Goal: Task Accomplishment & Management: Complete application form

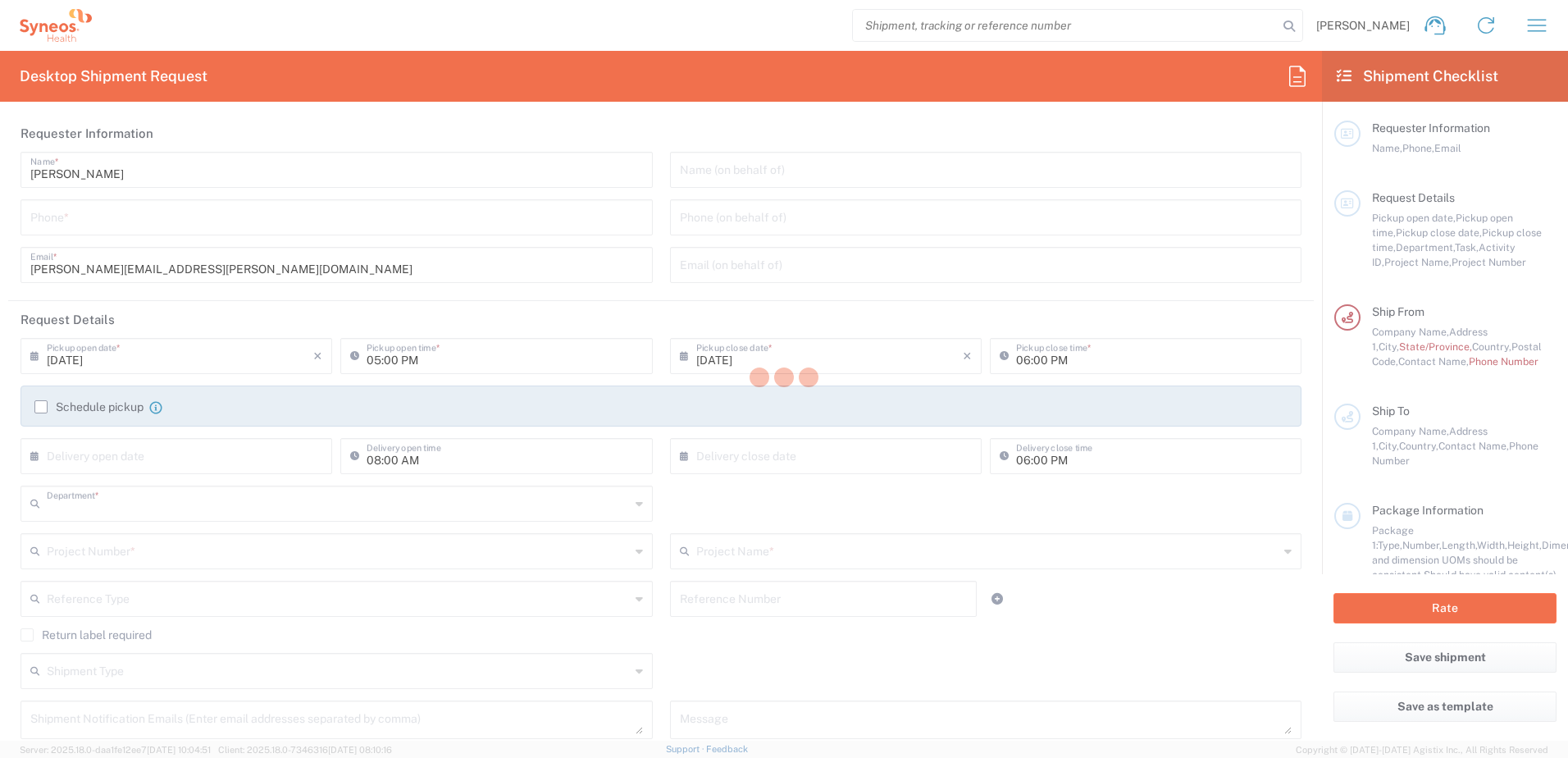
type input "8510"
type input "[GEOGRAPHIC_DATA]"
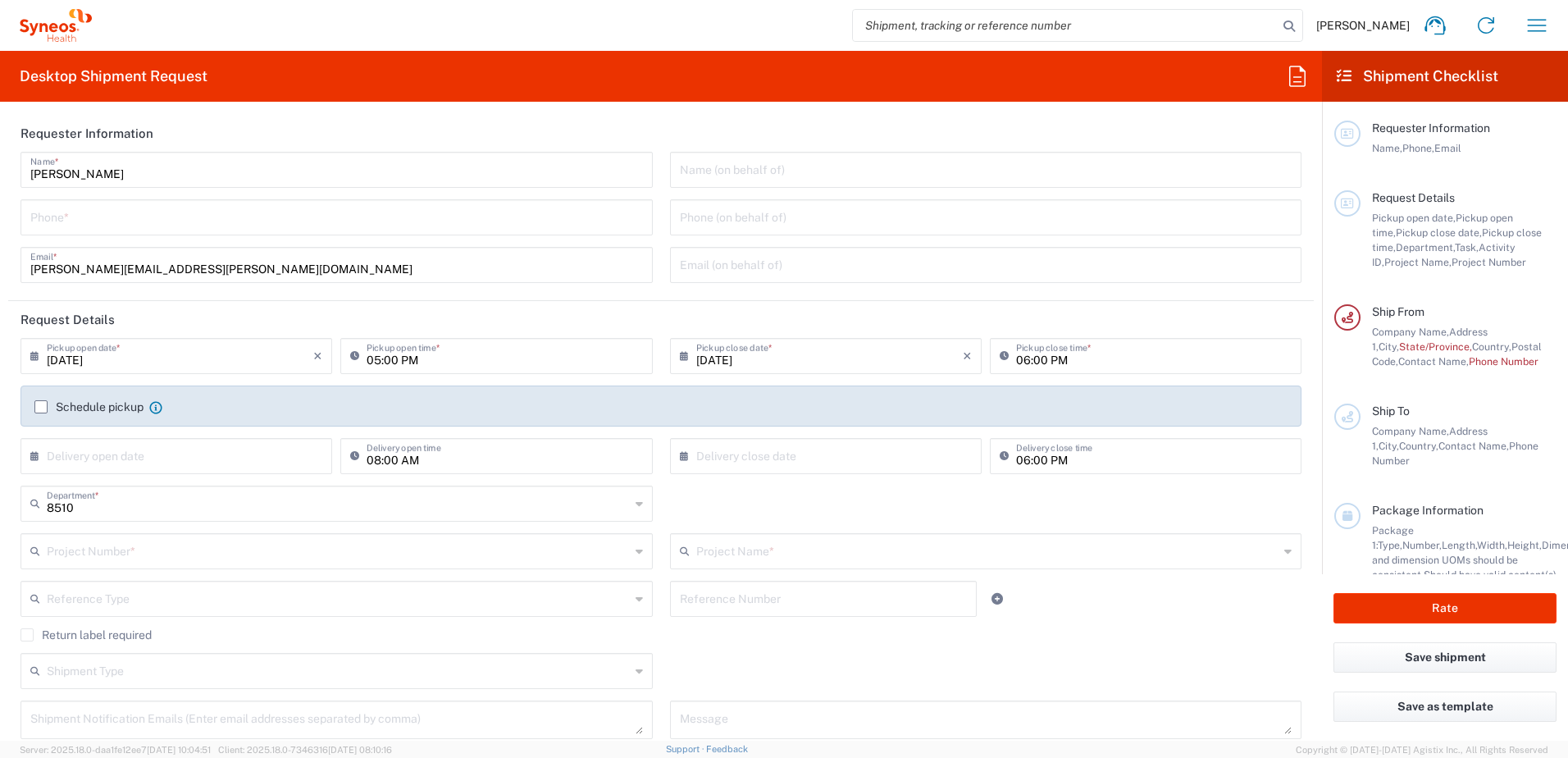
type input "INC Research Clin Svcs [GEOGRAPHIC_DATA]"
click at [204, 226] on input "tel" at bounding box center [336, 216] width 612 height 29
type input "5519317872"
click at [812, 166] on input "text" at bounding box center [985, 169] width 612 height 29
click at [644, 287] on div "[PERSON_NAME] Name * [PHONE_NUMBER] Phone * [PERSON_NAME][EMAIL_ADDRESS][PERSON…" at bounding box center [338, 222] width 650 height 143
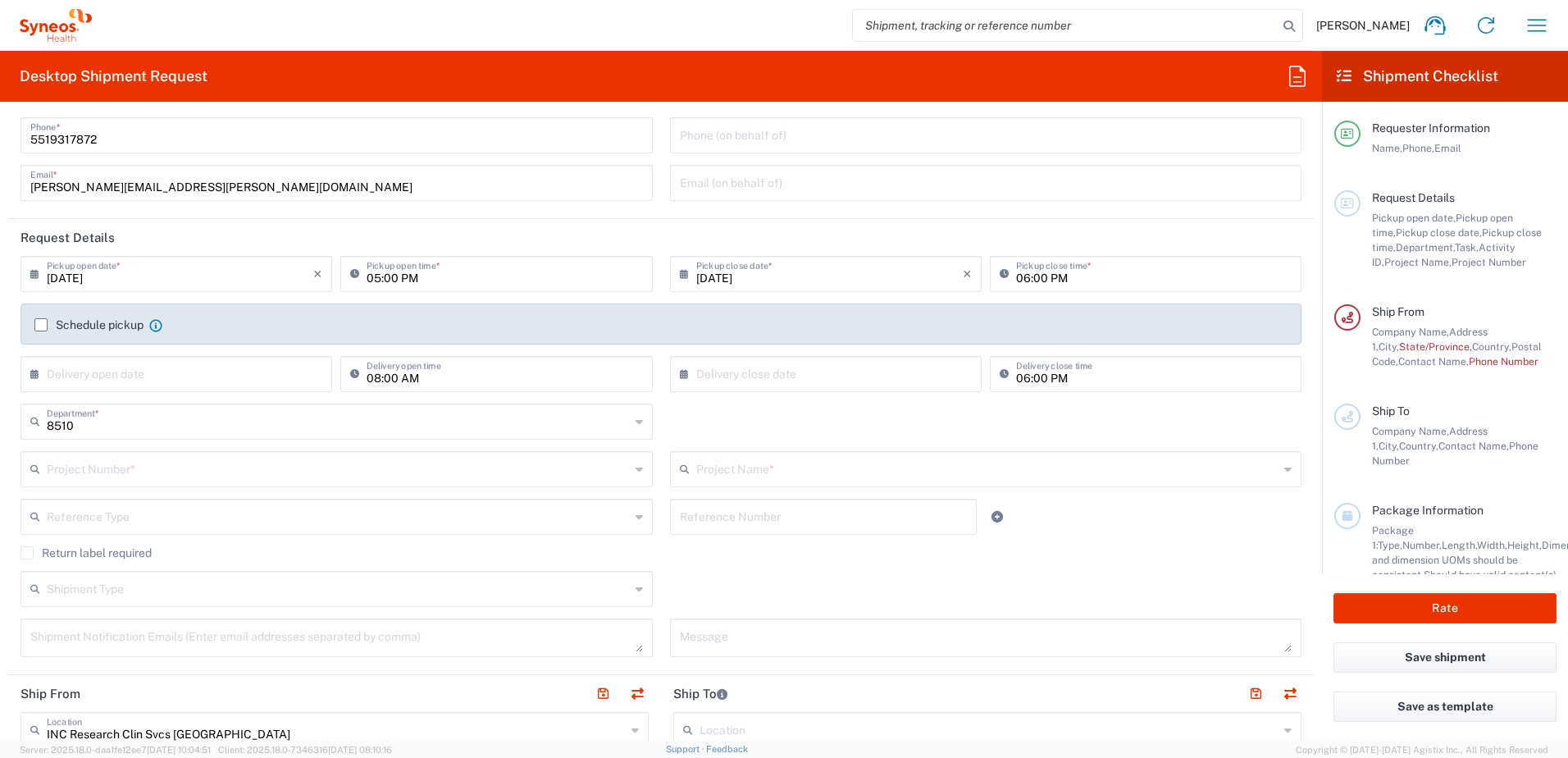
scroll to position [164, 0]
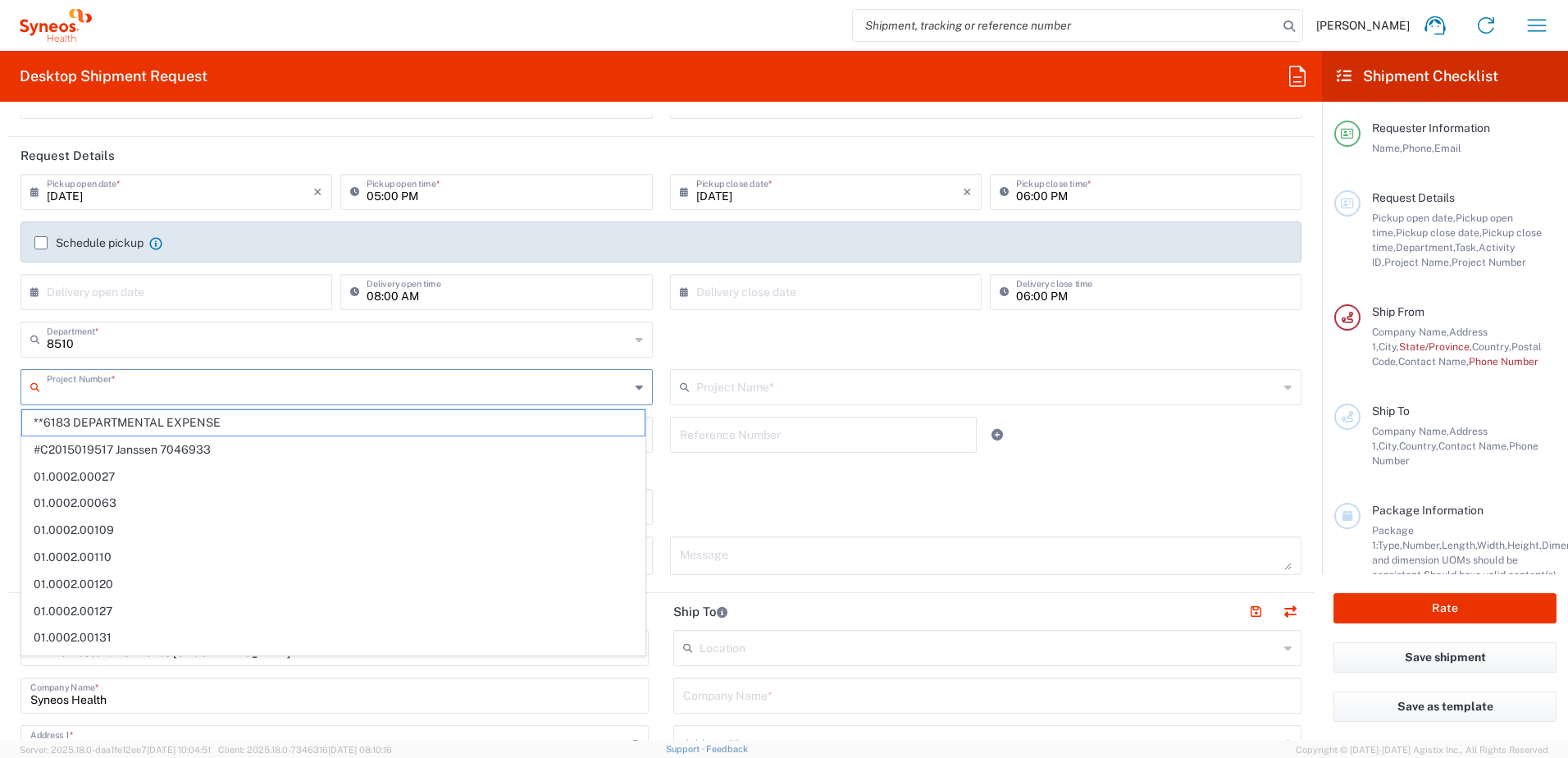
click at [394, 381] on input "text" at bounding box center [338, 386] width 583 height 29
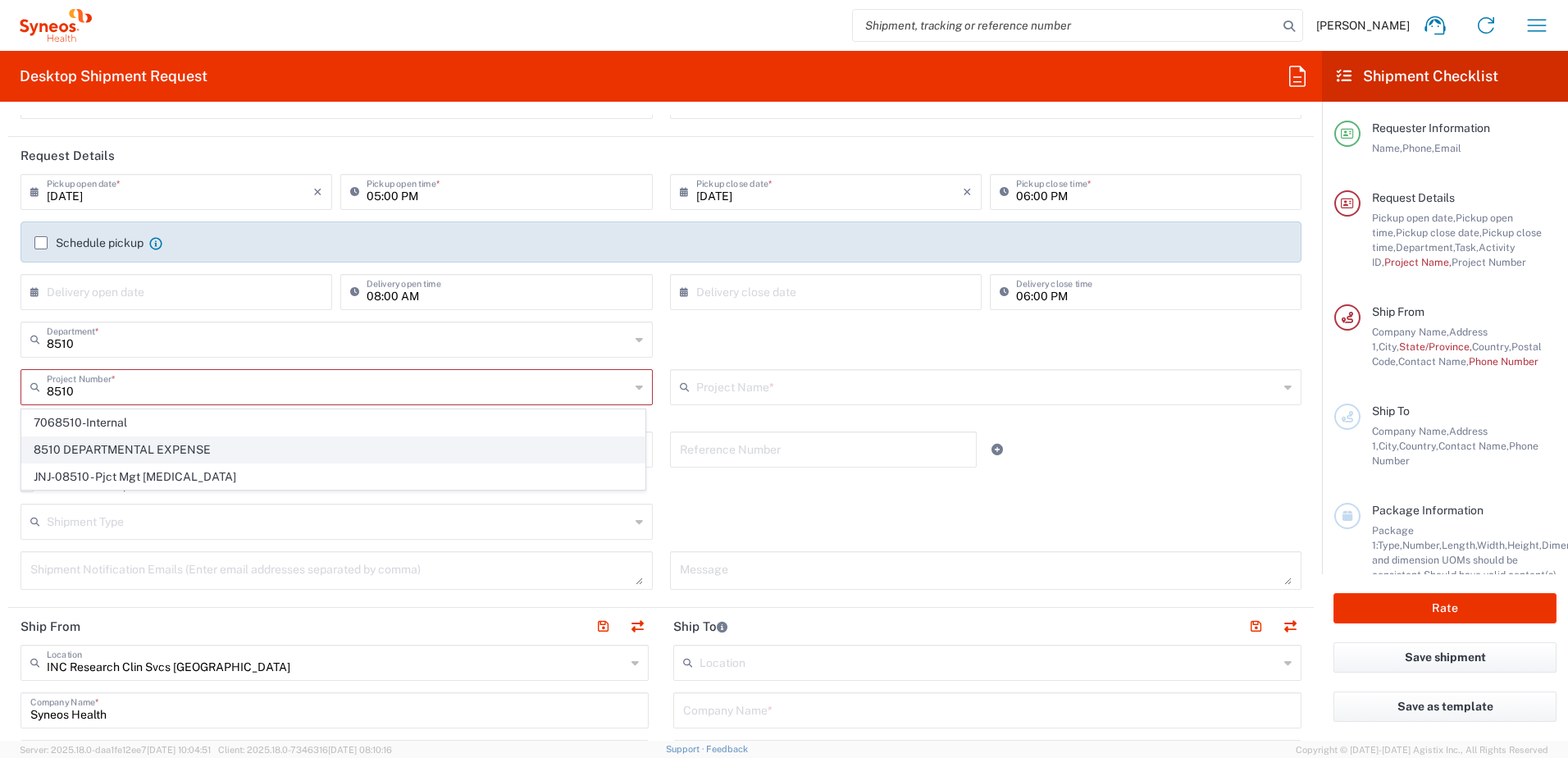
click at [201, 443] on span "8510 DEPARTMENTAL EXPENSE" at bounding box center [333, 450] width 622 height 25
type input "8510 DEPARTMENTAL EXPENSE"
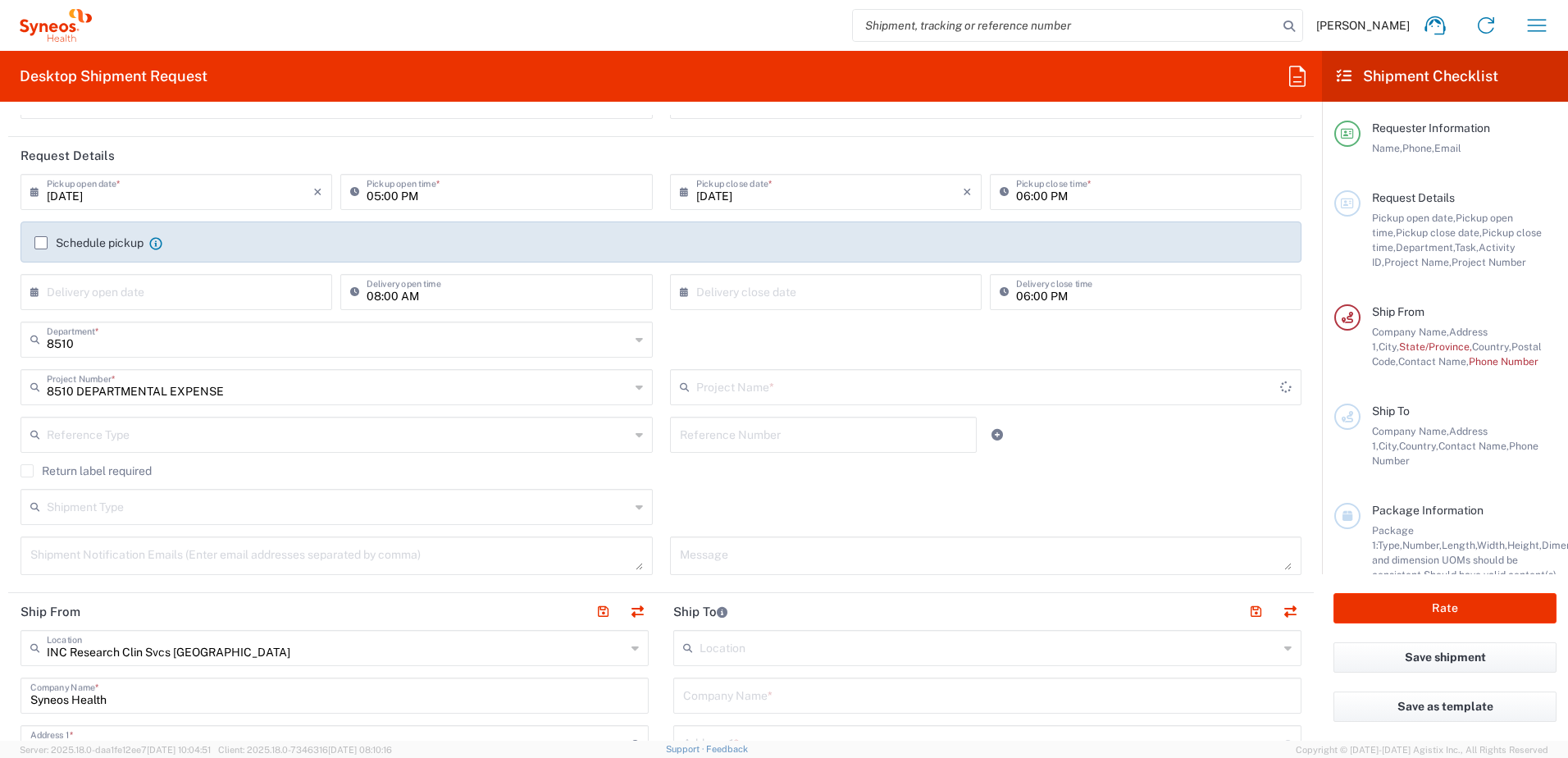
type input "8510 DEPARTMENTAL EXPENSE"
click at [661, 418] on div "Reference Number" at bounding box center [823, 440] width 325 height 47
click at [708, 505] on div "Shipment Type Batch Regular" at bounding box center [662, 513] width 1298 height 47
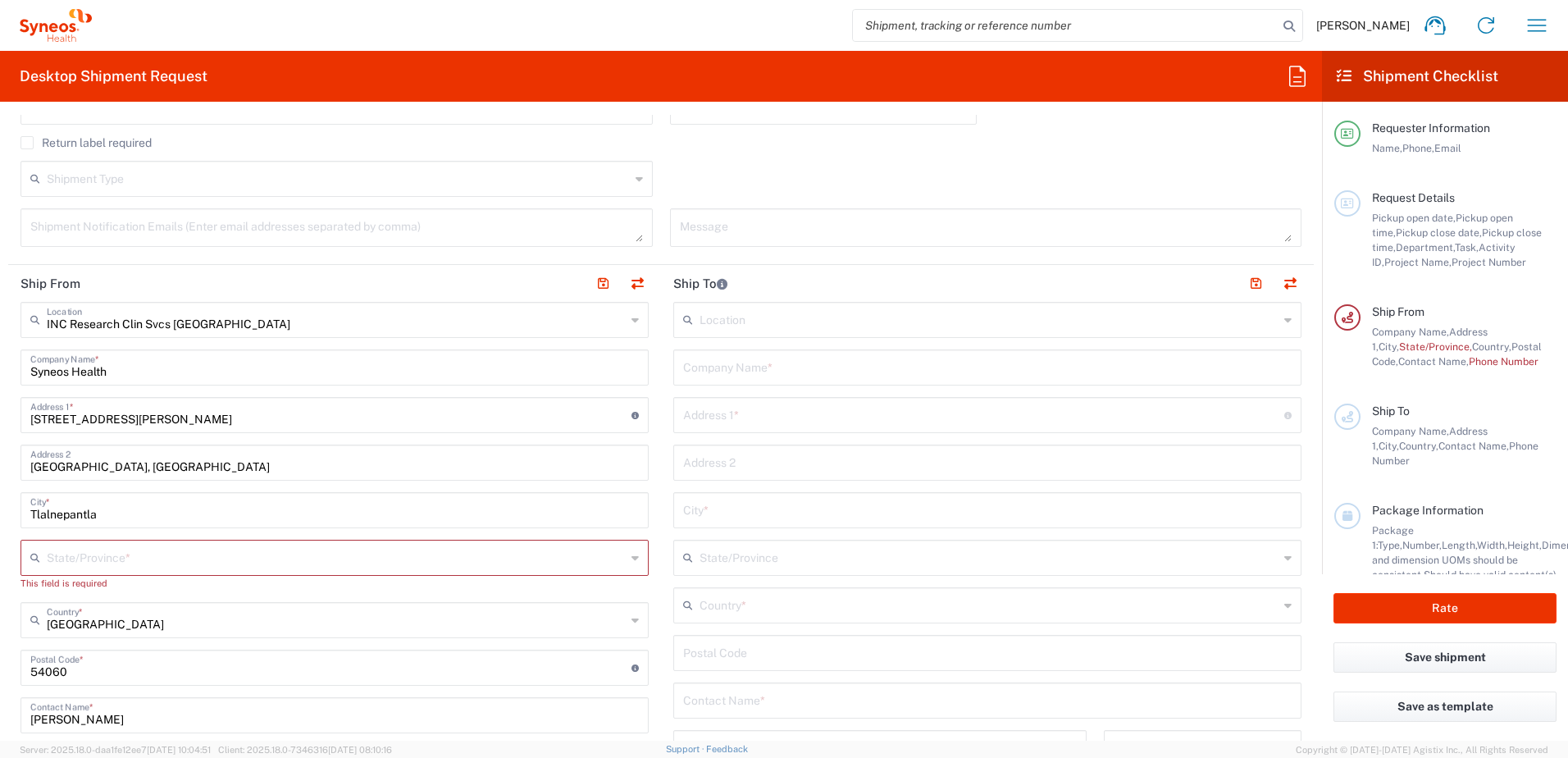
scroll to position [575, 0]
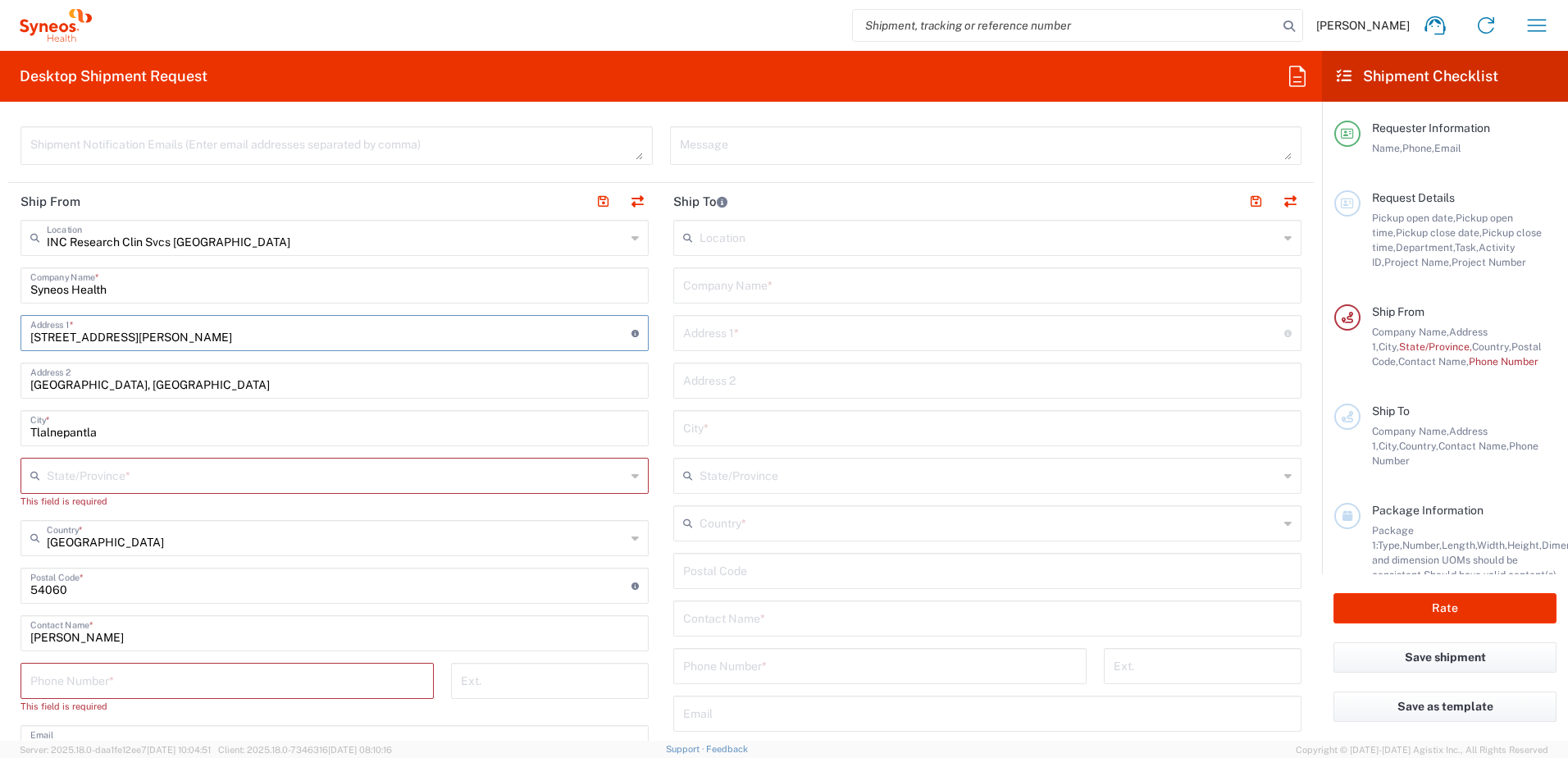
click at [260, 338] on input "[STREET_ADDRESS][PERSON_NAME]" at bounding box center [330, 332] width 601 height 29
type input "20"
type input "20 de noviembre 2404 A"
click at [661, 413] on main "Location [PERSON_NAME] LLC-[GEOGRAPHIC_DATA] [GEOGRAPHIC_DATA] [GEOGRAPHIC_DATA…" at bounding box center [986, 564] width 652 height 689
click at [443, 388] on input "[GEOGRAPHIC_DATA], [GEOGRAPHIC_DATA]" at bounding box center [334, 379] width 608 height 29
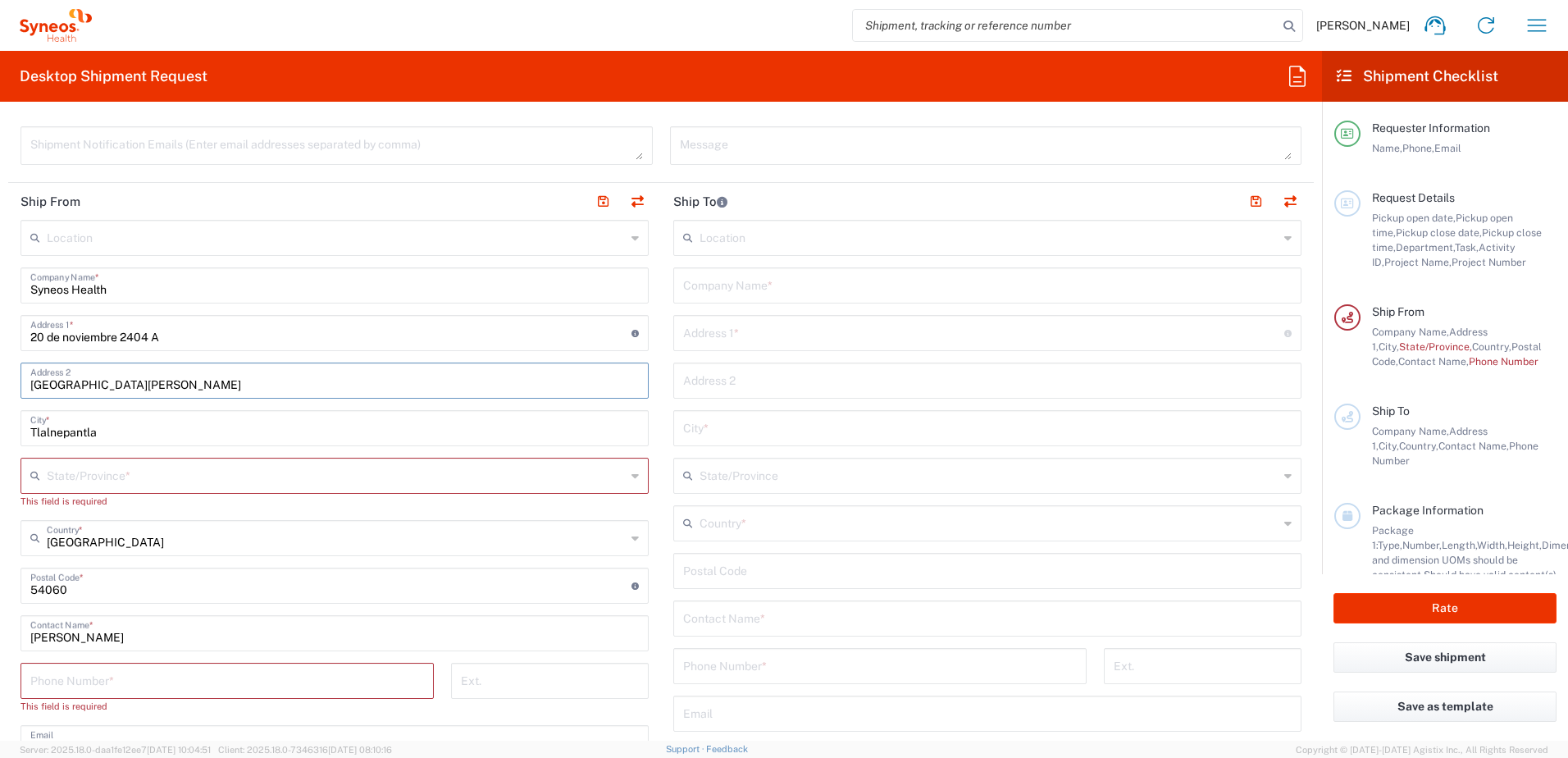
type input "[GEOGRAPHIC_DATA][PERSON_NAME]"
click at [312, 440] on input "Tlalnepantla" at bounding box center [334, 428] width 608 height 29
type input "Tehuacan"
click at [650, 410] on main "Location [PERSON_NAME] LLC-[GEOGRAPHIC_DATA] [GEOGRAPHIC_DATA] [GEOGRAPHIC_DATA…" at bounding box center [334, 603] width 652 height 766
click at [632, 482] on icon at bounding box center [635, 476] width 7 height 26
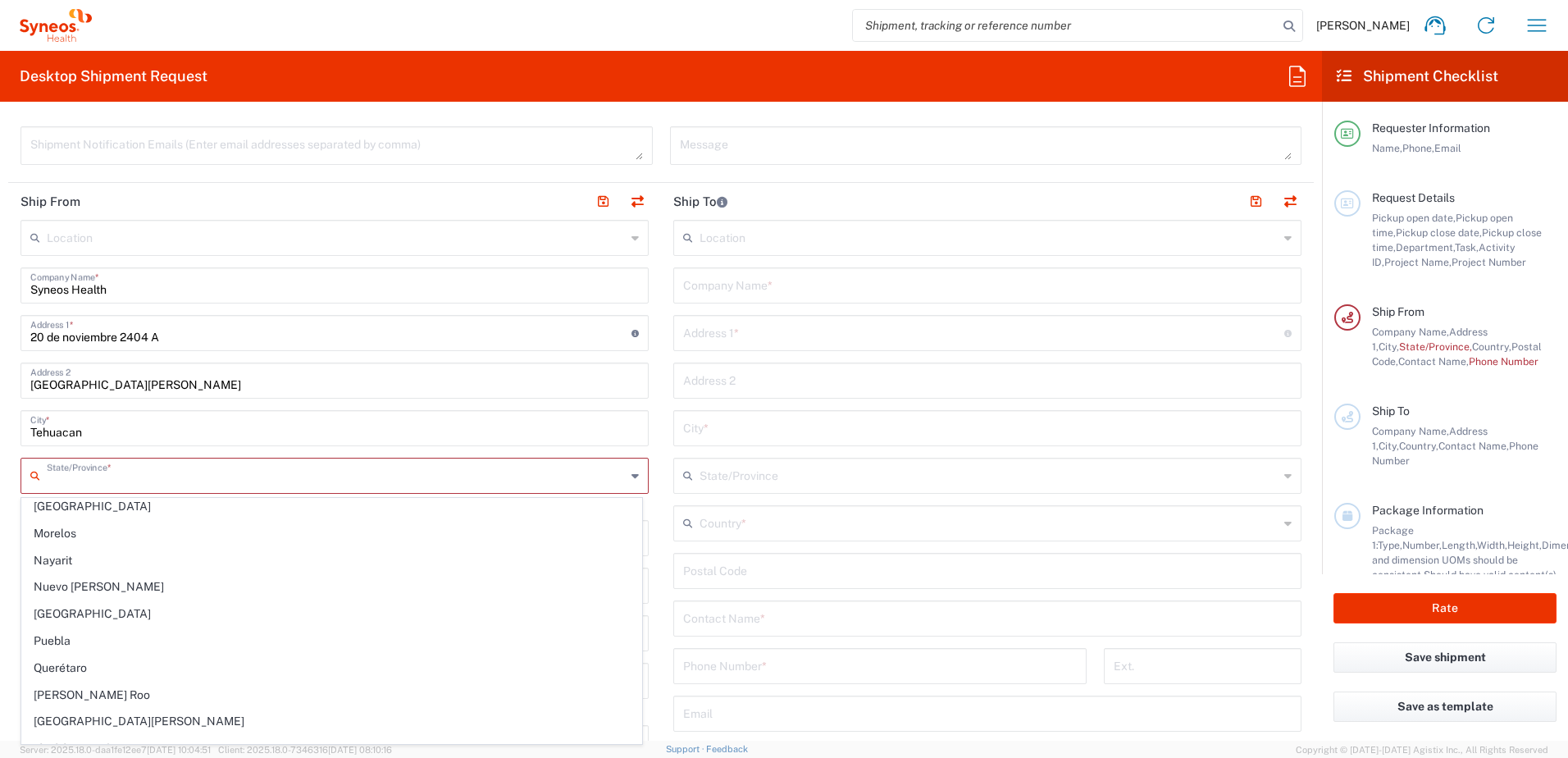
scroll to position [410, 0]
click at [108, 640] on span "Puebla" at bounding box center [331, 639] width 619 height 25
type input "Puebla"
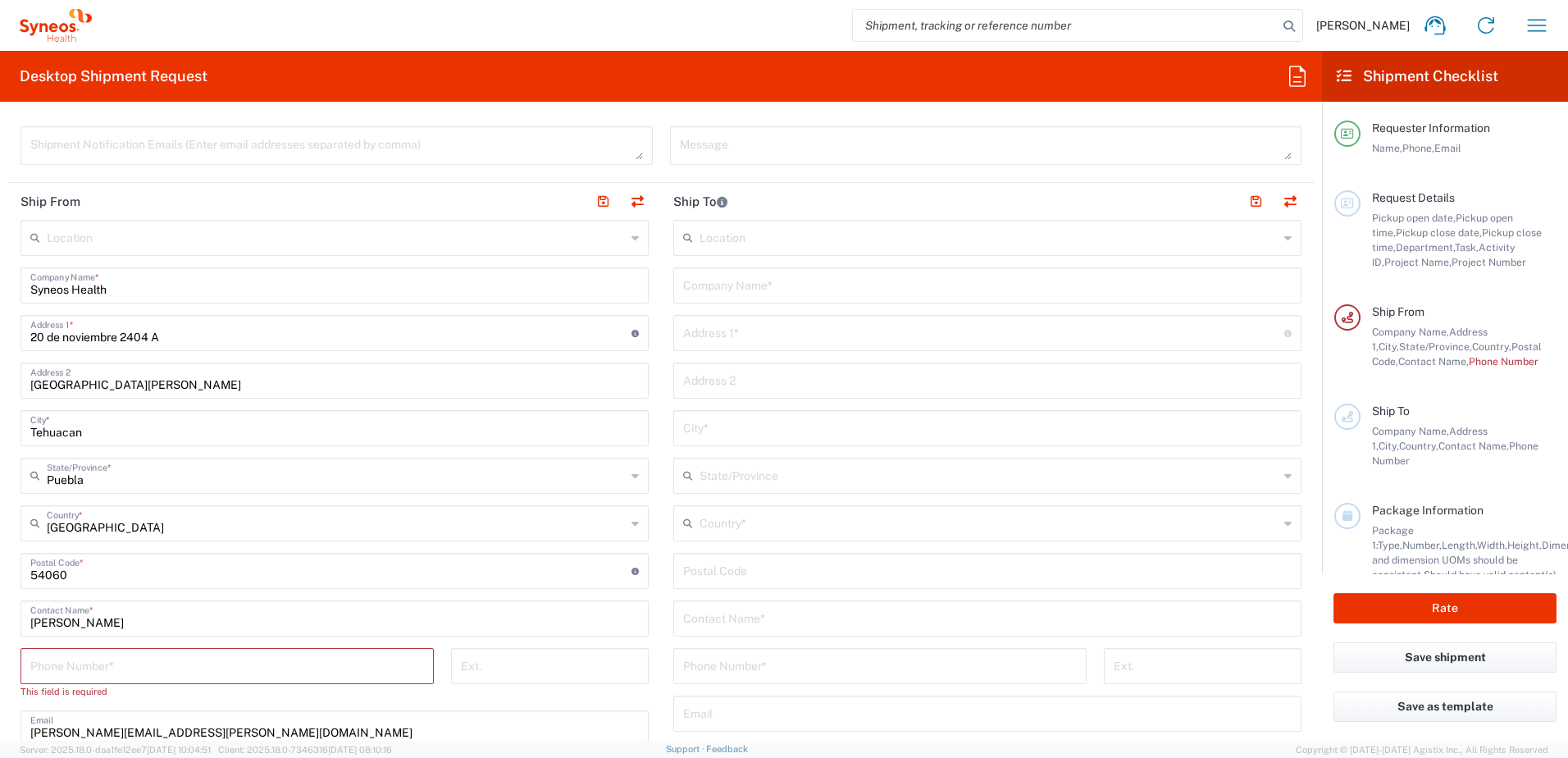
click at [95, 582] on input "undefined" at bounding box center [330, 570] width 601 height 29
drag, startPoint x: 72, startPoint y: 571, endPoint x: 24, endPoint y: 576, distance: 48.3
click at [24, 576] on div "Postal Code * Enter Postal Code here" at bounding box center [335, 571] width 628 height 36
type input "75750"
click at [661, 511] on main "Location [PERSON_NAME] LLC-[GEOGRAPHIC_DATA] [GEOGRAPHIC_DATA] [GEOGRAPHIC_DATA…" at bounding box center [986, 564] width 652 height 689
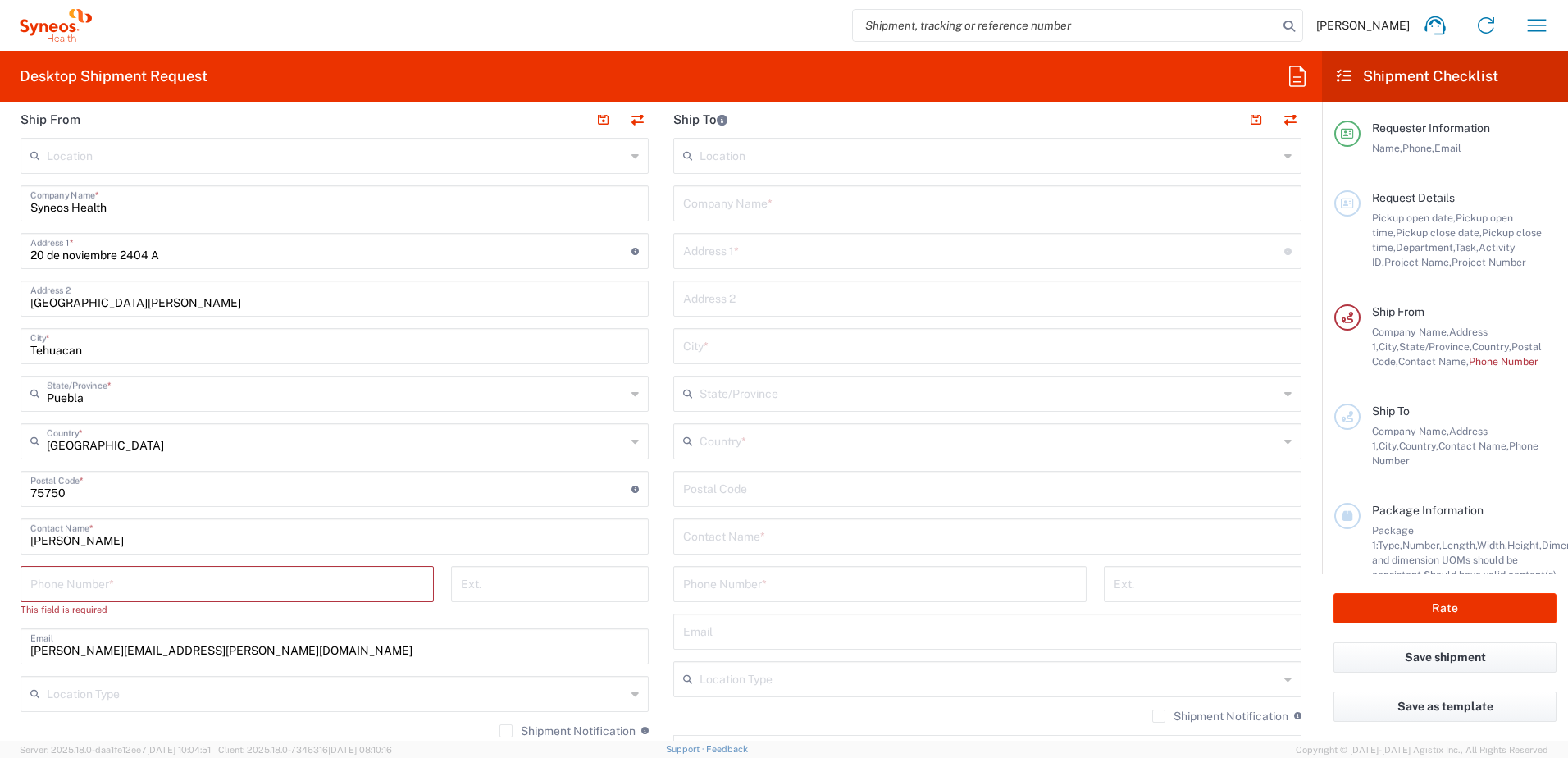
scroll to position [738, 0]
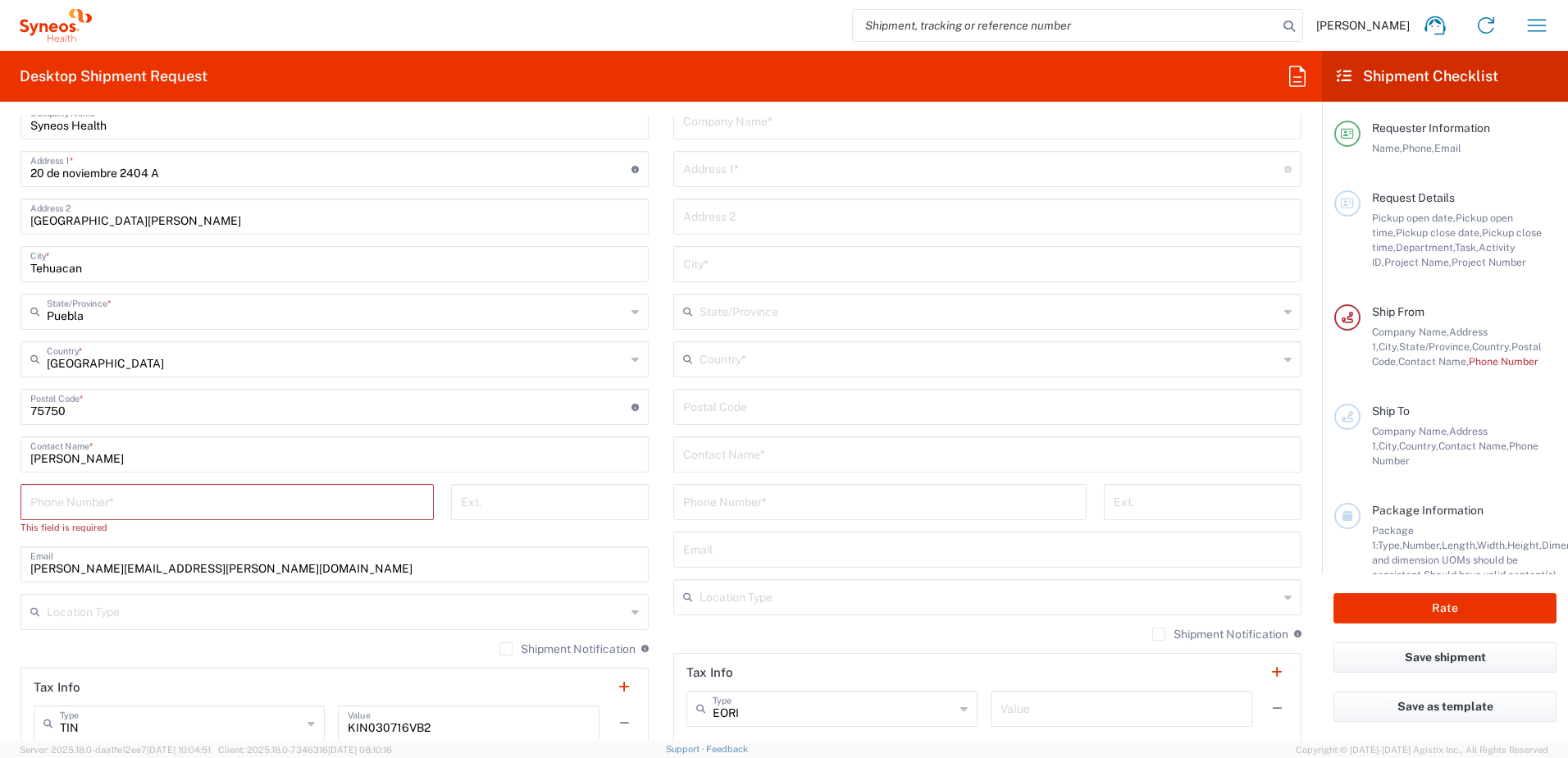
click at [167, 505] on input "tel" at bounding box center [227, 501] width 394 height 29
type input "5519317872"
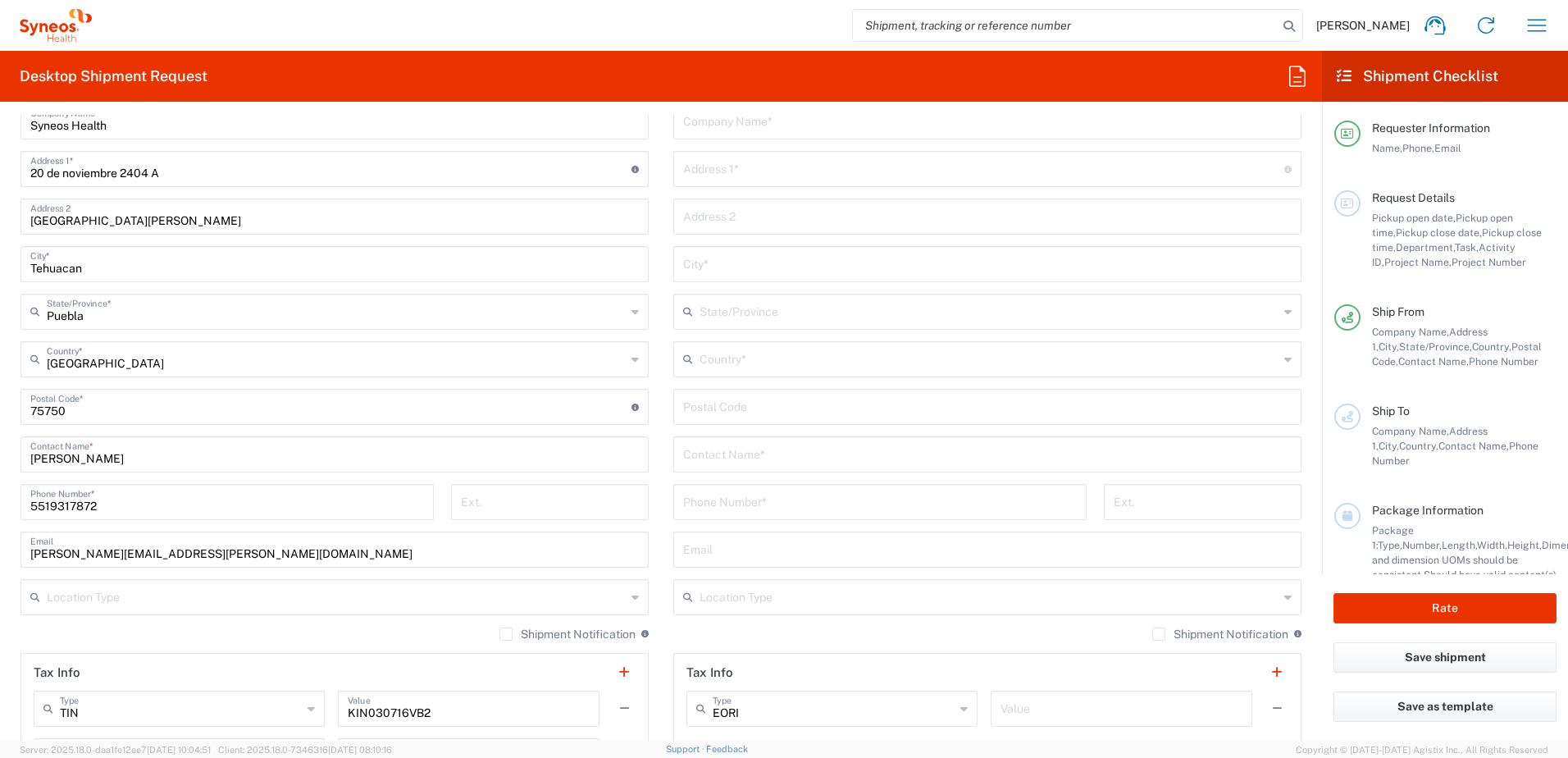
click at [649, 557] on main "Location [PERSON_NAME] LLC-[GEOGRAPHIC_DATA] [GEOGRAPHIC_DATA] [GEOGRAPHIC_DATA…" at bounding box center [334, 423] width 652 height 736
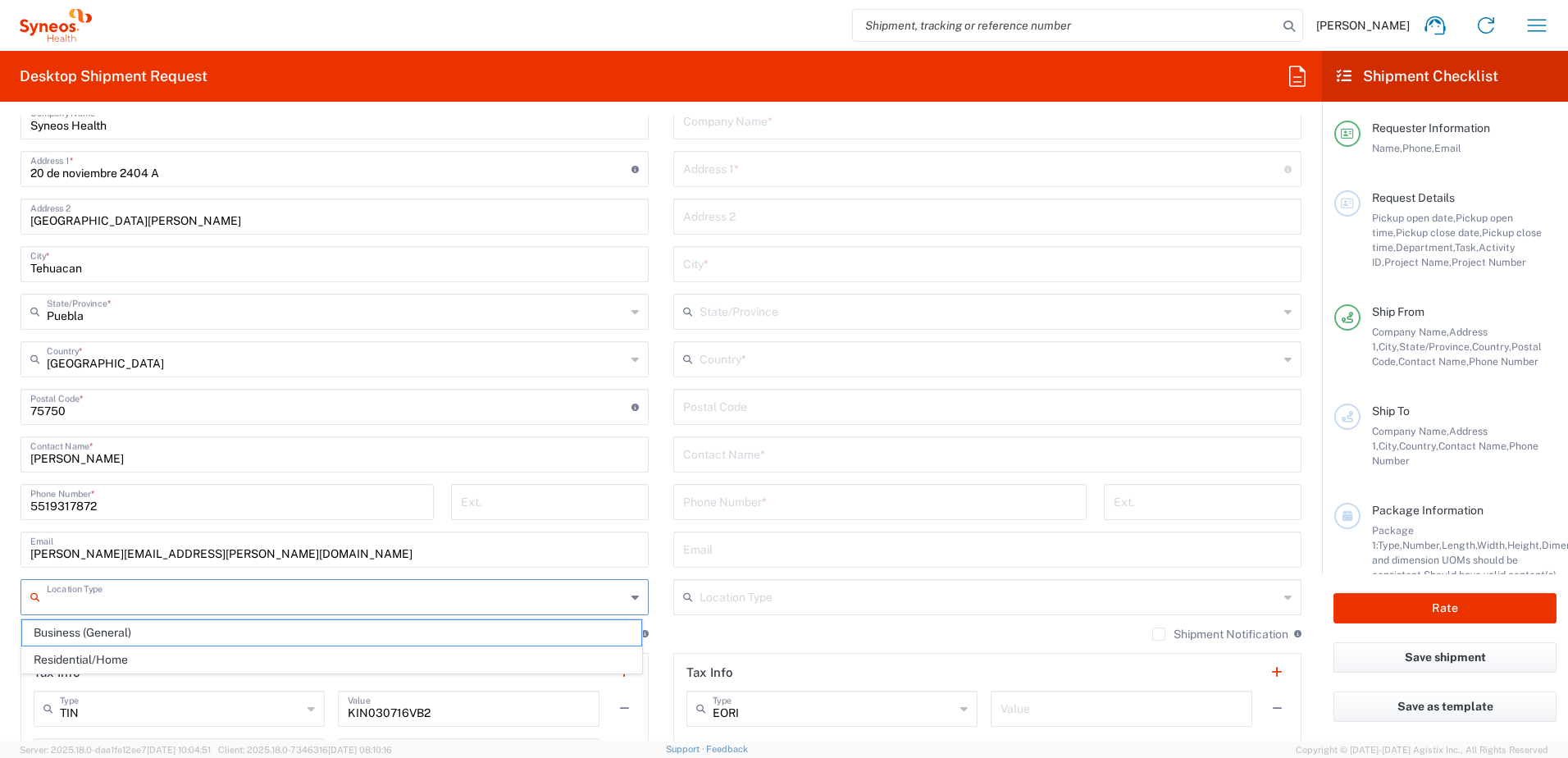
click at [132, 601] on input "text" at bounding box center [337, 596] width 579 height 29
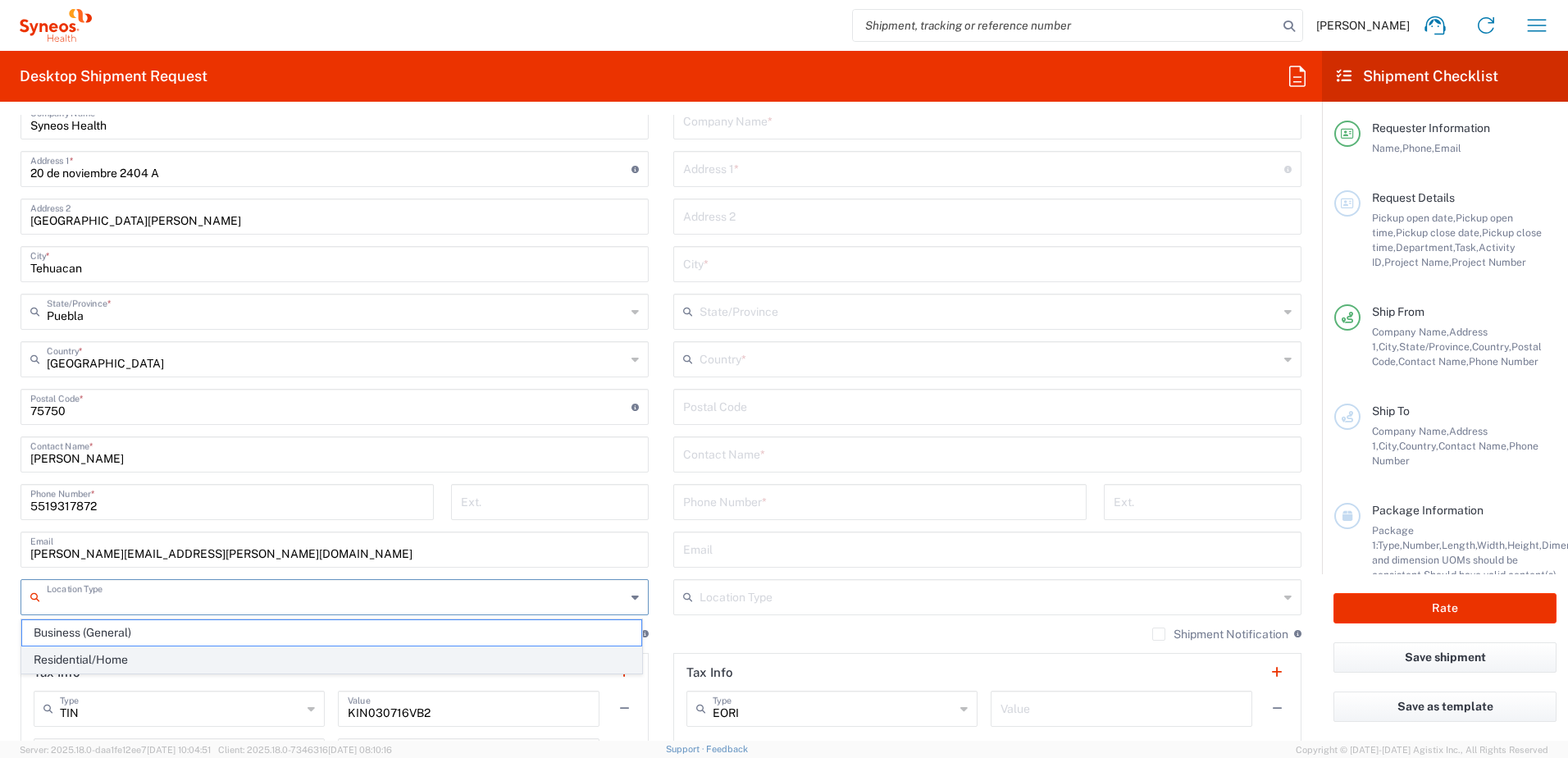
click at [115, 659] on span "Residential/Home" at bounding box center [331, 660] width 619 height 25
type input "Residential/Home"
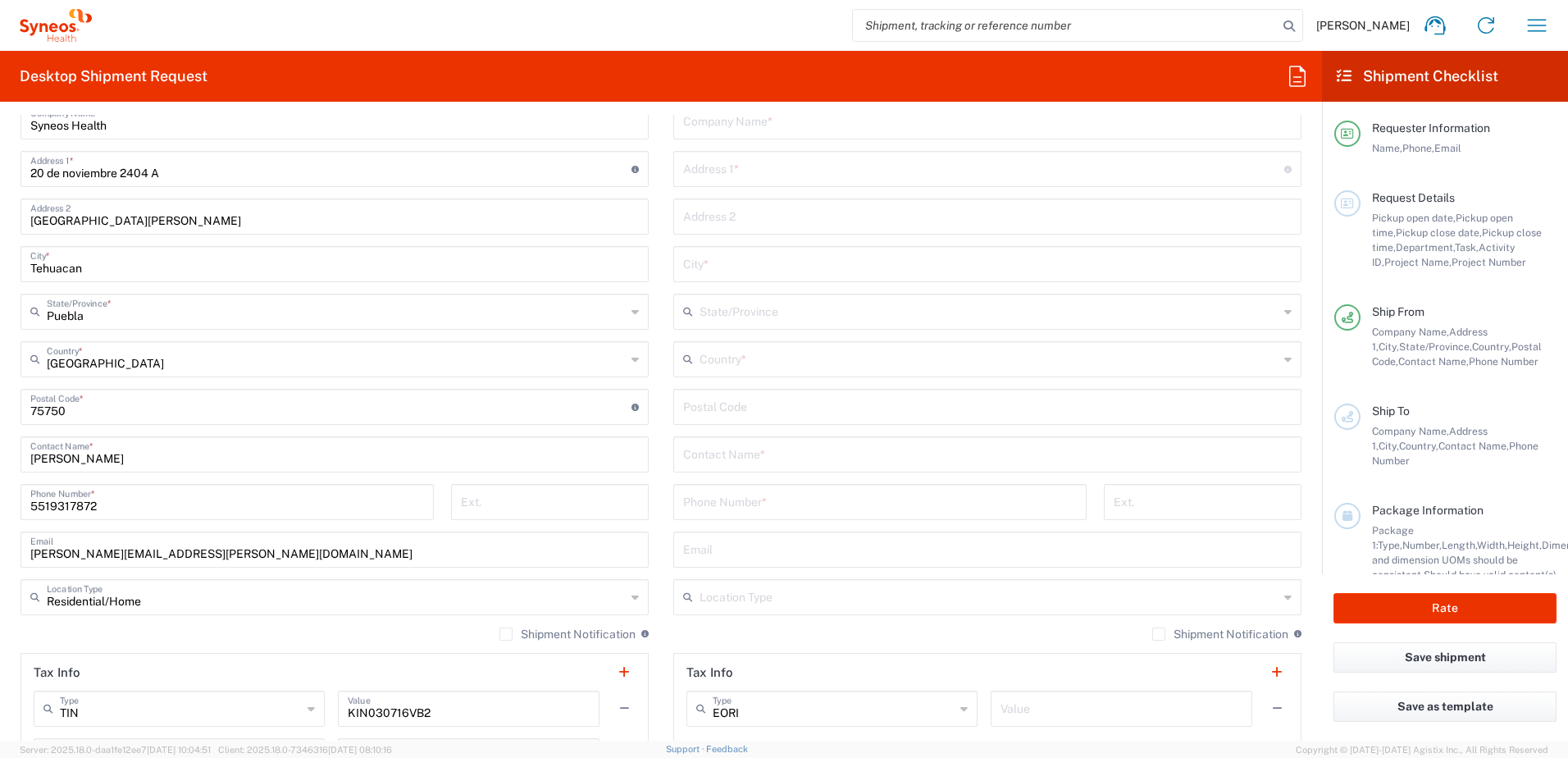
click at [651, 560] on main "Location [PERSON_NAME] LLC-[GEOGRAPHIC_DATA] [GEOGRAPHIC_DATA] [GEOGRAPHIC_DATA…" at bounding box center [334, 423] width 652 height 736
click at [651, 556] on main "Location [PERSON_NAME] LLC-[GEOGRAPHIC_DATA] [GEOGRAPHIC_DATA] [GEOGRAPHIC_DATA…" at bounding box center [334, 423] width 652 height 736
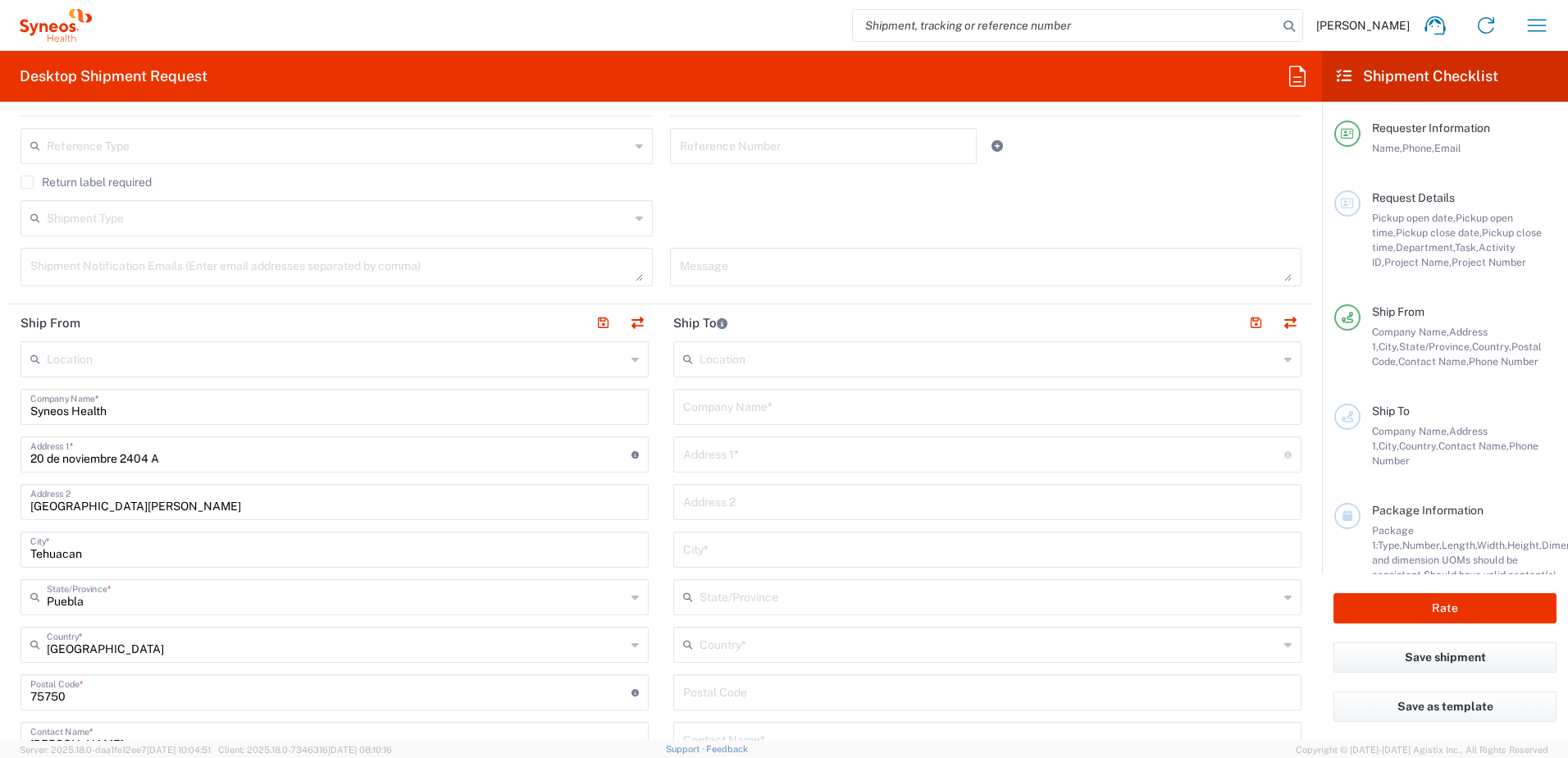
scroll to position [492, 0]
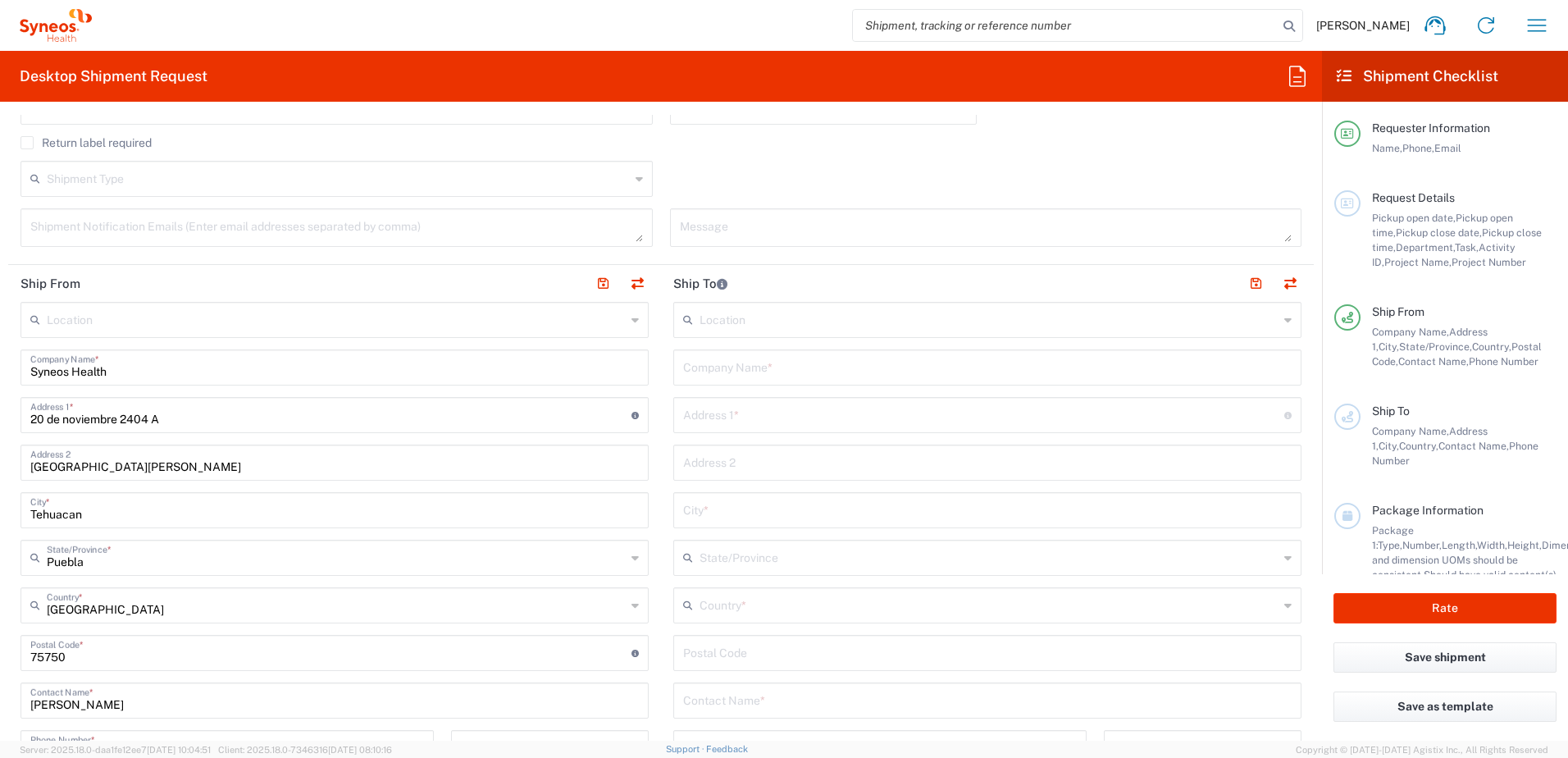
drag, startPoint x: 757, startPoint y: 367, endPoint x: 909, endPoint y: 388, distance: 153.4
click at [757, 367] on input "text" at bounding box center [987, 367] width 608 height 29
type input "Syneos [GEOGRAPHIC_DATA]"
click at [727, 416] on input "text" at bounding box center [984, 414] width 601 height 29
click at [698, 462] on input "text" at bounding box center [987, 461] width 608 height 29
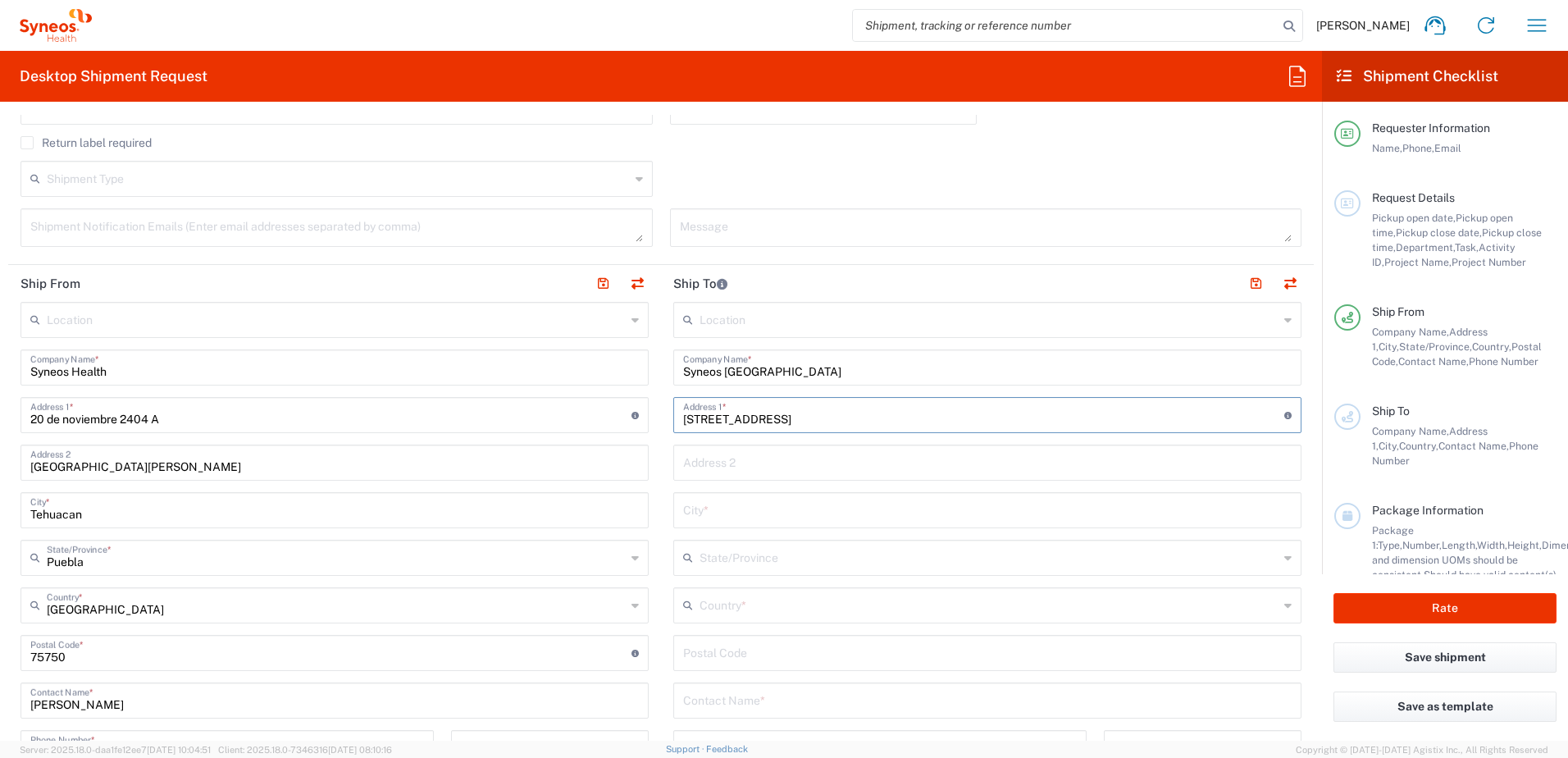
click at [973, 415] on input "[STREET_ADDRESS]" at bounding box center [984, 414] width 601 height 29
type input "AVENIDA ATIZAPAN NUMERO 275 INTERIOR 31 CONJUNTO [GEOGRAPHIC_DATA][PERSON_NAME]"
click at [908, 456] on input "text" at bounding box center [987, 461] width 608 height 29
type input "[GEOGRAPHIC_DATA]"
click at [860, 506] on input "text" at bounding box center [987, 509] width 608 height 29
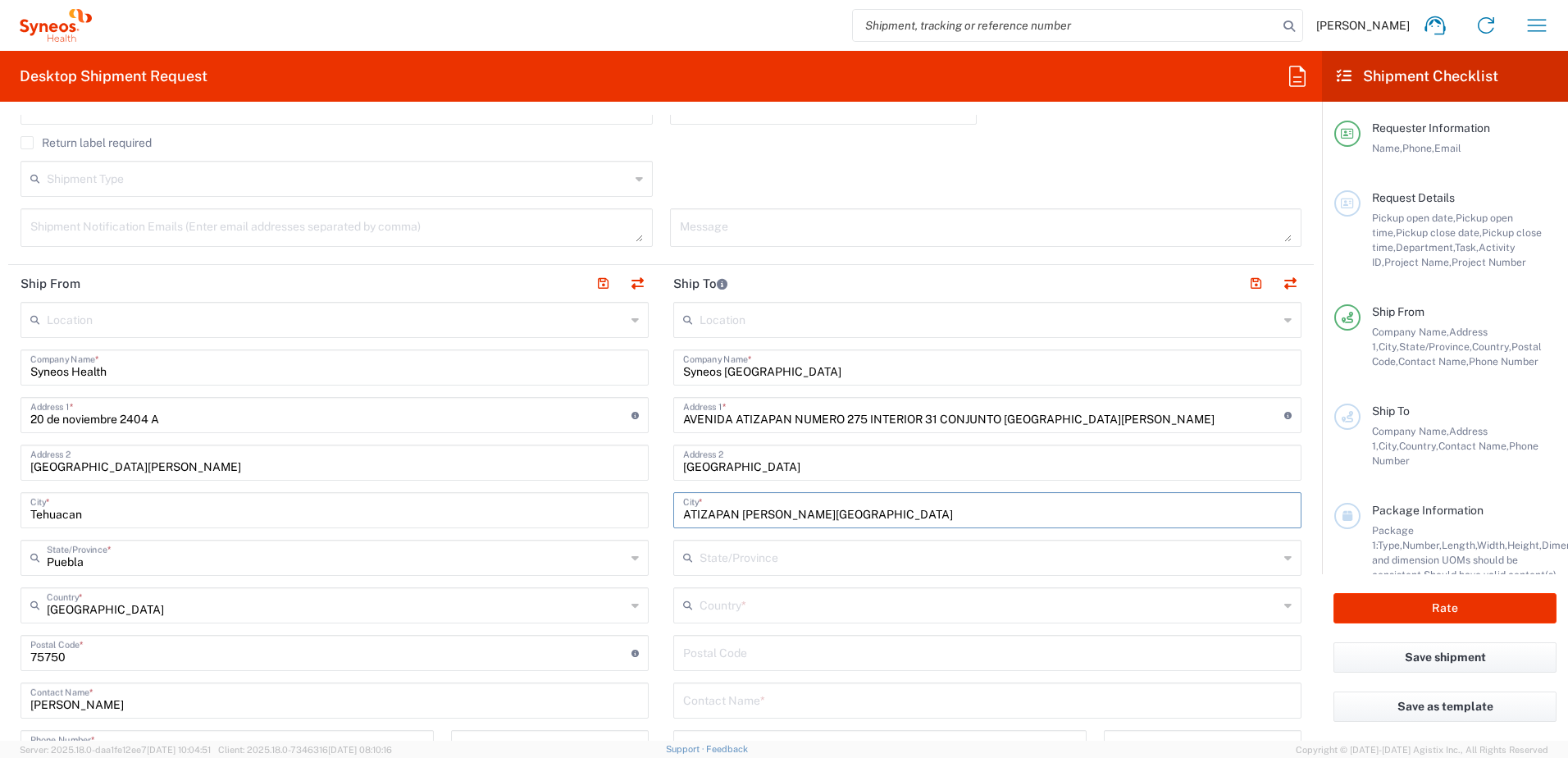
type input "ATIZAPAN [PERSON_NAME][GEOGRAPHIC_DATA]"
click at [770, 553] on input "text" at bounding box center [989, 556] width 579 height 29
drag, startPoint x: 1086, startPoint y: 533, endPoint x: 1028, endPoint y: 557, distance: 62.8
click at [1086, 533] on div "Location [PERSON_NAME] LLC-[GEOGRAPHIC_DATA] [GEOGRAPHIC_DATA] [GEOGRAPHIC_DATA…" at bounding box center [987, 646] width 628 height 689
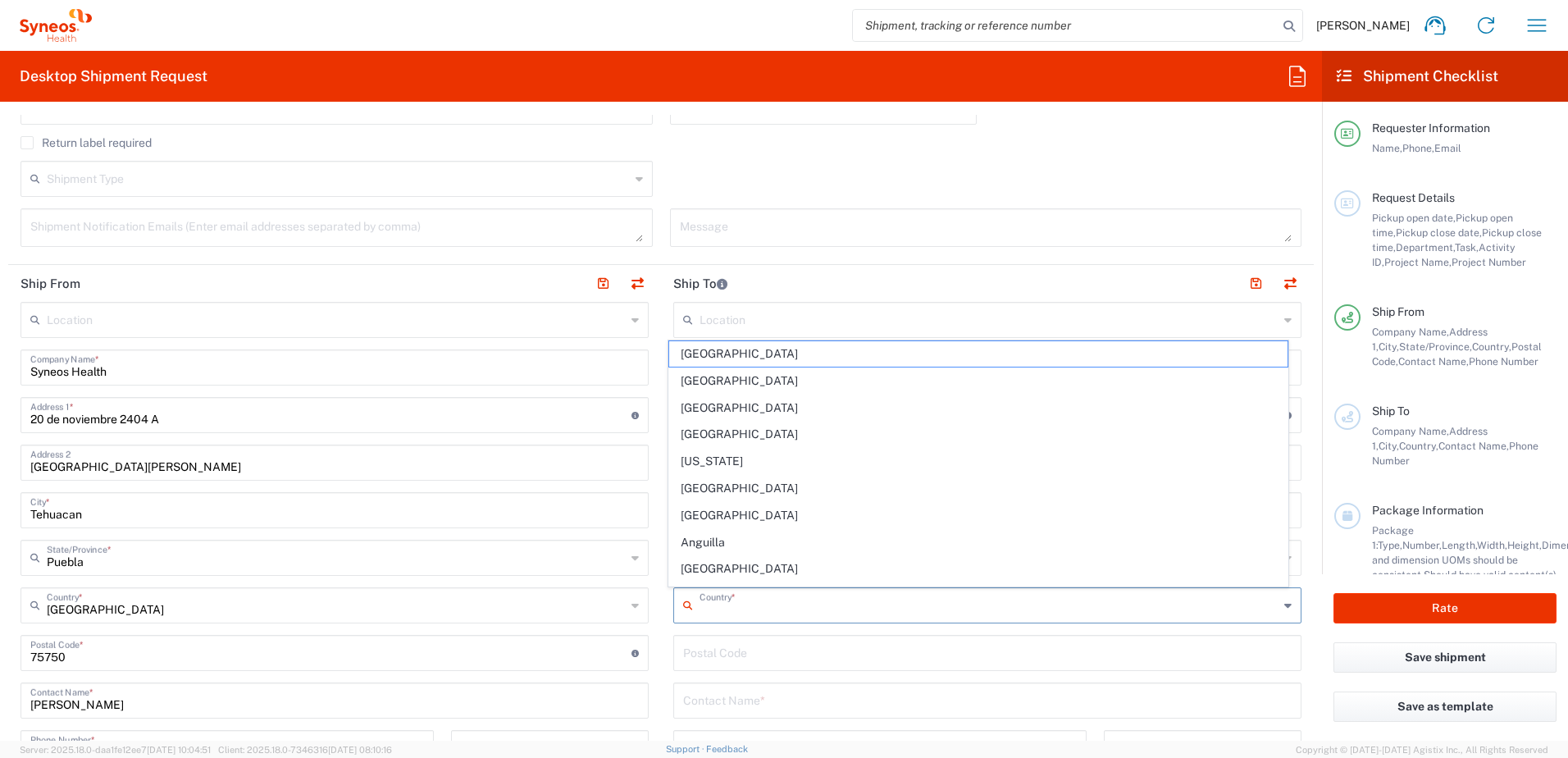
click at [897, 612] on input "text" at bounding box center [989, 605] width 579 height 29
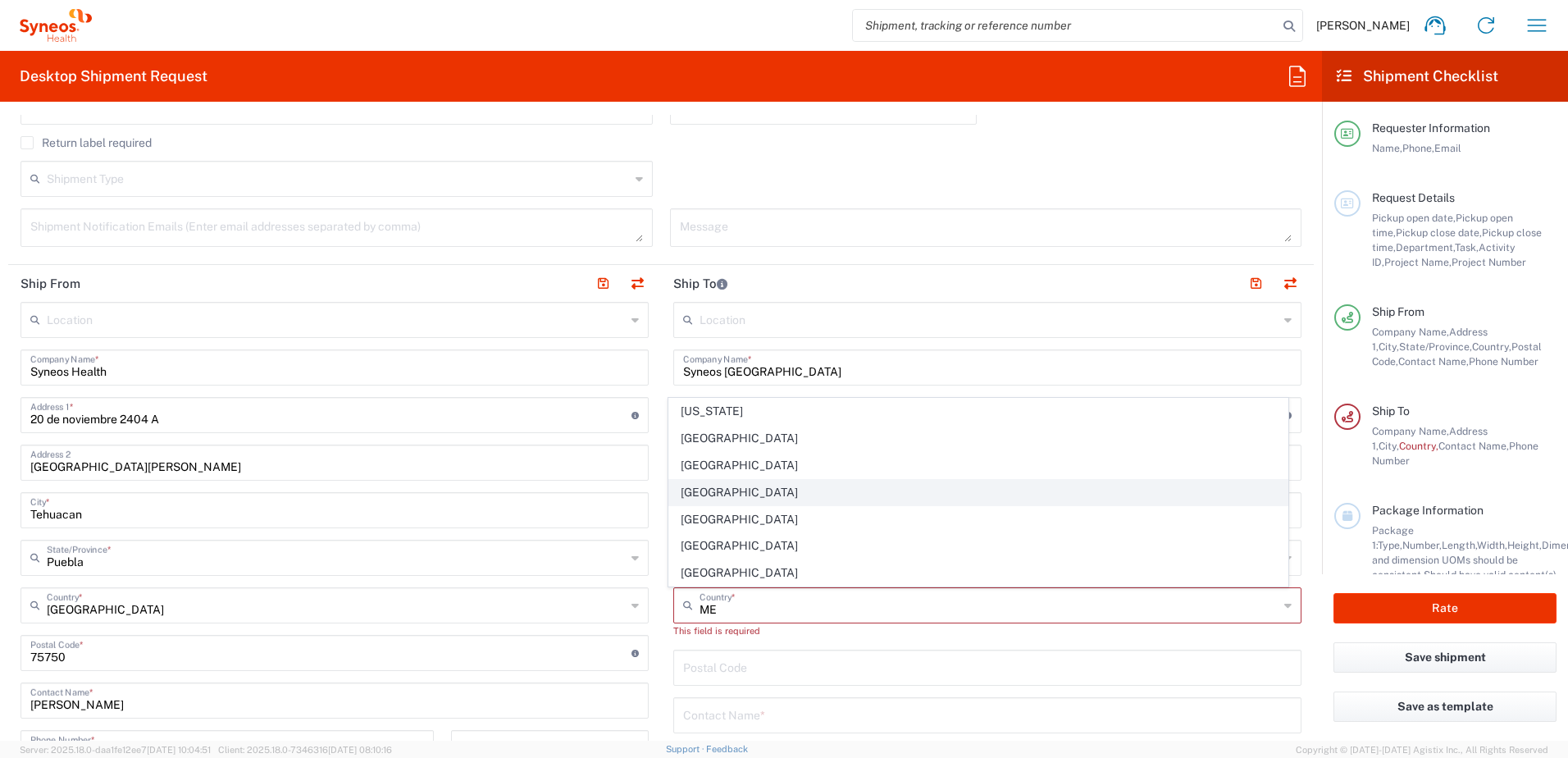
click at [701, 489] on span "[GEOGRAPHIC_DATA]" at bounding box center [978, 493] width 619 height 25
type input "[GEOGRAPHIC_DATA]"
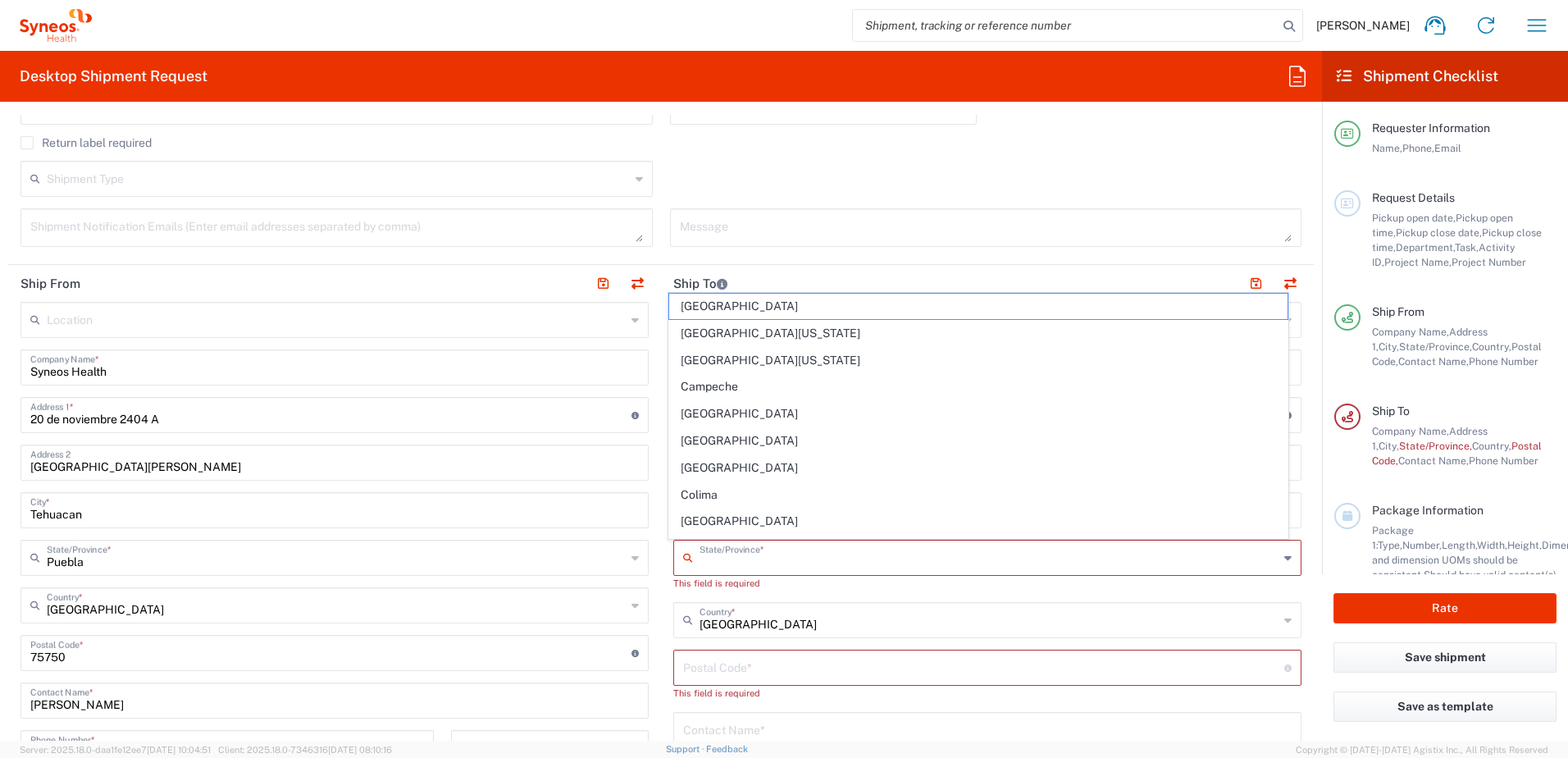
click at [799, 557] on input "text" at bounding box center [989, 556] width 579 height 29
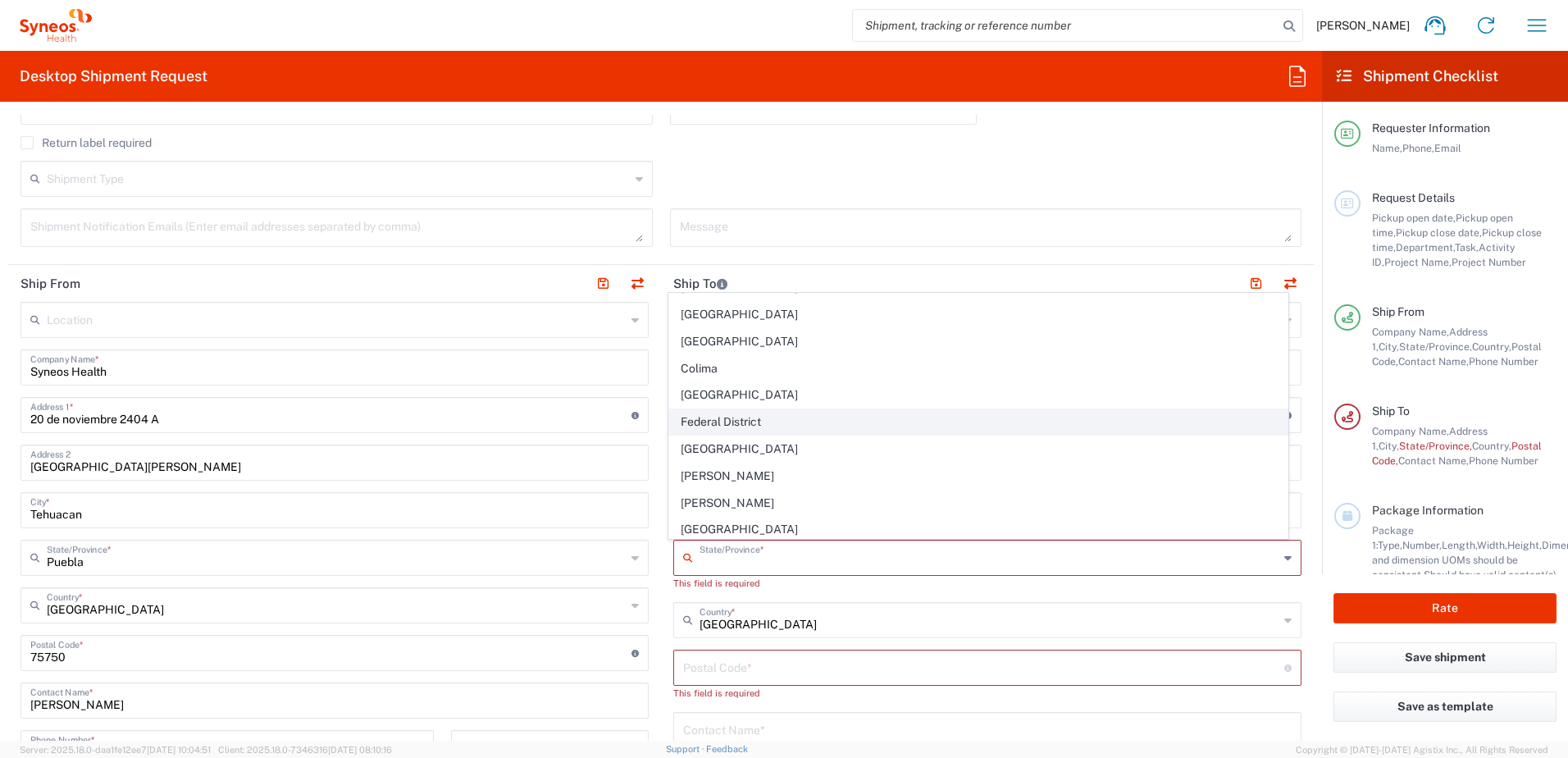
scroll to position [164, 0]
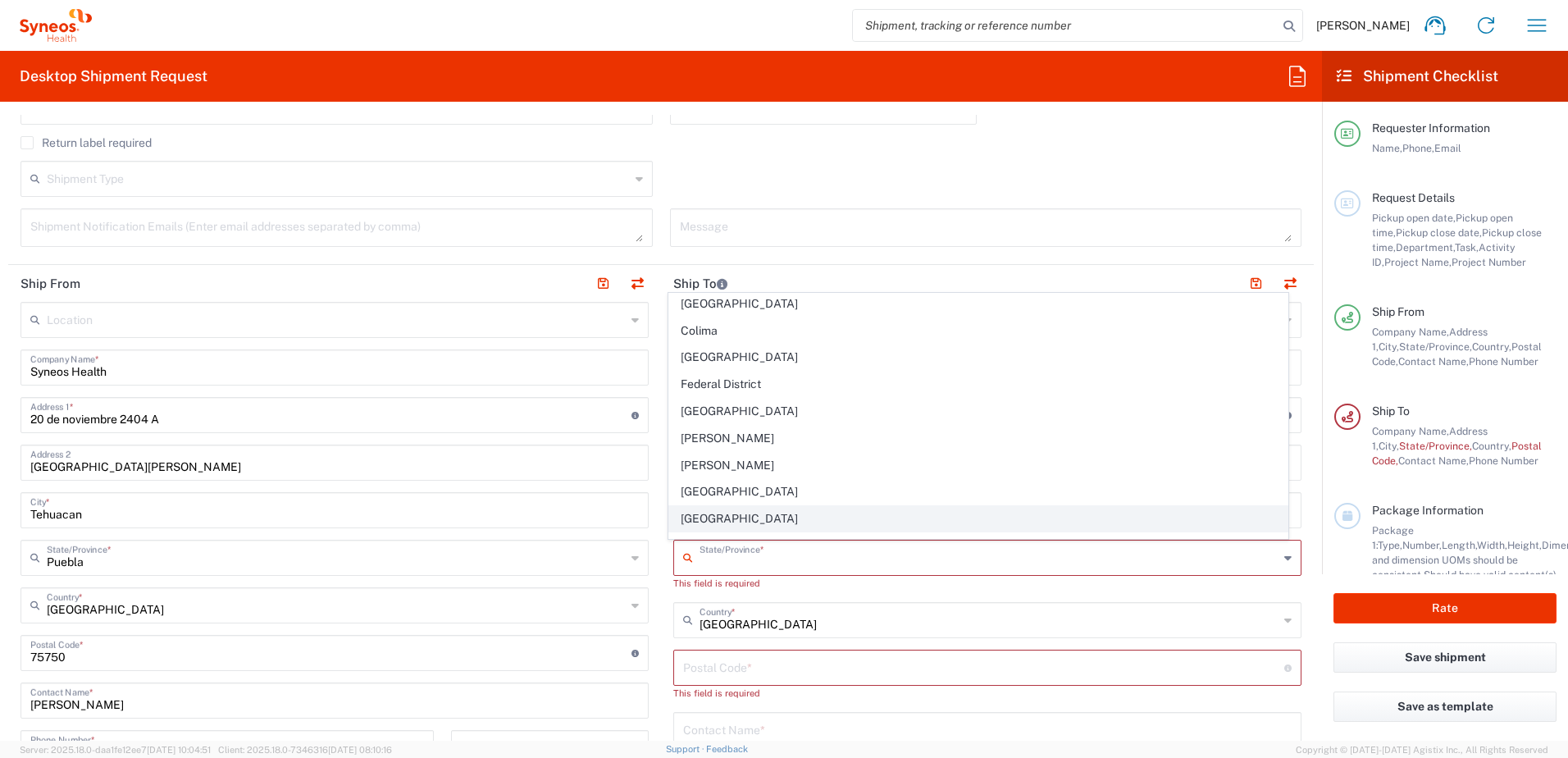
click at [734, 521] on span "[GEOGRAPHIC_DATA]" at bounding box center [978, 519] width 619 height 25
type input "[GEOGRAPHIC_DATA]"
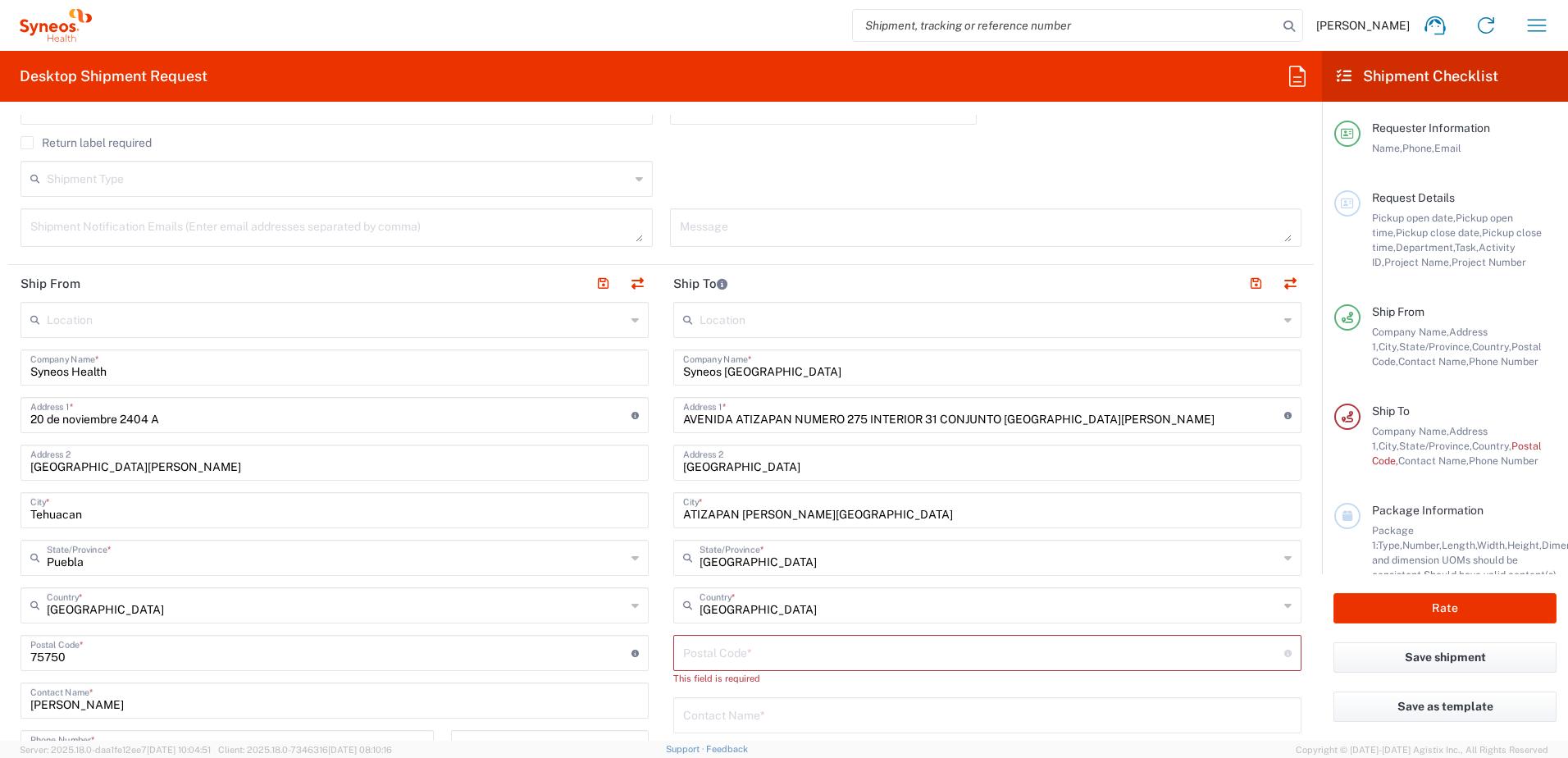
click at [790, 656] on input "undefined" at bounding box center [984, 652] width 601 height 29
type input "52970"
click at [1298, 583] on main "Location [PERSON_NAME] LLC-[GEOGRAPHIC_DATA] [GEOGRAPHIC_DATA] [GEOGRAPHIC_DATA…" at bounding box center [986, 646] width 652 height 689
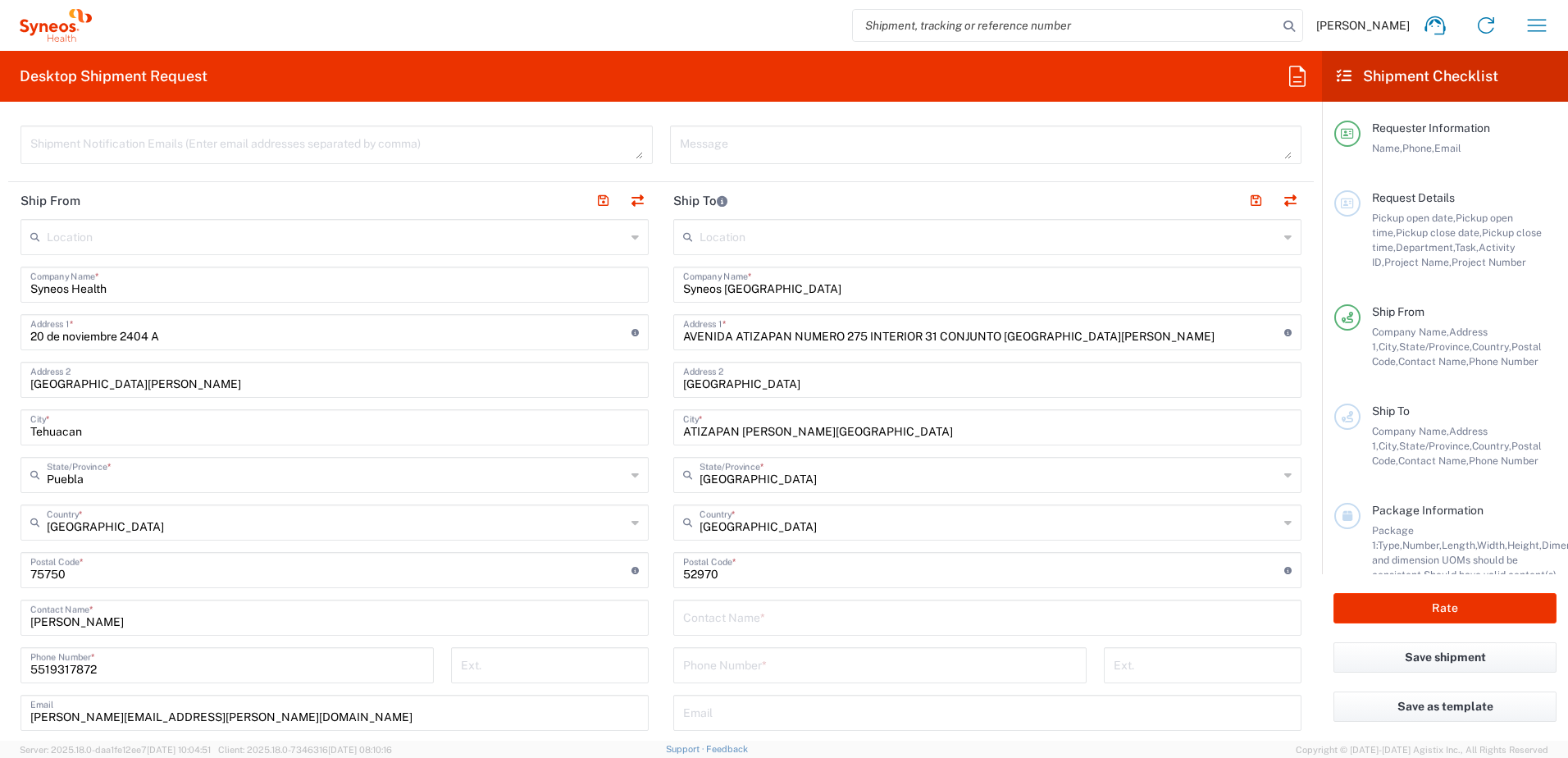
scroll to position [656, 0]
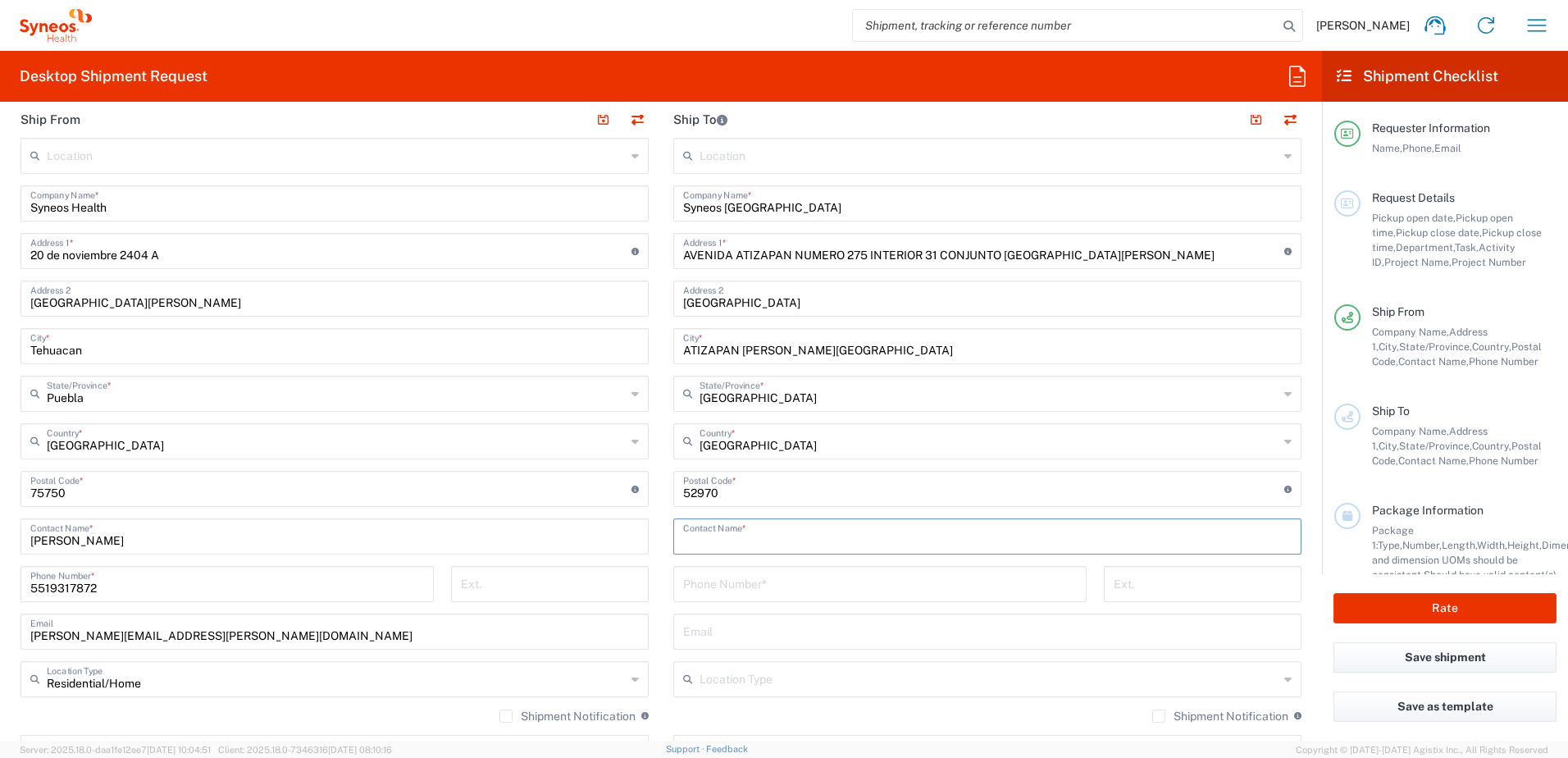
click at [780, 532] on input "text" at bounding box center [987, 536] width 608 height 29
type input "KARINA DE [PERSON_NAME]"
click at [796, 590] on input "tel" at bounding box center [880, 583] width 394 height 29
type input "5563199939"
click at [778, 635] on input "text" at bounding box center [987, 631] width 608 height 29
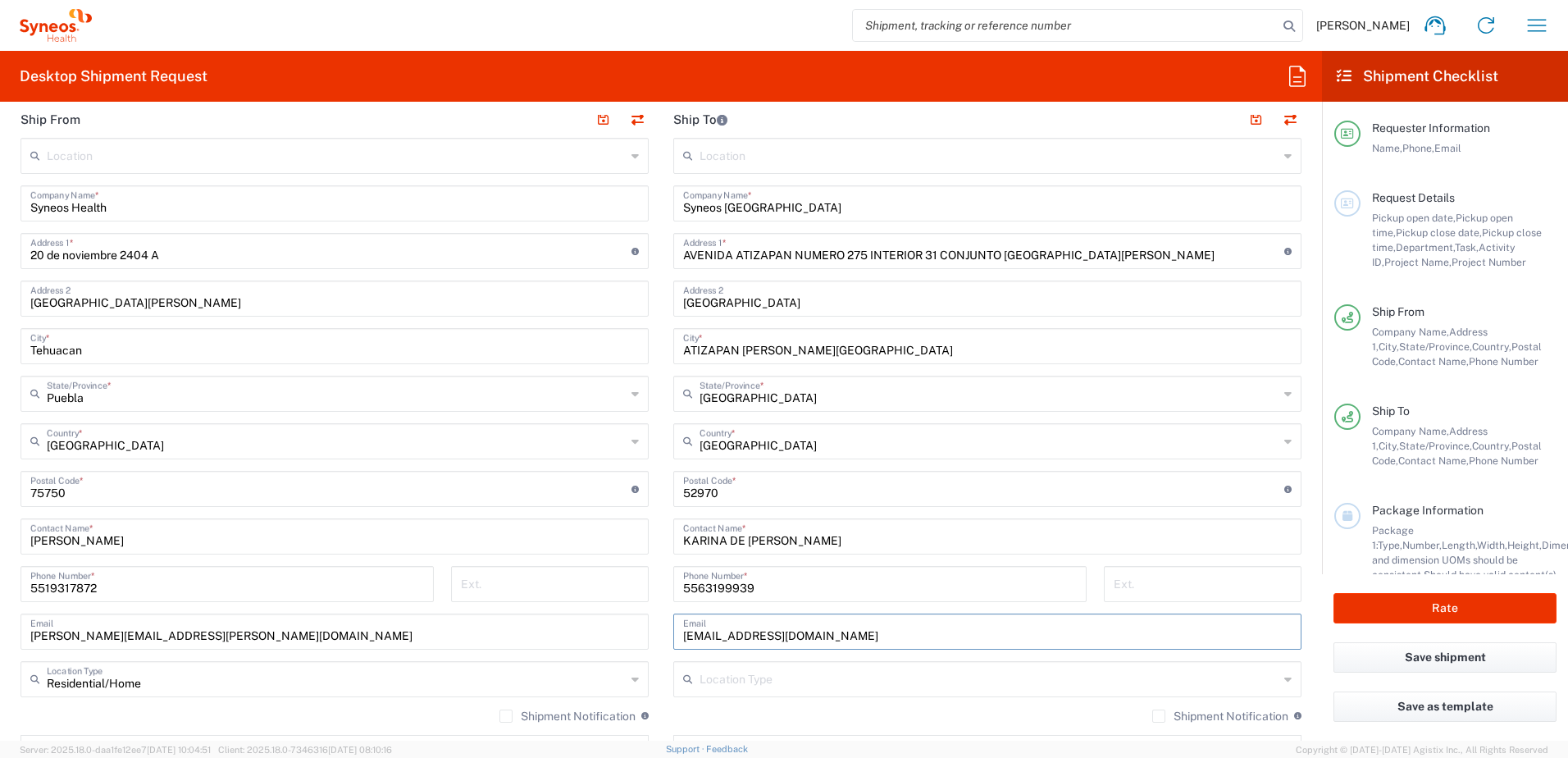
type input "[EMAIL_ADDRESS][DOMAIN_NAME]"
click at [499, 715] on label "Shipment Notification" at bounding box center [567, 716] width 136 height 13
click at [506, 716] on input "Shipment Notification" at bounding box center [506, 716] width 0 height 0
click at [1152, 714] on label "Shipment Notification" at bounding box center [1220, 716] width 136 height 13
click at [1159, 716] on input "Shipment Notification" at bounding box center [1159, 716] width 0 height 0
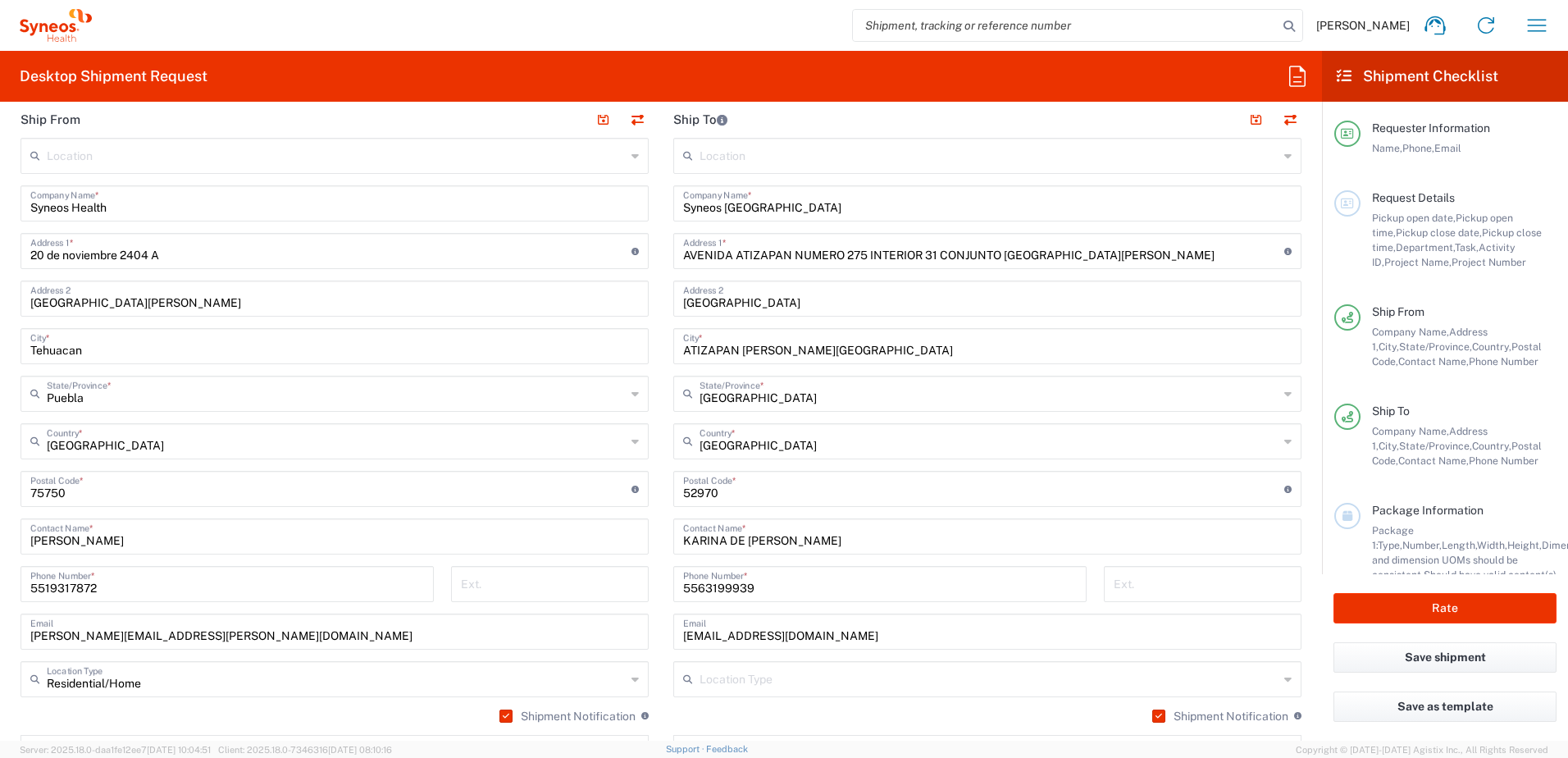
click at [965, 683] on input "text" at bounding box center [989, 678] width 579 height 29
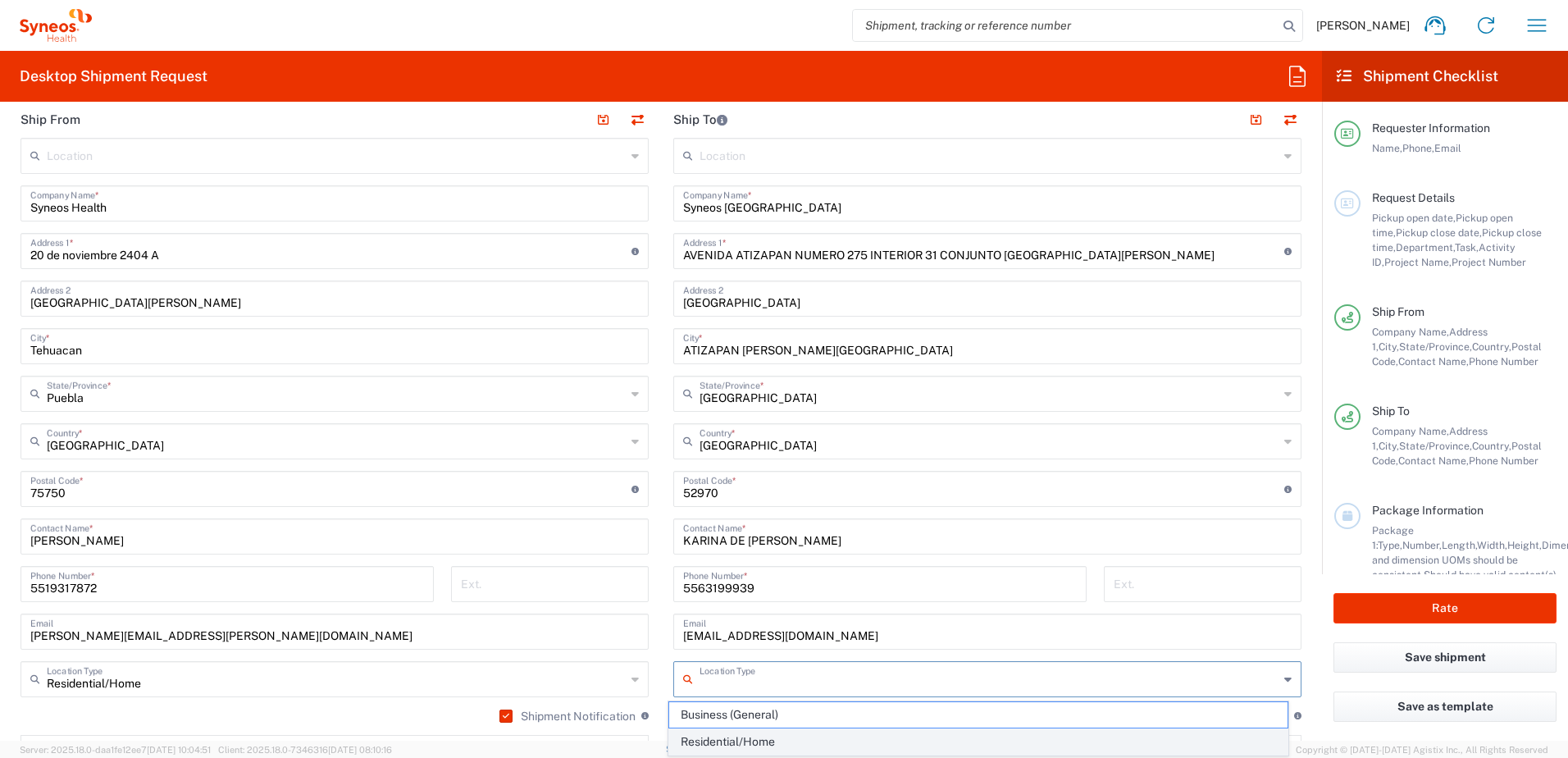
click at [829, 743] on span "Residential/Home" at bounding box center [978, 742] width 619 height 25
type input "Residential/Home"
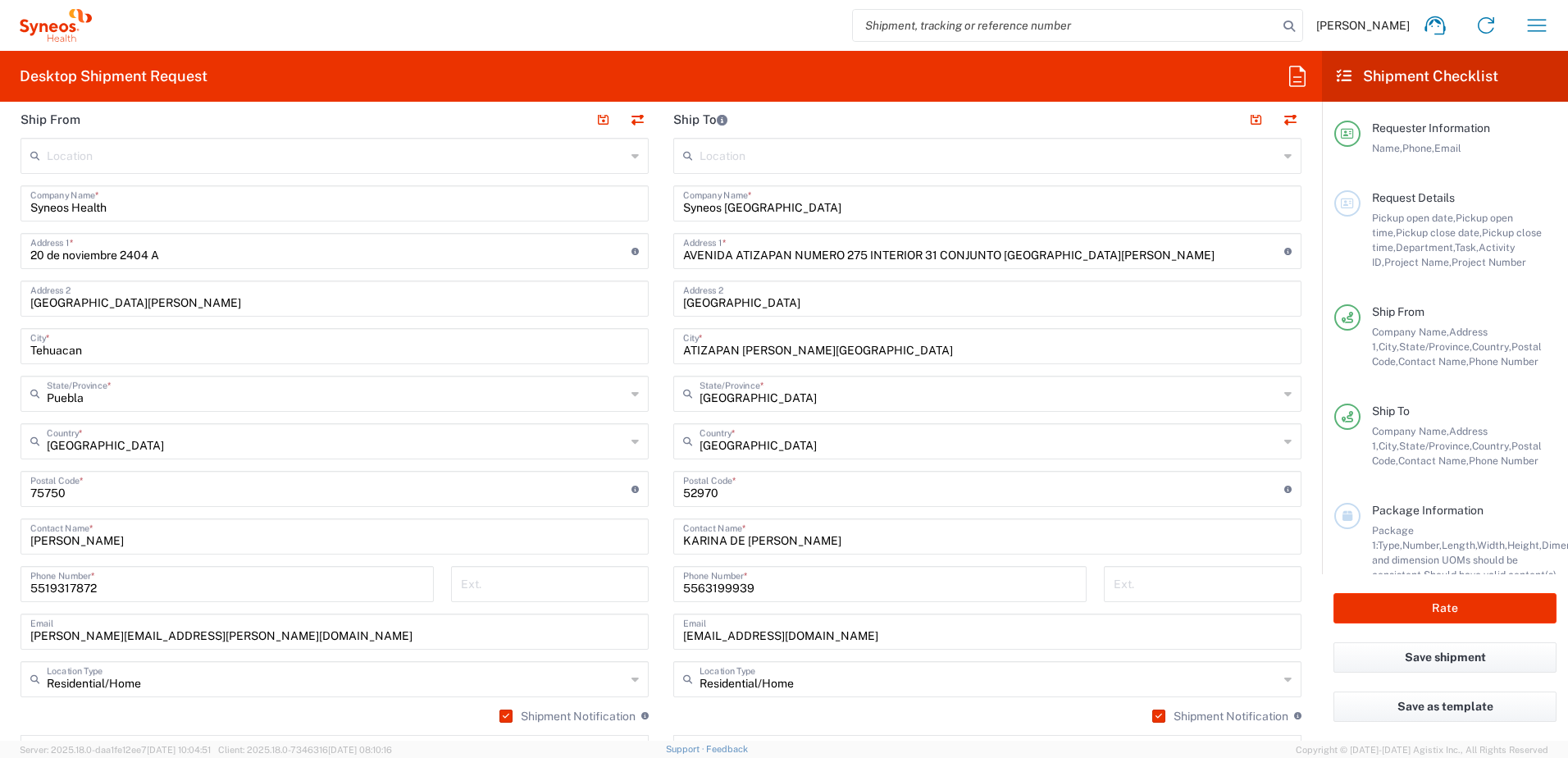
click at [829, 710] on div "Shipment Notification If checked, a shipment notification email will be sent to…" at bounding box center [987, 722] width 628 height 26
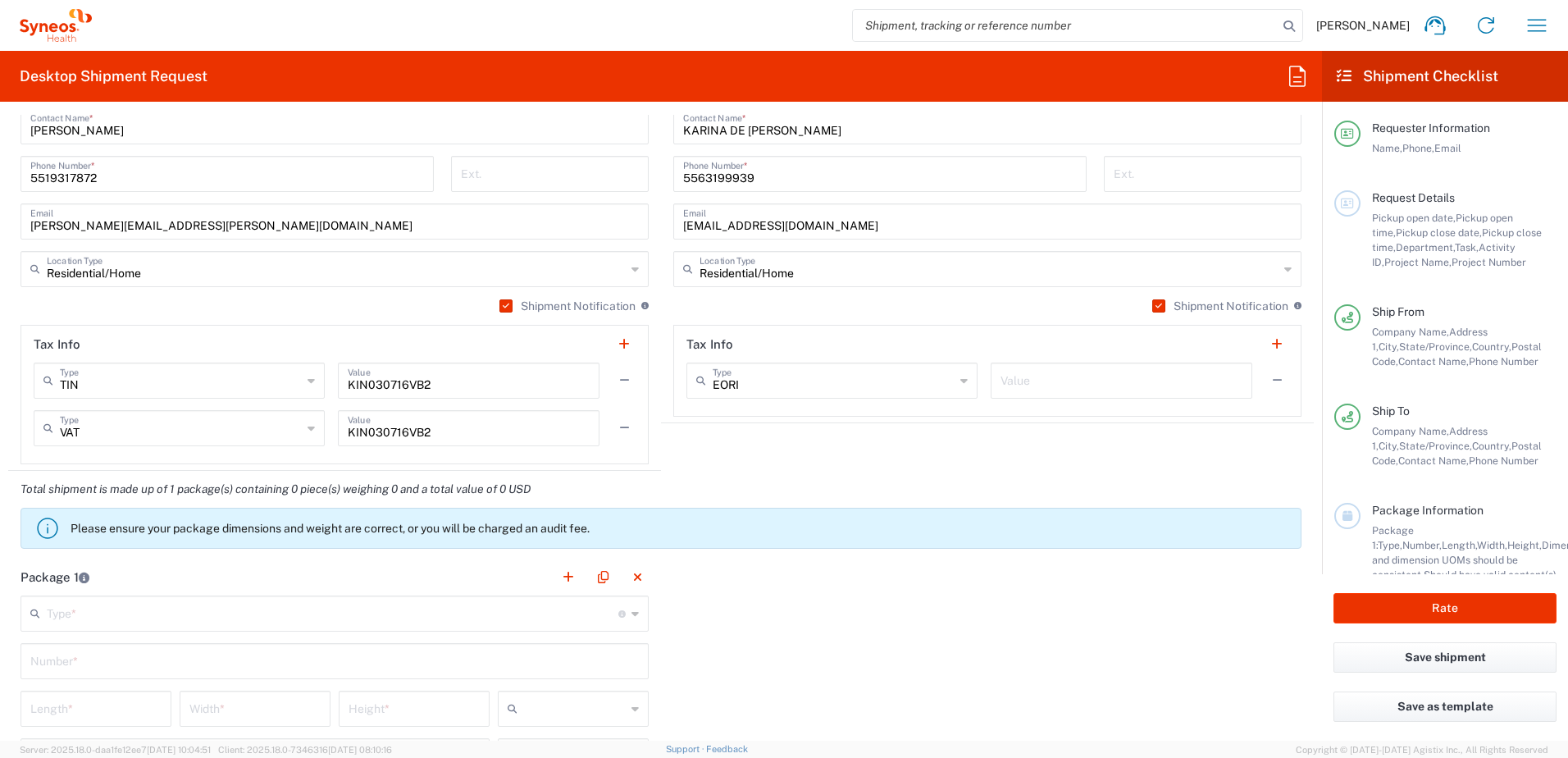
scroll to position [1148, 0]
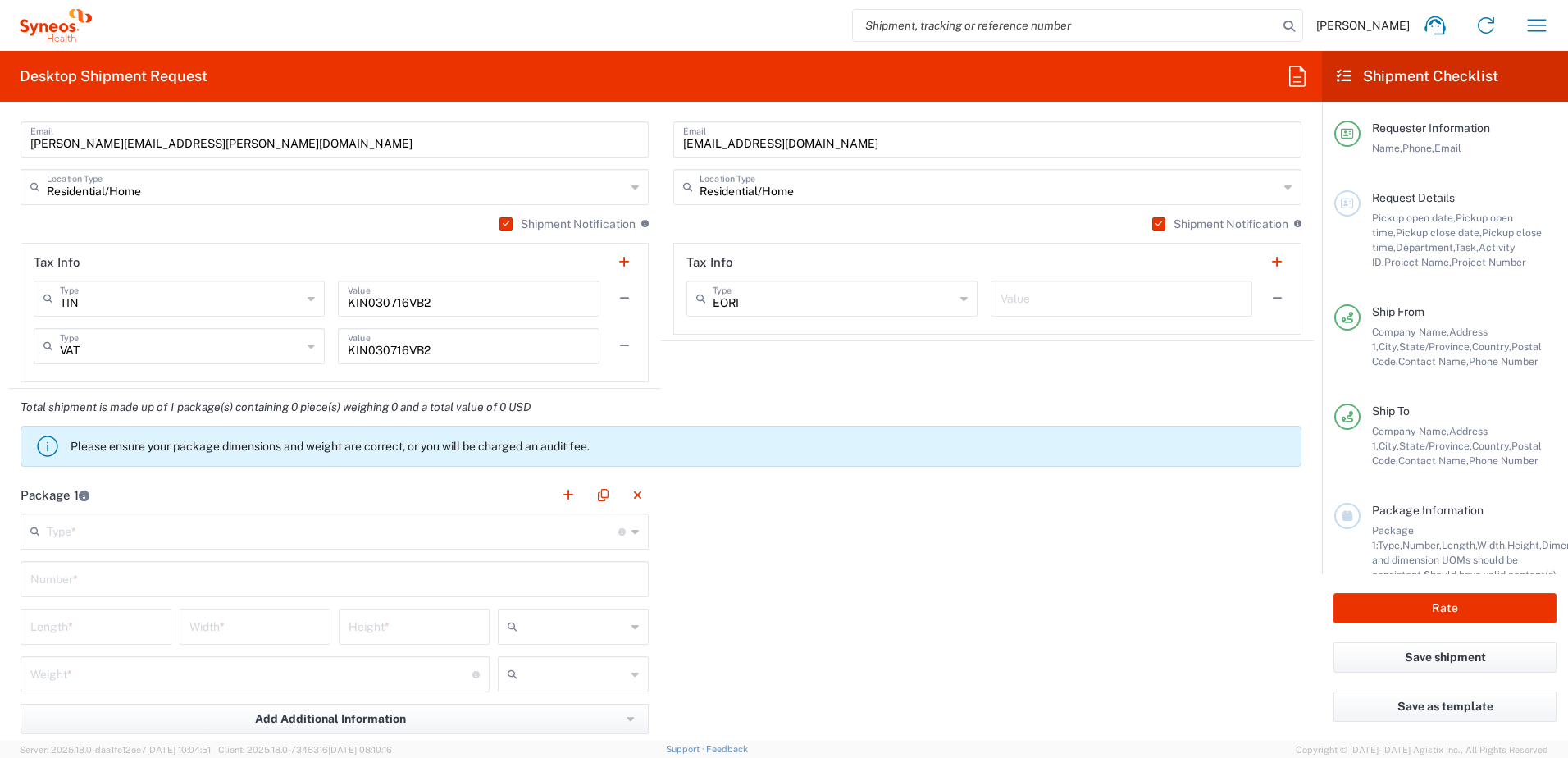
click at [632, 532] on icon at bounding box center [635, 531] width 7 height 26
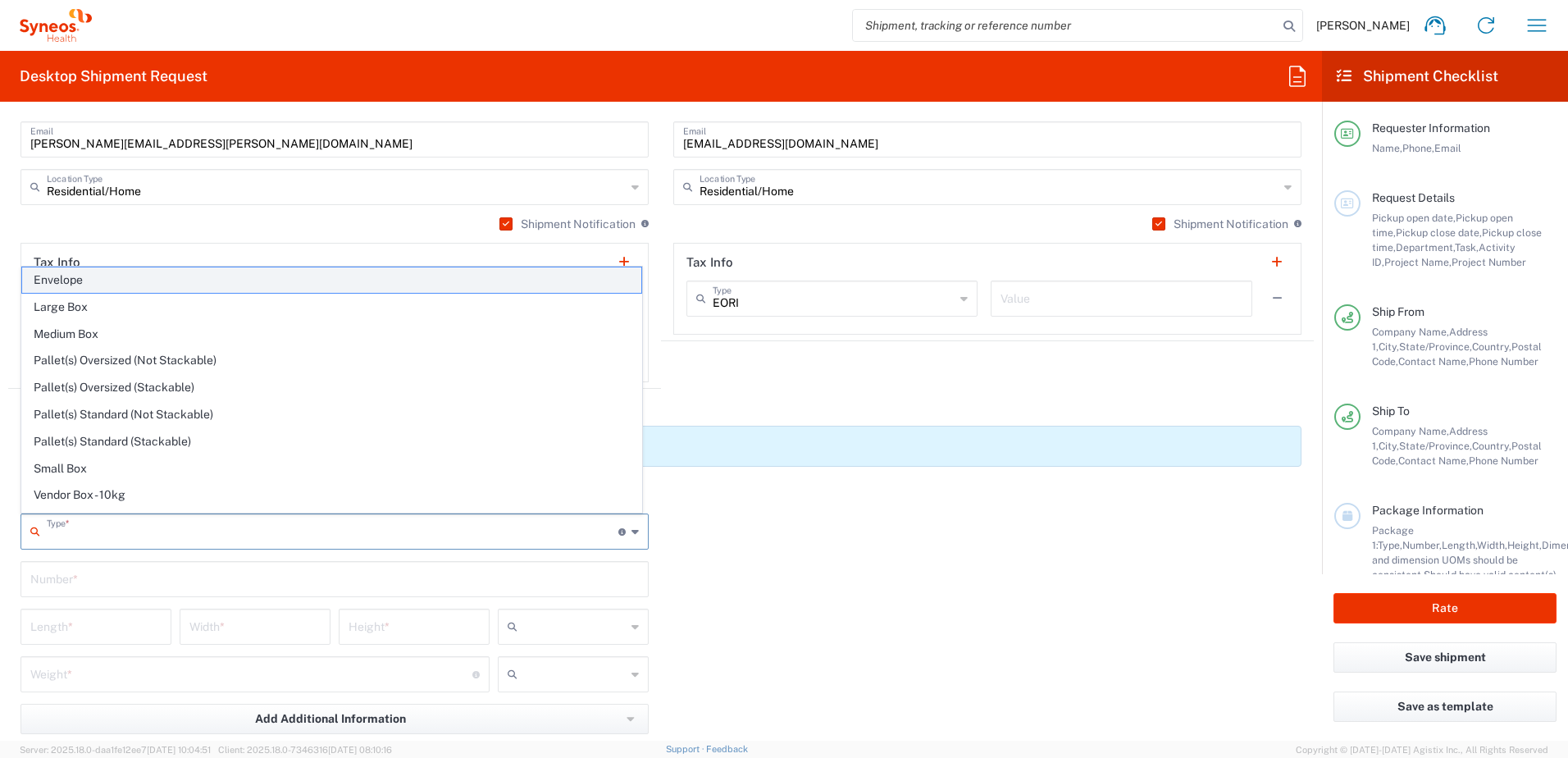
click at [179, 285] on span "Envelope" at bounding box center [331, 281] width 619 height 25
type input "Envelope"
type input "1"
type input "9.5"
type input "12.5"
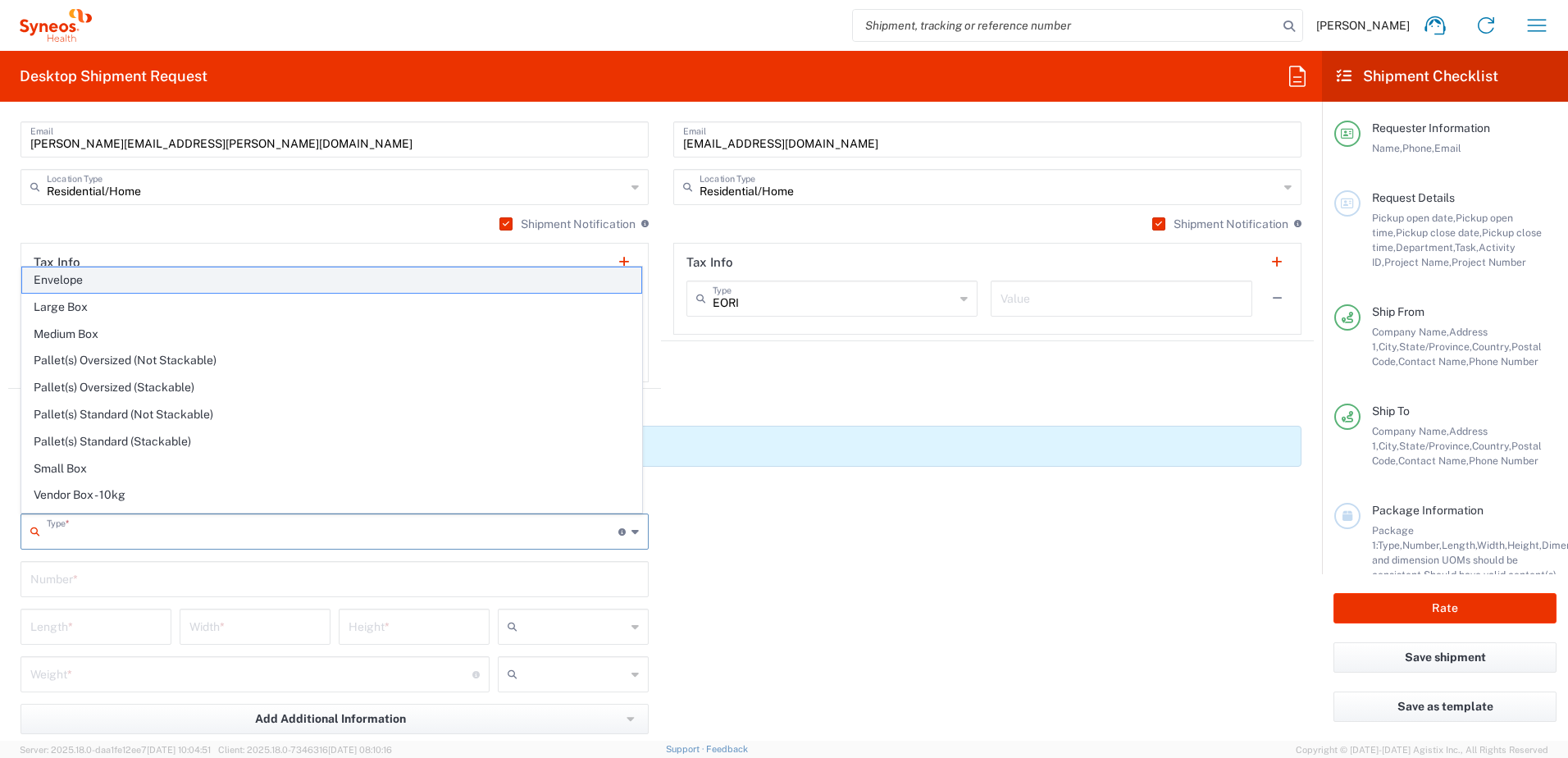
type input "0.25"
type input "in"
type input "0.45"
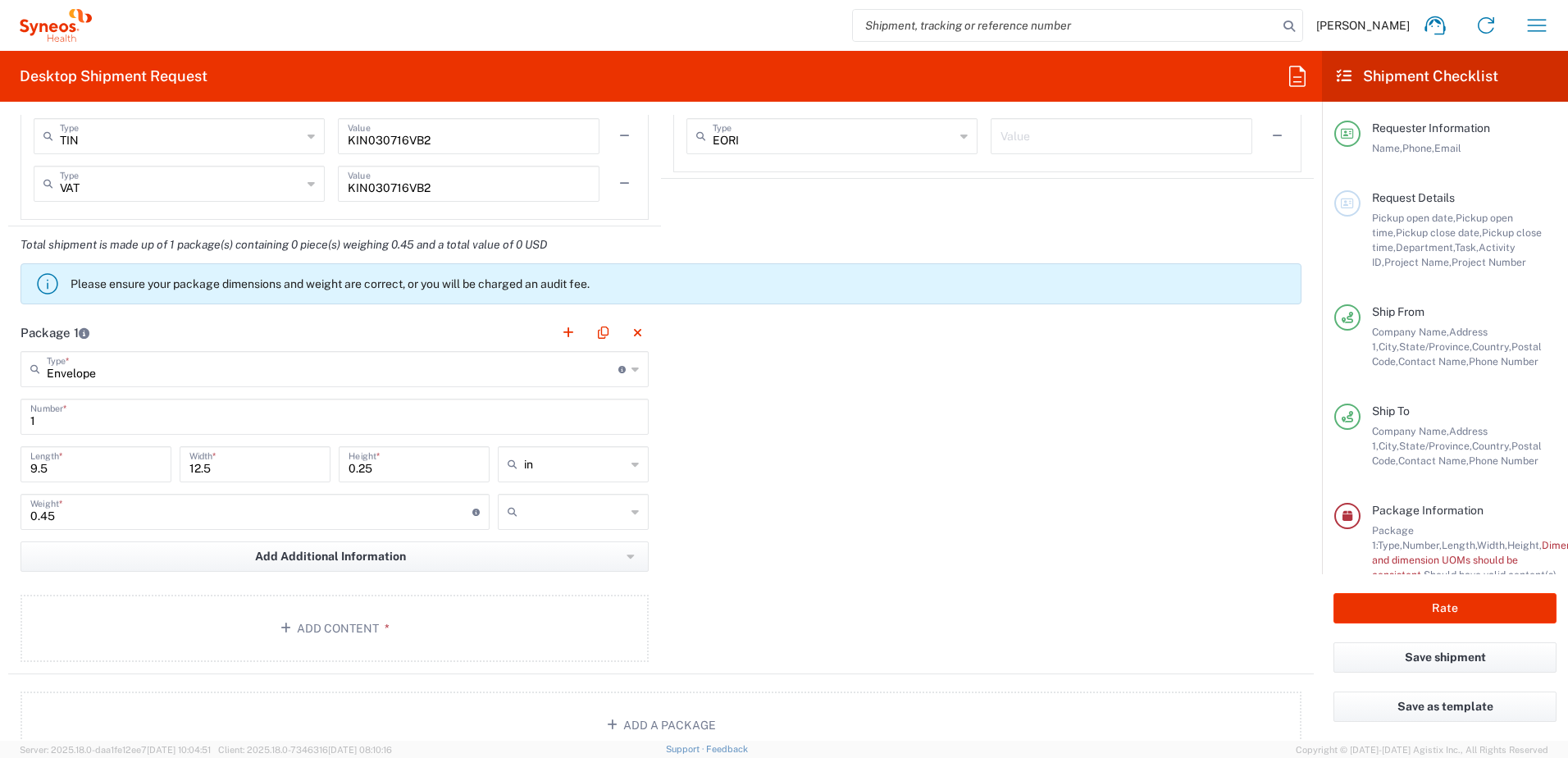
scroll to position [1313, 0]
click at [385, 635] on button "Add Content *" at bounding box center [335, 626] width 628 height 67
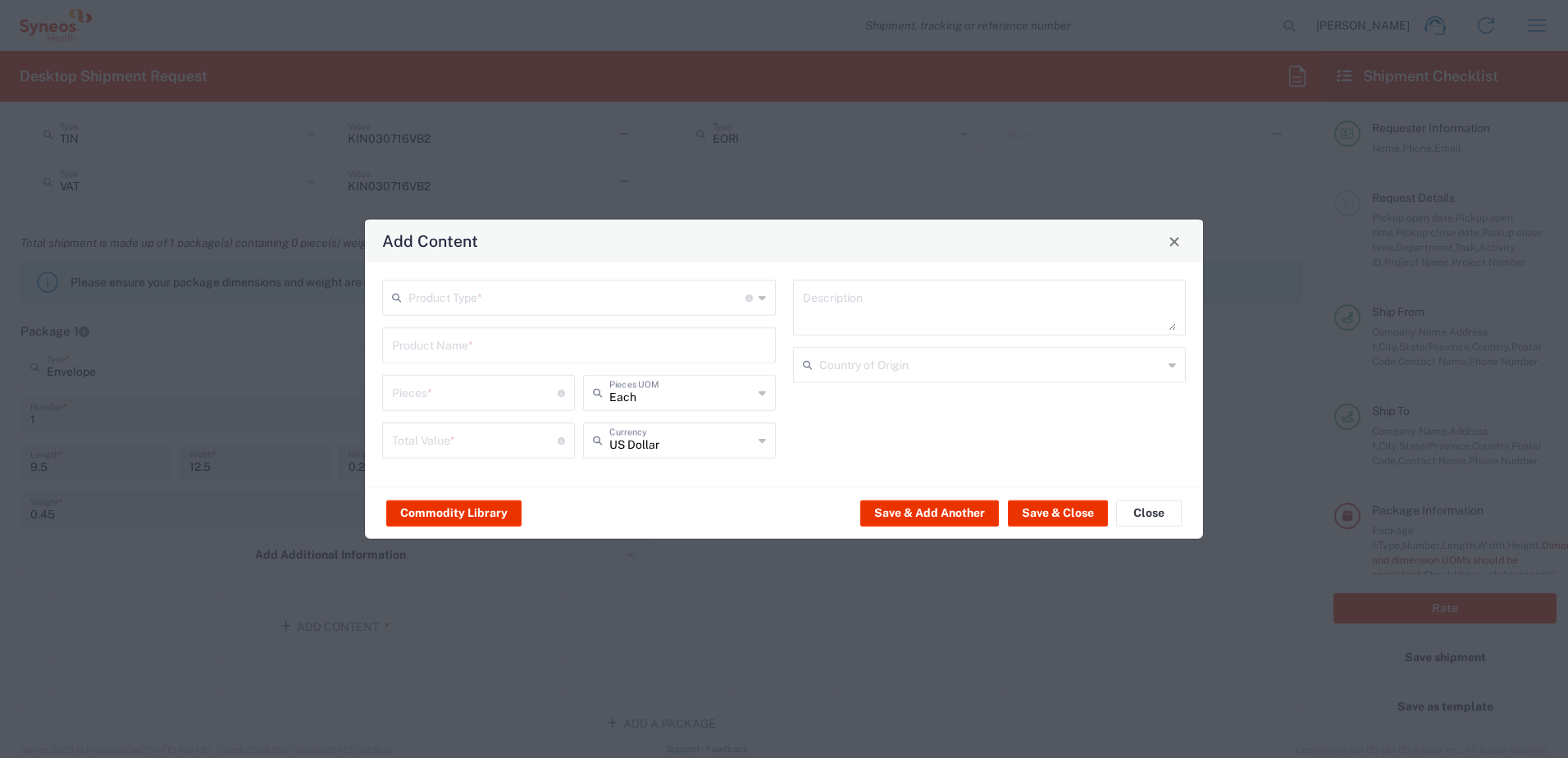
click at [767, 304] on div "Product Type * Document: Paper document generated internally by Syneos, a clien…" at bounding box center [579, 298] width 394 height 36
click at [497, 335] on span "Documents" at bounding box center [579, 333] width 390 height 25
type input "Documents"
type input "1"
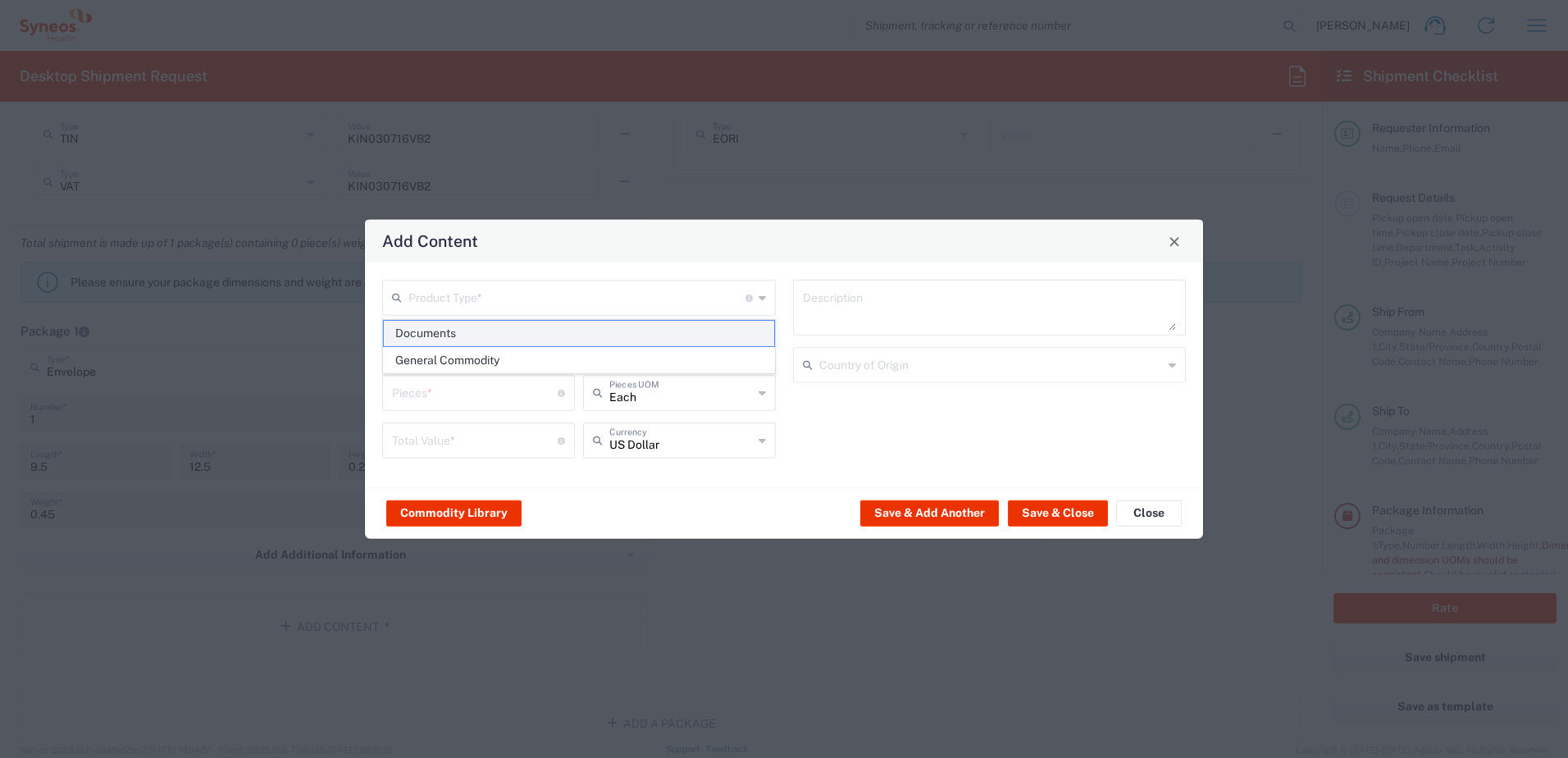
type input "1"
type textarea "Documents"
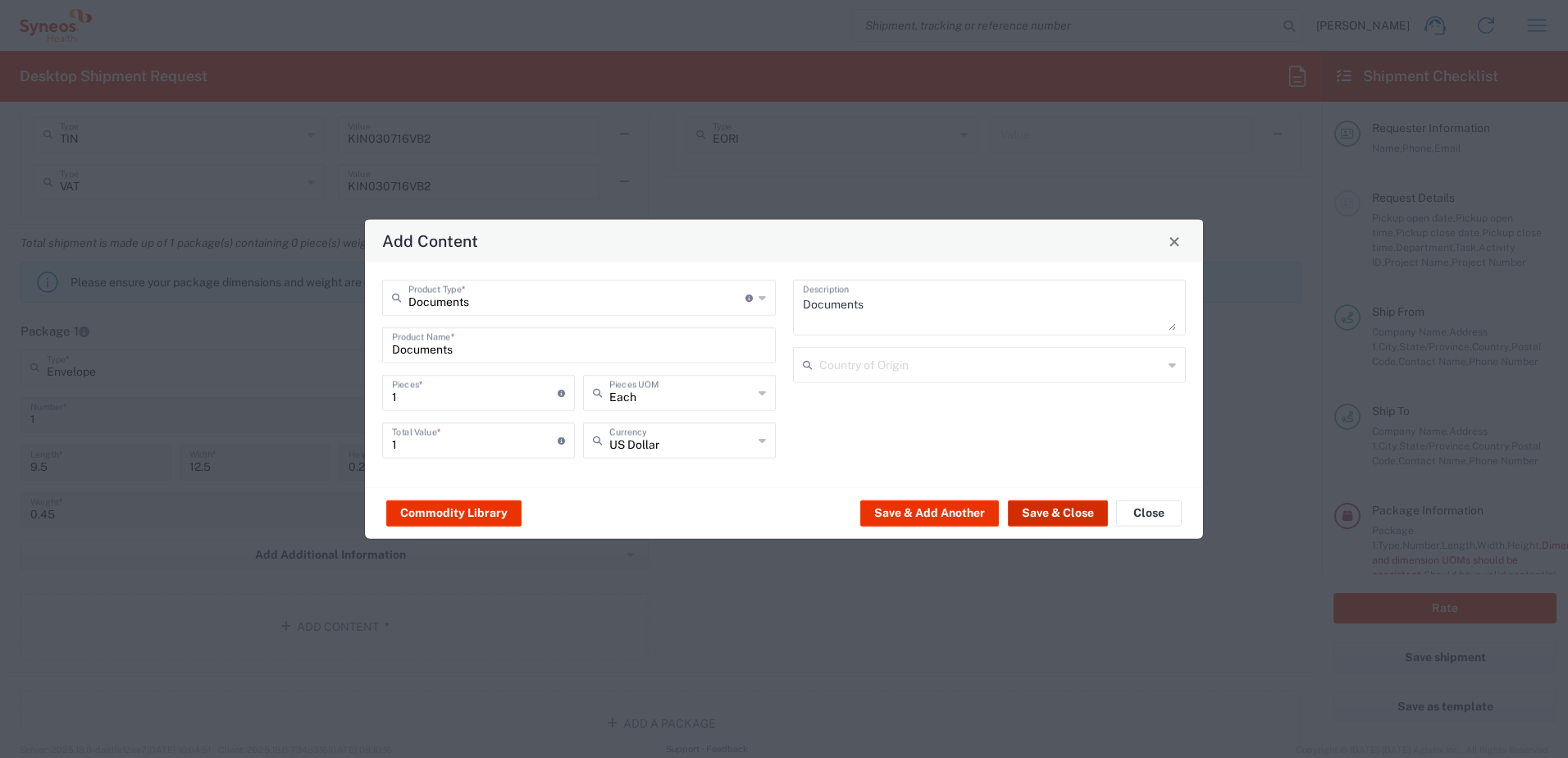
click at [1081, 517] on button "Save & Close" at bounding box center [1058, 512] width 100 height 26
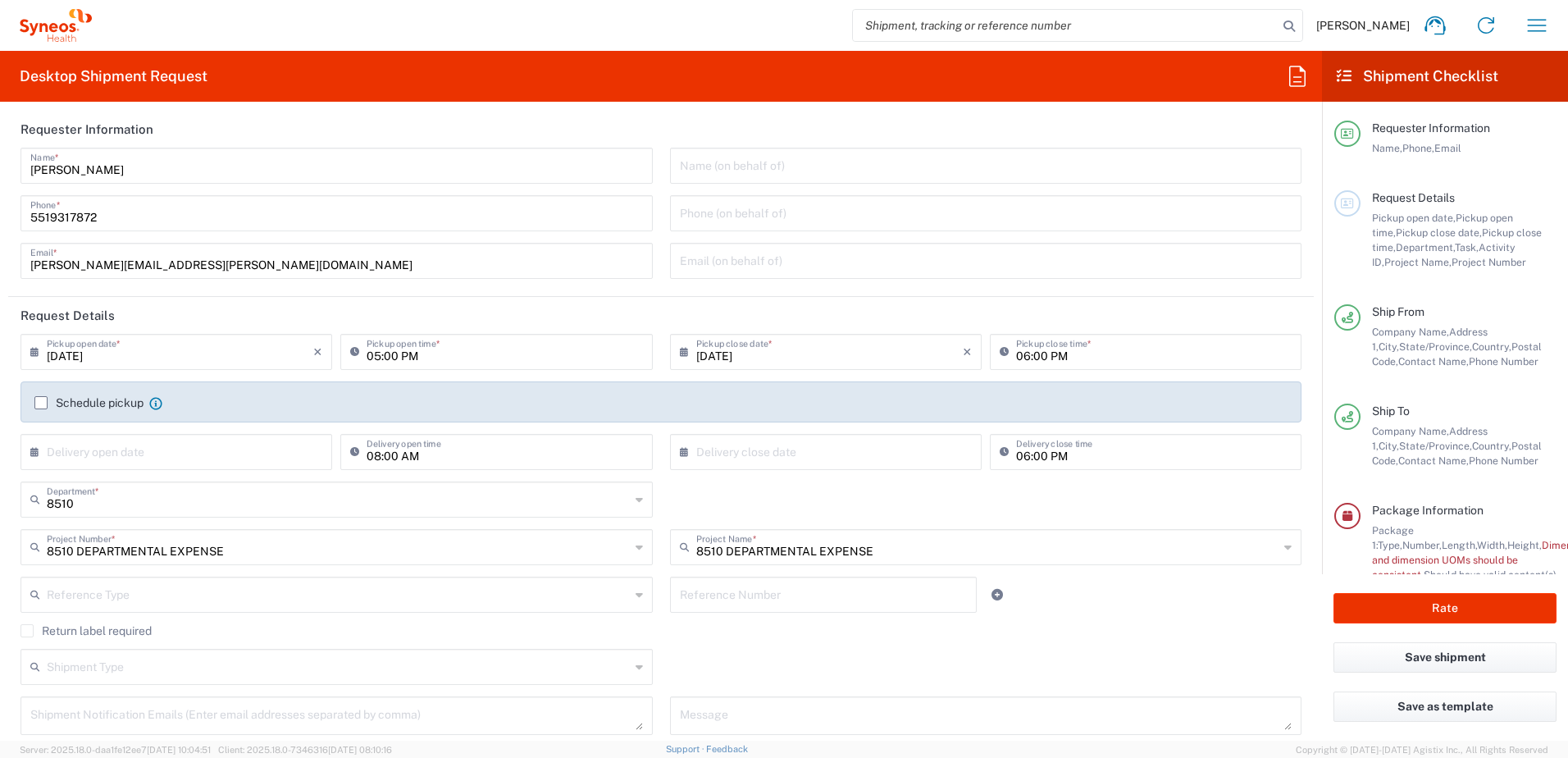
scroll to position [0, 0]
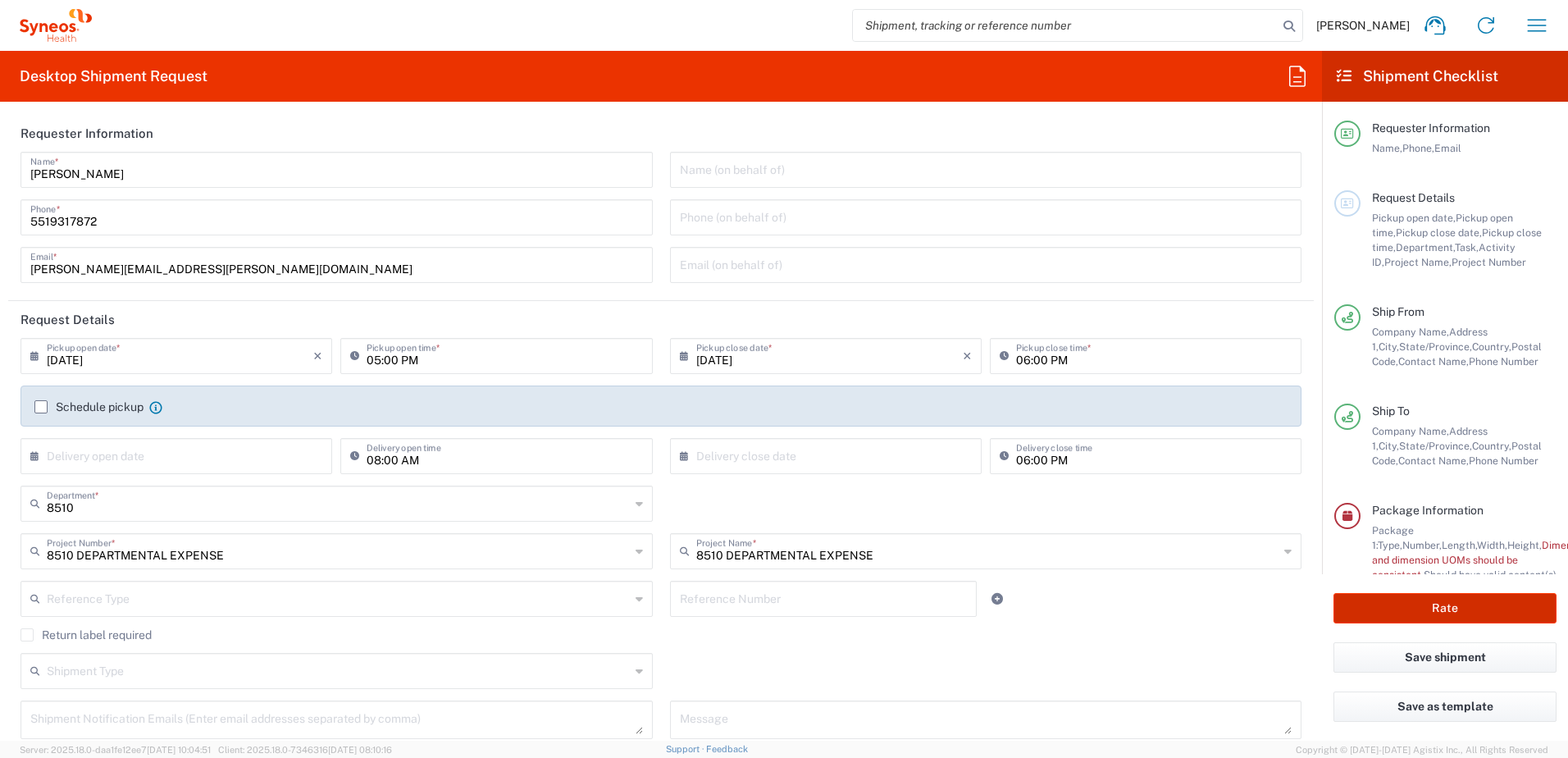
click at [1446, 603] on button "Rate" at bounding box center [1445, 607] width 223 height 30
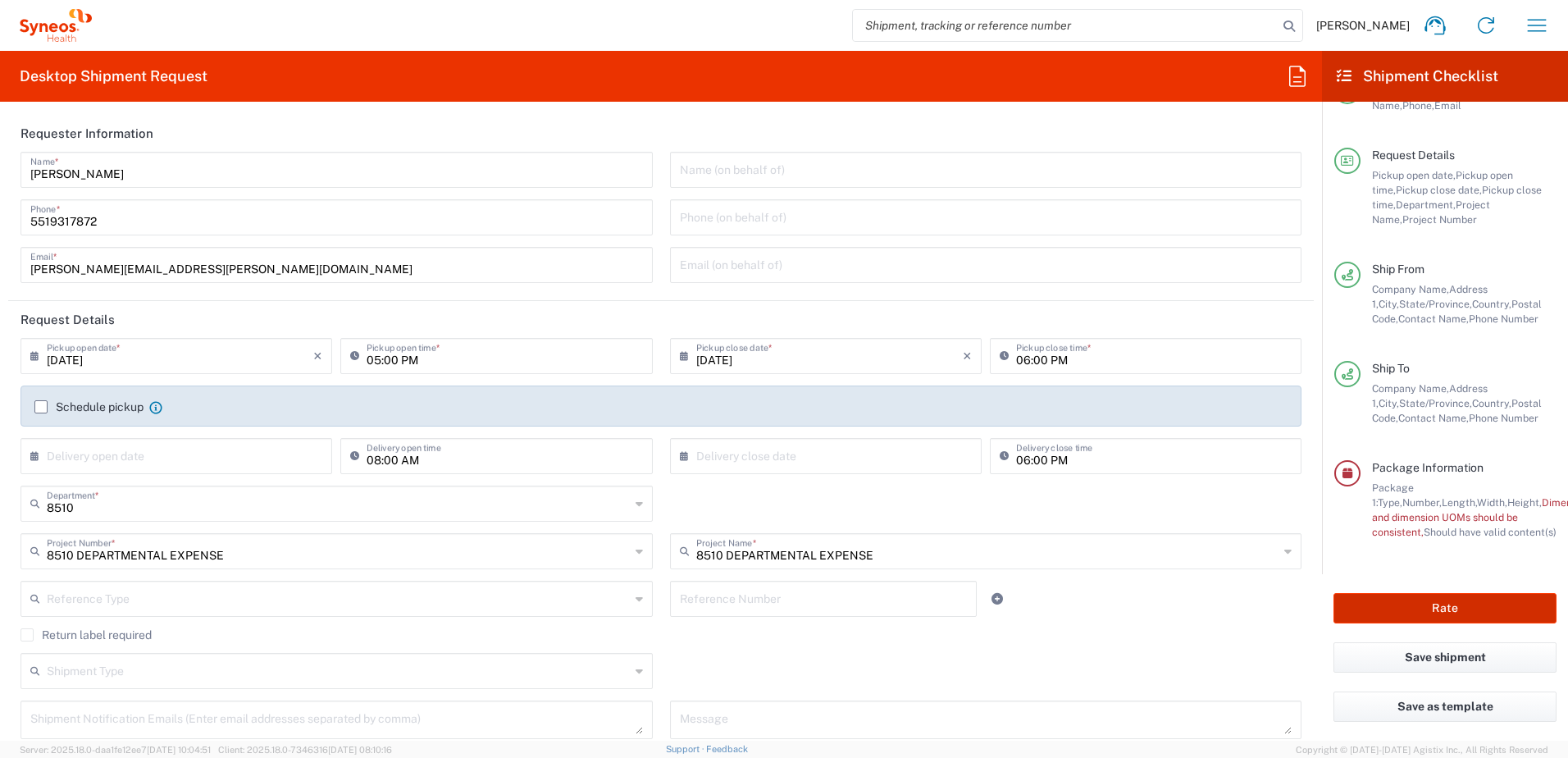
type input "8510 DEPARTMENTAL EXPENSE"
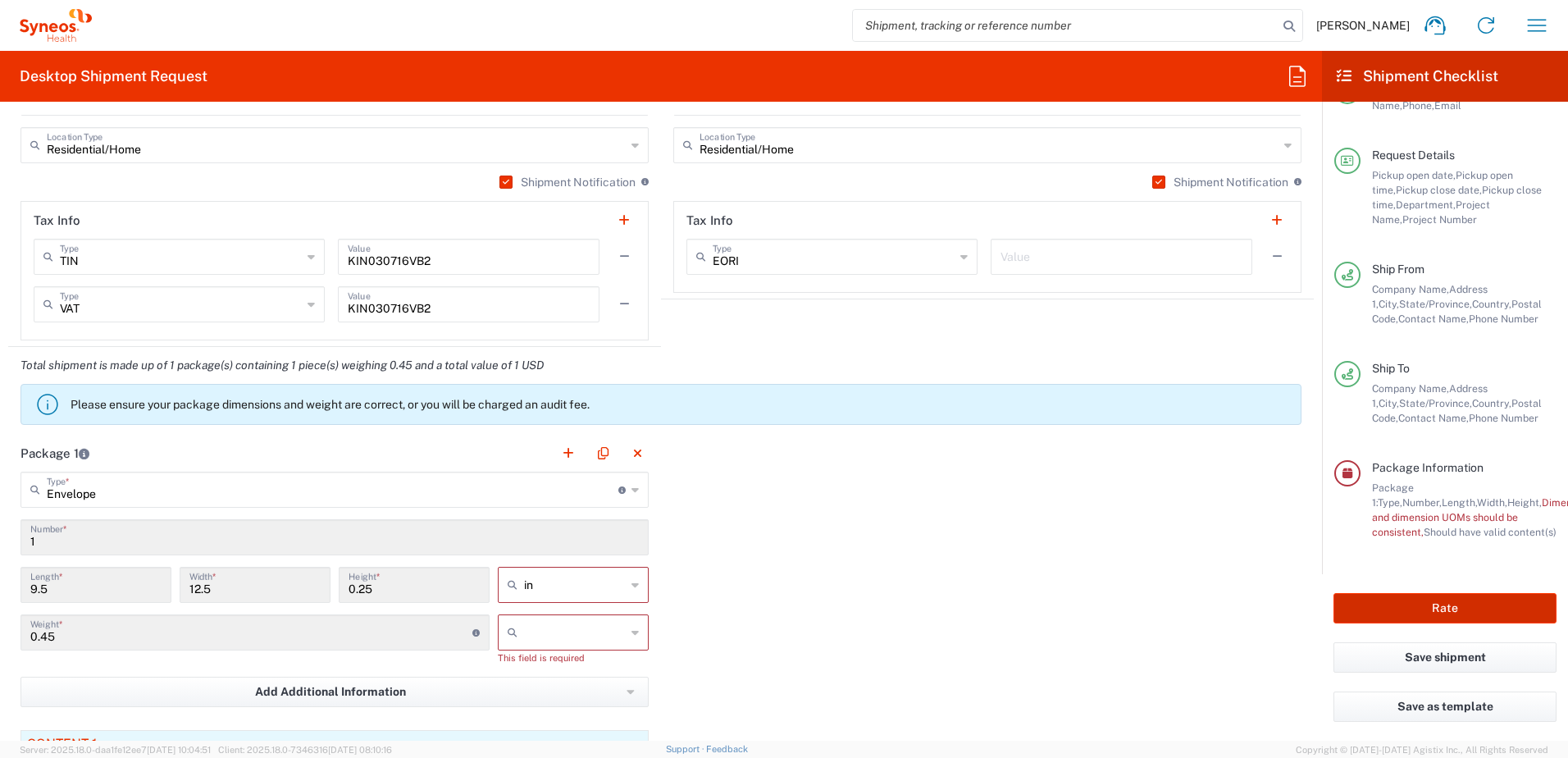
scroll to position [1230, 0]
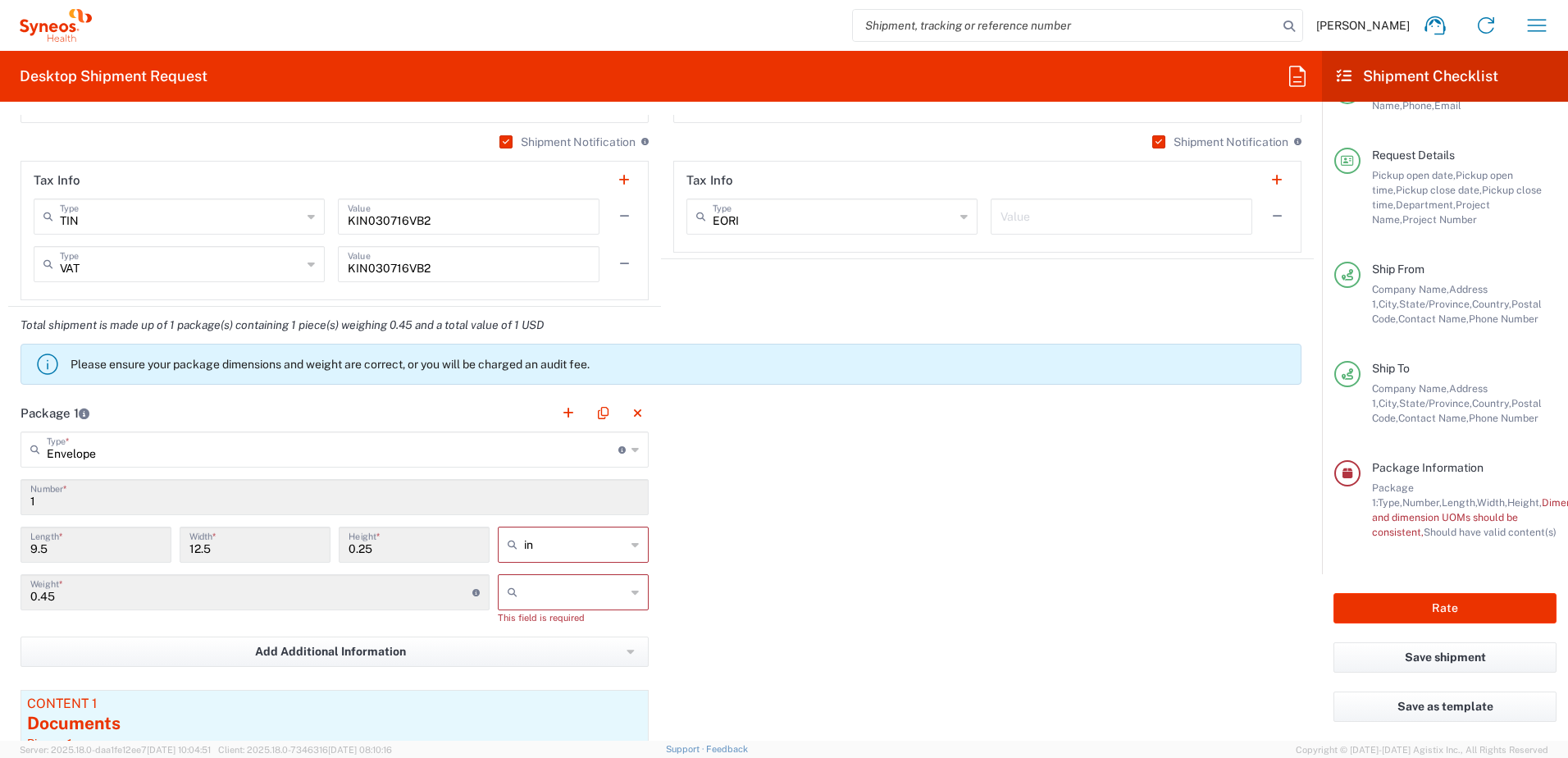
click at [632, 546] on icon at bounding box center [635, 545] width 7 height 26
click at [608, 609] on span "cm" at bounding box center [567, 607] width 146 height 25
type input "24.13"
type input "31.75"
type input "0.64"
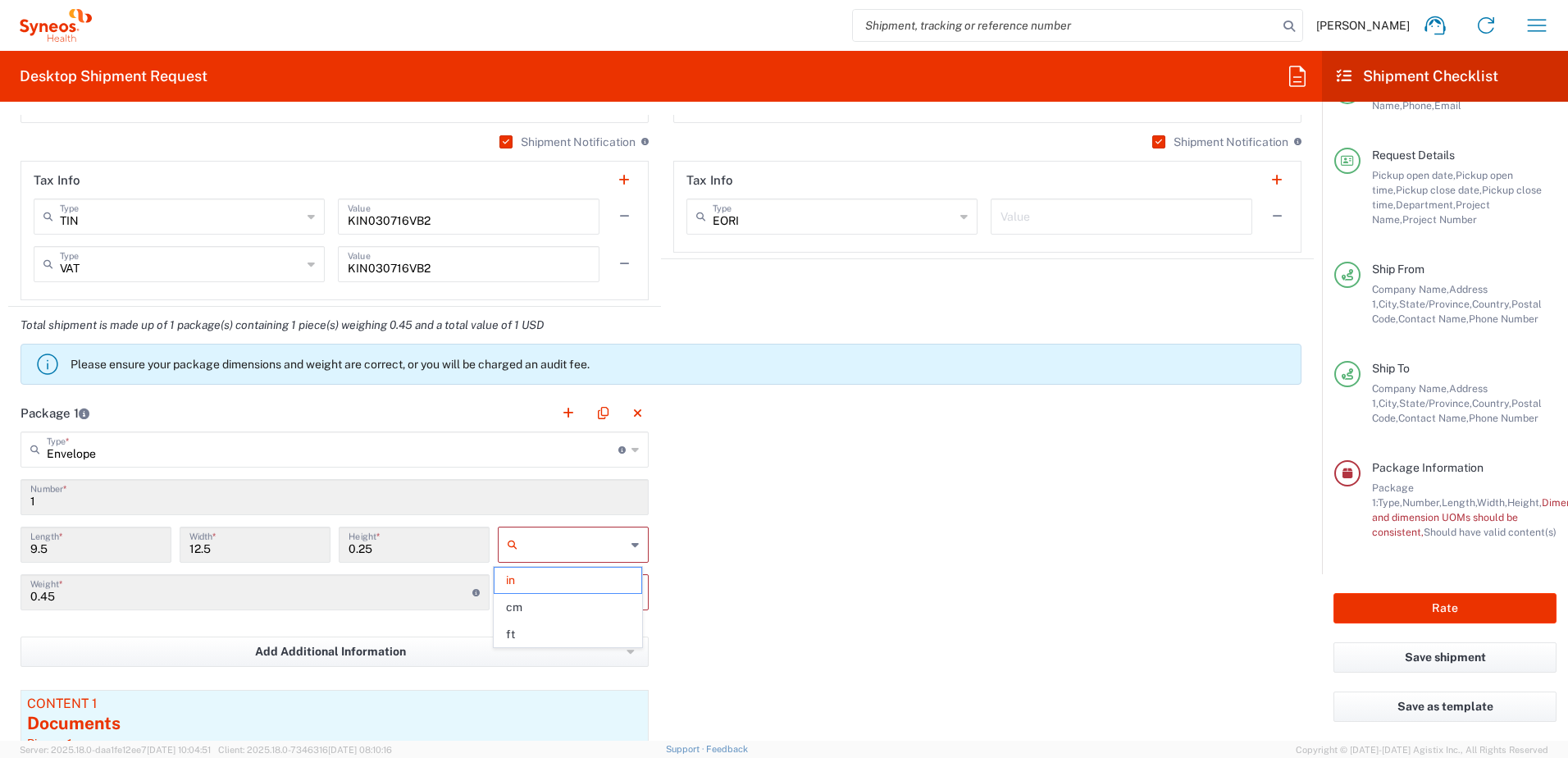
type input "cm"
click at [634, 591] on div at bounding box center [573, 593] width 151 height 36
click at [565, 625] on span "kgs" at bounding box center [567, 628] width 146 height 25
type input "kgs"
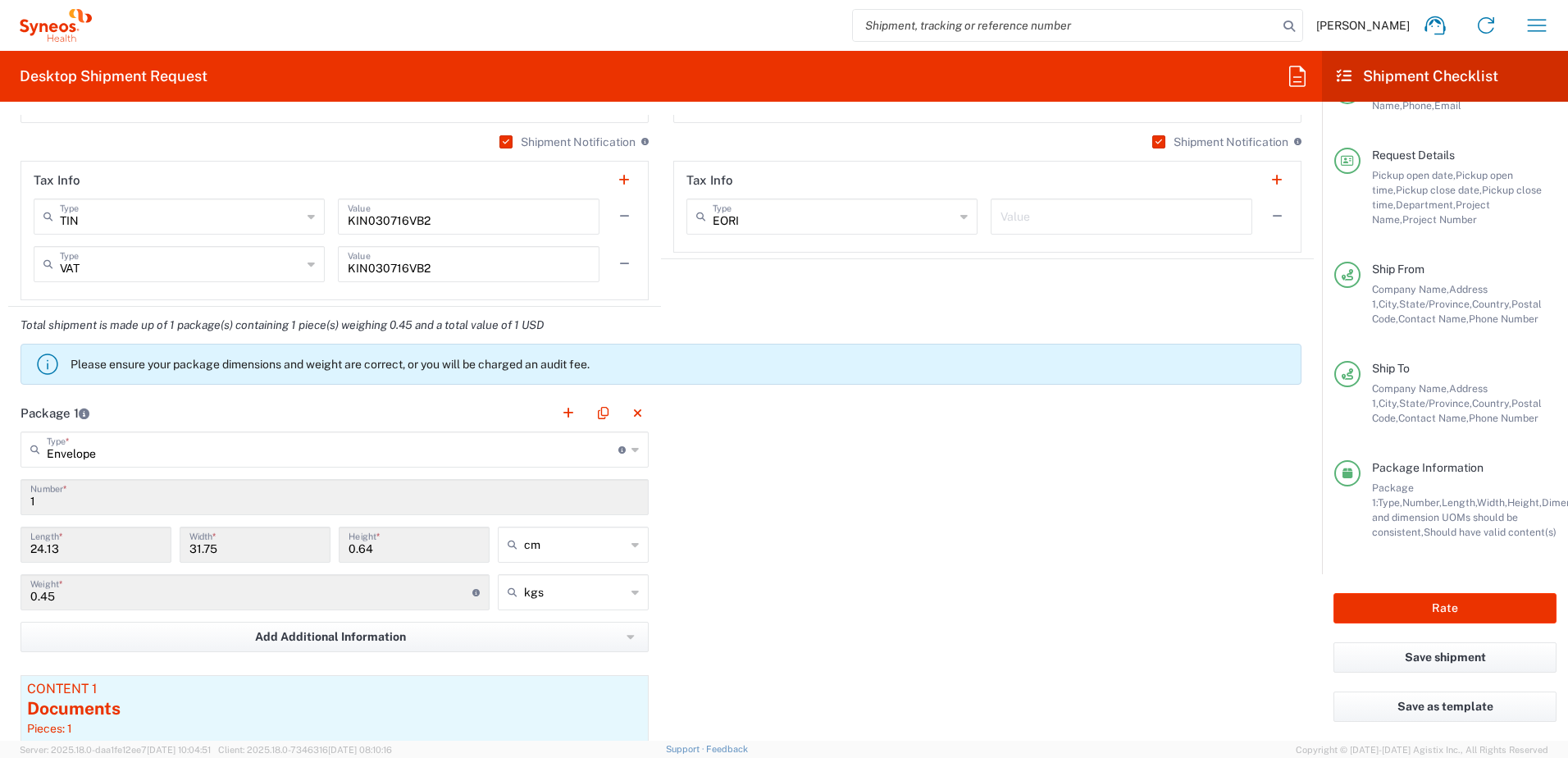
click at [761, 599] on div "Package 1 Envelope Type * Material used to package goods Envelope Large Box Med…" at bounding box center [661, 623] width 1306 height 457
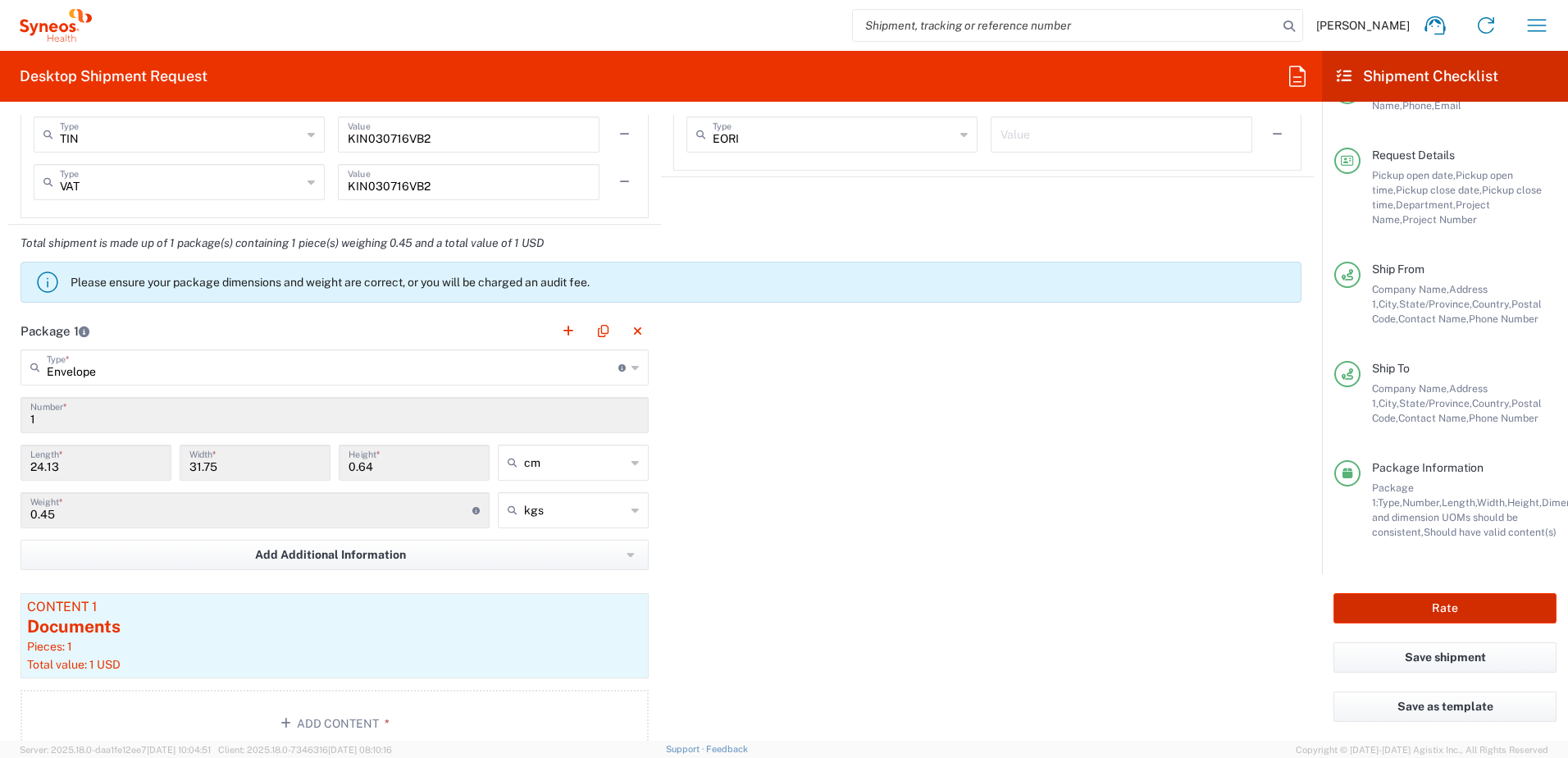
click at [1441, 607] on button "Rate" at bounding box center [1445, 607] width 223 height 30
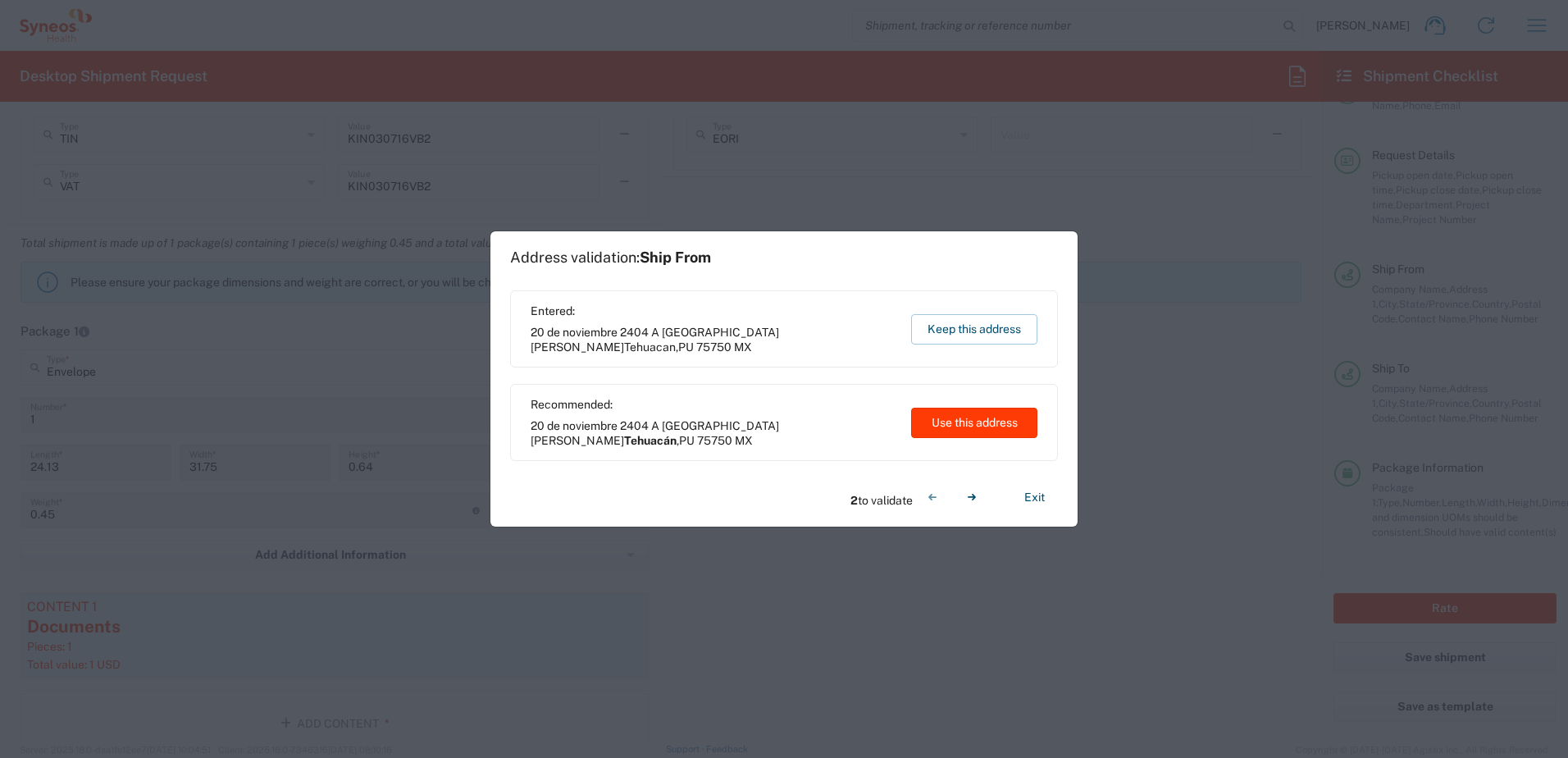
click at [985, 421] on button "Use this address" at bounding box center [974, 422] width 126 height 30
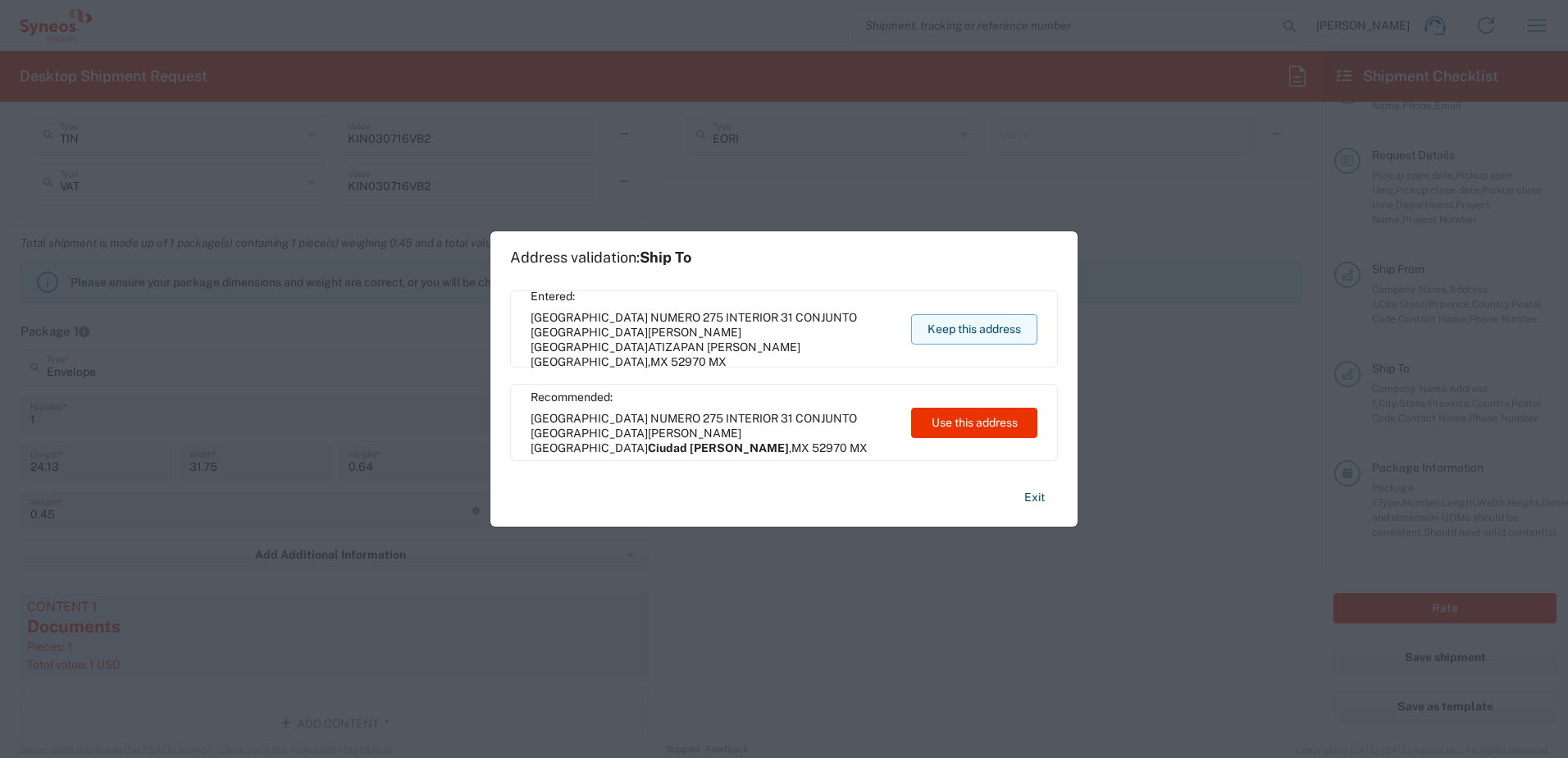
click at [991, 321] on button "Keep this address" at bounding box center [974, 329] width 126 height 30
type input "Tehuacán"
type input "Puebla"
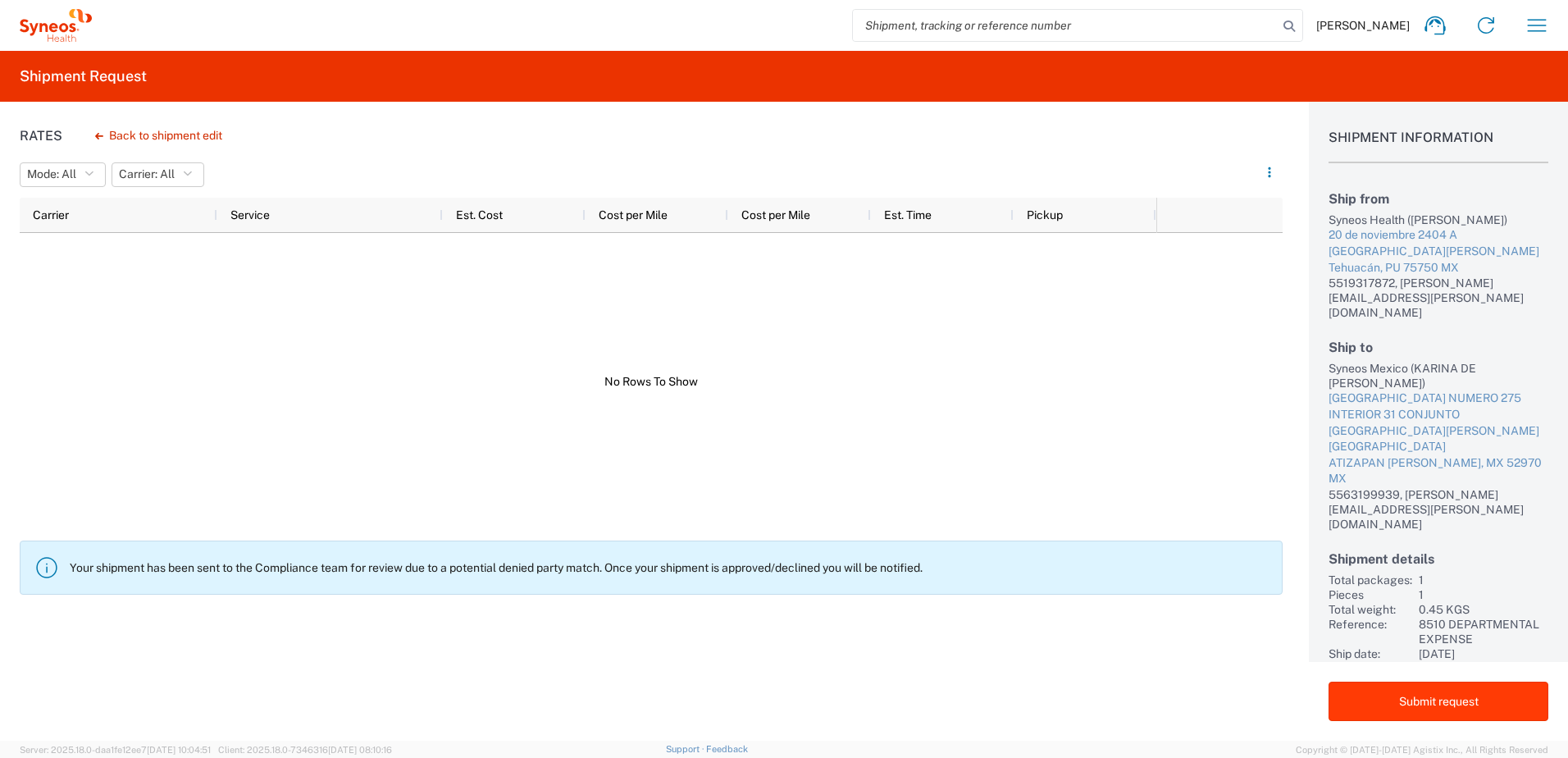
click at [1425, 706] on button "Submit request" at bounding box center [1438, 701] width 220 height 39
click at [1145, 678] on div "Rates Back to shipment edit Mode: All All Carrier: All All Carrier Service Est.…" at bounding box center [641, 421] width 1282 height 639
click at [376, 366] on div at bounding box center [588, 382] width 1136 height 298
click at [198, 172] on button "Carrier: All" at bounding box center [158, 174] width 93 height 25
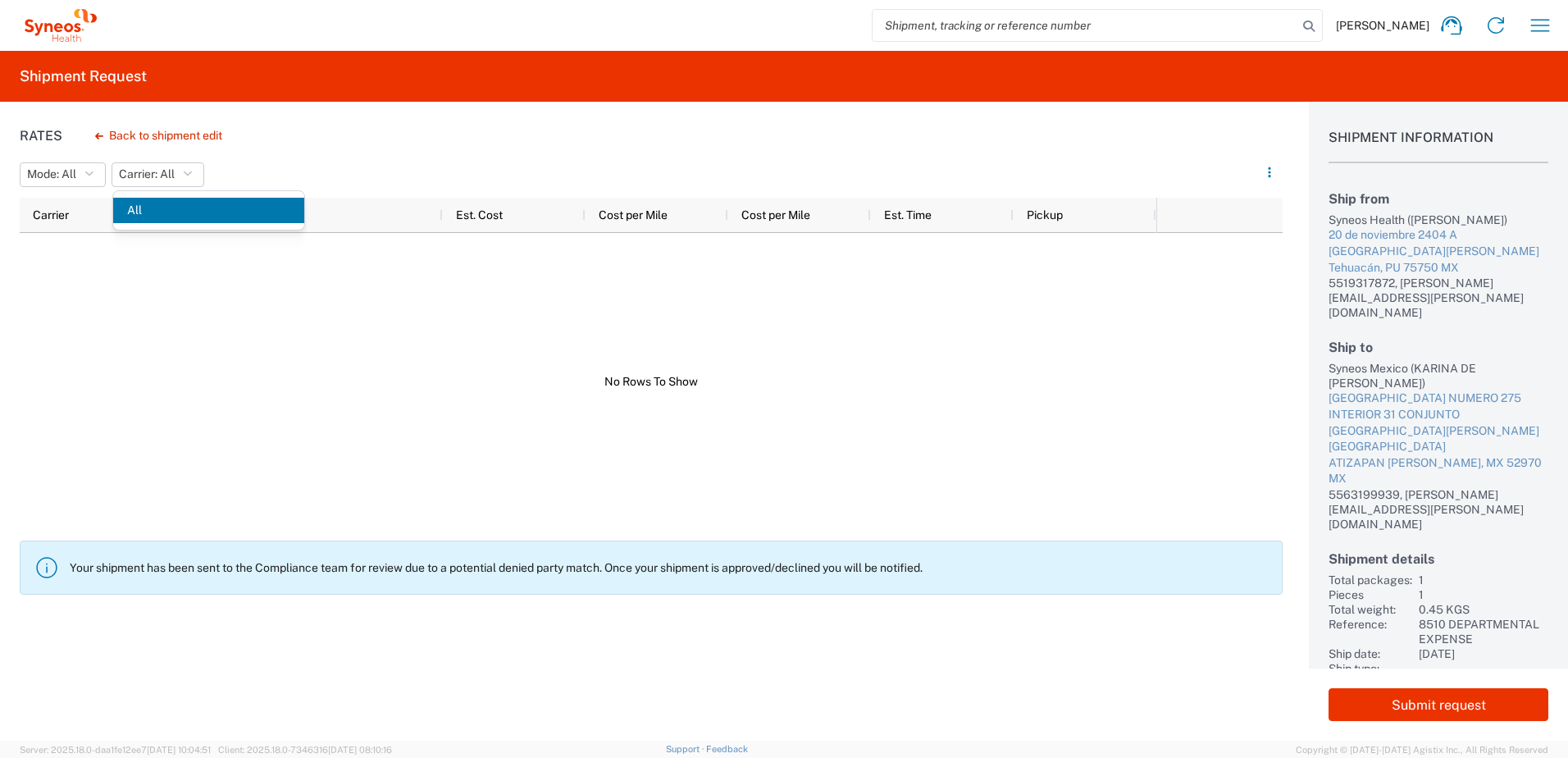
click at [248, 303] on div at bounding box center [588, 382] width 1136 height 298
click at [86, 174] on icon "button" at bounding box center [89, 174] width 9 height 12
click at [230, 309] on div at bounding box center [588, 382] width 1136 height 298
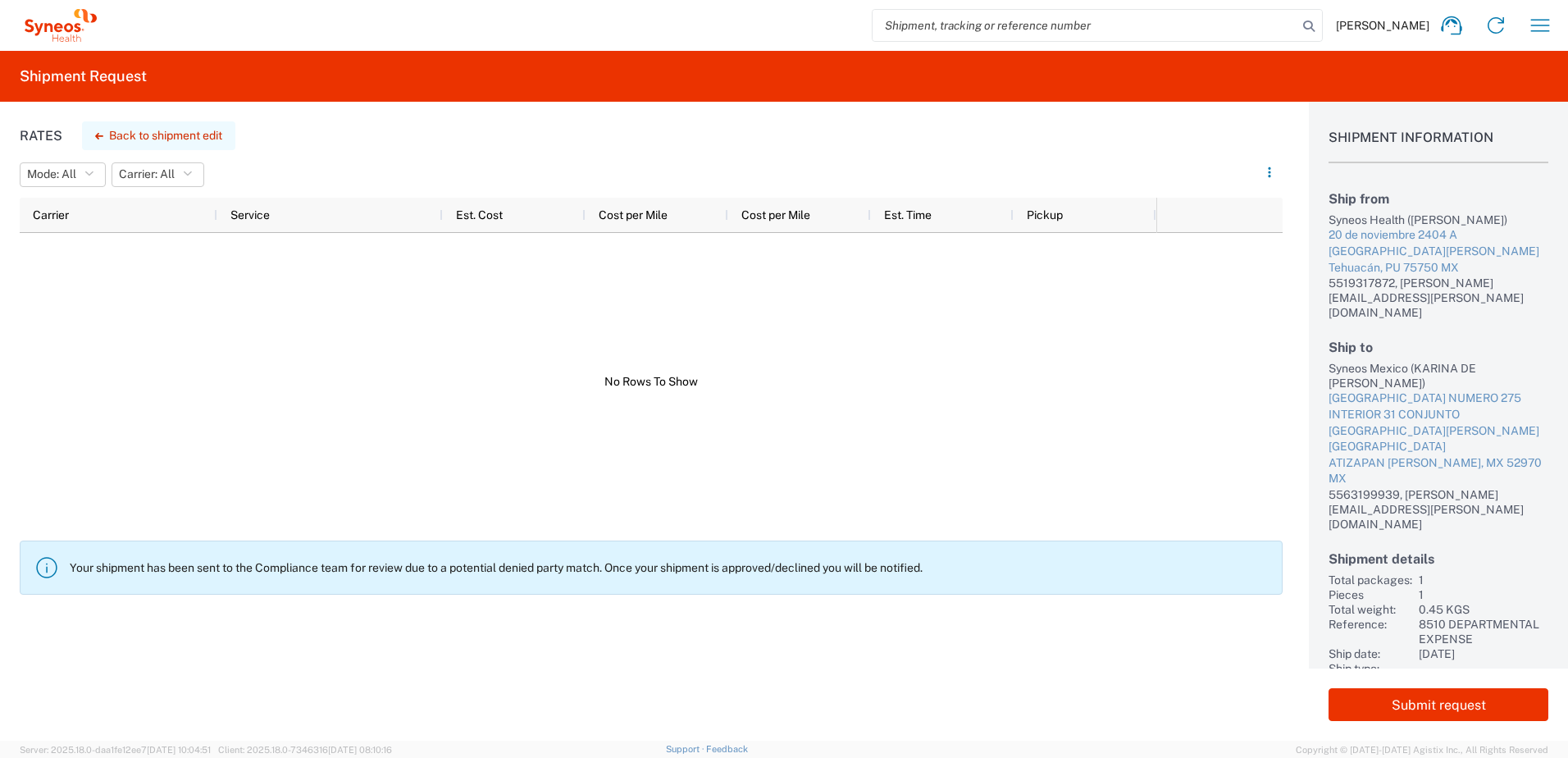
click at [120, 126] on button "Back to shipment edit" at bounding box center [158, 136] width 153 height 29
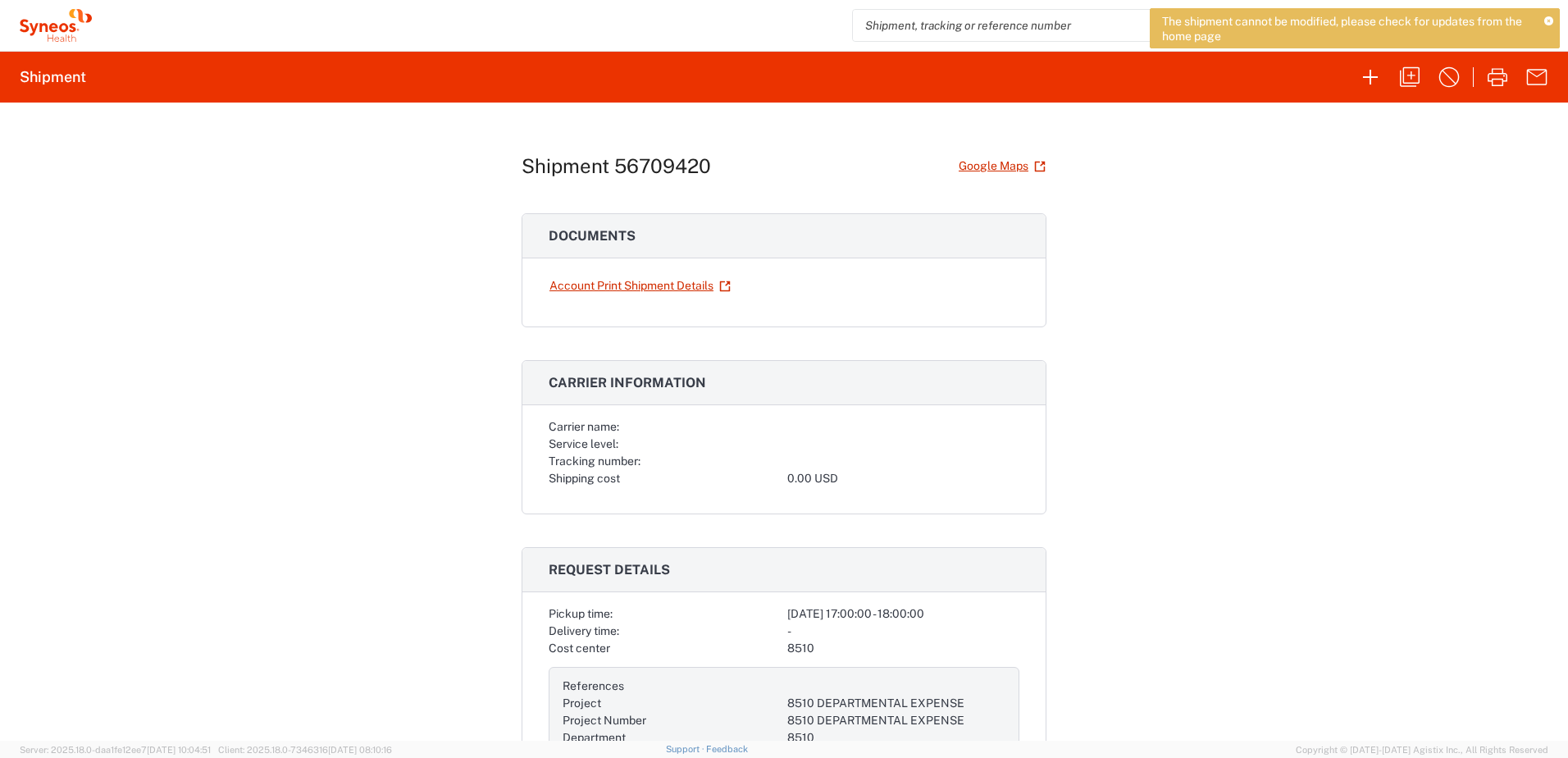
click at [1550, 20] on icon at bounding box center [1549, 22] width 9 height 9
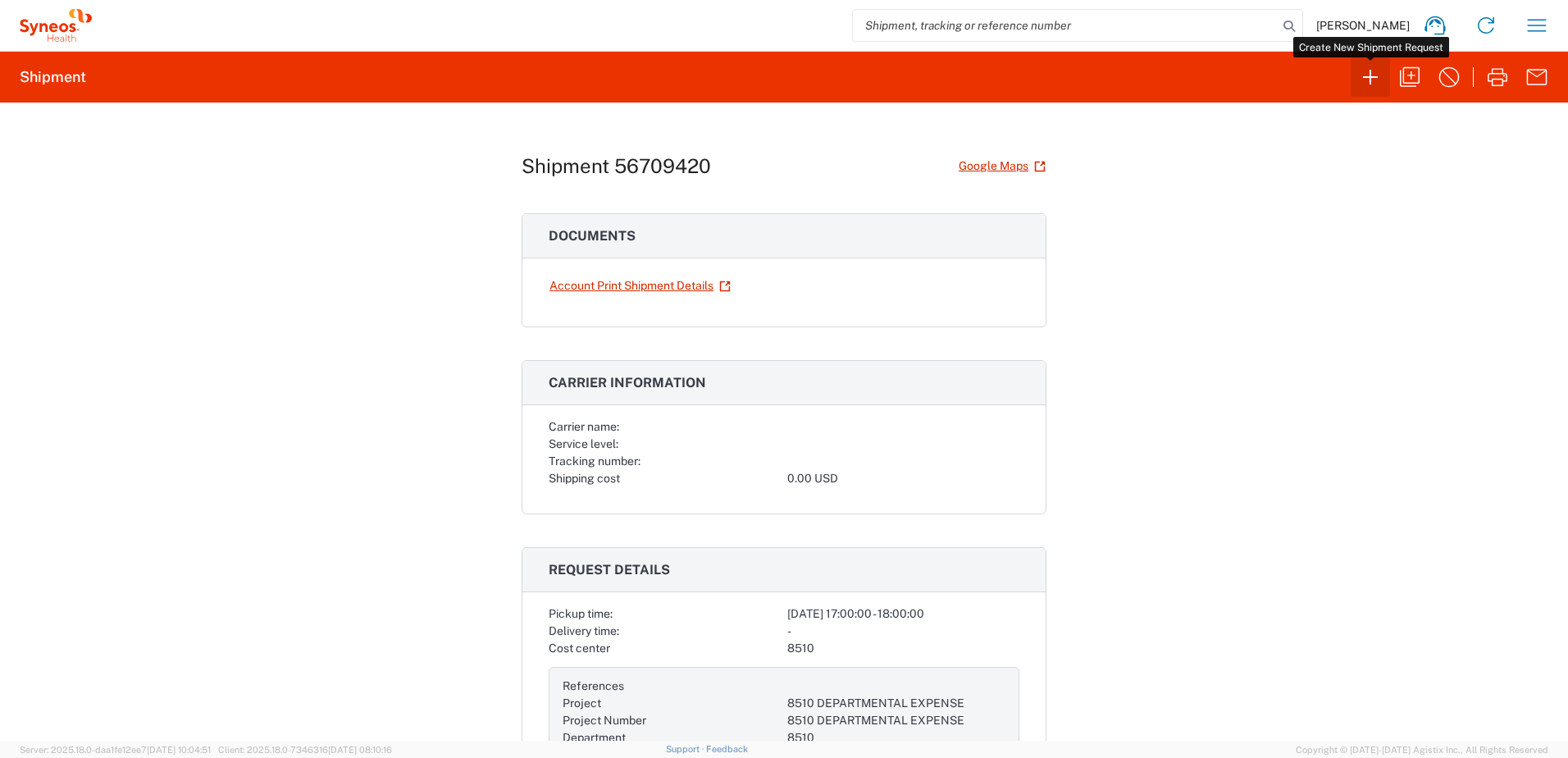
click at [1374, 74] on icon "button" at bounding box center [1369, 76] width 26 height 26
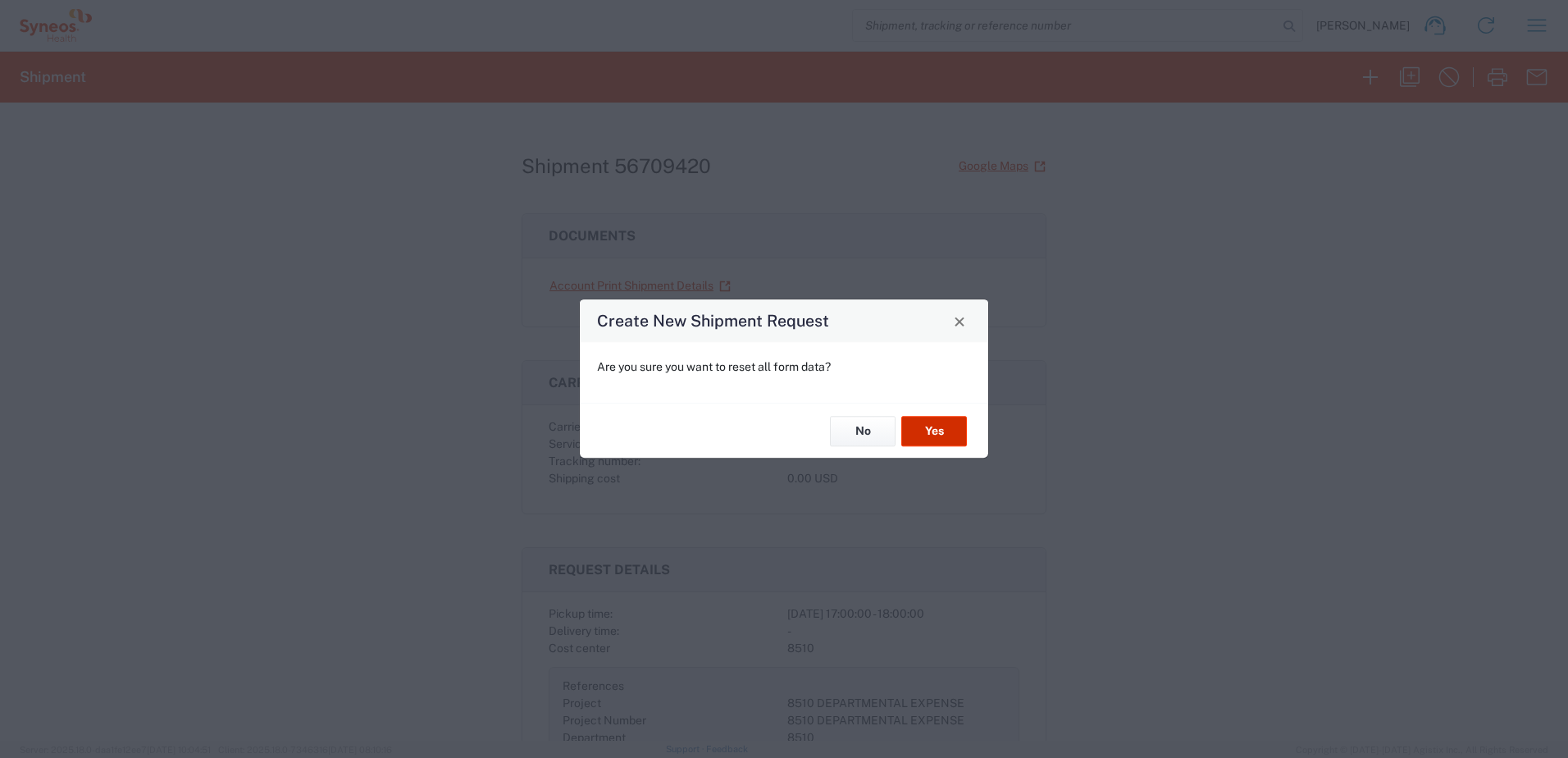
click at [946, 426] on button "Yes" at bounding box center [934, 430] width 65 height 30
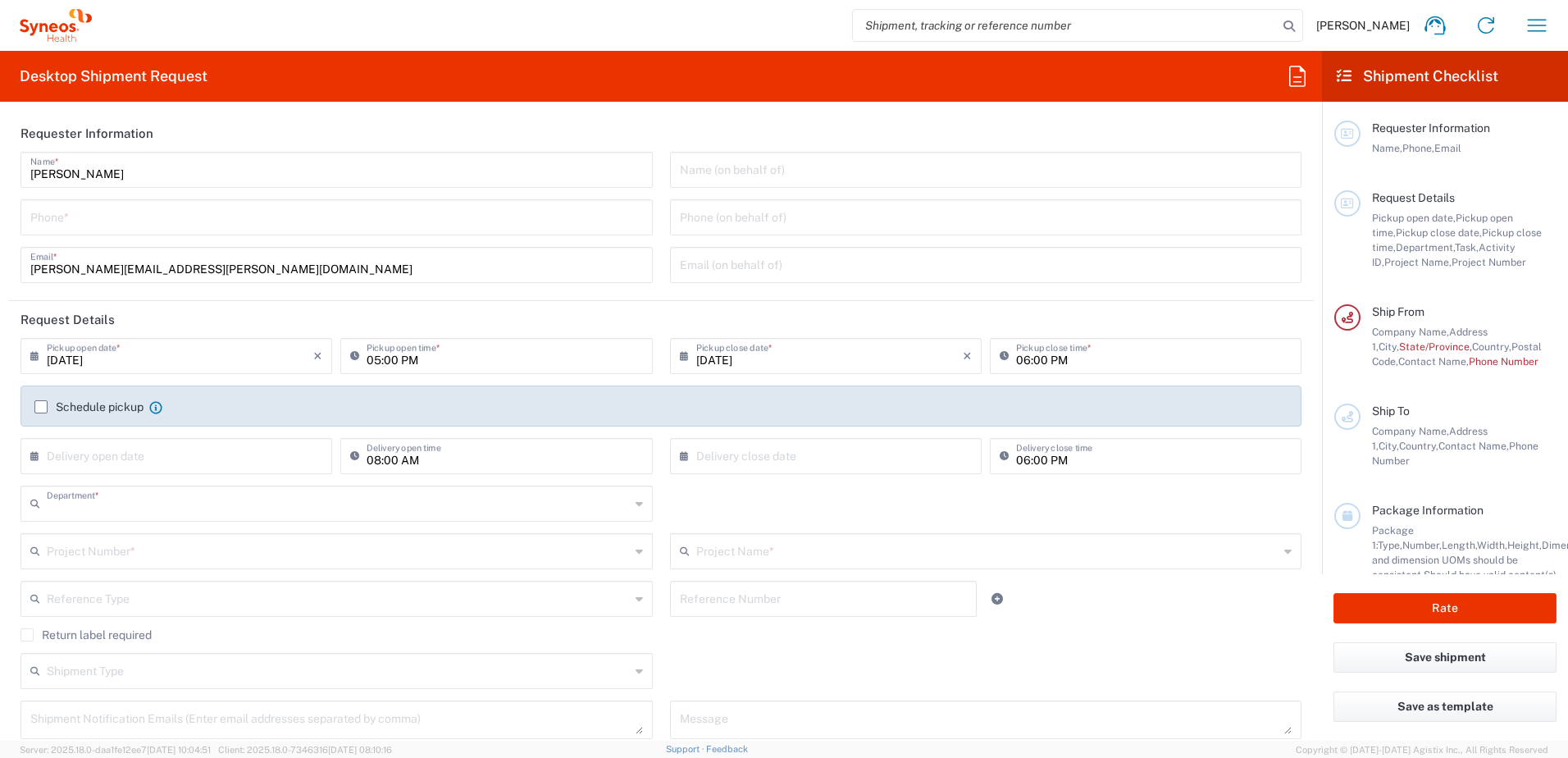
type input "8510"
click at [270, 211] on input "tel" at bounding box center [336, 216] width 612 height 29
type input "5519317872"
click at [661, 279] on div "Name (on behalf of) Phone (on behalf of) Email (on behalf of)" at bounding box center [985, 222] width 650 height 143
click at [447, 361] on input "05:00 PM" at bounding box center [505, 355] width 276 height 29
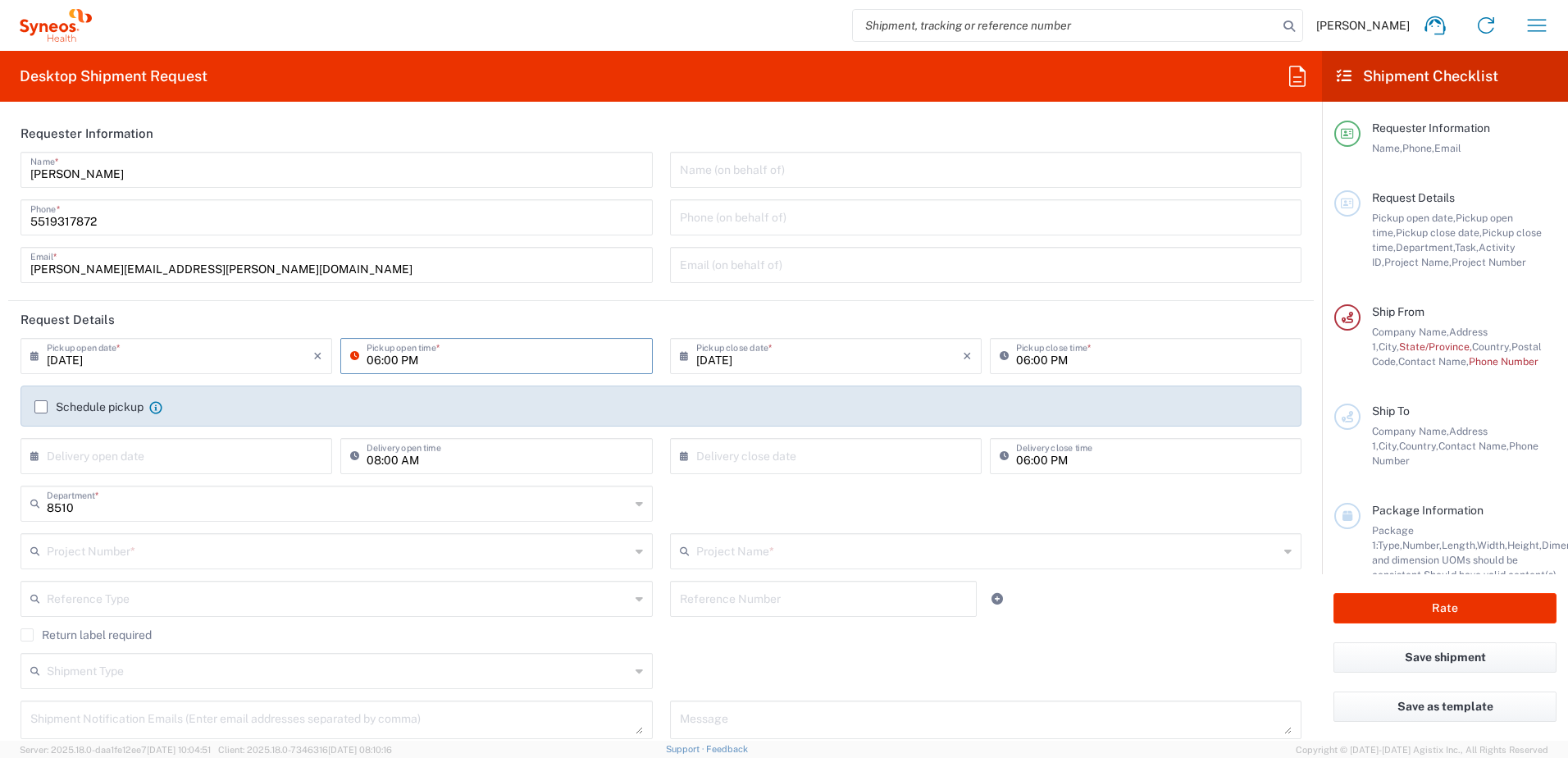
type input "06:00 PM"
click at [652, 368] on div "[DATE] × Pickup open date * Cancel Apply 06:00 PM Pickup open time *" at bounding box center [338, 361] width 650 height 47
click at [1022, 360] on input "06:00 PM" at bounding box center [1154, 355] width 276 height 29
type input "07:00 PM"
click at [1249, 327] on header "Request Details" at bounding box center [661, 320] width 1306 height 37
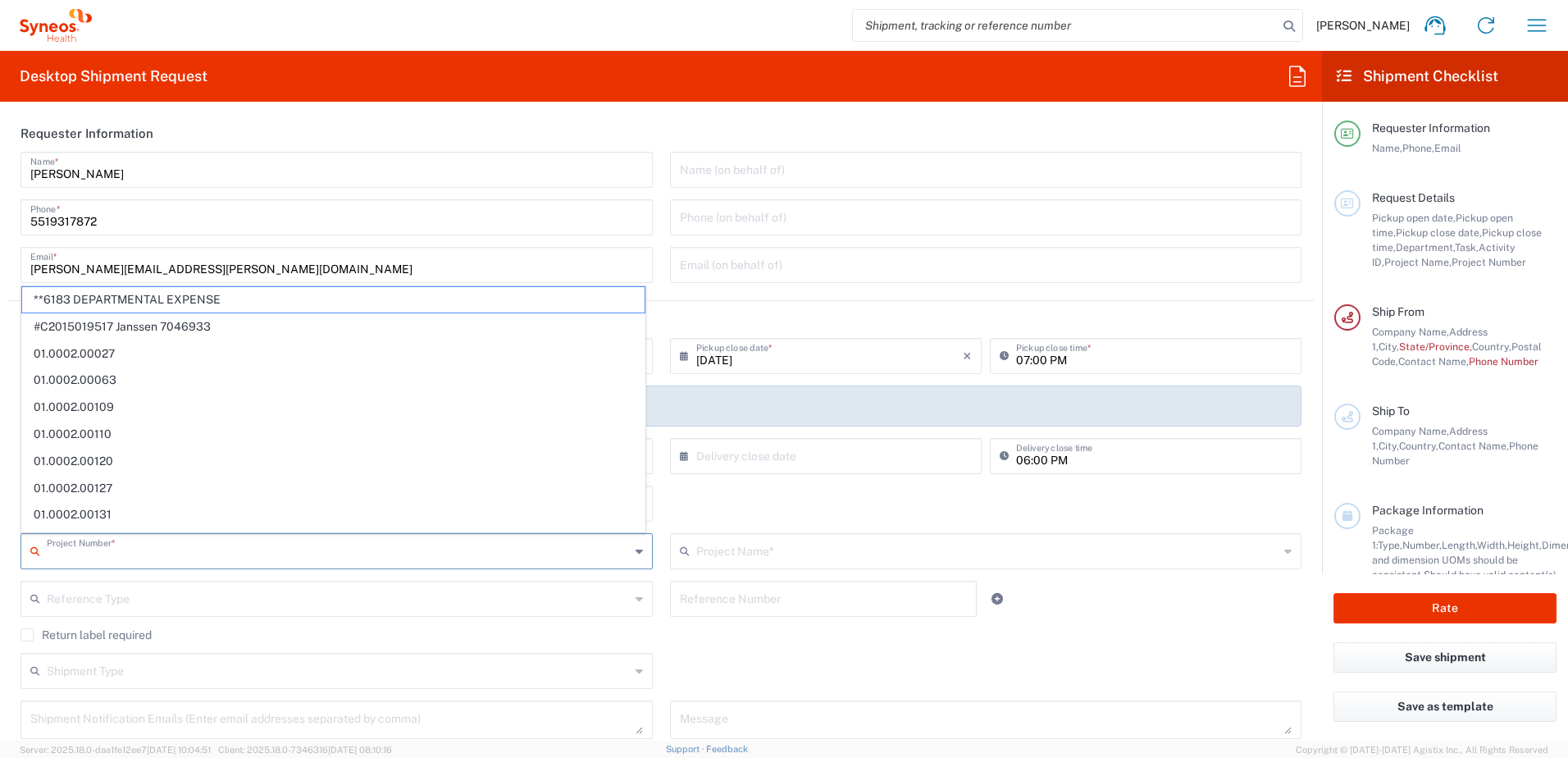
click at [416, 547] on input "text" at bounding box center [338, 550] width 583 height 29
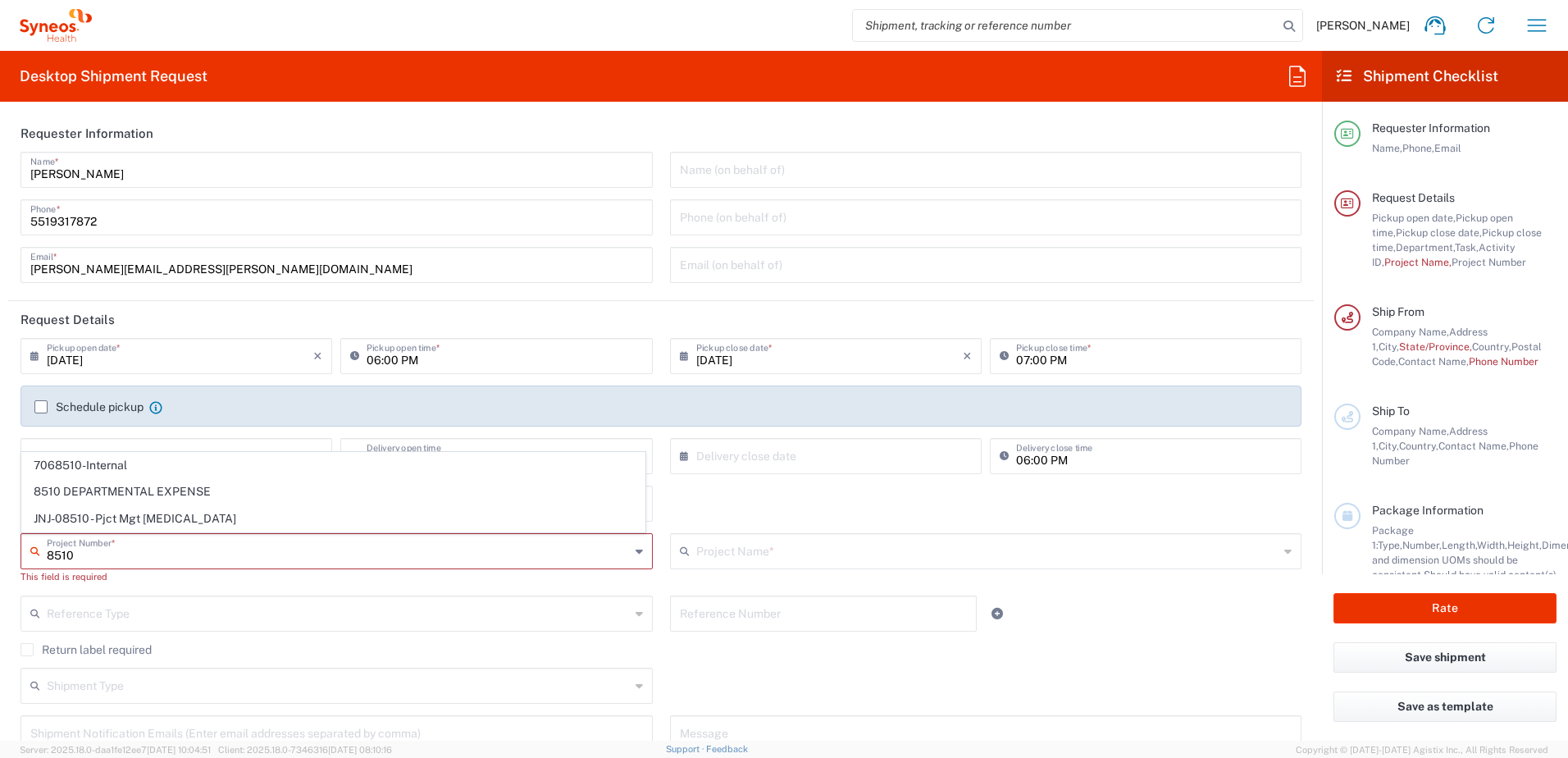
type input "8510"
click at [671, 492] on div "8510 Department * 8510 3000 3100 3109 3110 3111 3112 3125 3130 3135 3136 3150 3…" at bounding box center [662, 509] width 1298 height 47
click at [269, 558] on input "text" at bounding box center [338, 550] width 583 height 29
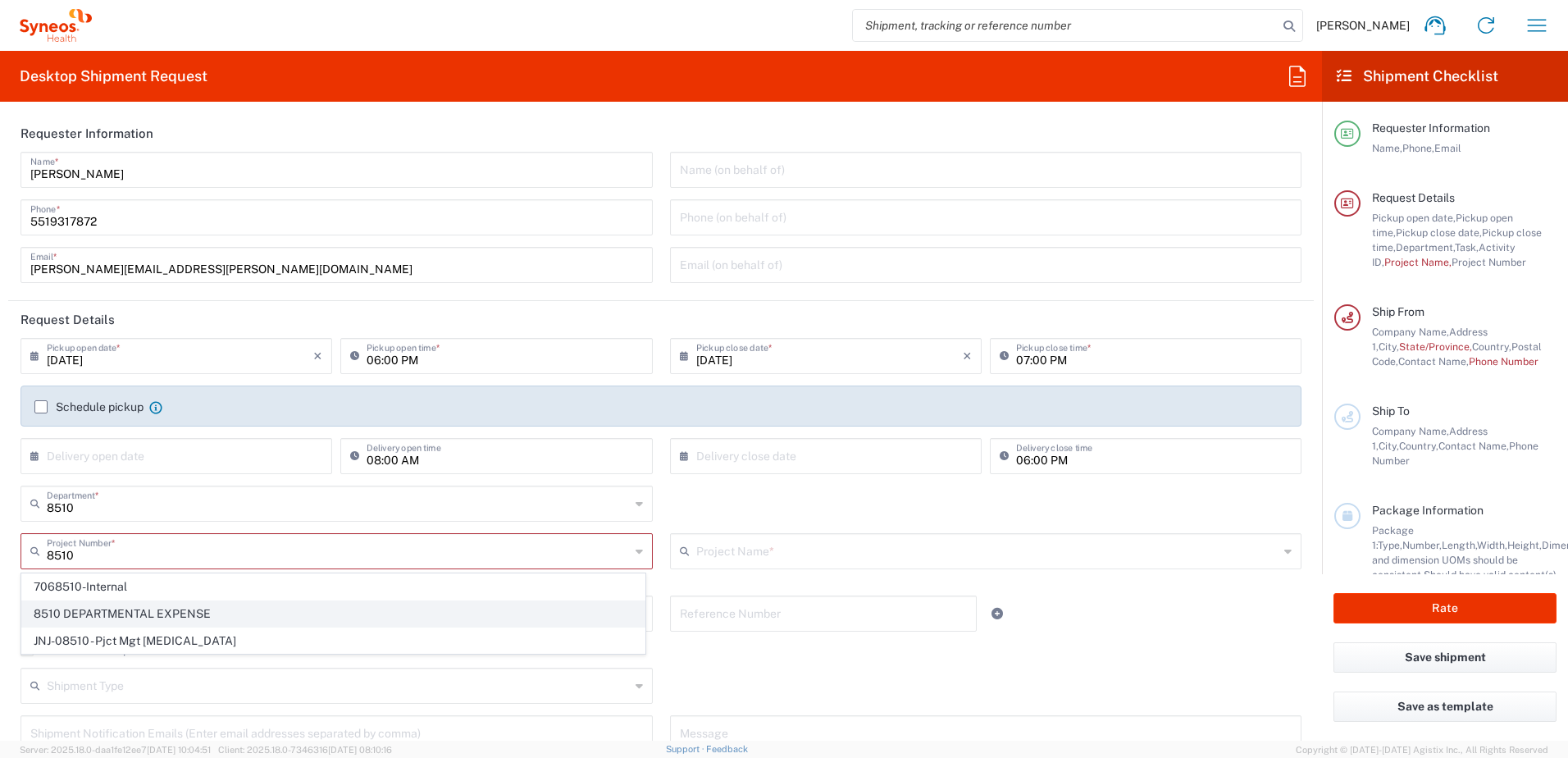
click at [156, 605] on span "8510 DEPARTMENTAL EXPENSE" at bounding box center [333, 614] width 622 height 25
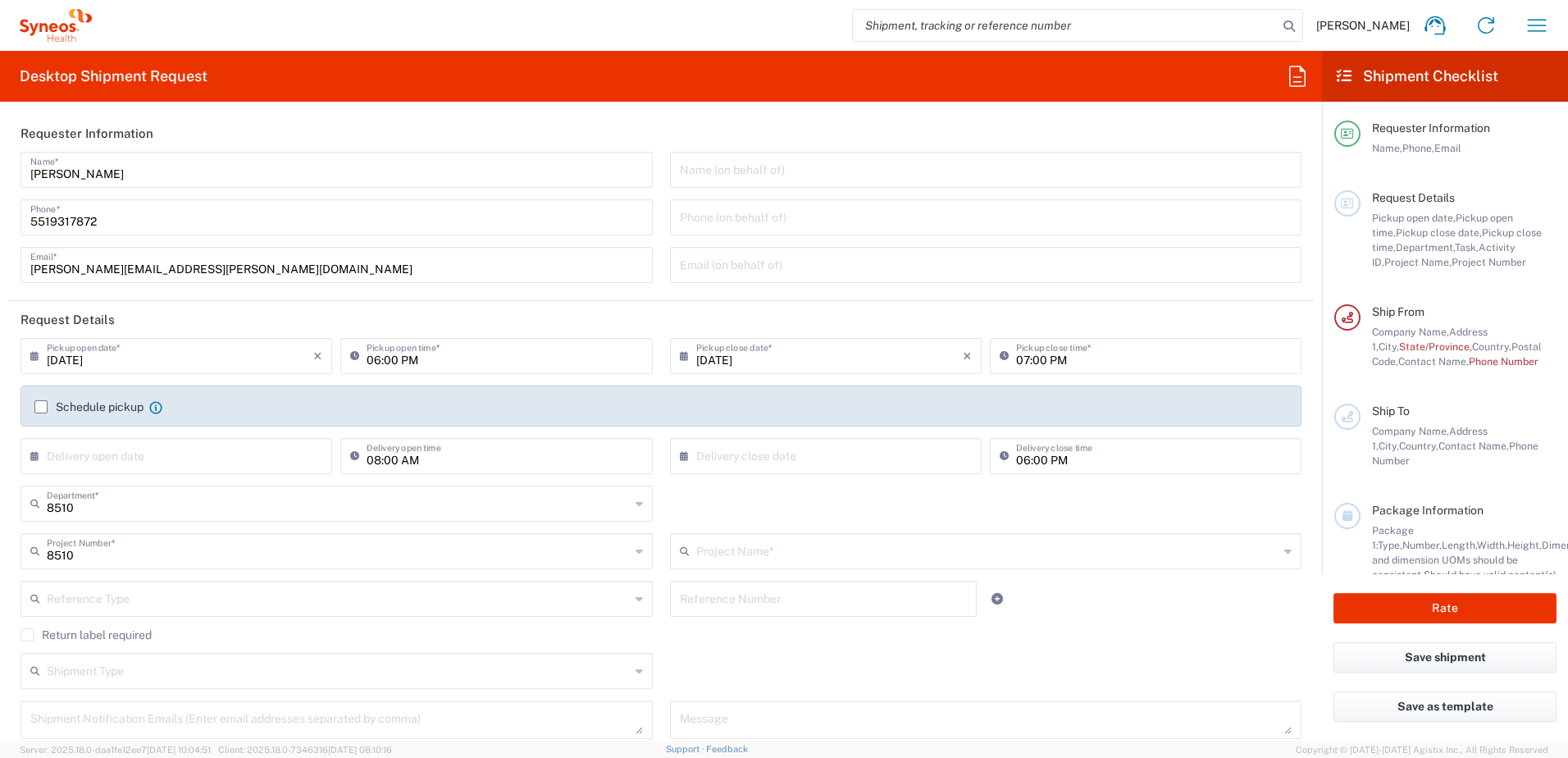
type input "8510 DEPARTMENTAL EXPENSE"
click at [883, 493] on div "8510 Department * 8510 3000 3100 3109 3110 3111 3112 3125 3130 3135 3136 3150 3…" at bounding box center [662, 509] width 1298 height 47
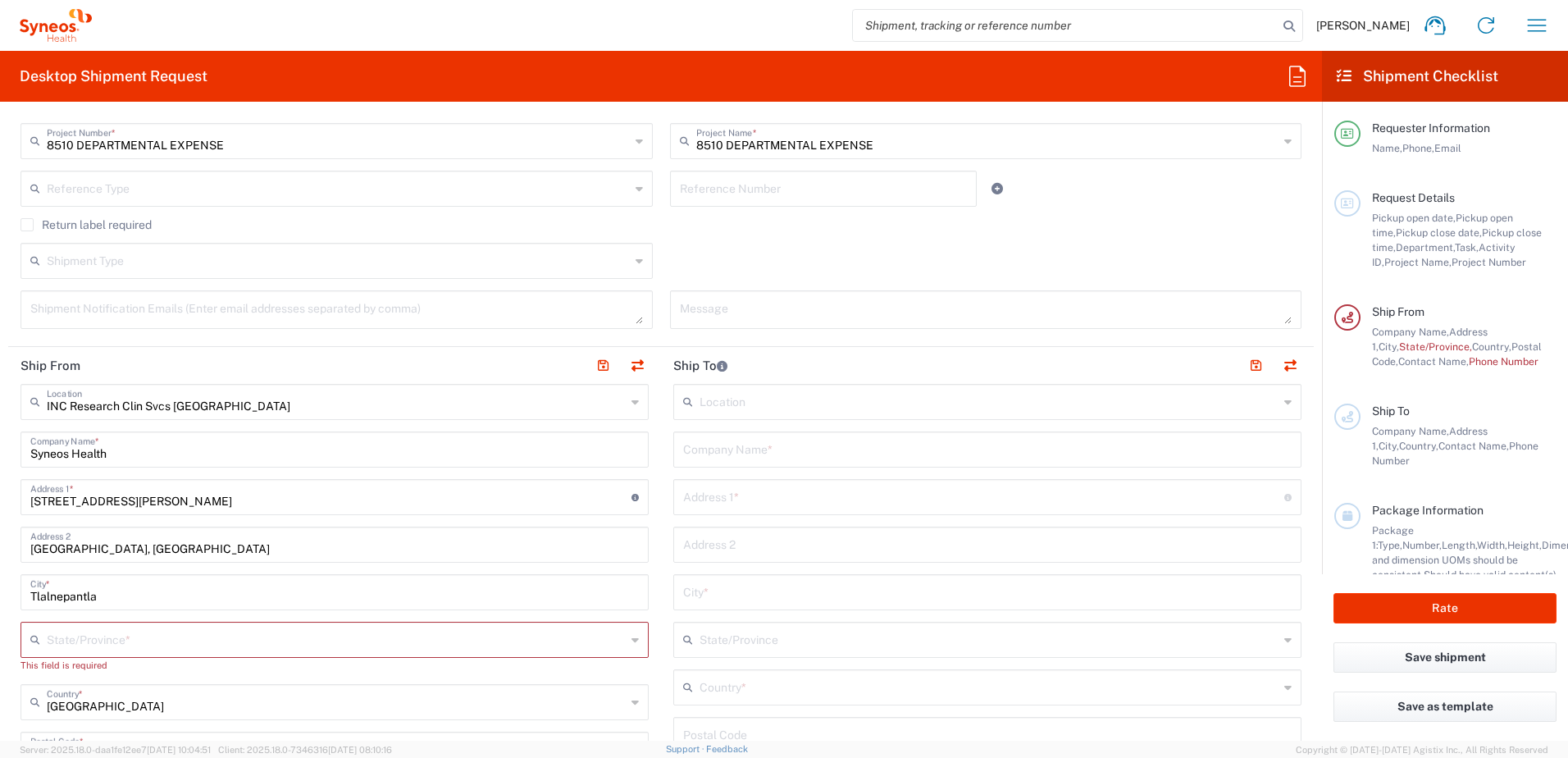
scroll to position [492, 0]
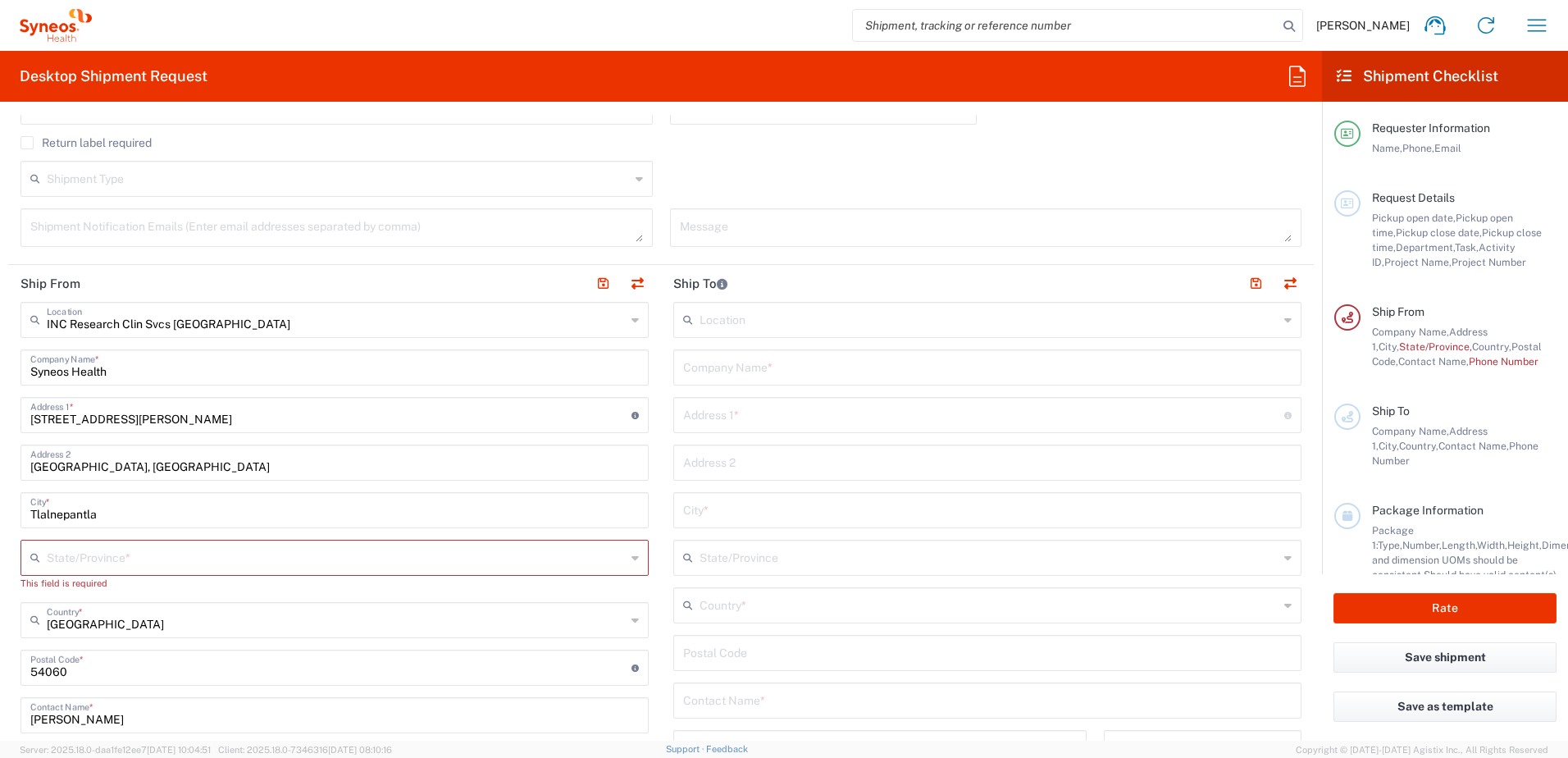
click at [262, 413] on input "[STREET_ADDRESS][PERSON_NAME]" at bounding box center [330, 414] width 601 height 29
drag, startPoint x: 262, startPoint y: 413, endPoint x: 5, endPoint y: 409, distance: 257.0
click at [5, 409] on form "Requester Information [PERSON_NAME] Name * [PHONE_NUMBER] Phone * [PERSON_NAME]…" at bounding box center [661, 428] width 1322 height 625
type input "20"
type input "20 DE NOVIEMBRE 2404 A"
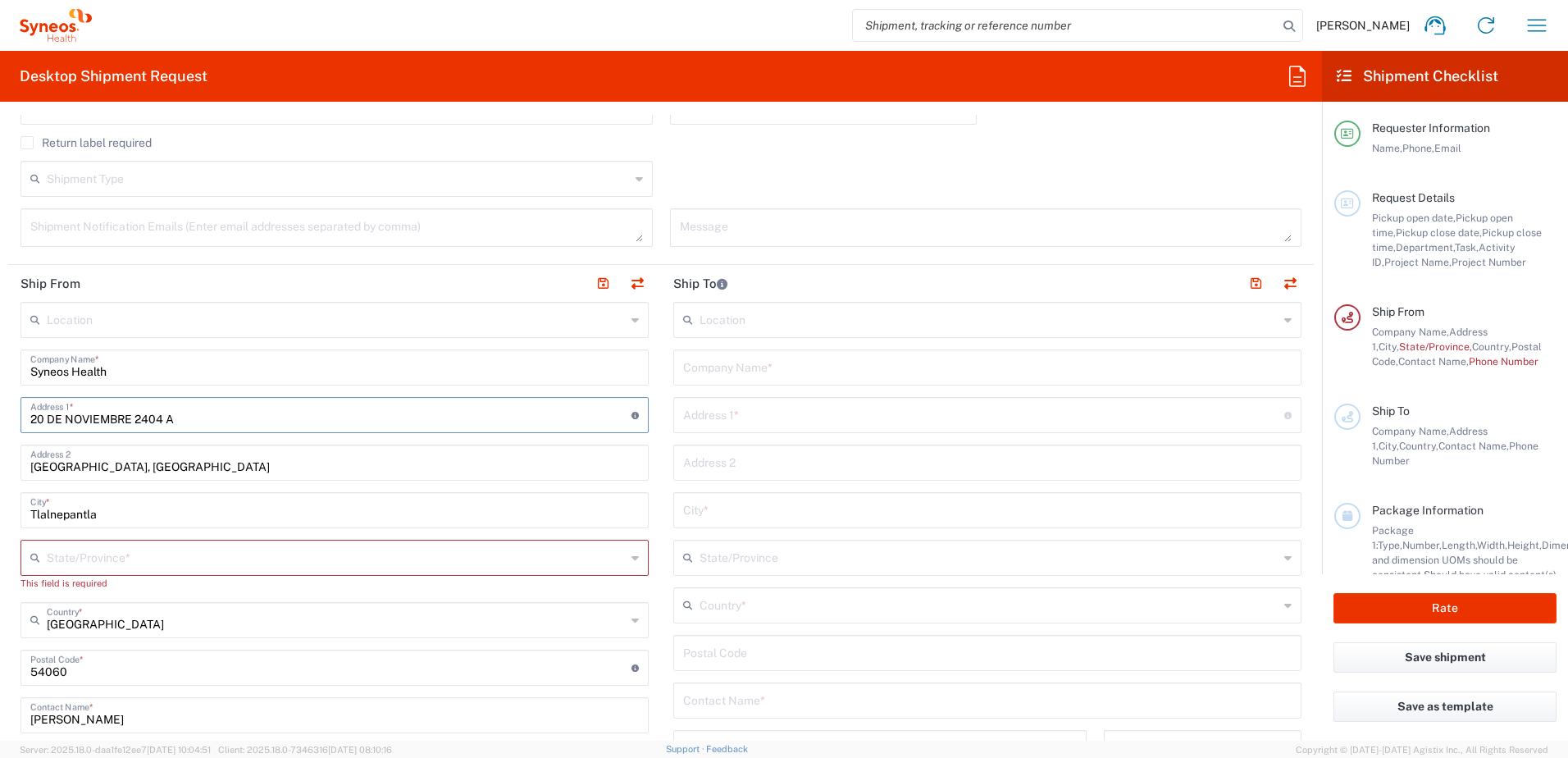
type input "[EMAIL_ADDRESS][DOMAIN_NAME]"
type input "5519317872"
click at [415, 470] on input "[GEOGRAPHIC_DATA], [GEOGRAPHIC_DATA]" at bounding box center [334, 461] width 608 height 29
drag, startPoint x: 395, startPoint y: 468, endPoint x: 15, endPoint y: 470, distance: 380.0
click at [15, 470] on main "Location [PERSON_NAME] LLC-[GEOGRAPHIC_DATA] [GEOGRAPHIC_DATA] [GEOGRAPHIC_DATA…" at bounding box center [334, 678] width 652 height 752
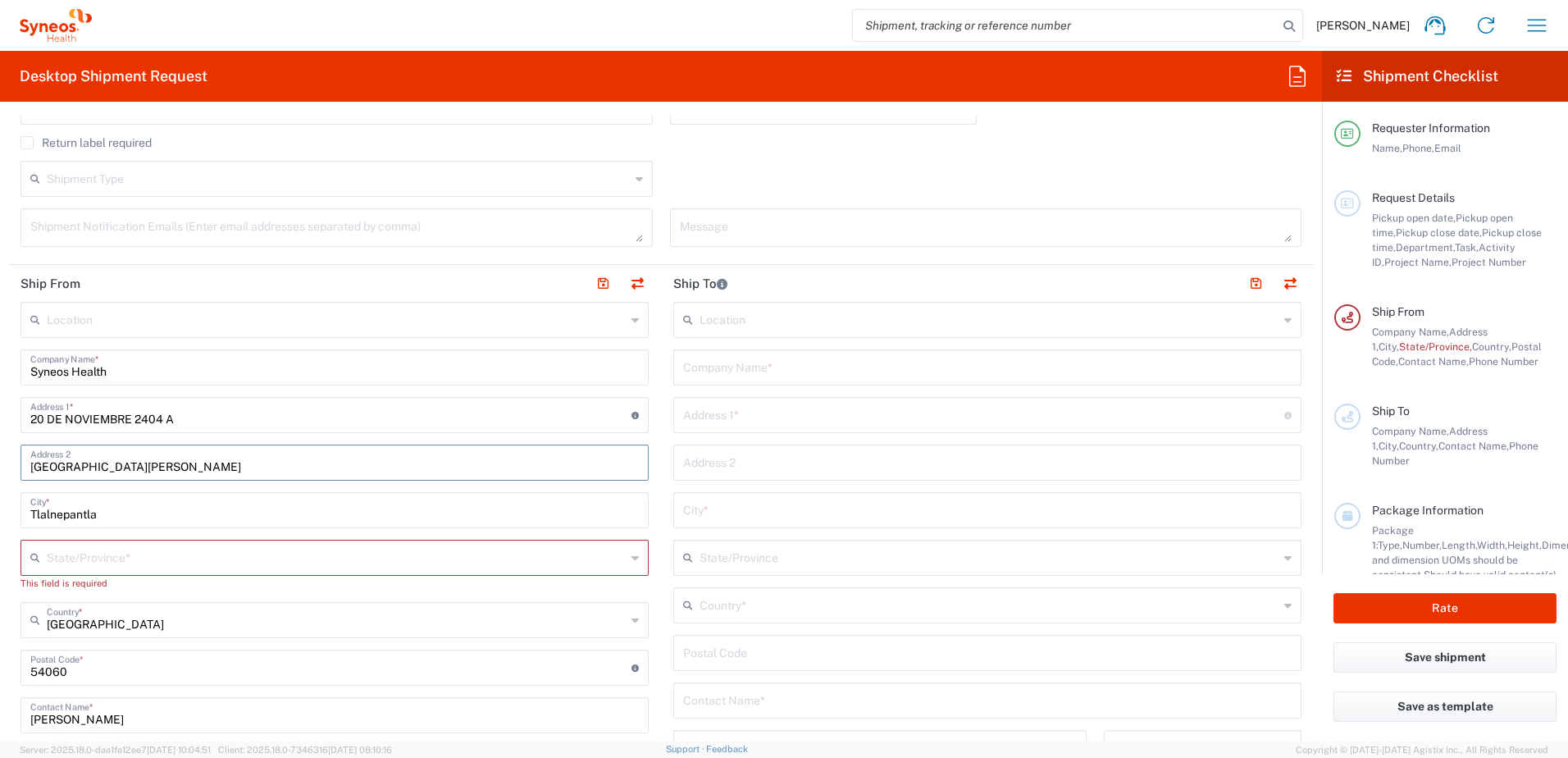
type input "[GEOGRAPHIC_DATA][PERSON_NAME]"
click at [243, 515] on input "Tlalnepantla" at bounding box center [334, 509] width 608 height 29
drag, startPoint x: 135, startPoint y: 515, endPoint x: 15, endPoint y: 518, distance: 120.0
click at [15, 518] on main "Location [PERSON_NAME] LLC-[GEOGRAPHIC_DATA] [GEOGRAPHIC_DATA] [GEOGRAPHIC_DATA…" at bounding box center [334, 678] width 652 height 752
type input "Tehuacan"
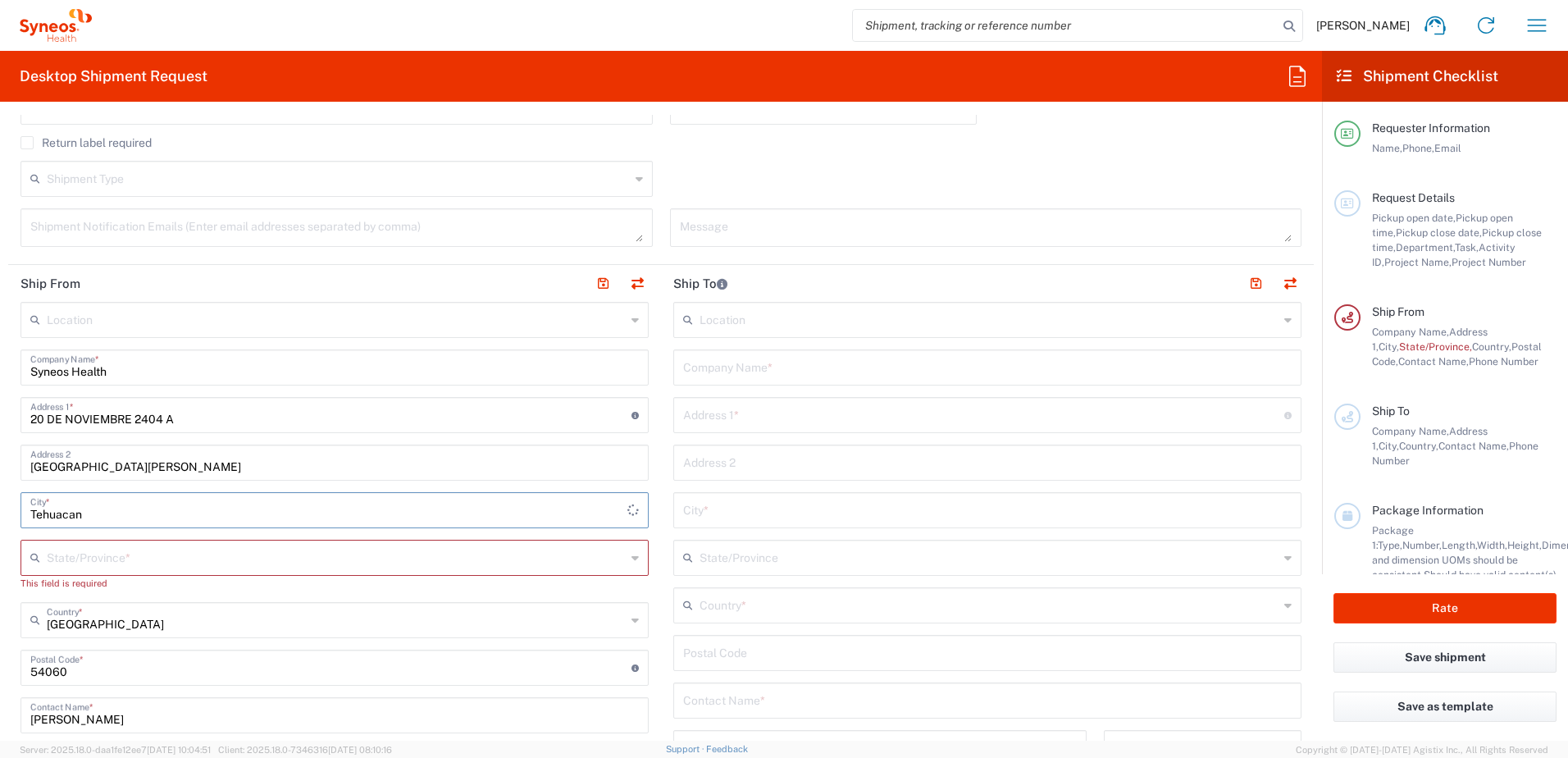
click at [110, 551] on input "text" at bounding box center [337, 556] width 579 height 29
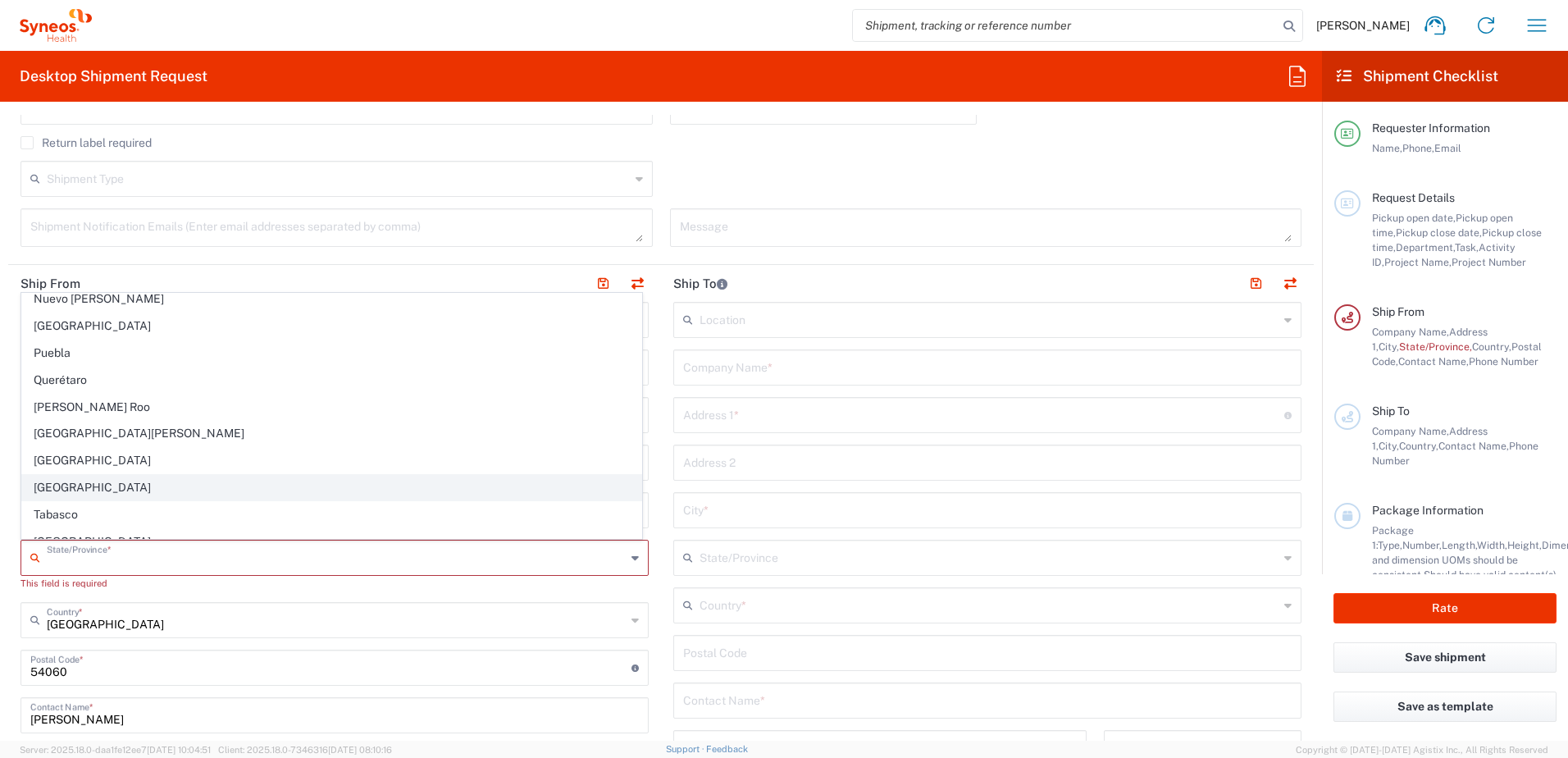
scroll to position [451, 0]
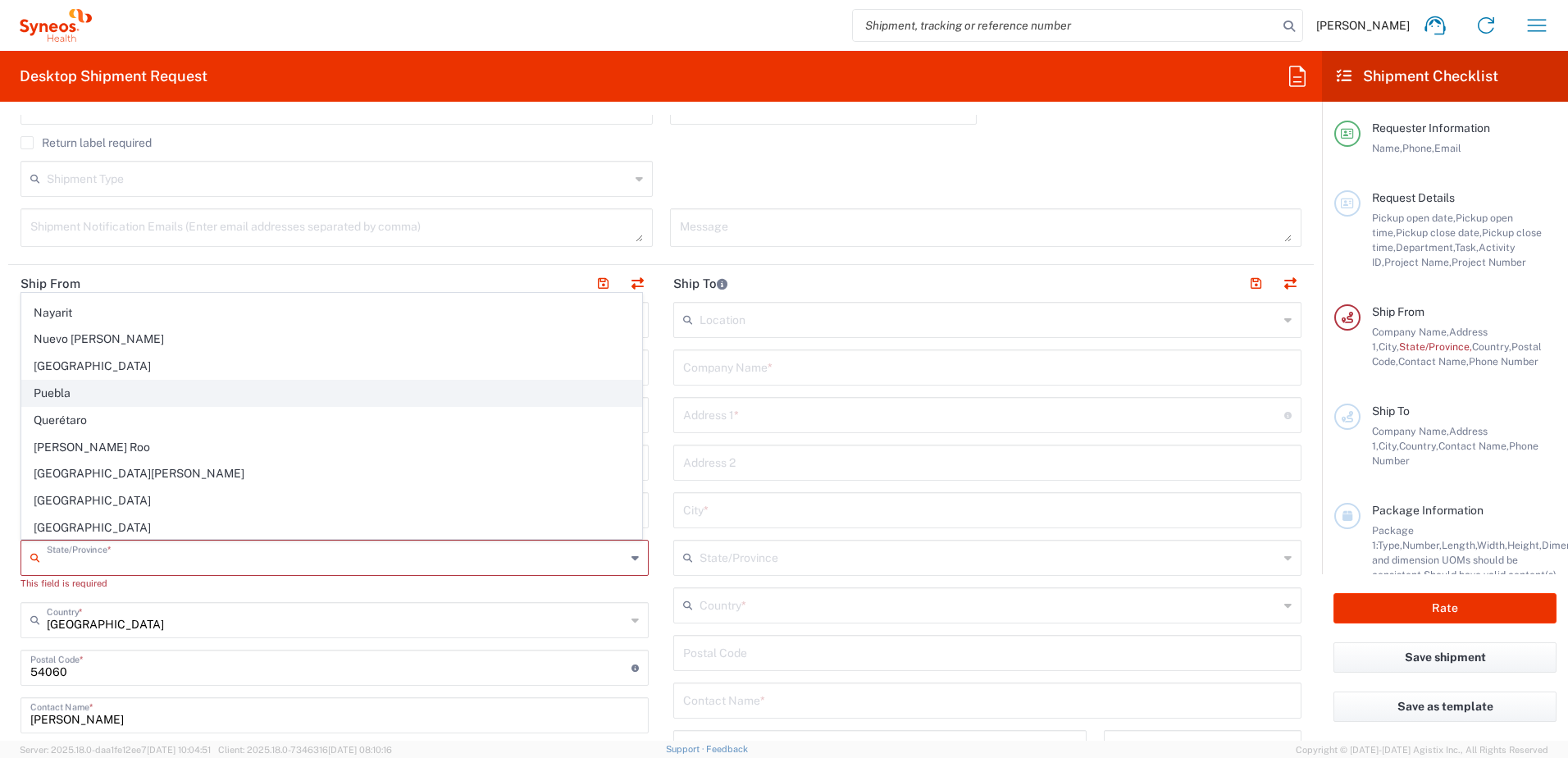
click at [56, 390] on span "Puebla" at bounding box center [331, 393] width 619 height 25
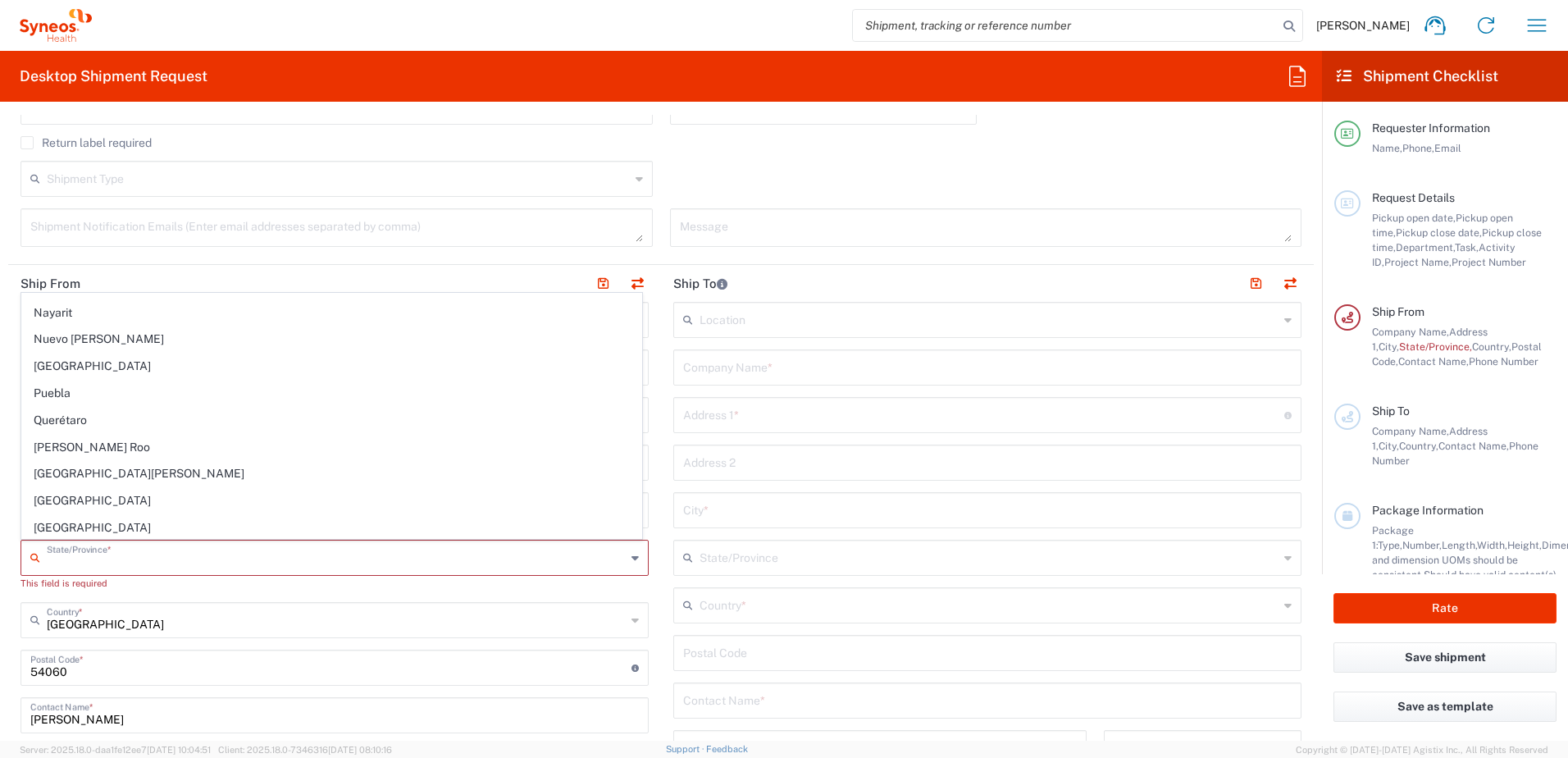
type input "Puebla"
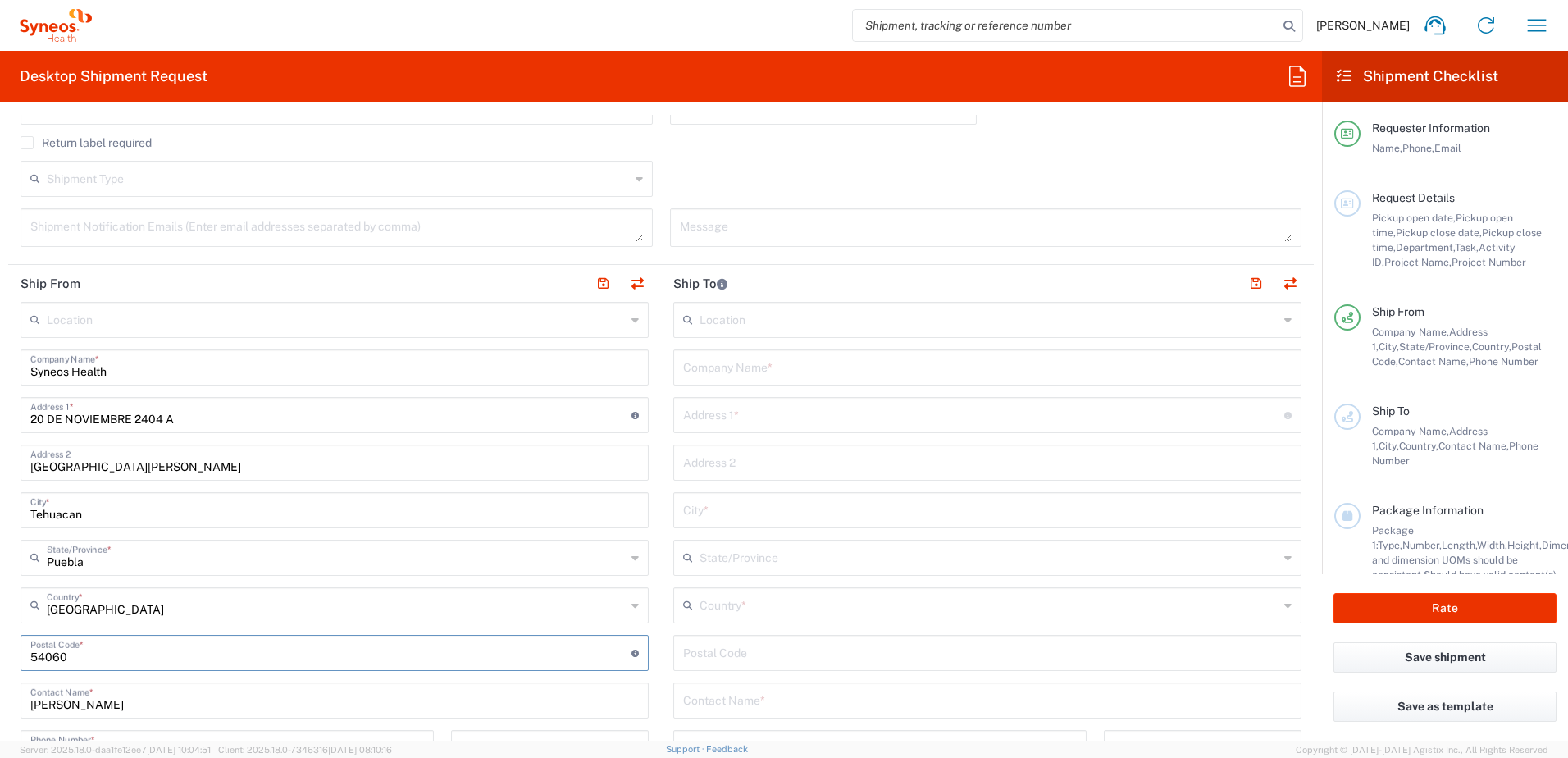
drag, startPoint x: 81, startPoint y: 658, endPoint x: 21, endPoint y: 656, distance: 60.0
click at [21, 656] on div "Postal Code * Enter Postal Code here" at bounding box center [335, 653] width 628 height 36
type input "75750"
click at [661, 625] on main "Location [PERSON_NAME] LLC-[GEOGRAPHIC_DATA] [GEOGRAPHIC_DATA] [GEOGRAPHIC_DATA…" at bounding box center [986, 646] width 652 height 689
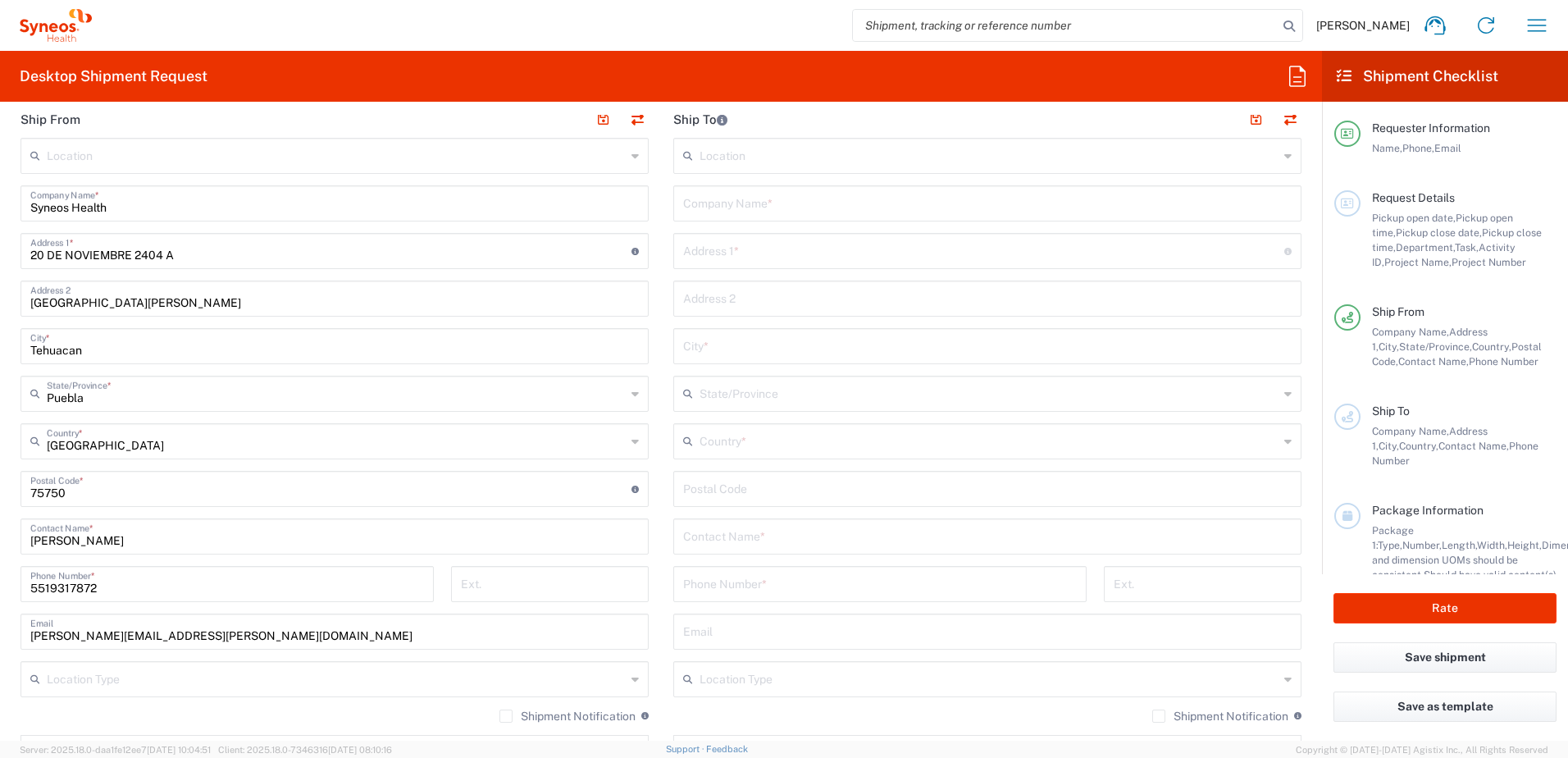
scroll to position [738, 0]
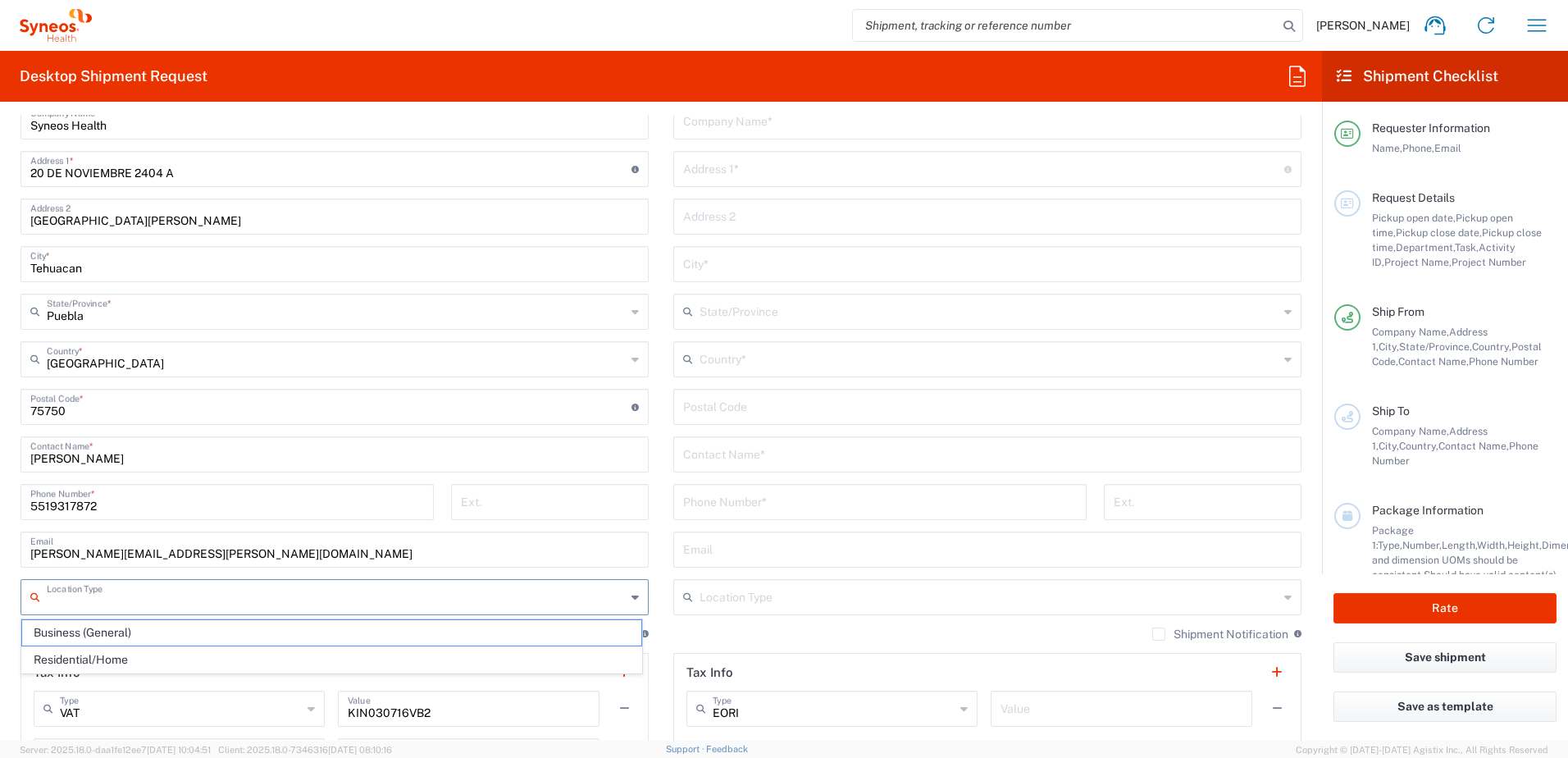
click at [204, 596] on input "text" at bounding box center [337, 596] width 579 height 29
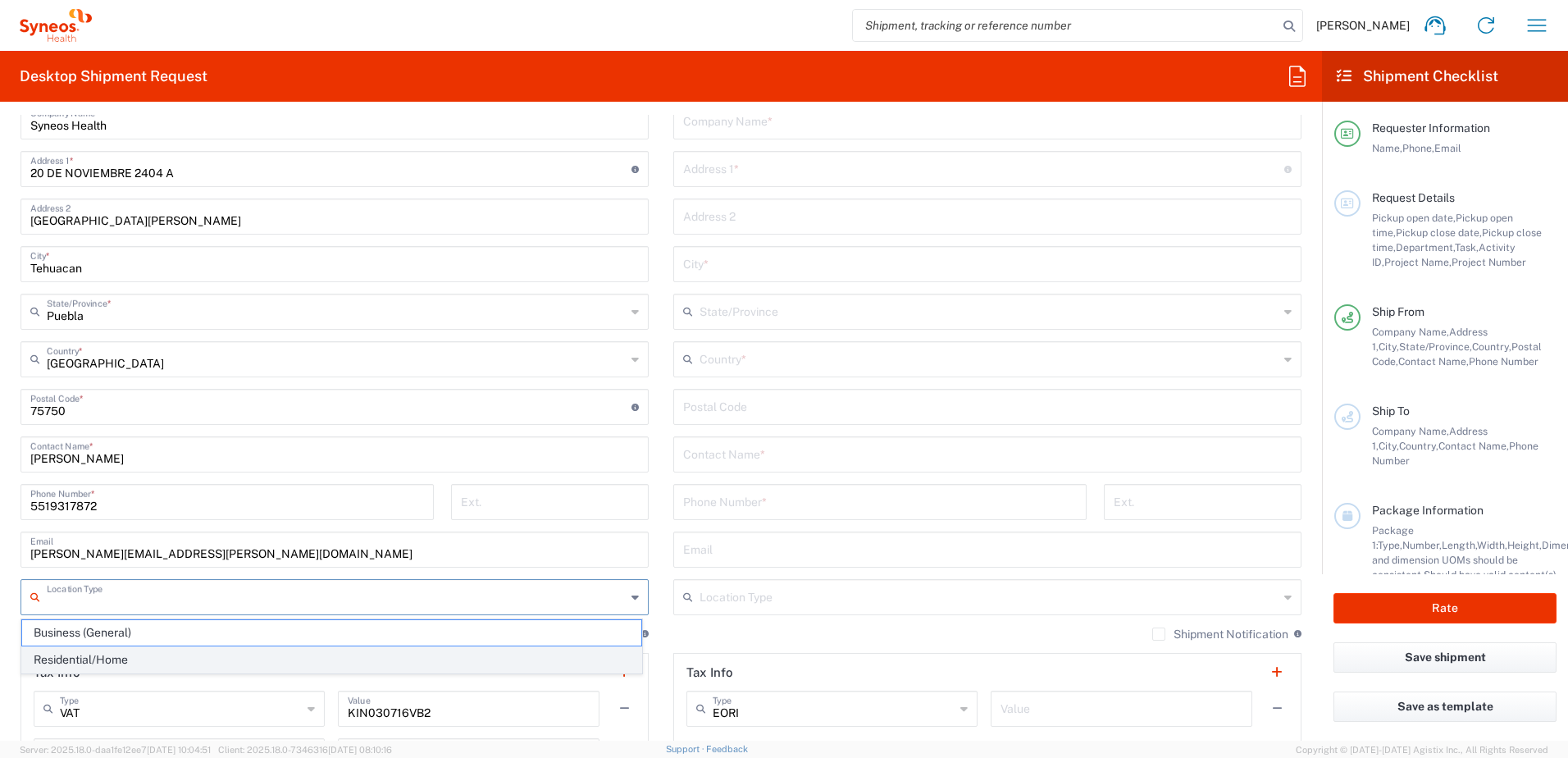
click at [111, 657] on span "Residential/Home" at bounding box center [331, 660] width 619 height 25
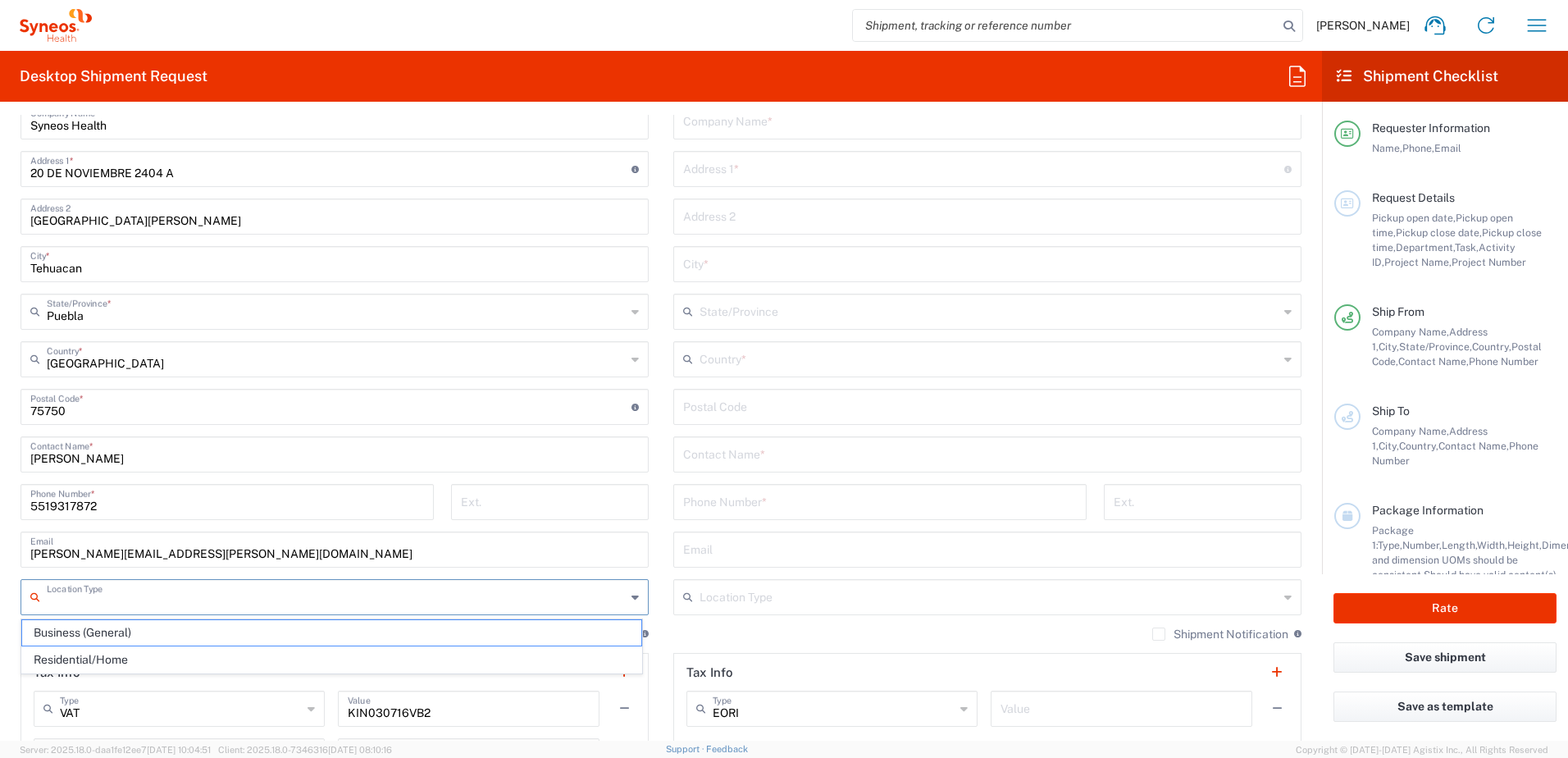
type input "Residential/Home"
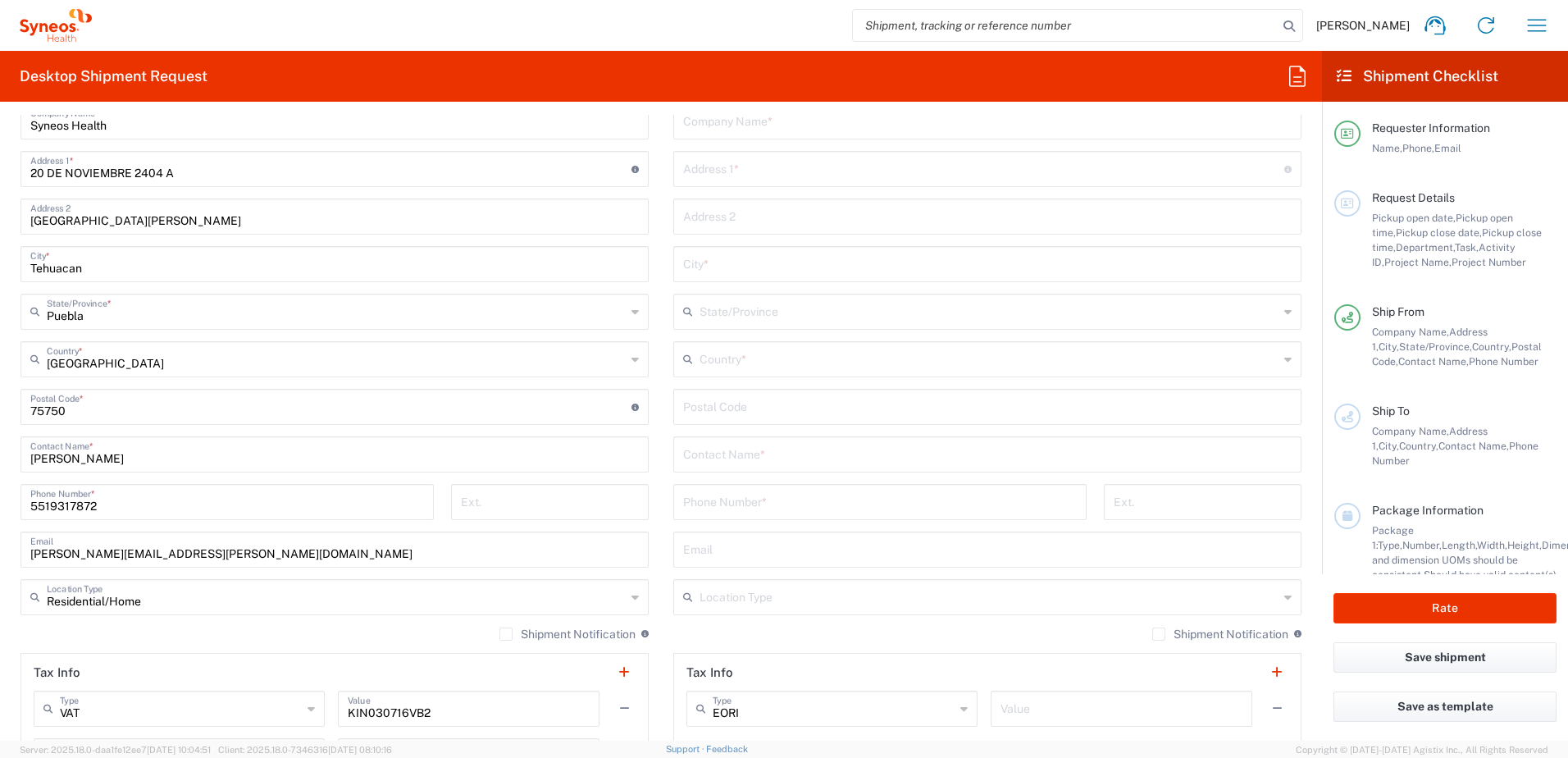
click at [499, 637] on label "Shipment Notification" at bounding box center [567, 634] width 136 height 13
click at [506, 634] on input "Shipment Notification" at bounding box center [506, 634] width 0 height 0
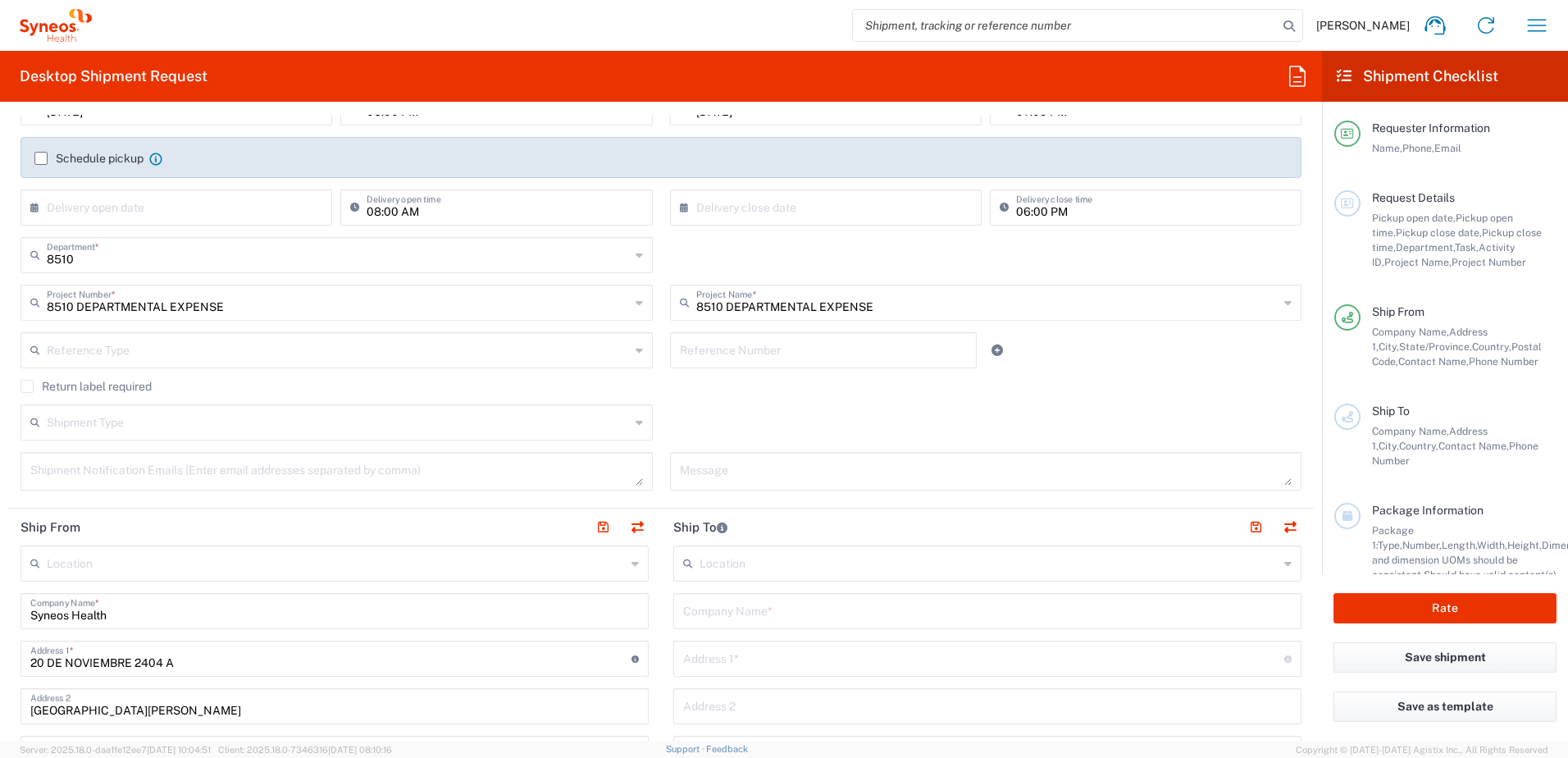
scroll to position [246, 0]
click at [749, 620] on input "text" at bounding box center [987, 613] width 608 height 29
type input "Syneos [GEOGRAPHIC_DATA]"
click at [803, 674] on div "Address 1 * For cross streets use street names with '&' or 'and' in between. Fo…" at bounding box center [987, 661] width 628 height 36
type input "AVENIDA ATIZAPAN NUMERO 275 INTERIOR 31 CONJUNTO [GEOGRAPHIC_DATA][PERSON_NAME]"
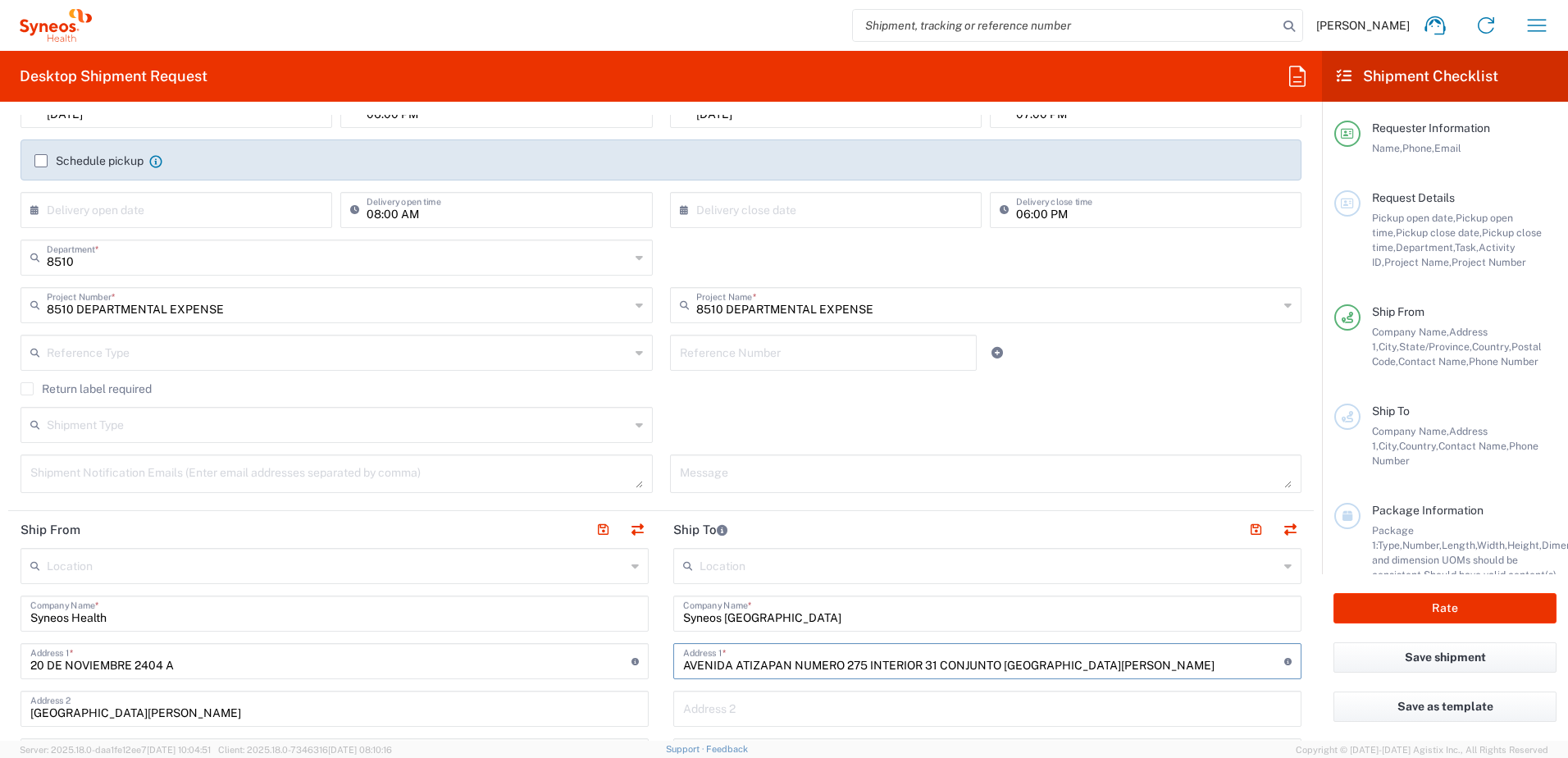
type input "[GEOGRAPHIC_DATA]"
type input "ATIZAPAN [PERSON_NAME][GEOGRAPHIC_DATA]"
type input "[GEOGRAPHIC_DATA]"
type input "52970"
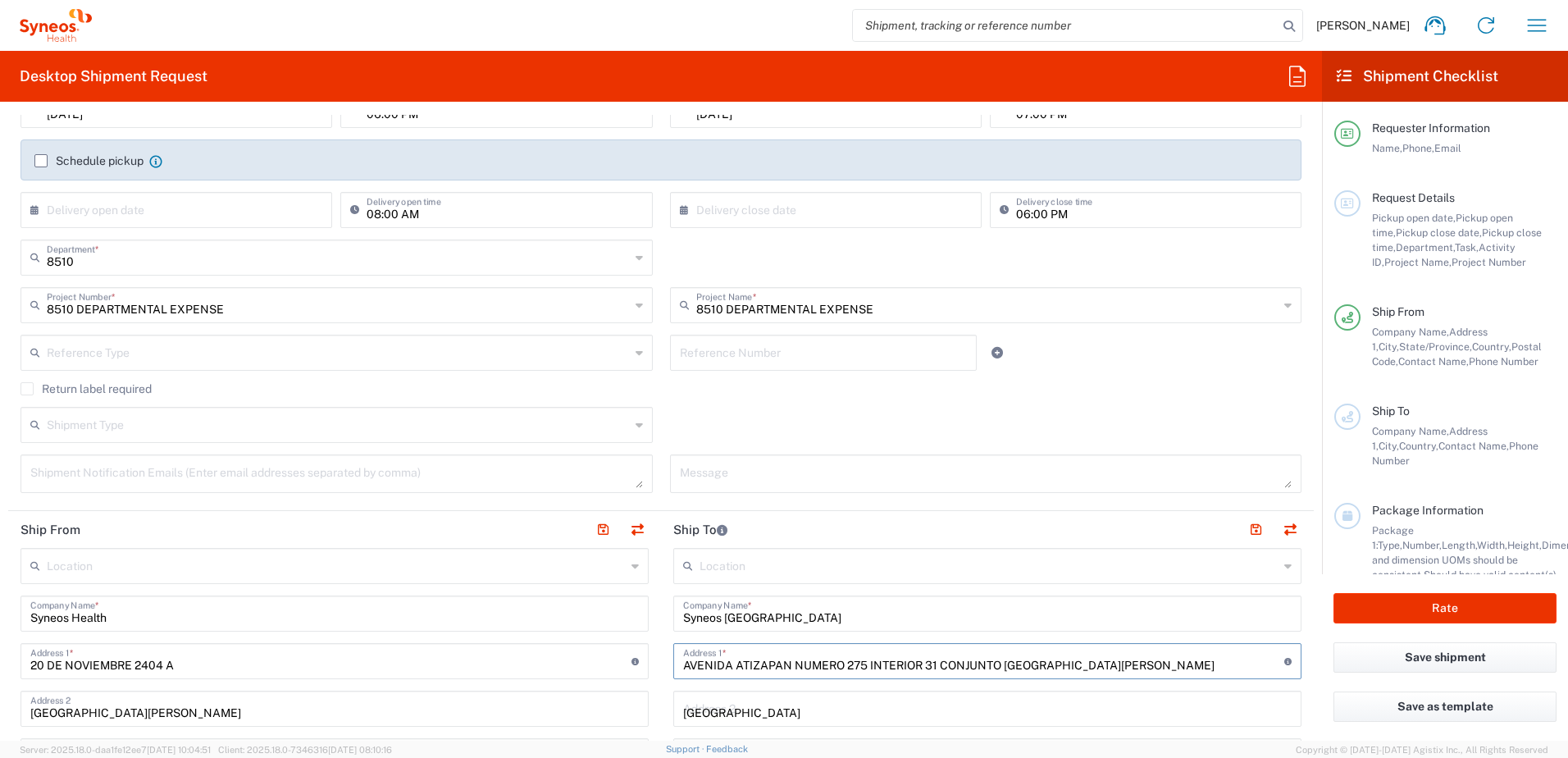
type input "5563199939"
click at [1301, 602] on form "Requester Information [PERSON_NAME] Name * [PHONE_NUMBER] Phone * [PERSON_NAME]…" at bounding box center [661, 428] width 1322 height 625
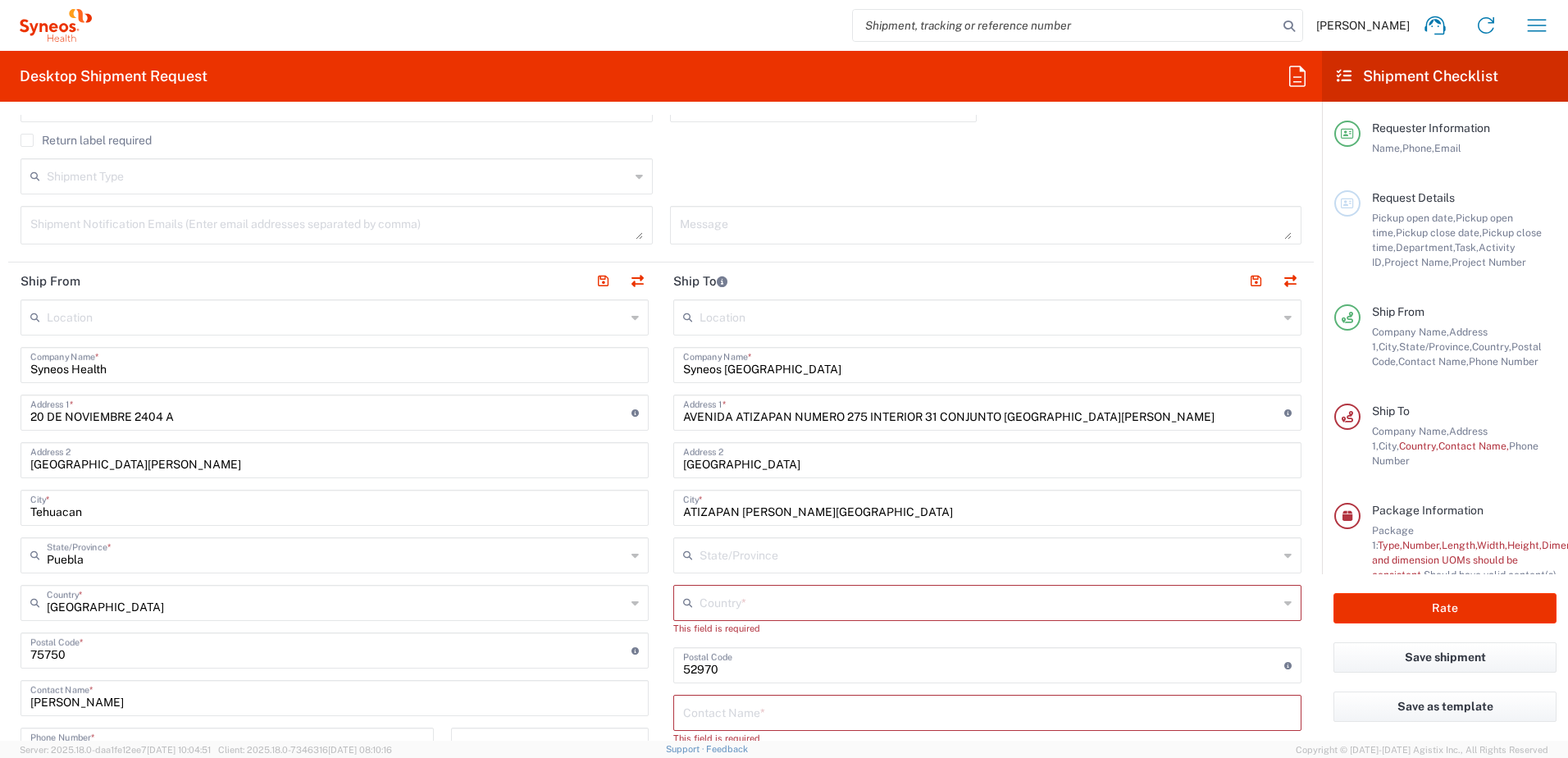
scroll to position [492, 0]
click at [769, 557] on input "text" at bounding box center [989, 556] width 579 height 29
click at [750, 641] on div "Location [PERSON_NAME] LLC-[GEOGRAPHIC_DATA] [GEOGRAPHIC_DATA] [GEOGRAPHIC_DATA…" at bounding box center [987, 662] width 628 height 719
click at [756, 609] on input "text" at bounding box center [989, 605] width 579 height 29
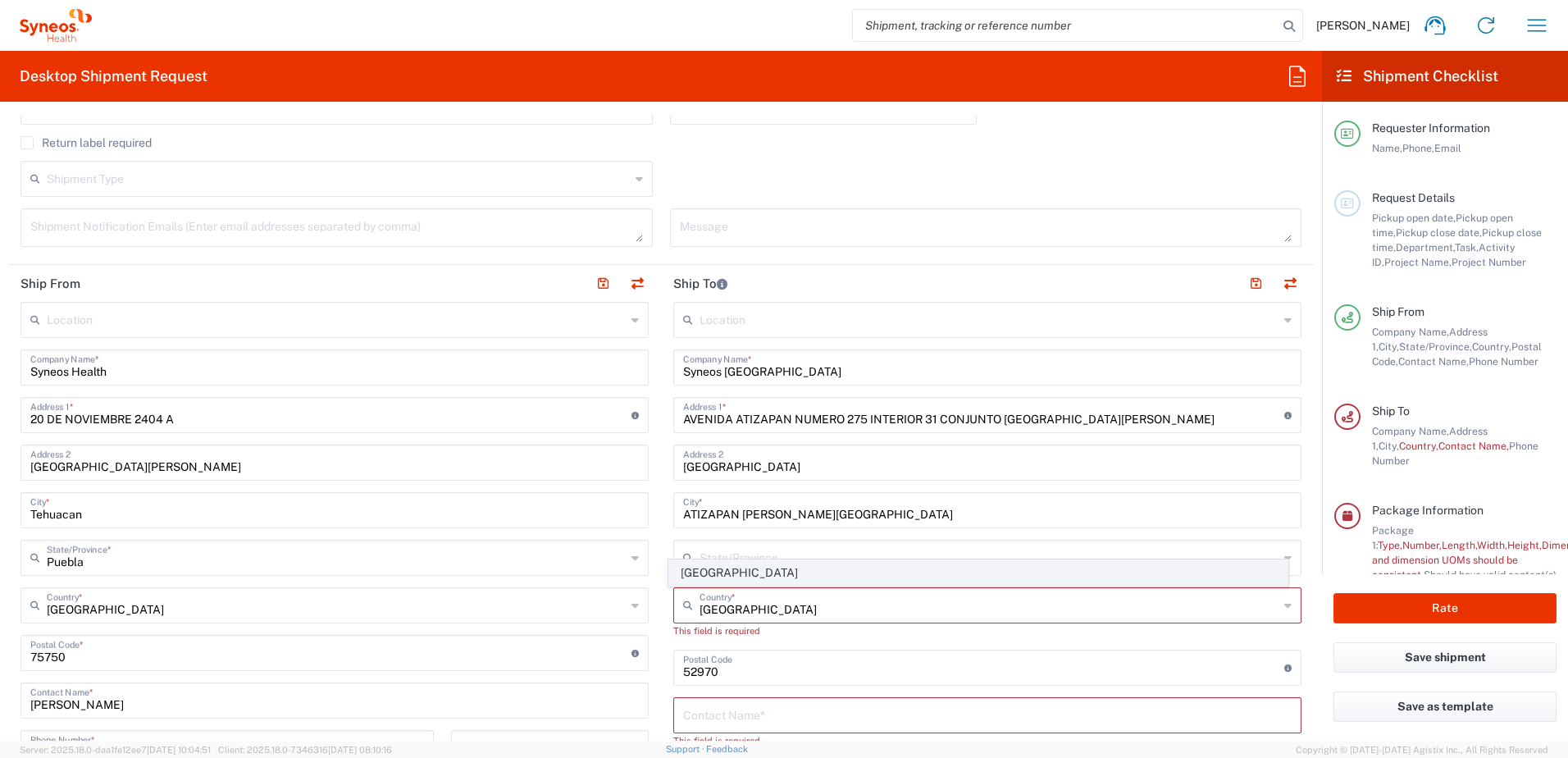
click at [703, 575] on span "[GEOGRAPHIC_DATA]" at bounding box center [978, 573] width 619 height 25
type input "[GEOGRAPHIC_DATA]"
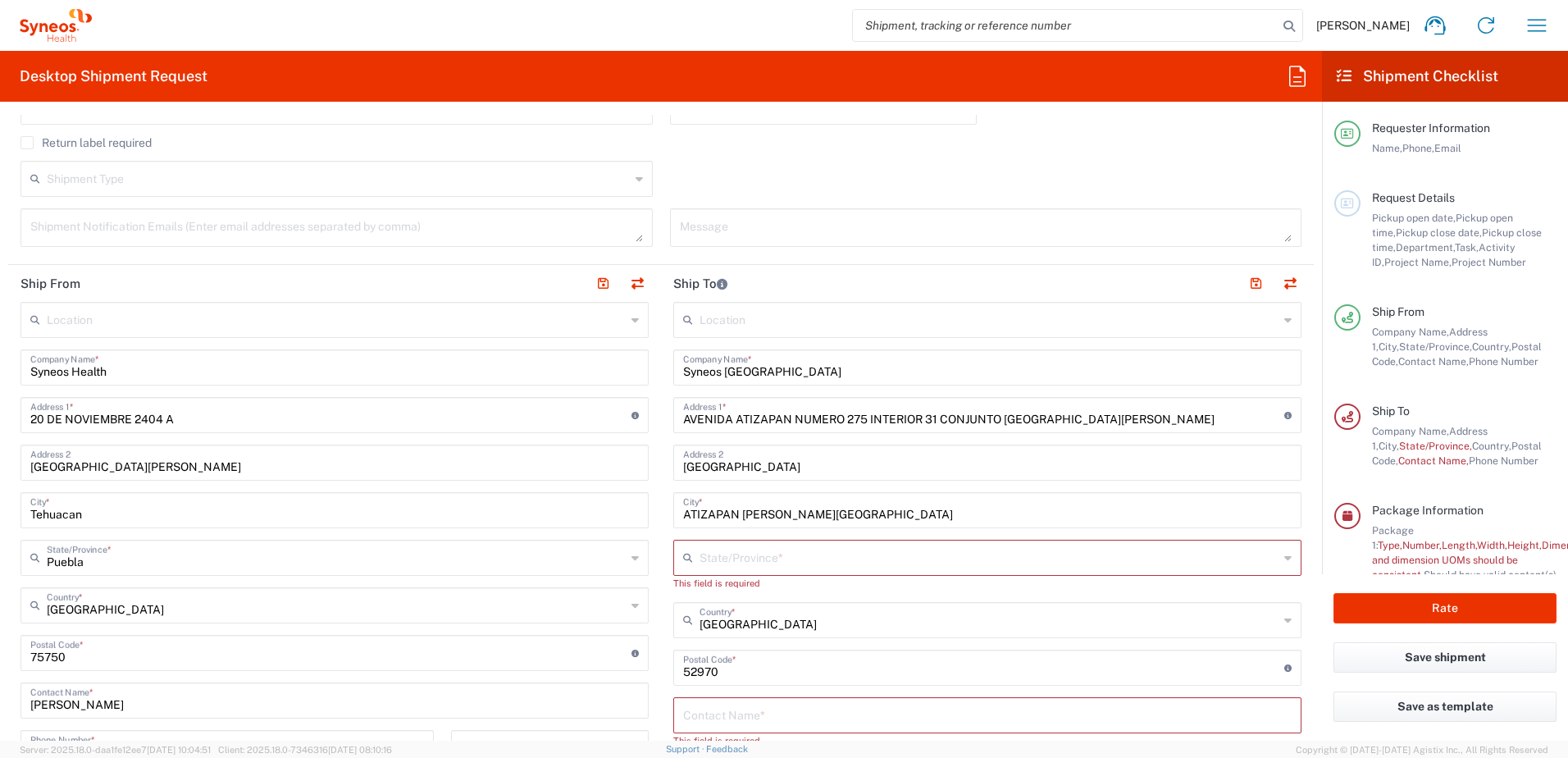
click at [715, 562] on input "text" at bounding box center [989, 556] width 579 height 29
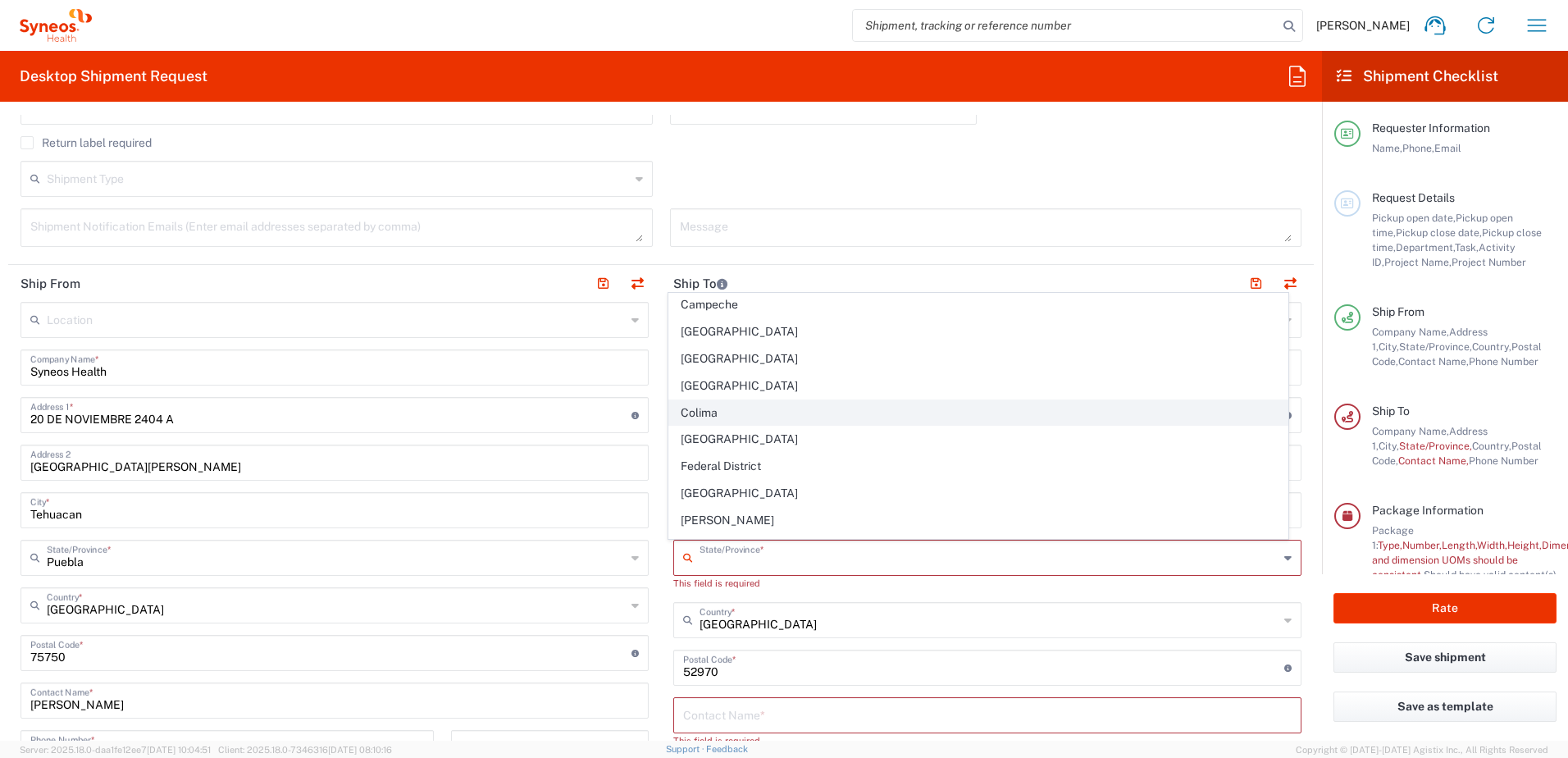
scroll to position [164, 0]
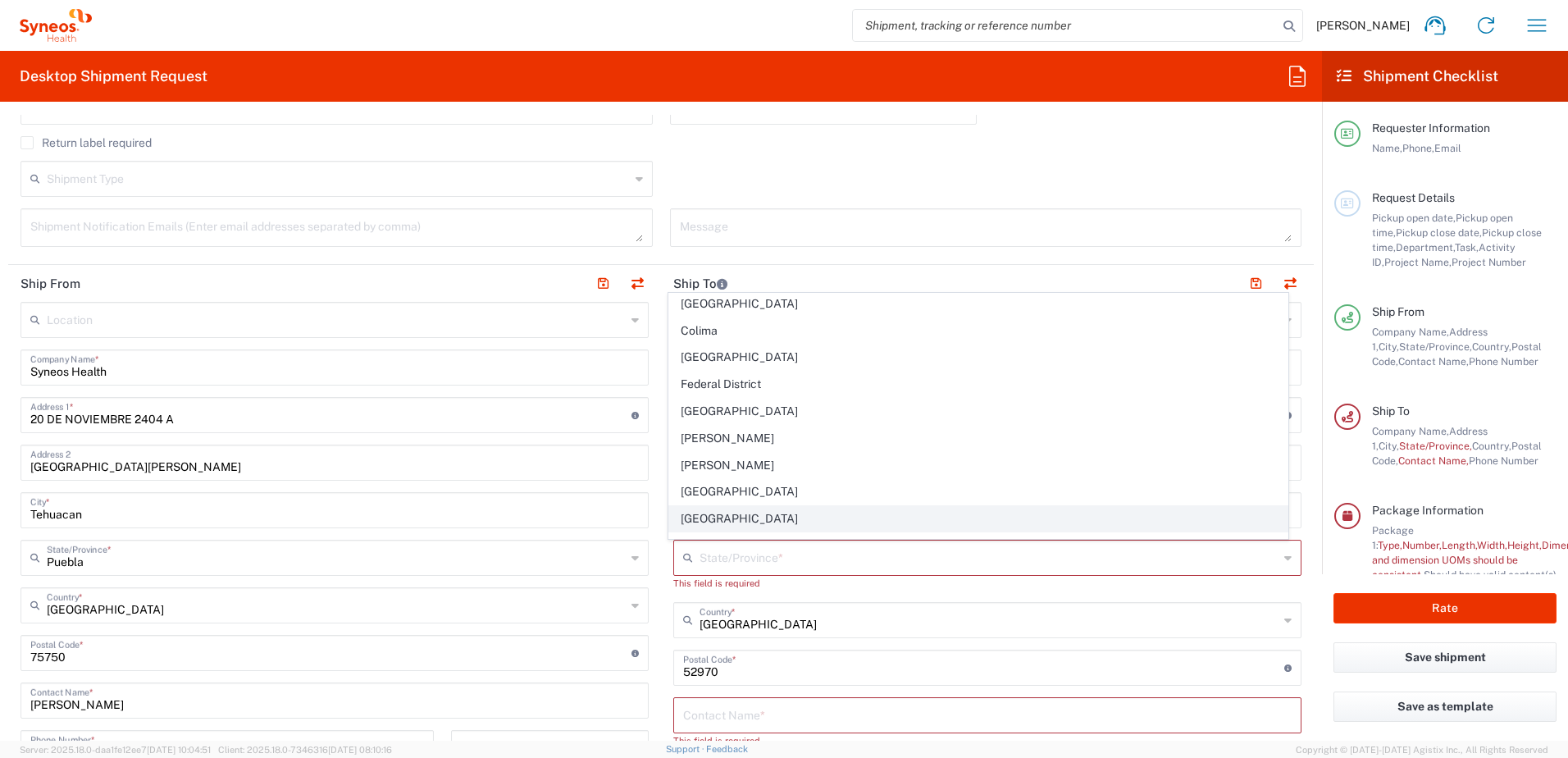
click at [738, 515] on span "[GEOGRAPHIC_DATA]" at bounding box center [978, 519] width 619 height 25
type input "[GEOGRAPHIC_DATA]"
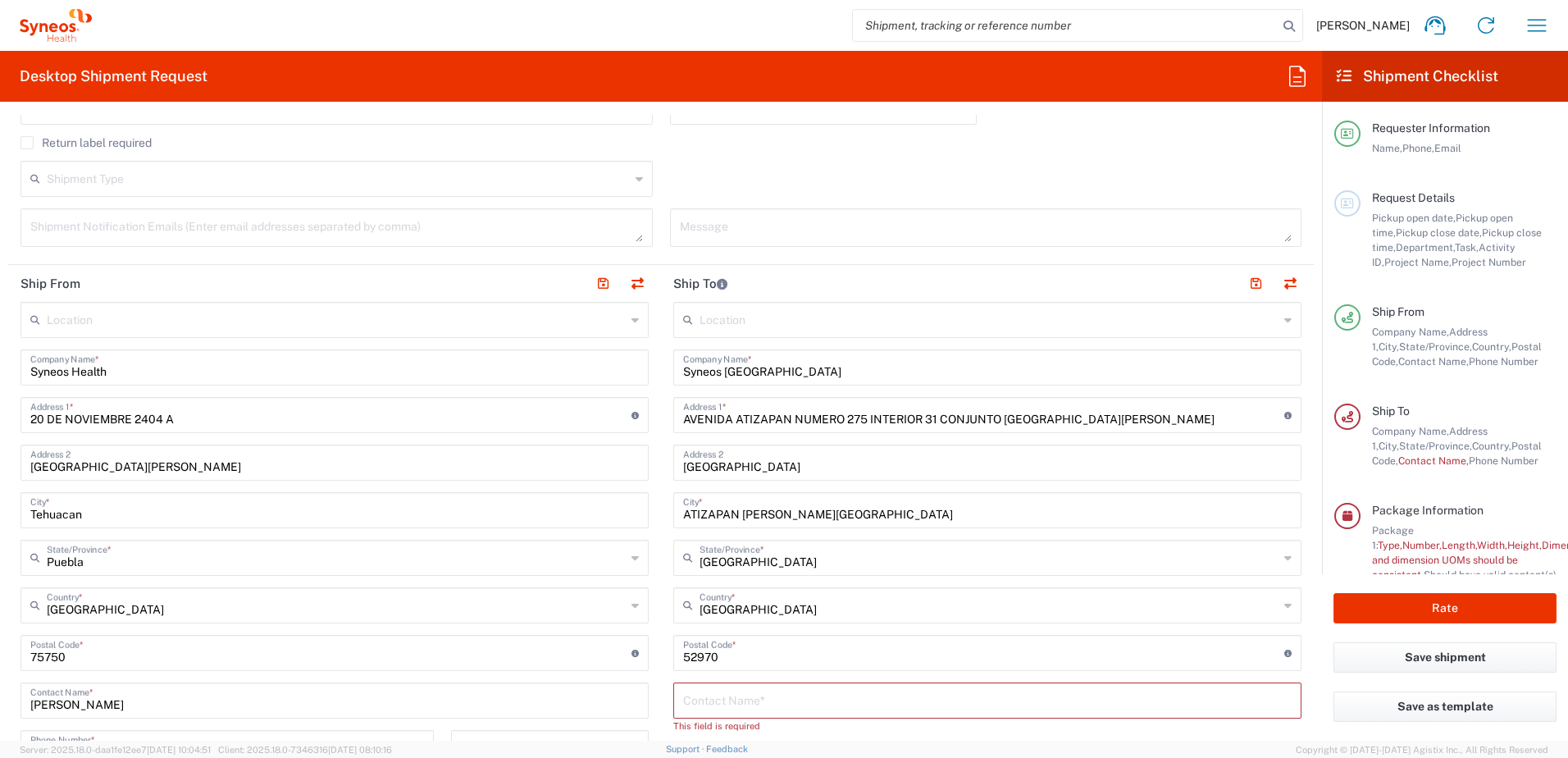
click at [1294, 575] on main "Location [PERSON_NAME] LLC-[GEOGRAPHIC_DATA] [GEOGRAPHIC_DATA] [GEOGRAPHIC_DATA…" at bounding box center [986, 654] width 652 height 704
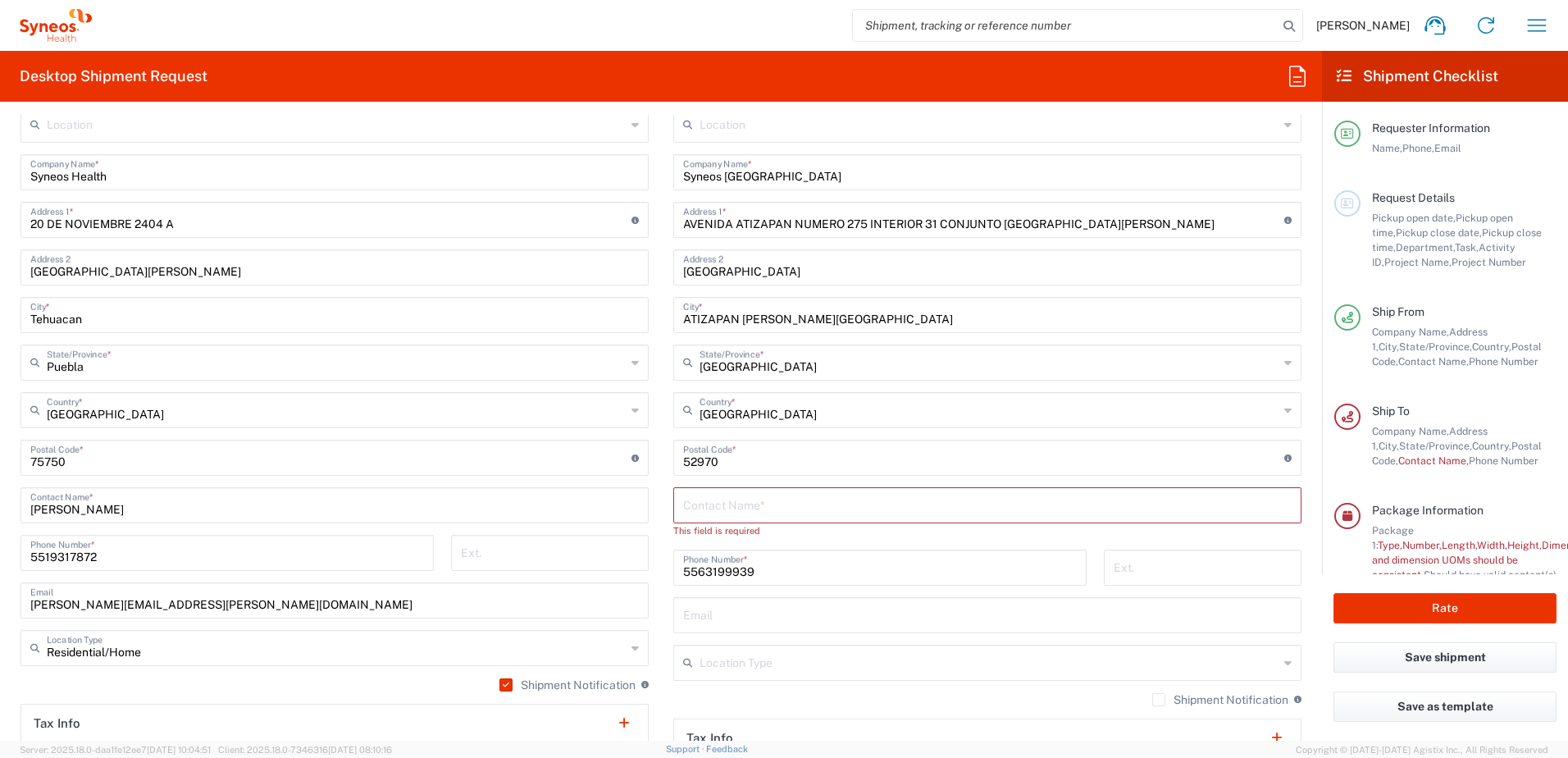
scroll to position [738, 0]
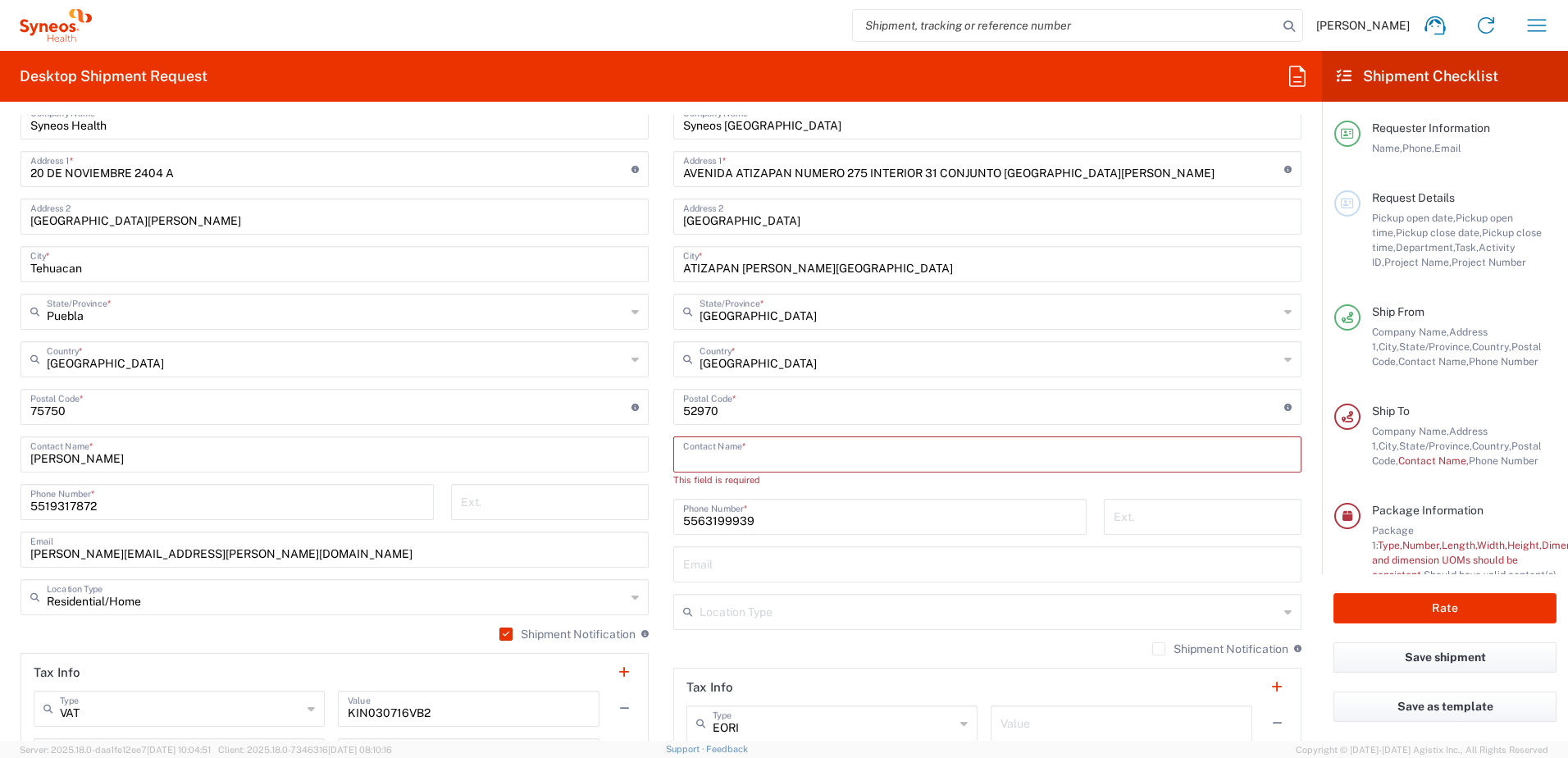
click at [830, 462] on input "text" at bounding box center [987, 453] width 608 height 29
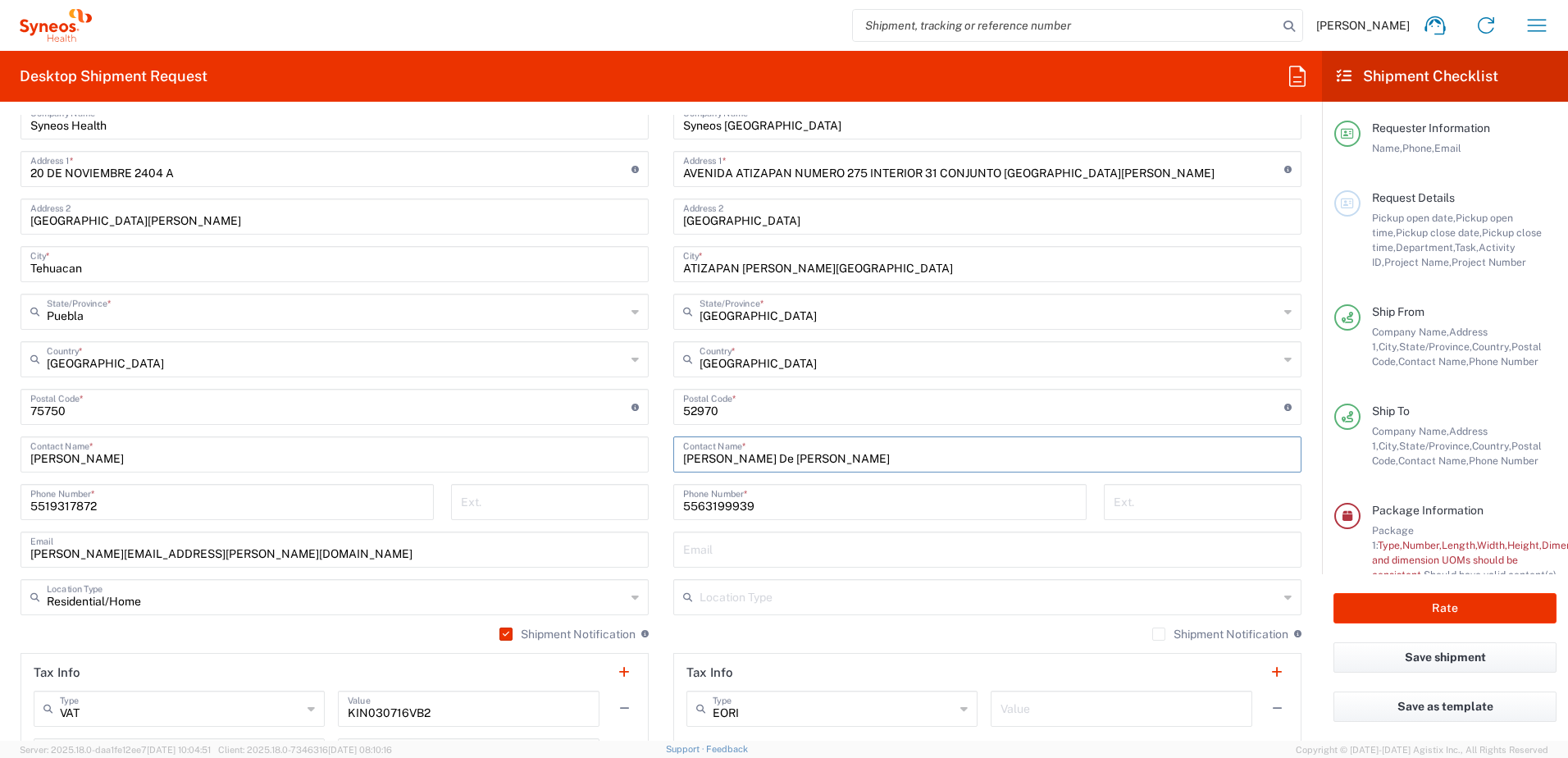
type input "[PERSON_NAME] De [PERSON_NAME]"
click at [1079, 524] on div "[PHONE_NUMBER] Phone Number *" at bounding box center [880, 507] width 430 height 47
click at [839, 564] on div "Email" at bounding box center [987, 550] width 628 height 36
click at [848, 555] on input "text" at bounding box center [987, 548] width 608 height 29
type input "[EMAIL_ADDRESS][DOMAIN_NAME]"
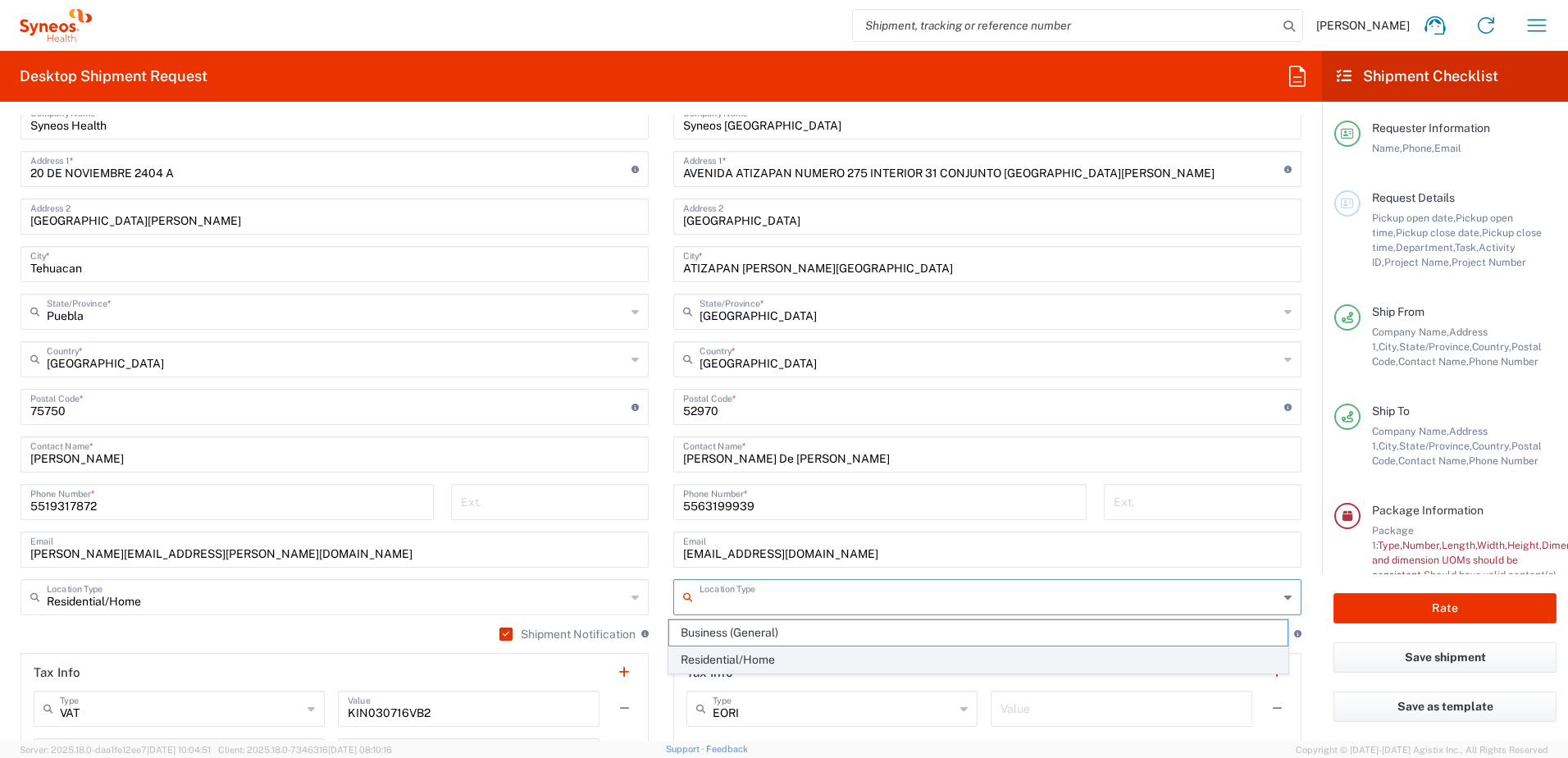
click at [748, 658] on span "Residential/Home" at bounding box center [978, 660] width 619 height 25
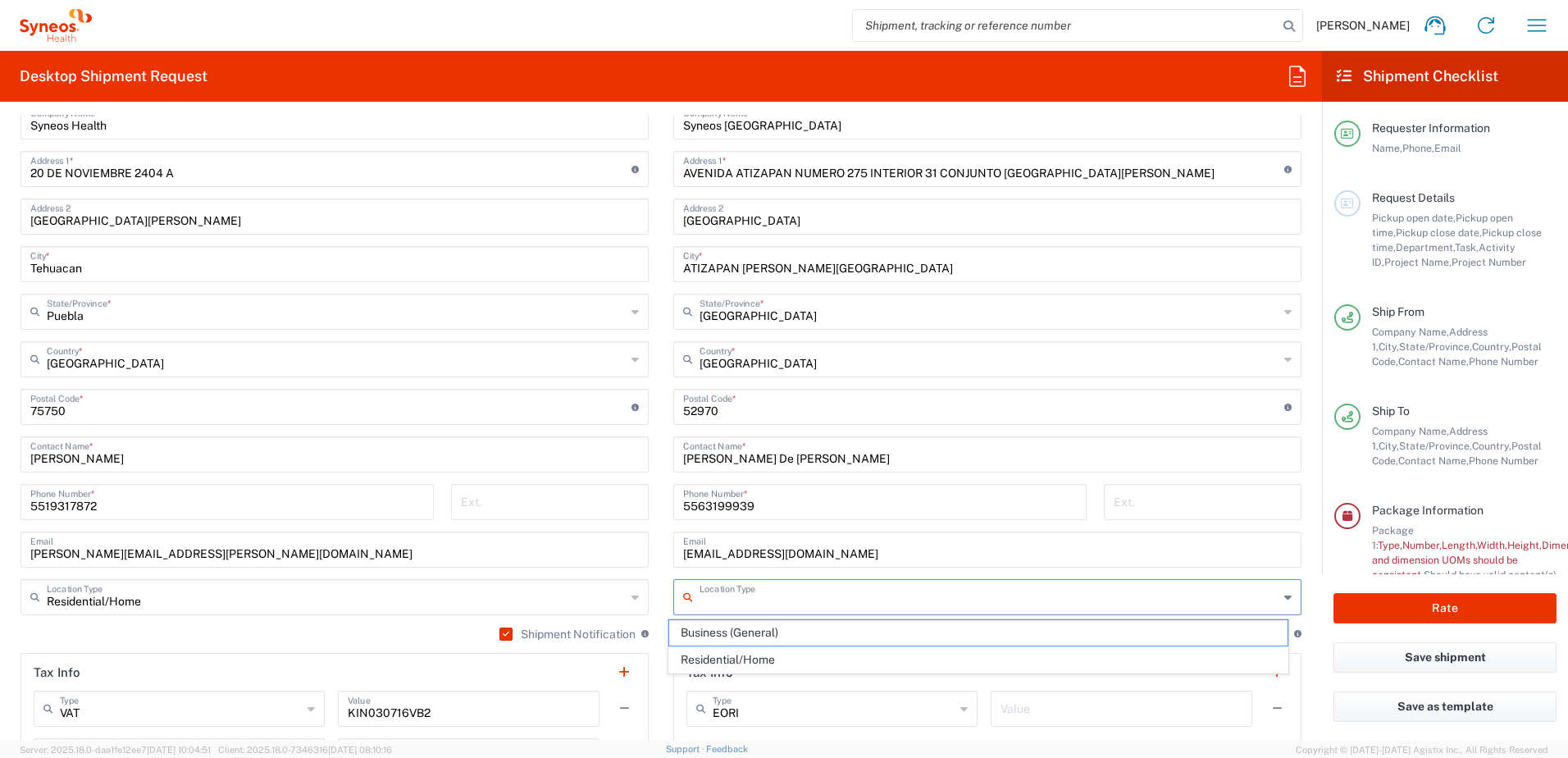
type input "Residential/Home"
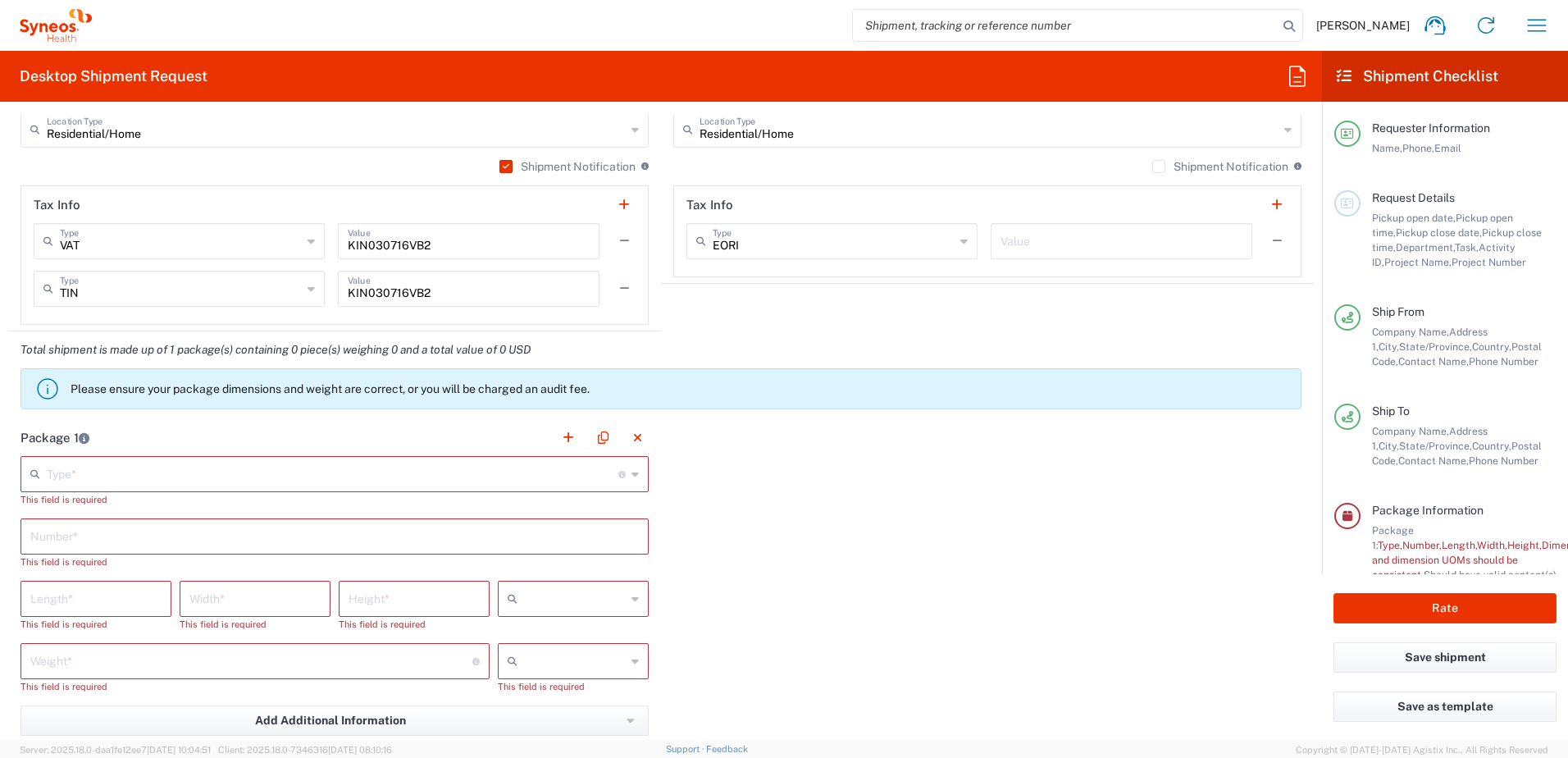
scroll to position [1230, 0]
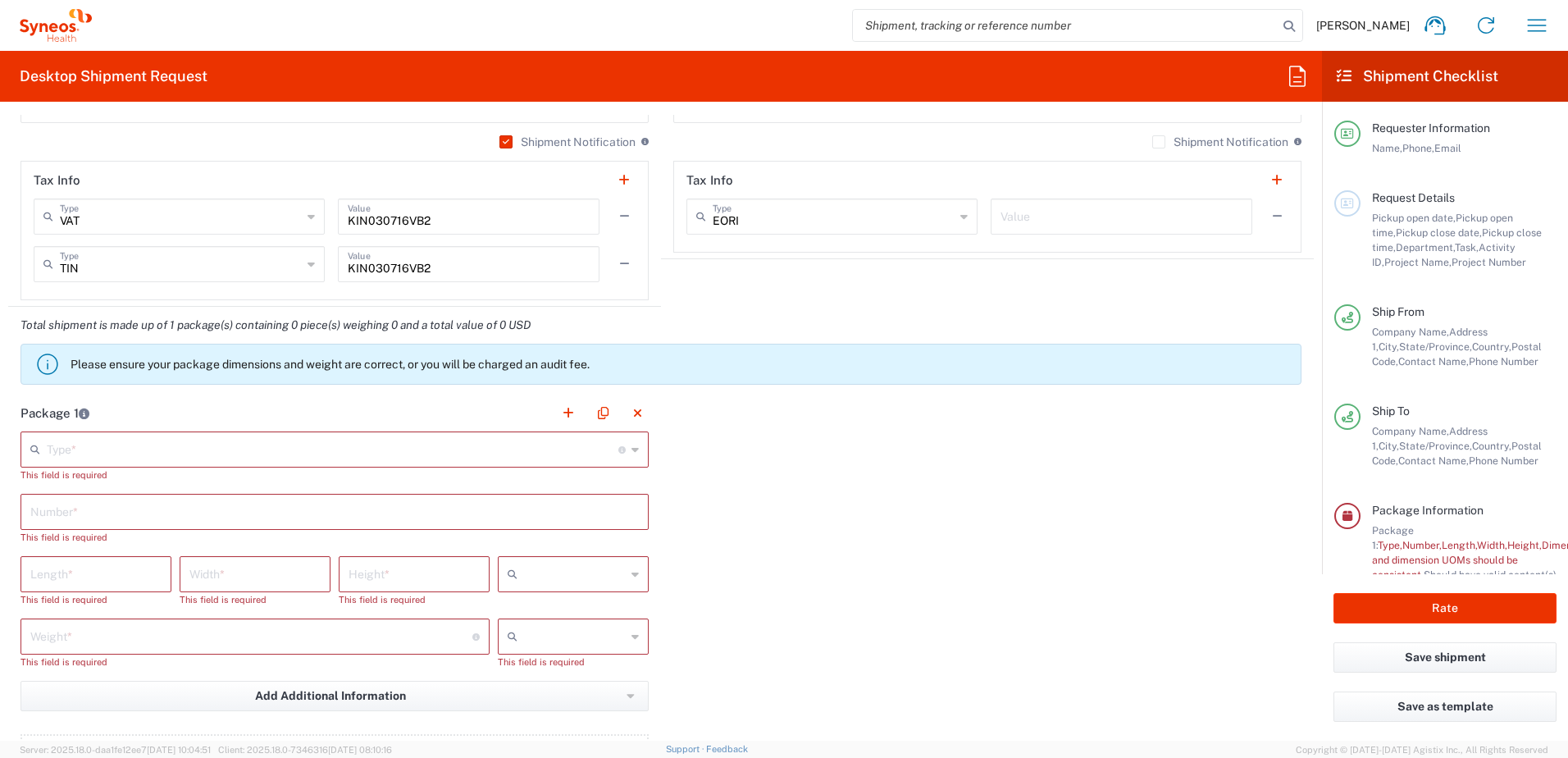
click at [633, 451] on div "Type * Material used to package goods" at bounding box center [335, 449] width 628 height 36
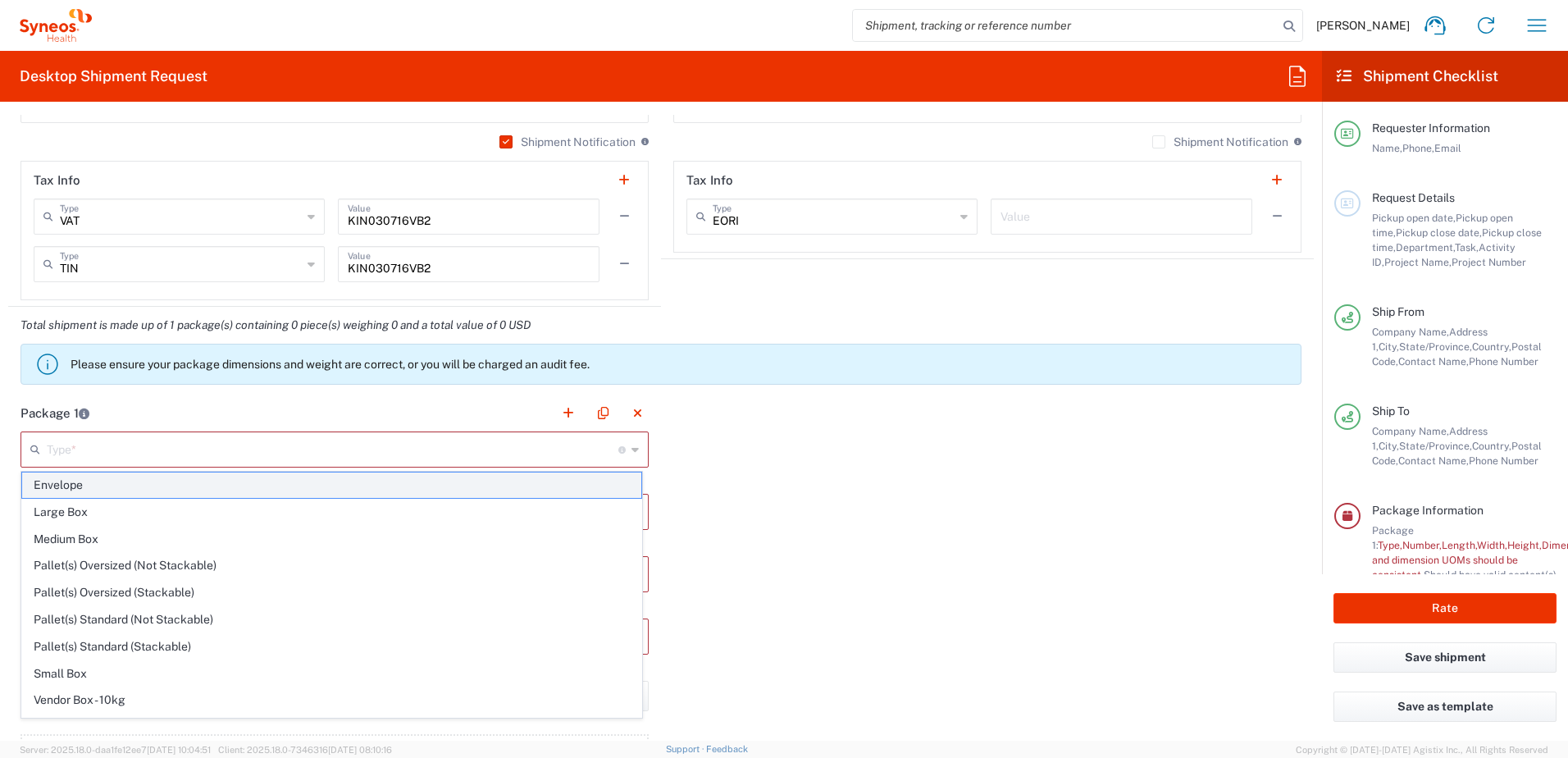
click at [55, 478] on span "Envelope" at bounding box center [331, 485] width 619 height 25
type input "Envelope"
type input "1"
type input "9.5"
type input "12.5"
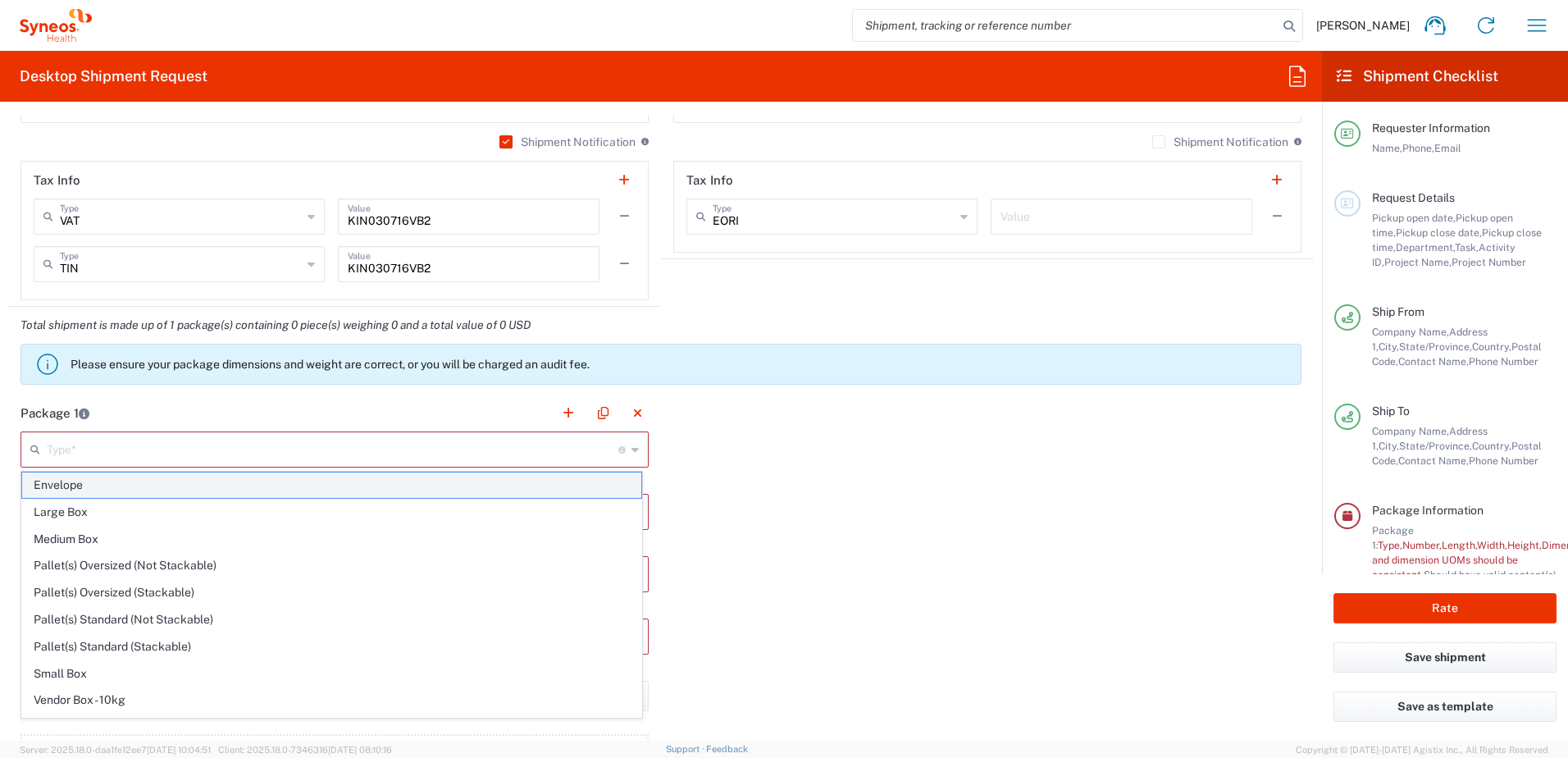
type input "0.25"
type input "in"
type input "0.45"
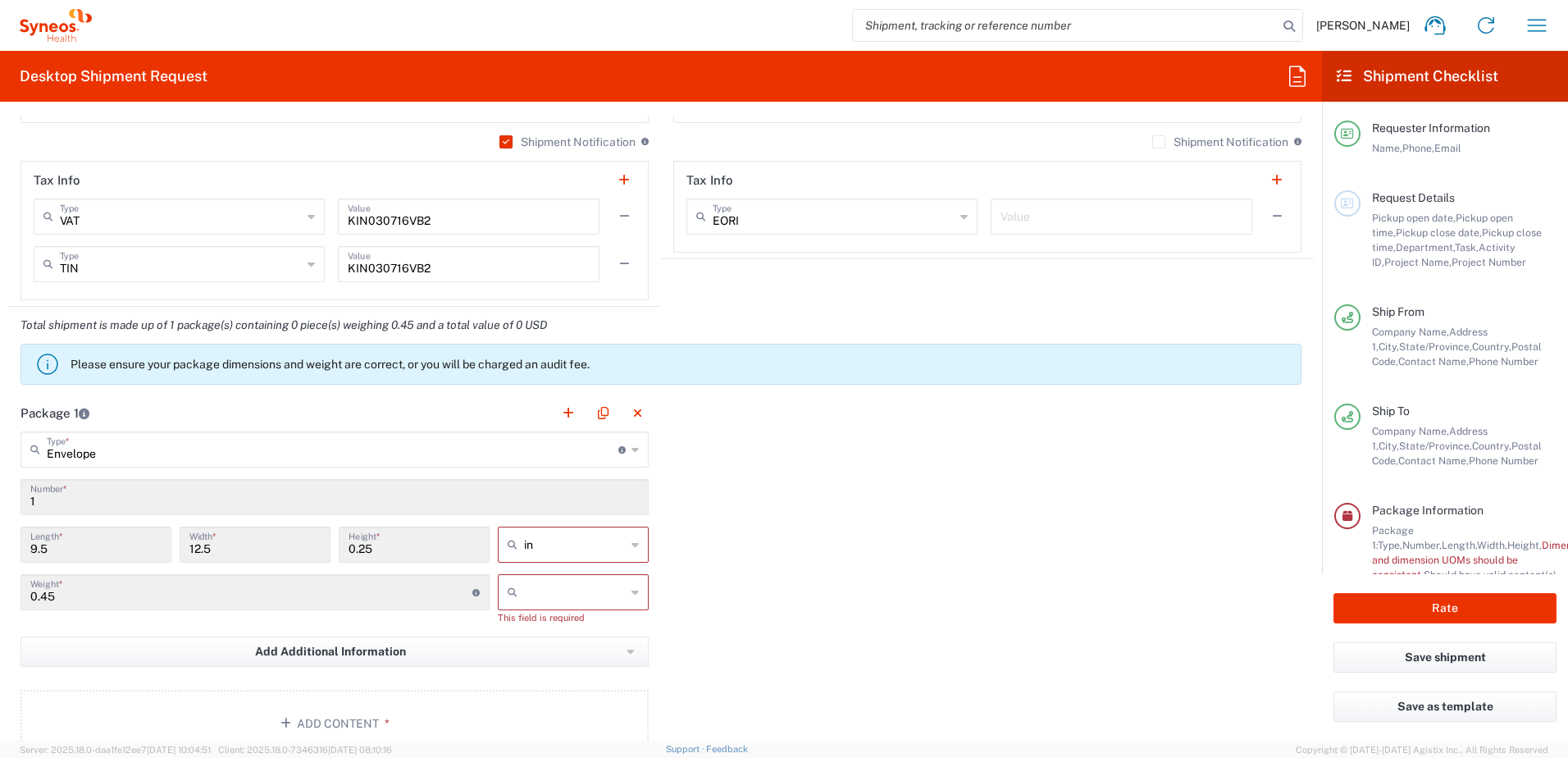
click at [711, 507] on div "Package 1 Envelope Type * Material used to package goods Envelope Large Box Med…" at bounding box center [661, 582] width 1306 height 375
click at [632, 546] on icon at bounding box center [635, 545] width 7 height 26
click at [545, 602] on span "cm" at bounding box center [567, 607] width 146 height 25
type input "24.13"
type input "31.75"
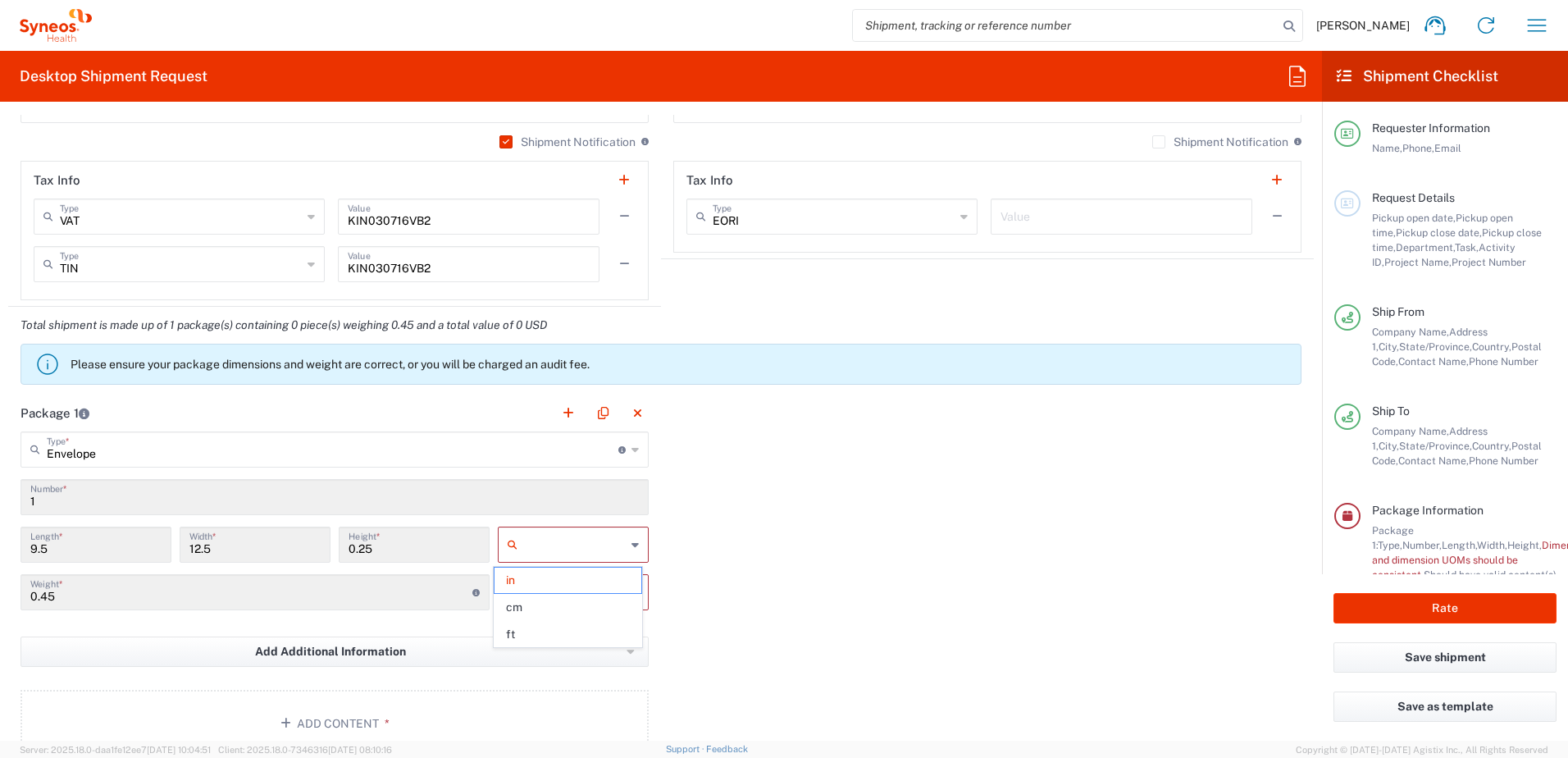
type input "0.64"
type input "cm"
click at [698, 557] on div "Package 1 Envelope Type * Material used to package goods Envelope Large Box Med…" at bounding box center [661, 582] width 1306 height 375
click at [632, 590] on icon at bounding box center [635, 592] width 7 height 26
click at [529, 629] on span "kgs" at bounding box center [567, 628] width 146 height 25
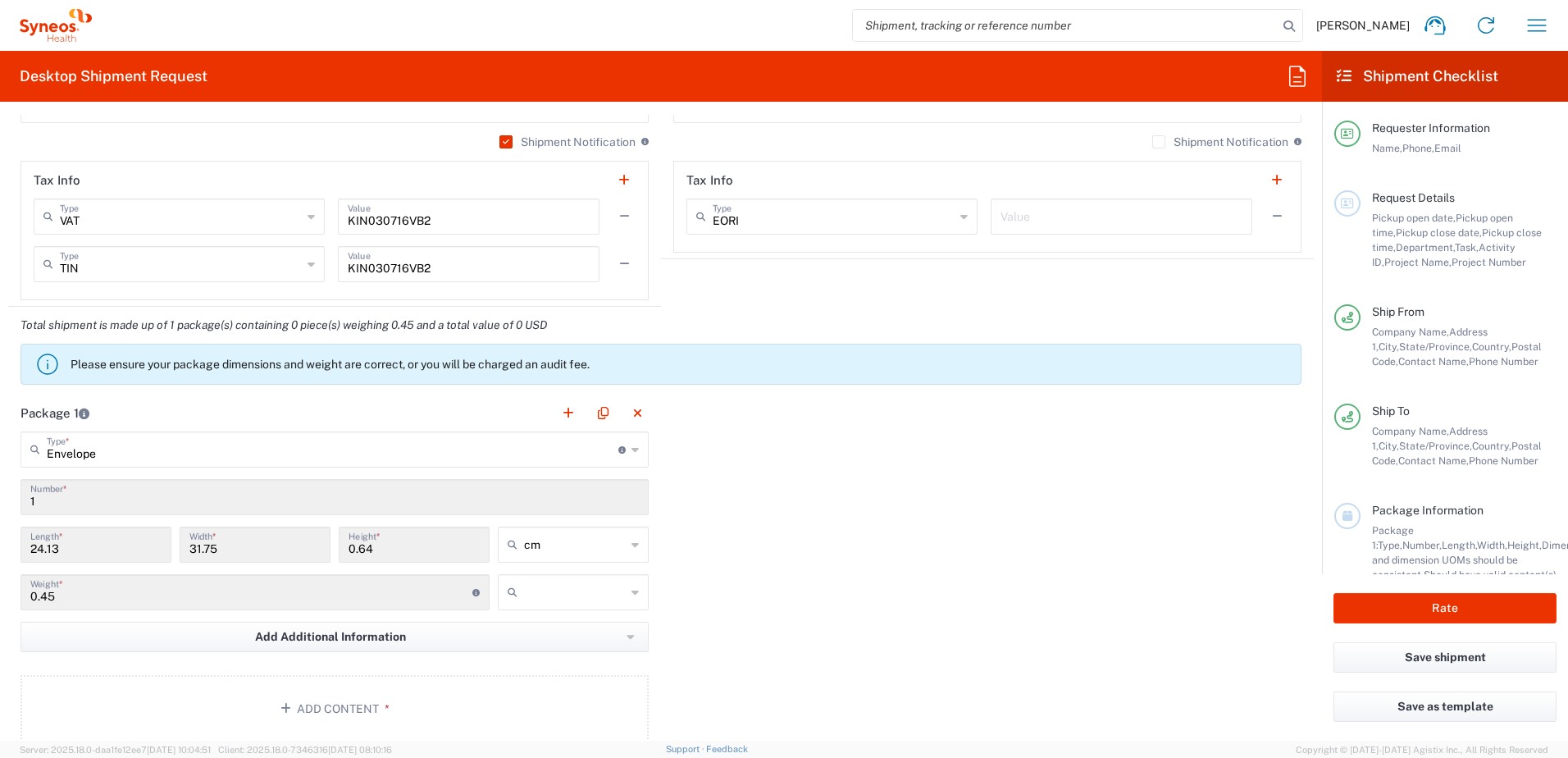
type input "kgs"
click at [756, 610] on div "Package 1 Envelope Type * Material used to package goods Envelope Large Box Med…" at bounding box center [661, 575] width 1306 height 360
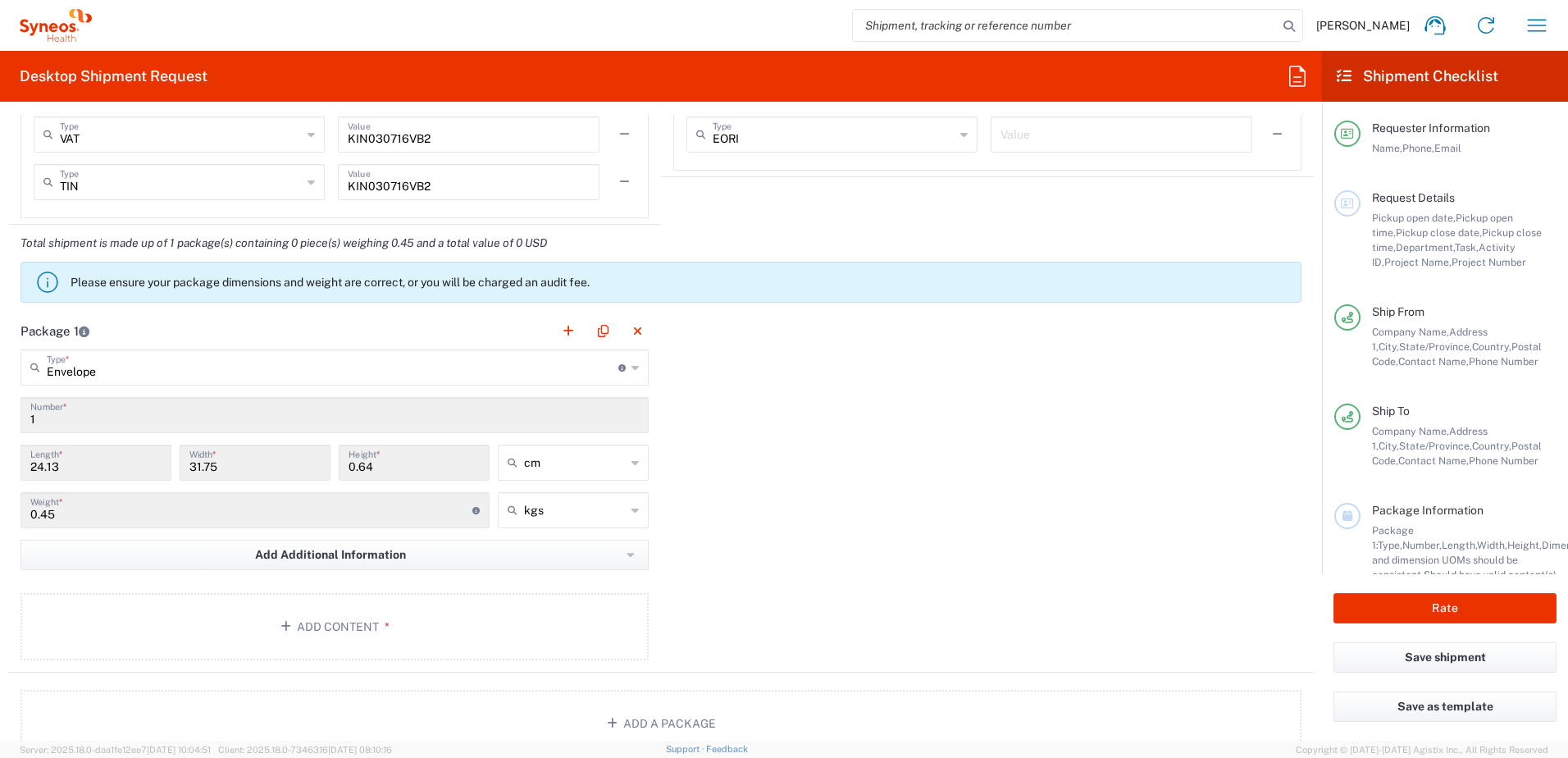
scroll to position [1394, 0]
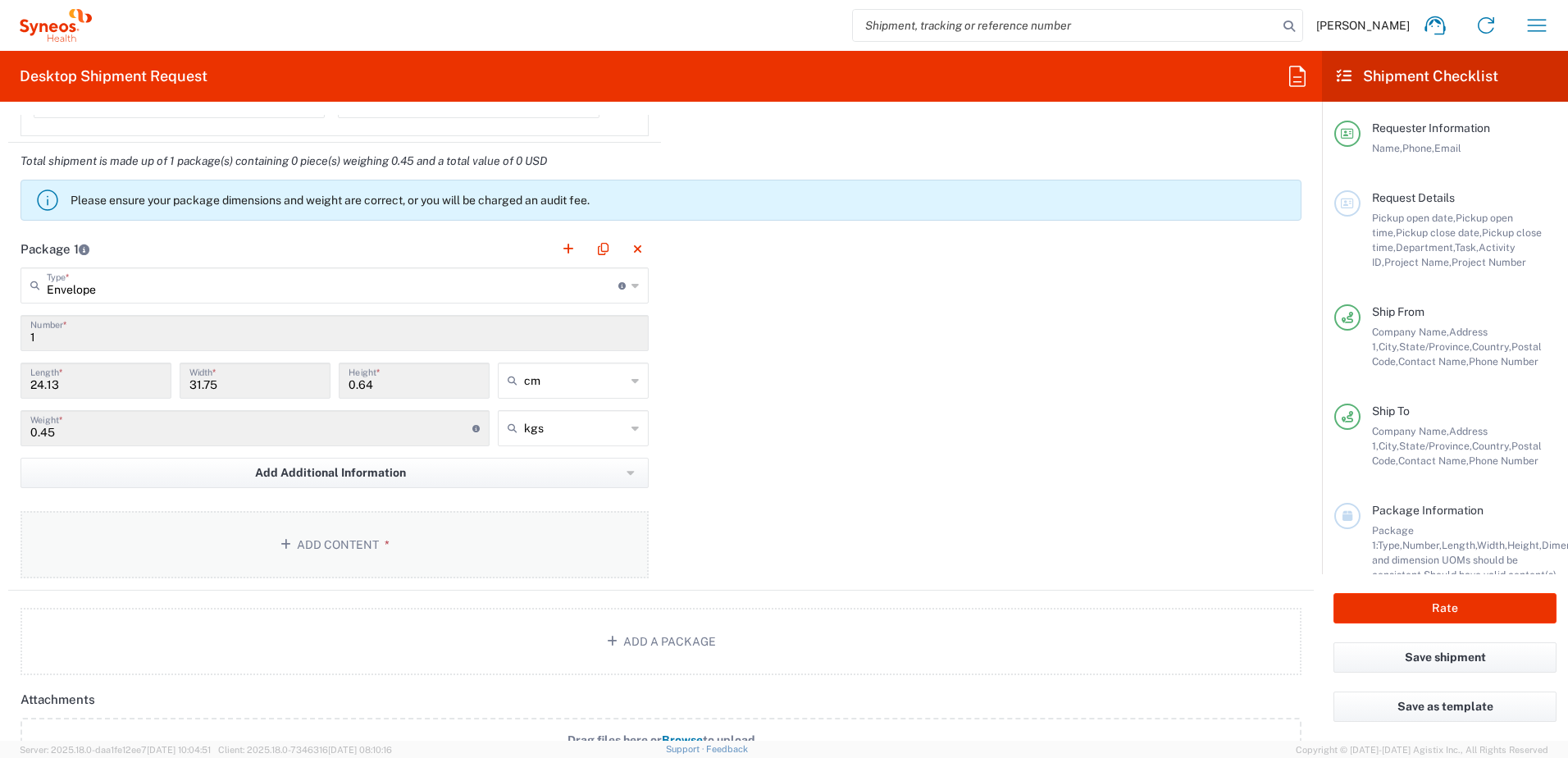
click at [353, 543] on button "Add Content *" at bounding box center [335, 545] width 628 height 67
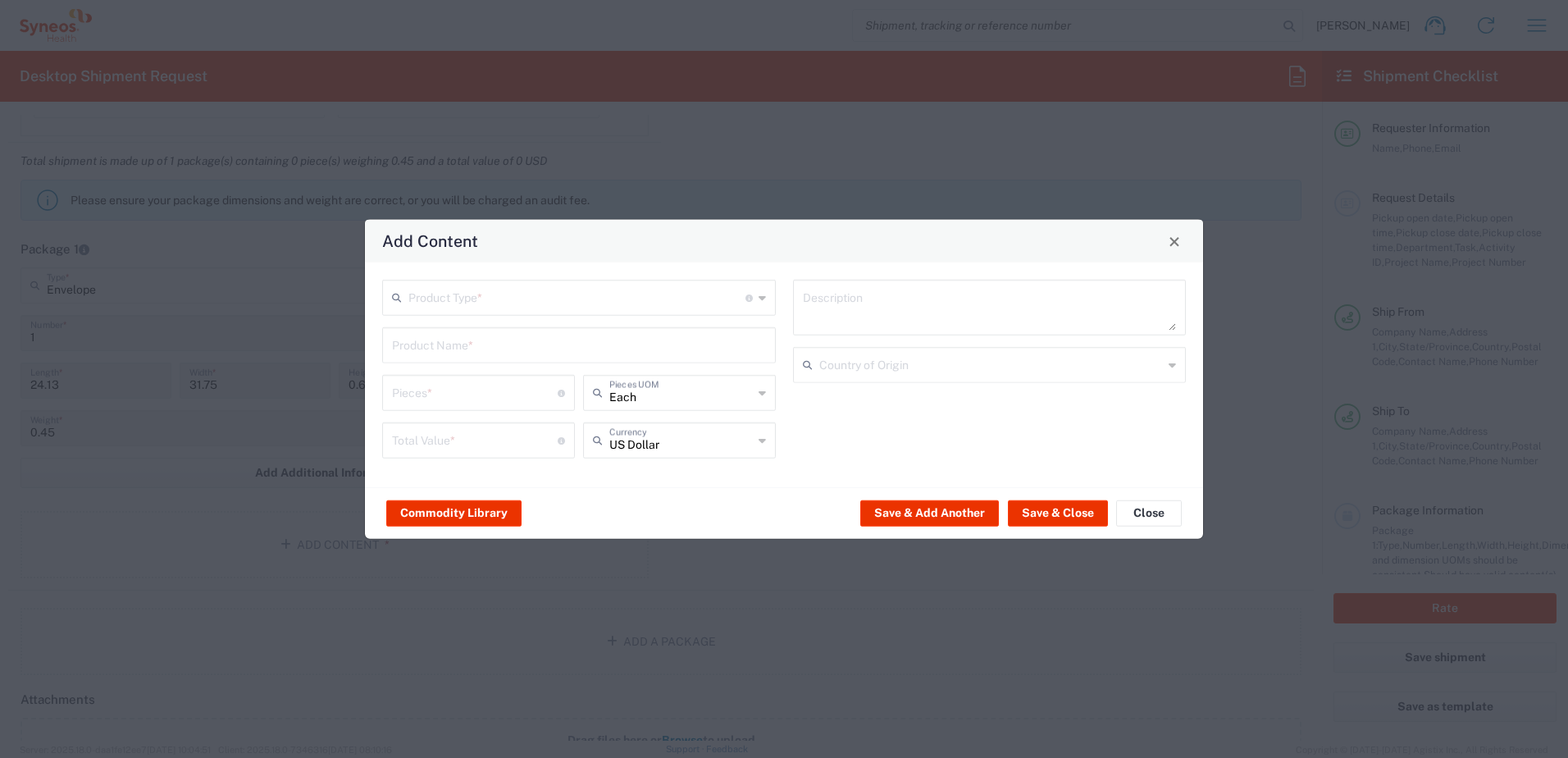
click at [689, 291] on input "text" at bounding box center [576, 297] width 337 height 29
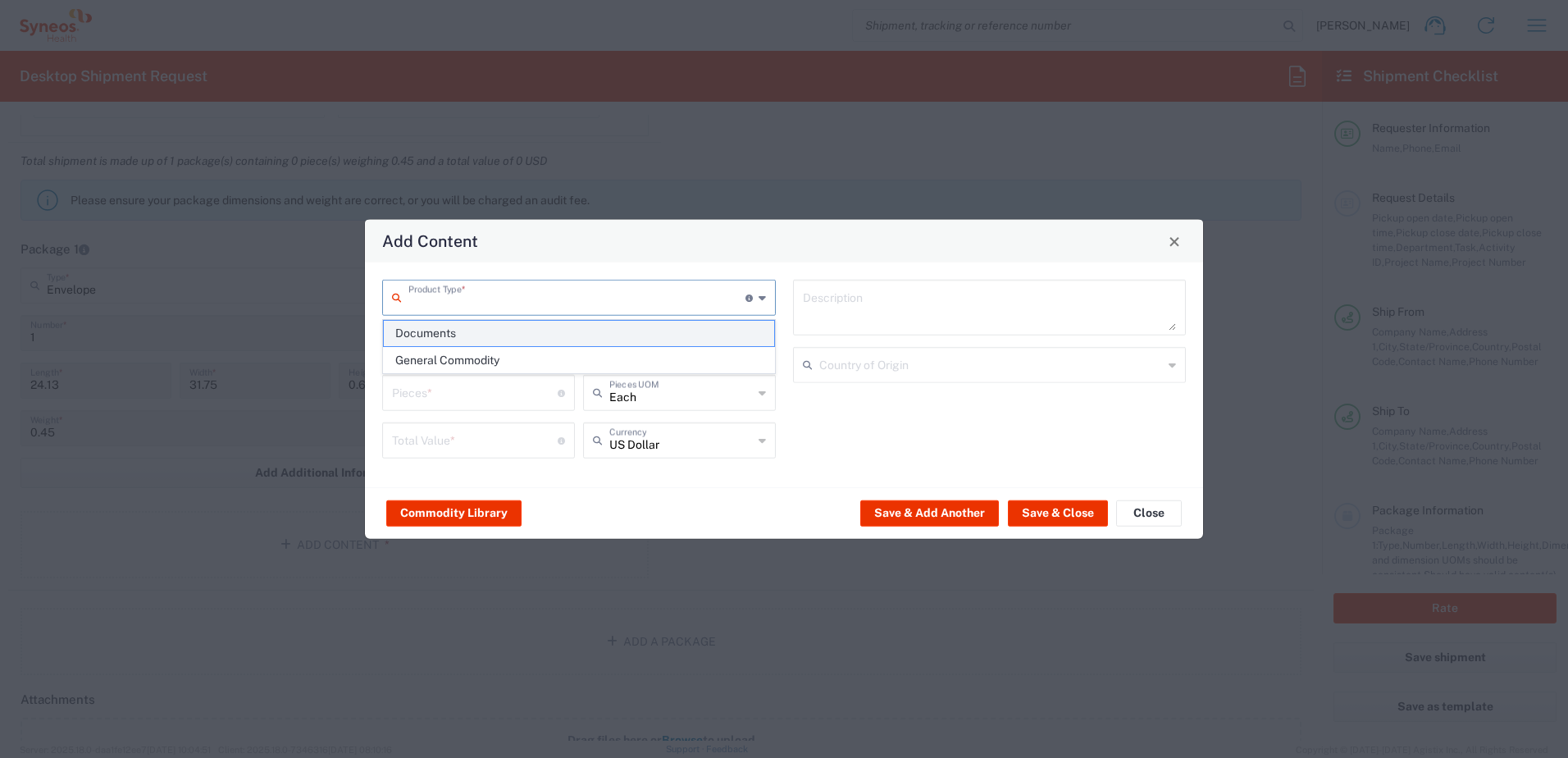
click at [444, 333] on span "Documents" at bounding box center [579, 333] width 390 height 25
type input "Documents"
type input "1"
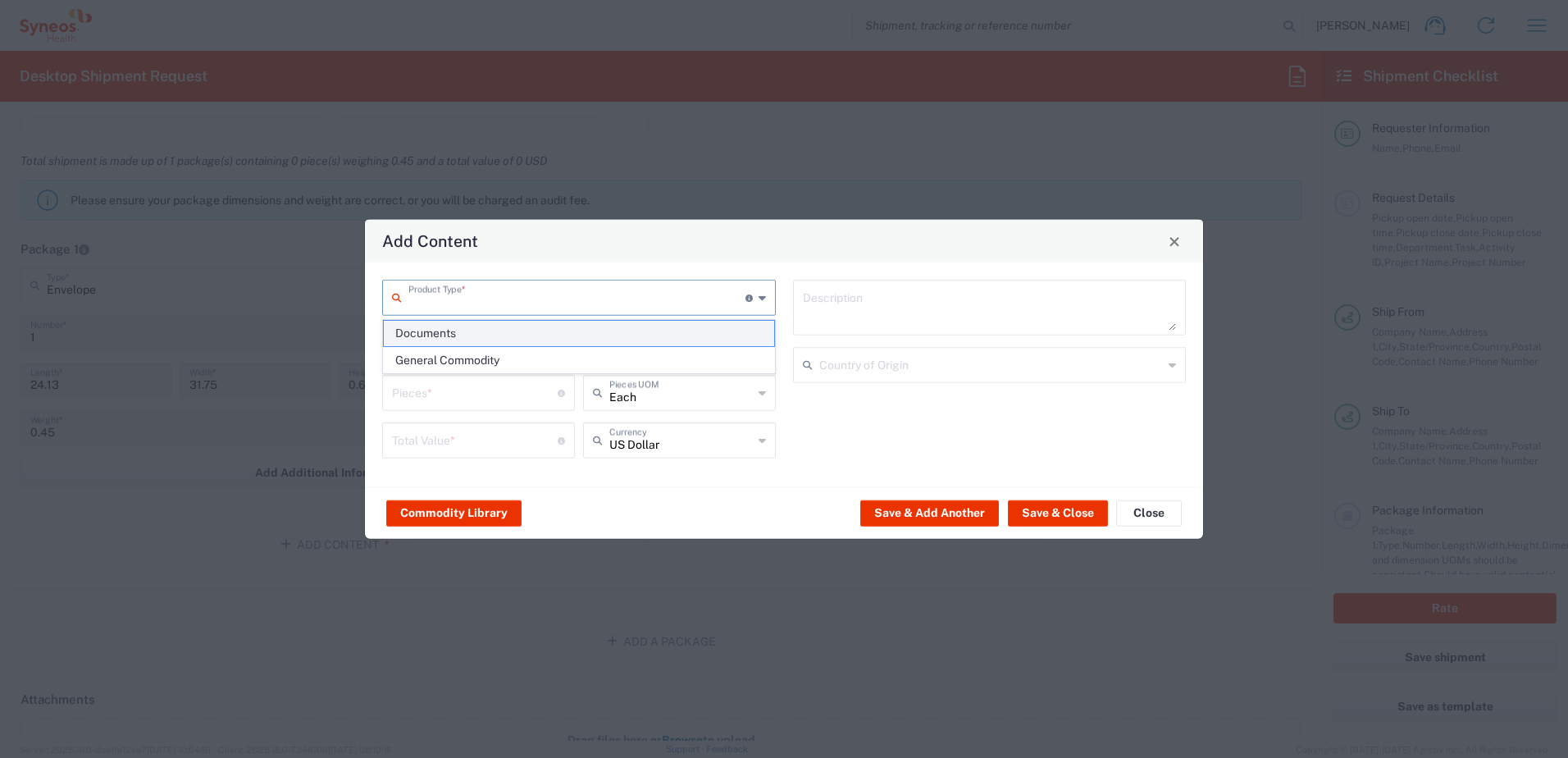
type textarea "Documents"
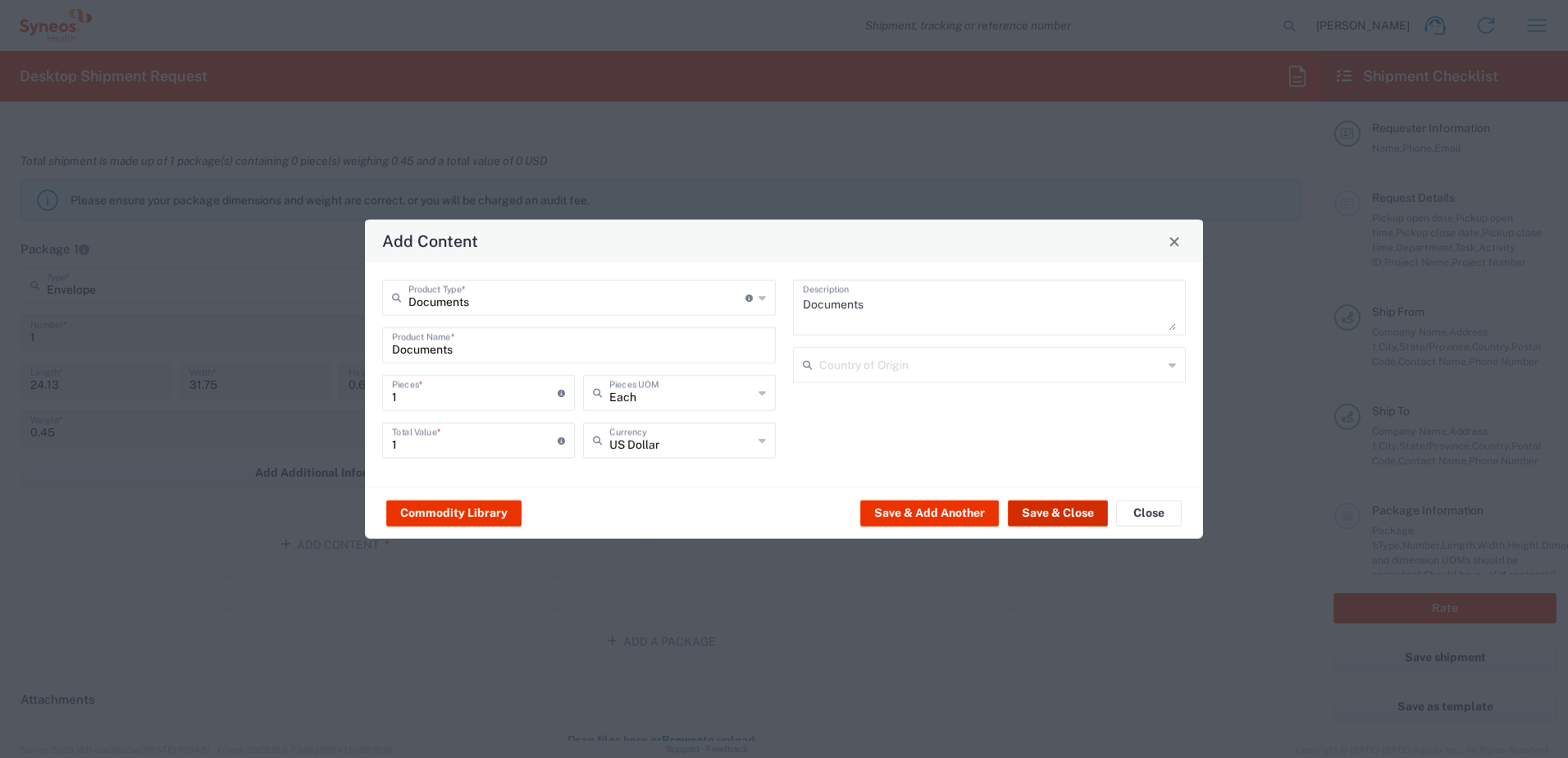
click at [1052, 515] on button "Save & Close" at bounding box center [1058, 512] width 100 height 26
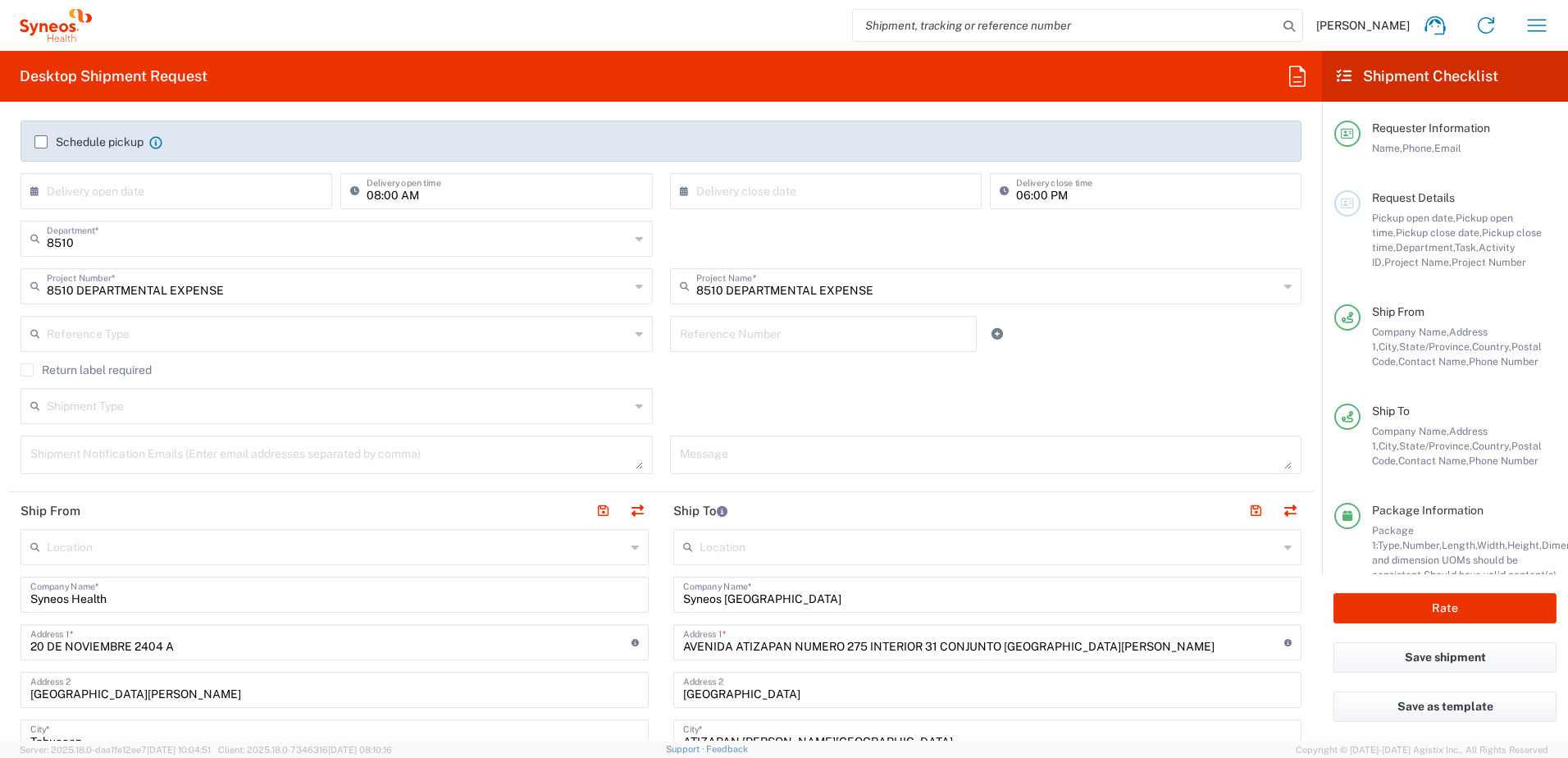
scroll to position [0, 0]
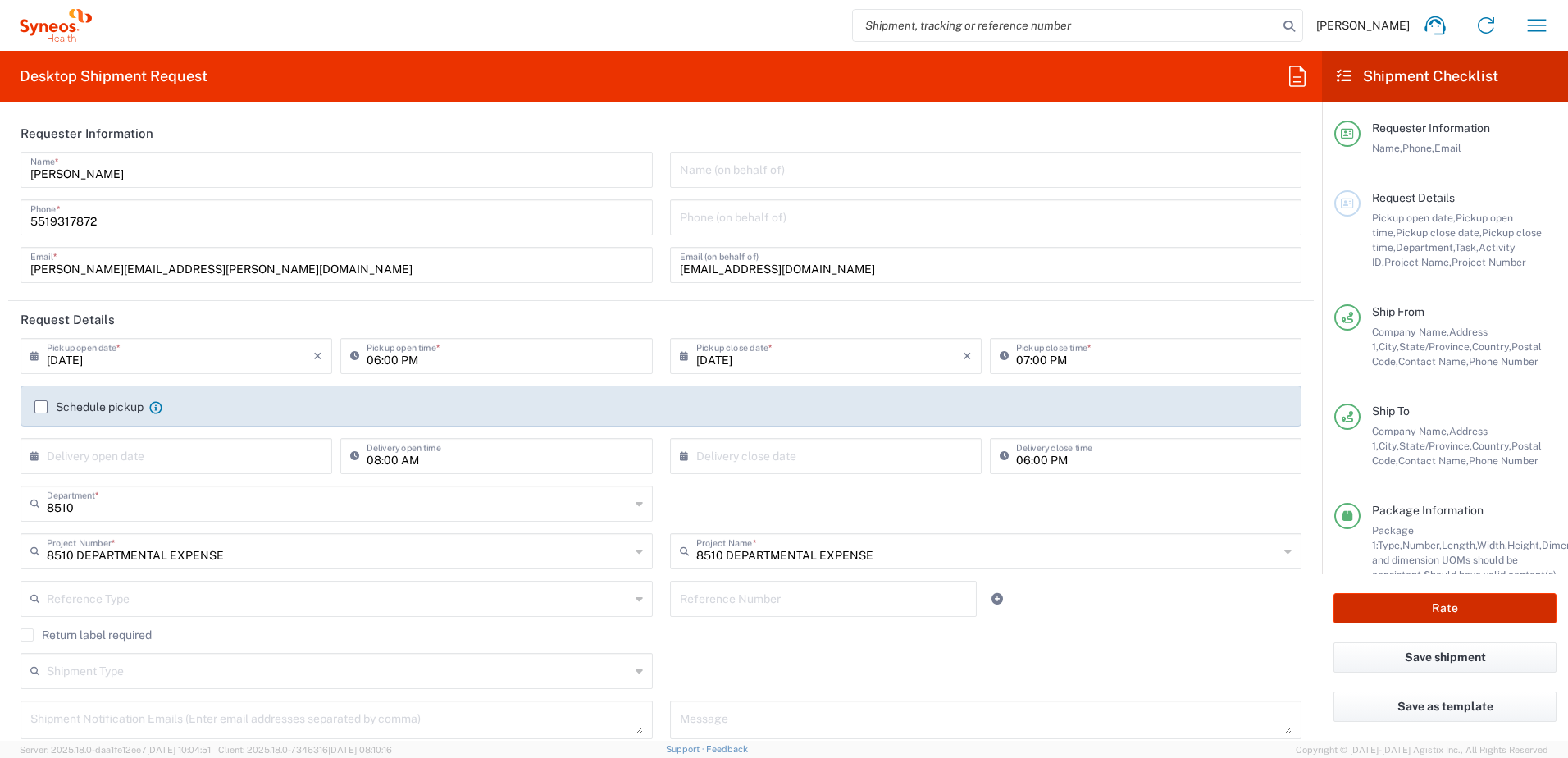
click at [1419, 604] on button "Rate" at bounding box center [1445, 607] width 223 height 30
type input "8510 DEPARTMENTAL EXPENSE"
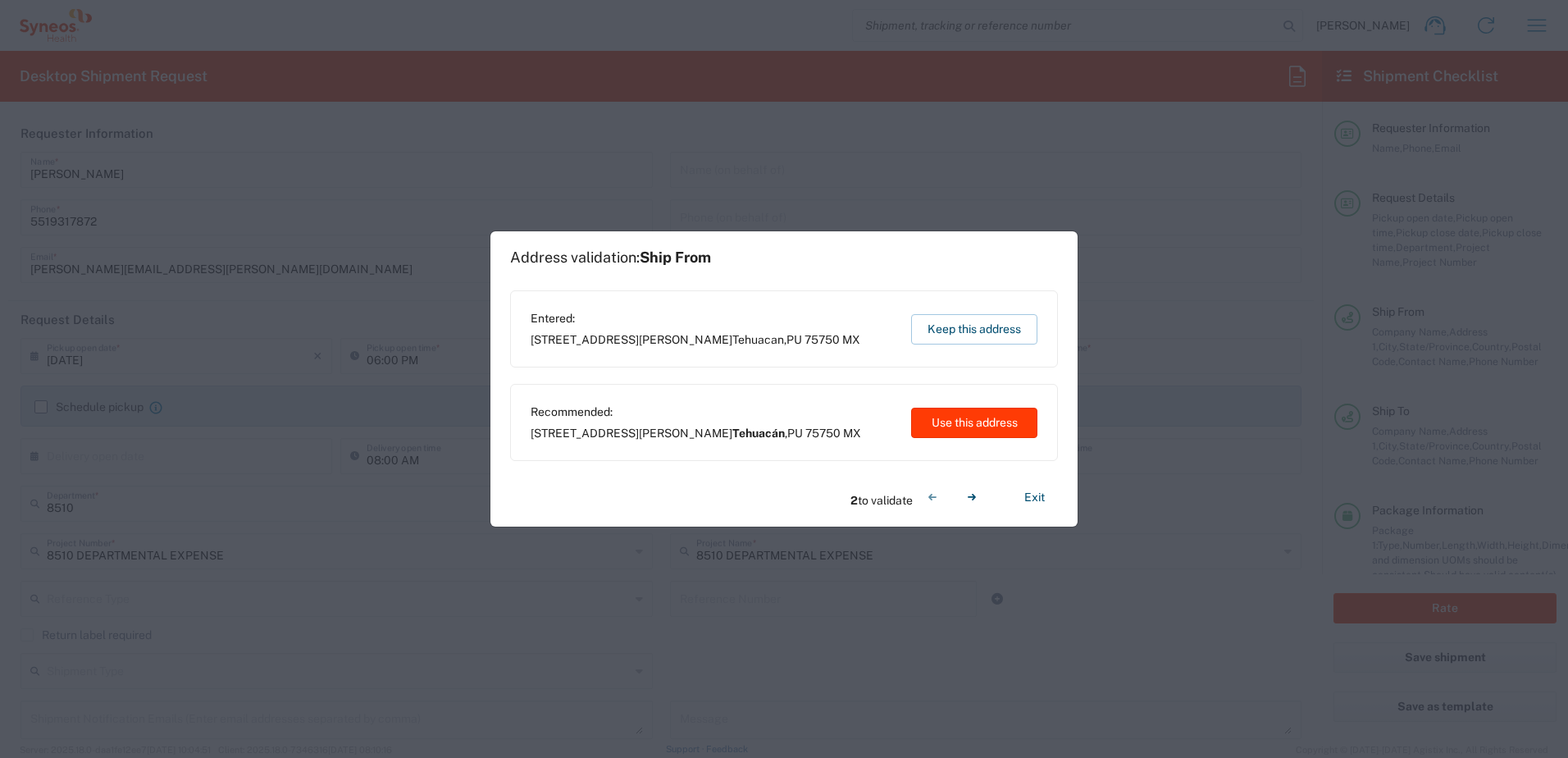
click at [991, 428] on button "Use this address" at bounding box center [974, 422] width 126 height 30
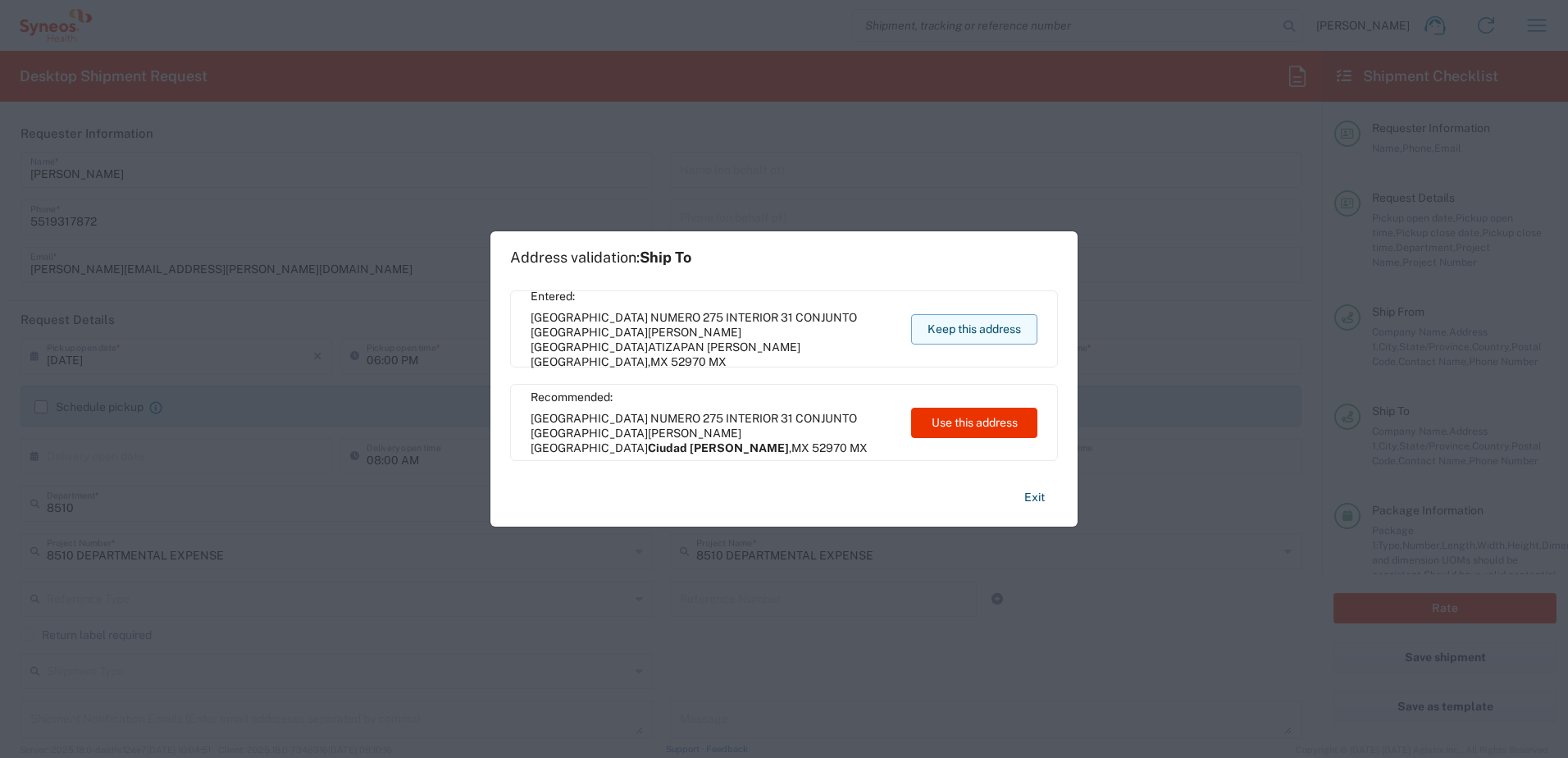
click at [998, 324] on button "Keep this address" at bounding box center [974, 329] width 126 height 30
type input "Tehuacán"
type input "Puebla"
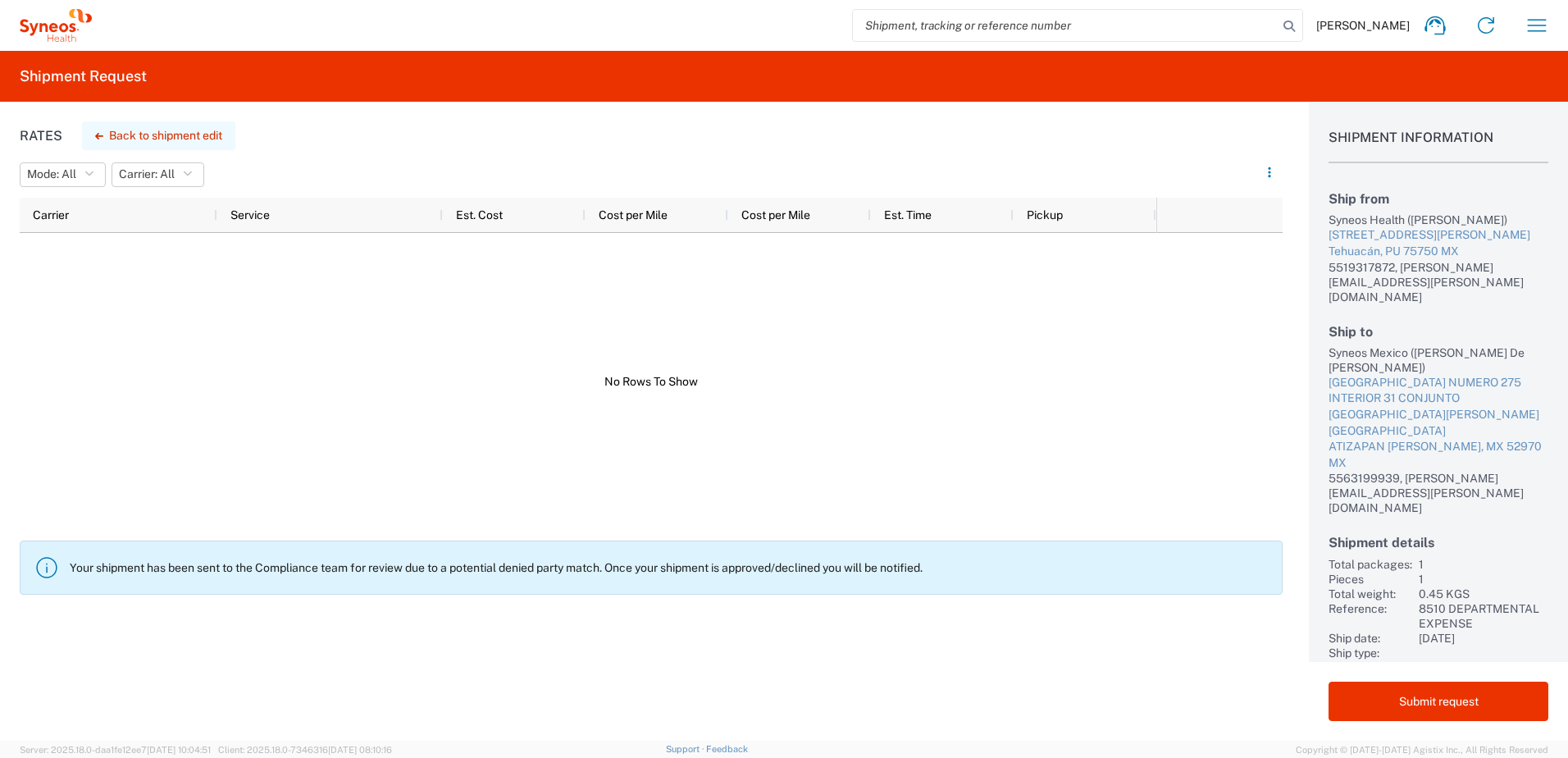
click at [165, 132] on button "Back to shipment edit" at bounding box center [158, 136] width 153 height 29
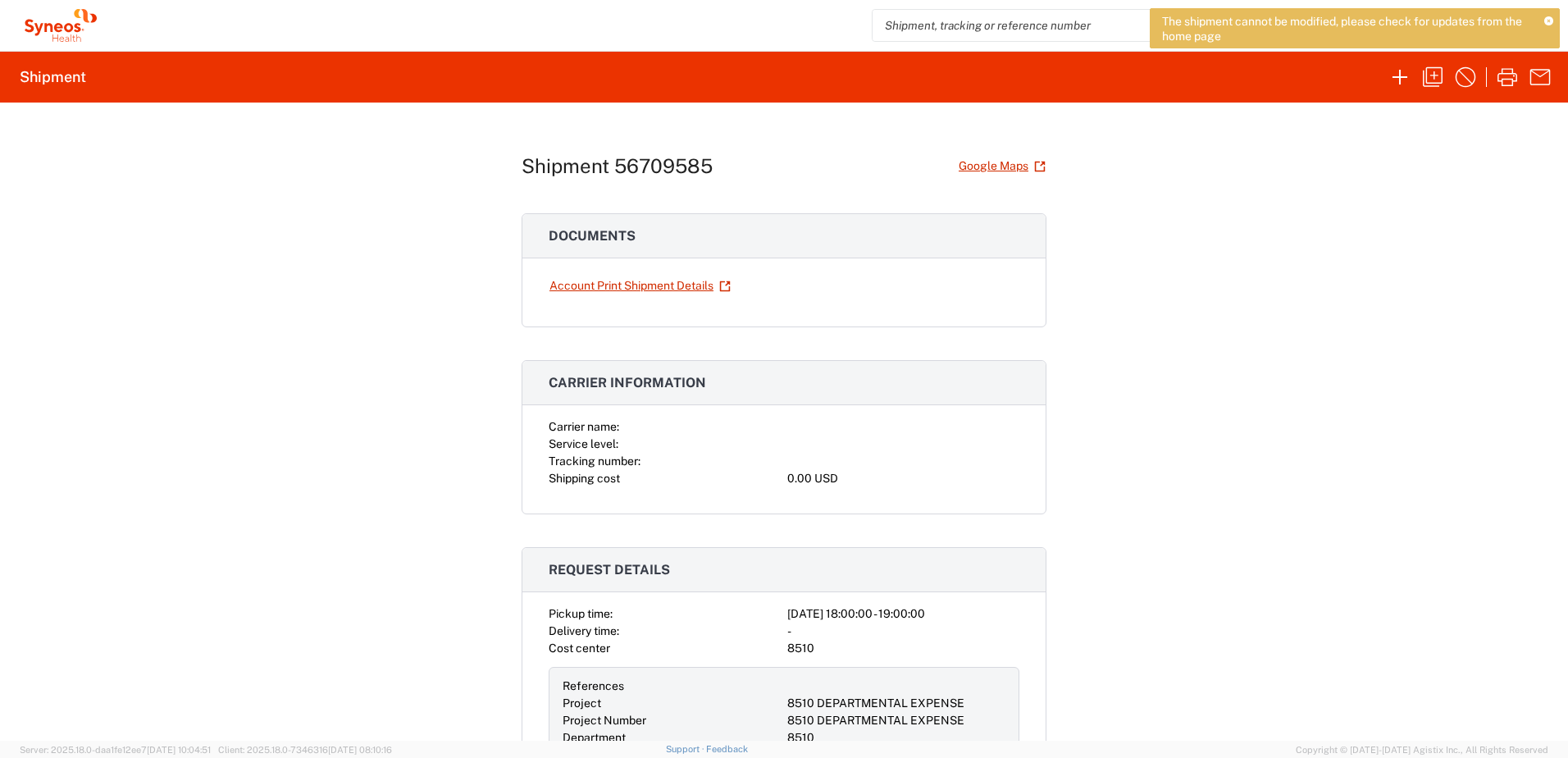
click at [1548, 21] on icon at bounding box center [1549, 22] width 9 height 9
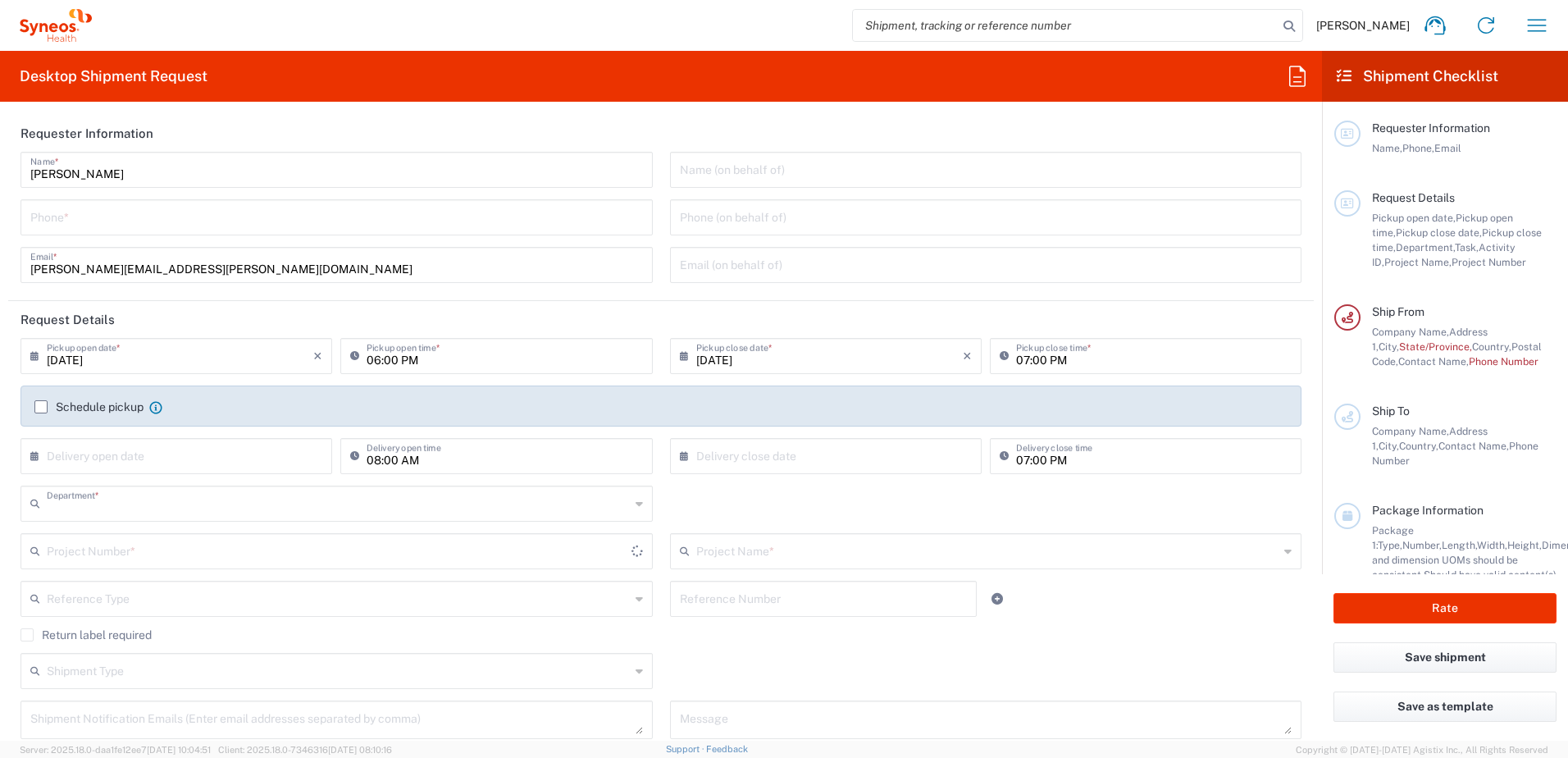
type input "8510"
type input "[GEOGRAPHIC_DATA]"
type input "INC Research Clin Svcs [GEOGRAPHIC_DATA]"
click at [116, 216] on input "tel" at bounding box center [336, 216] width 612 height 29
type input "5519317872"
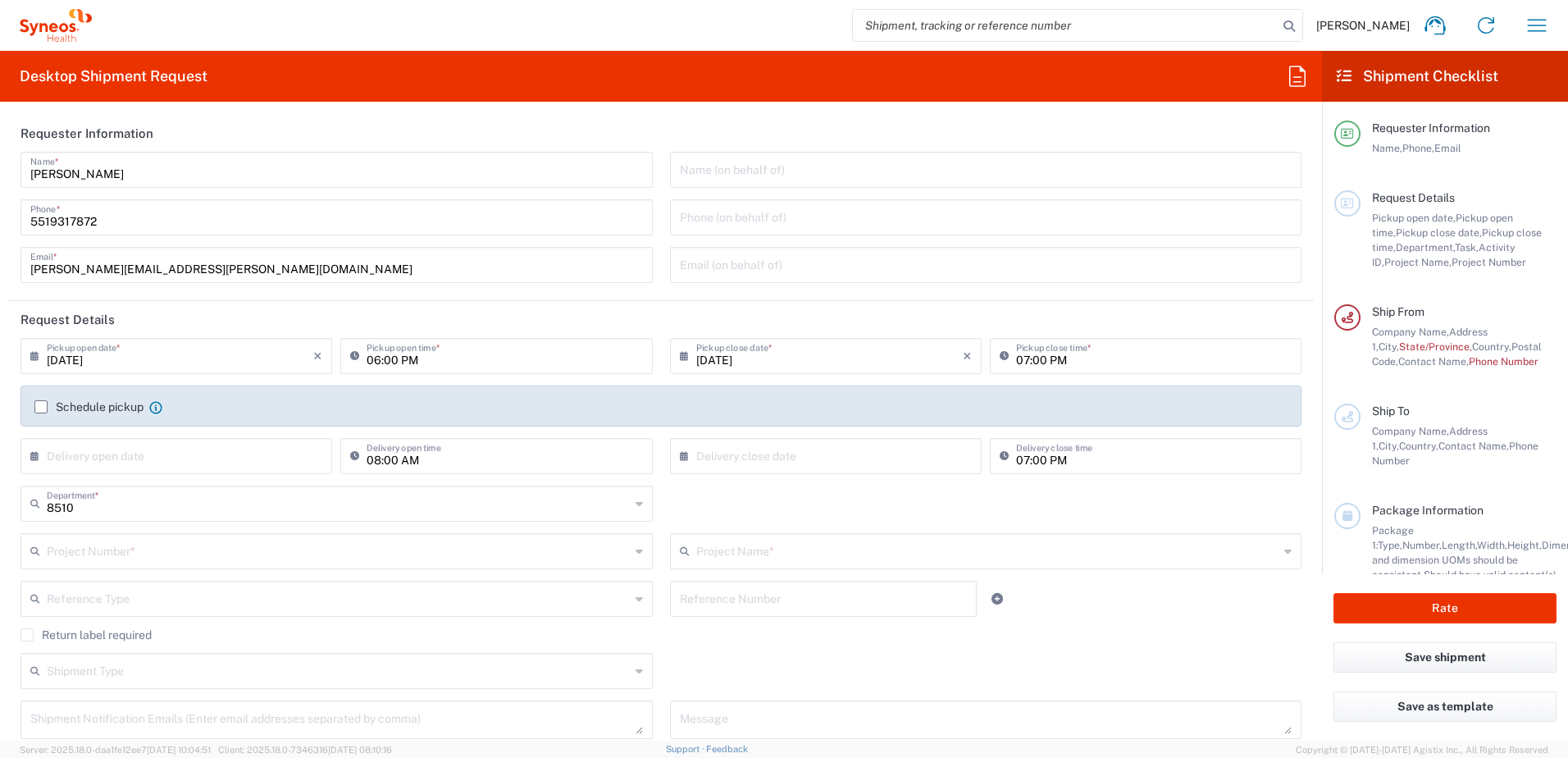
click at [708, 125] on header "Requester Information" at bounding box center [661, 133] width 1306 height 37
click at [449, 544] on input "text" at bounding box center [338, 550] width 583 height 29
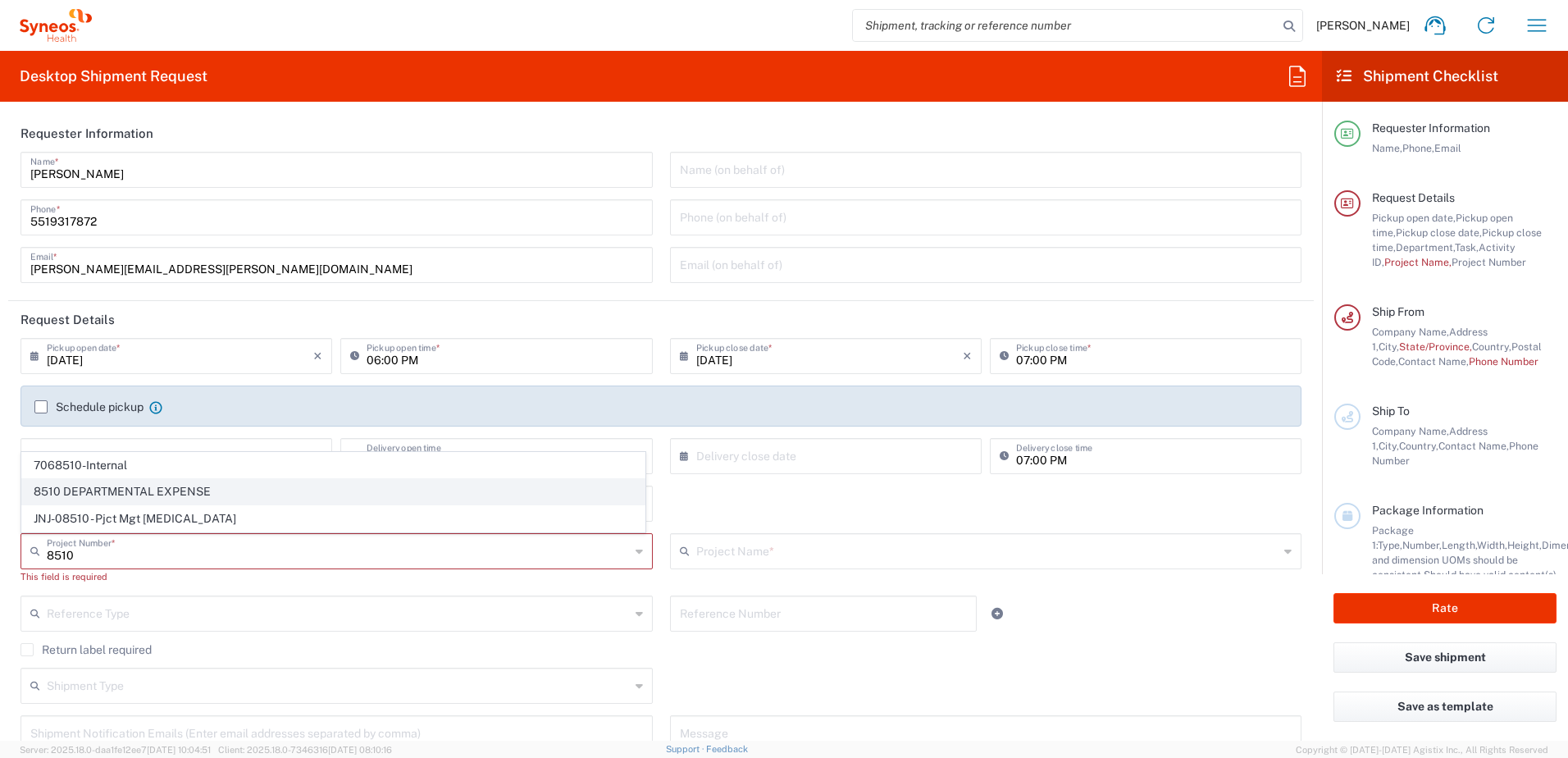
click at [173, 479] on span "8510 DEPARTMENTAL EXPENSE" at bounding box center [333, 492] width 622 height 25
type input "8510 DEPARTMENTAL EXPENSE"
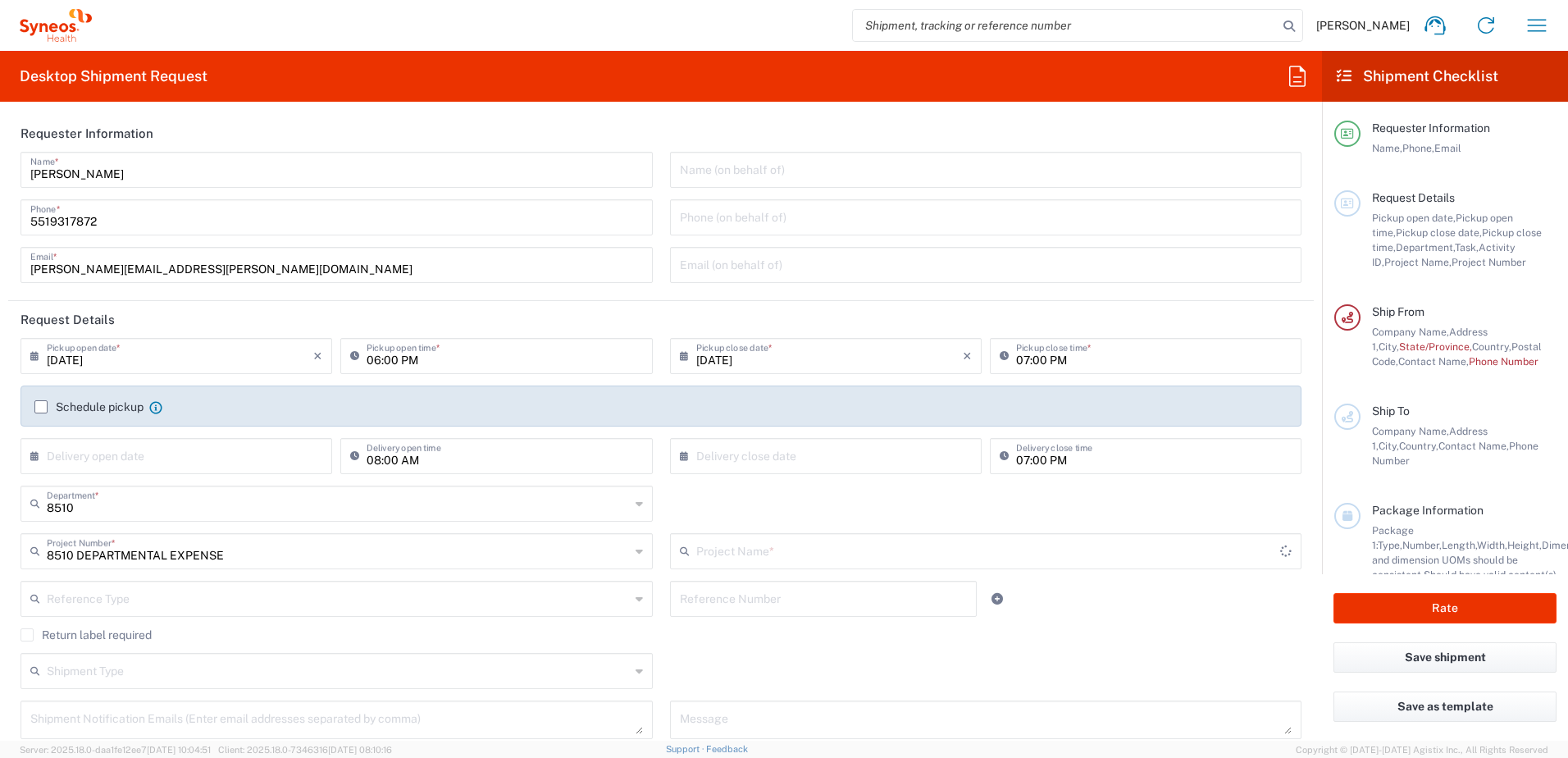
type input "8510 DEPARTMENTAL EXPENSE"
click at [666, 493] on div "8510 Department * 8510 3000 3100 3109 3110 3111 3112 3125 3130 3135 3136 3150 3…" at bounding box center [662, 509] width 1298 height 47
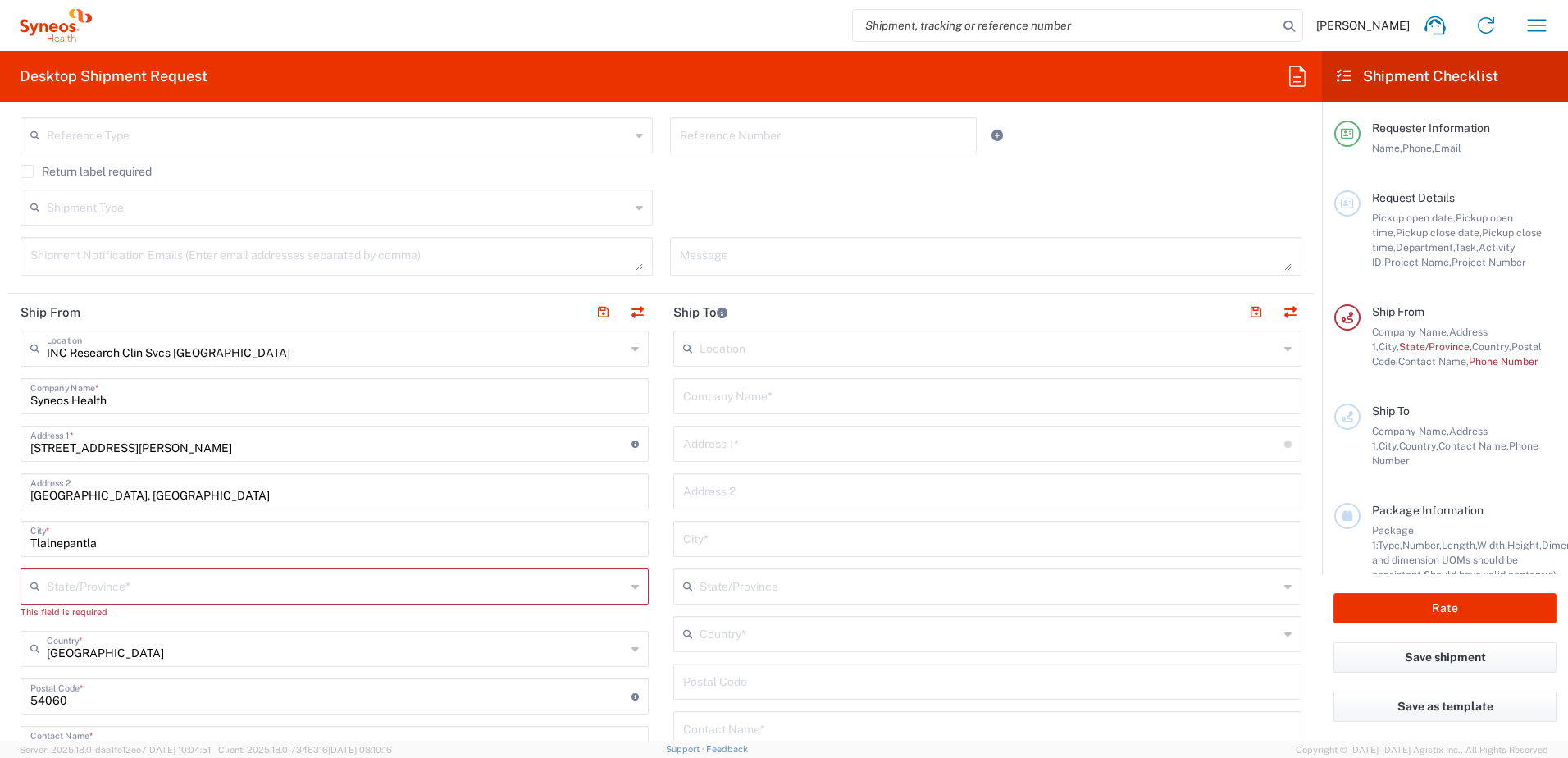
scroll to position [492, 0]
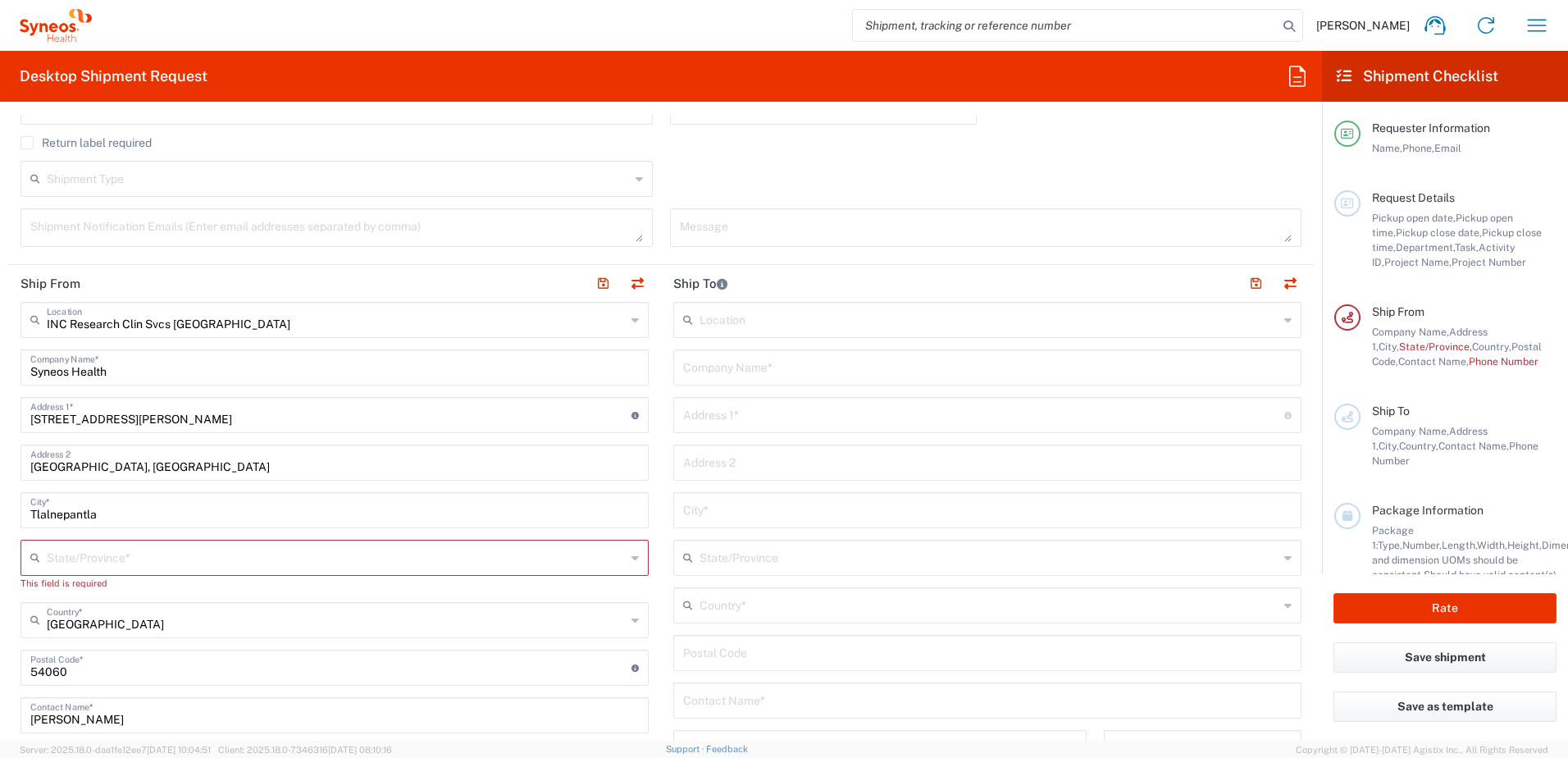
click at [260, 427] on input "[STREET_ADDRESS][PERSON_NAME]" at bounding box center [330, 414] width 601 height 29
drag, startPoint x: 224, startPoint y: 418, endPoint x: 23, endPoint y: 422, distance: 201.0
click at [23, 422] on div "Via Gustavo Baz 2160 edificio 4 PB Address 1 * For cross streets use street nam…" at bounding box center [335, 415] width 628 height 36
type input "2"
type input "20 DE NOVIEMBRE 2404 A"
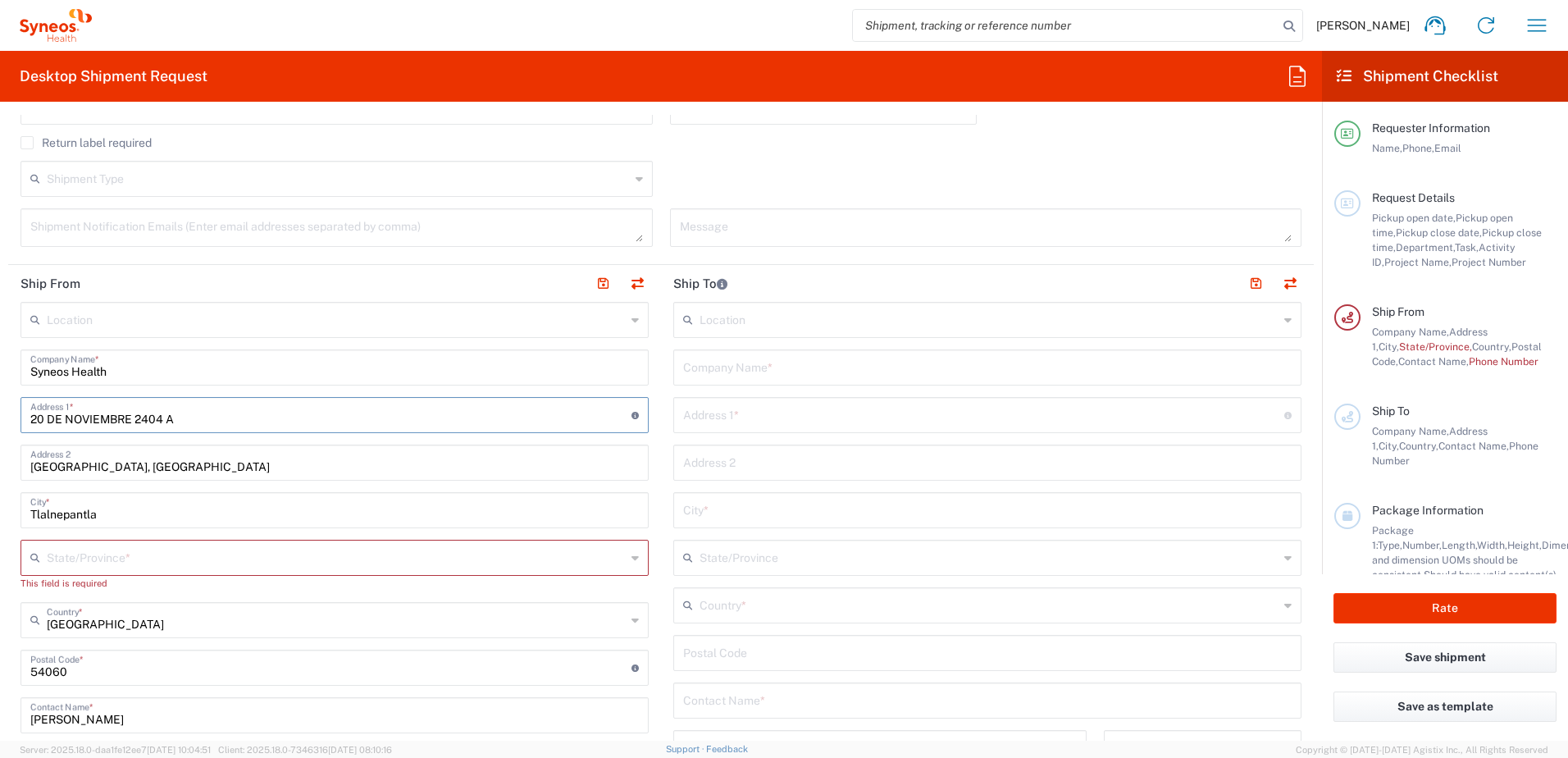
type input "[EMAIL_ADDRESS][DOMAIN_NAME]"
type input "5519317872"
click at [378, 458] on input "[GEOGRAPHIC_DATA], [GEOGRAPHIC_DATA]" at bounding box center [334, 461] width 608 height 29
click at [792, 153] on div "Return label required" at bounding box center [661, 148] width 1280 height 25
click at [407, 461] on input "[GEOGRAPHIC_DATA], [GEOGRAPHIC_DATA]" at bounding box center [334, 461] width 608 height 29
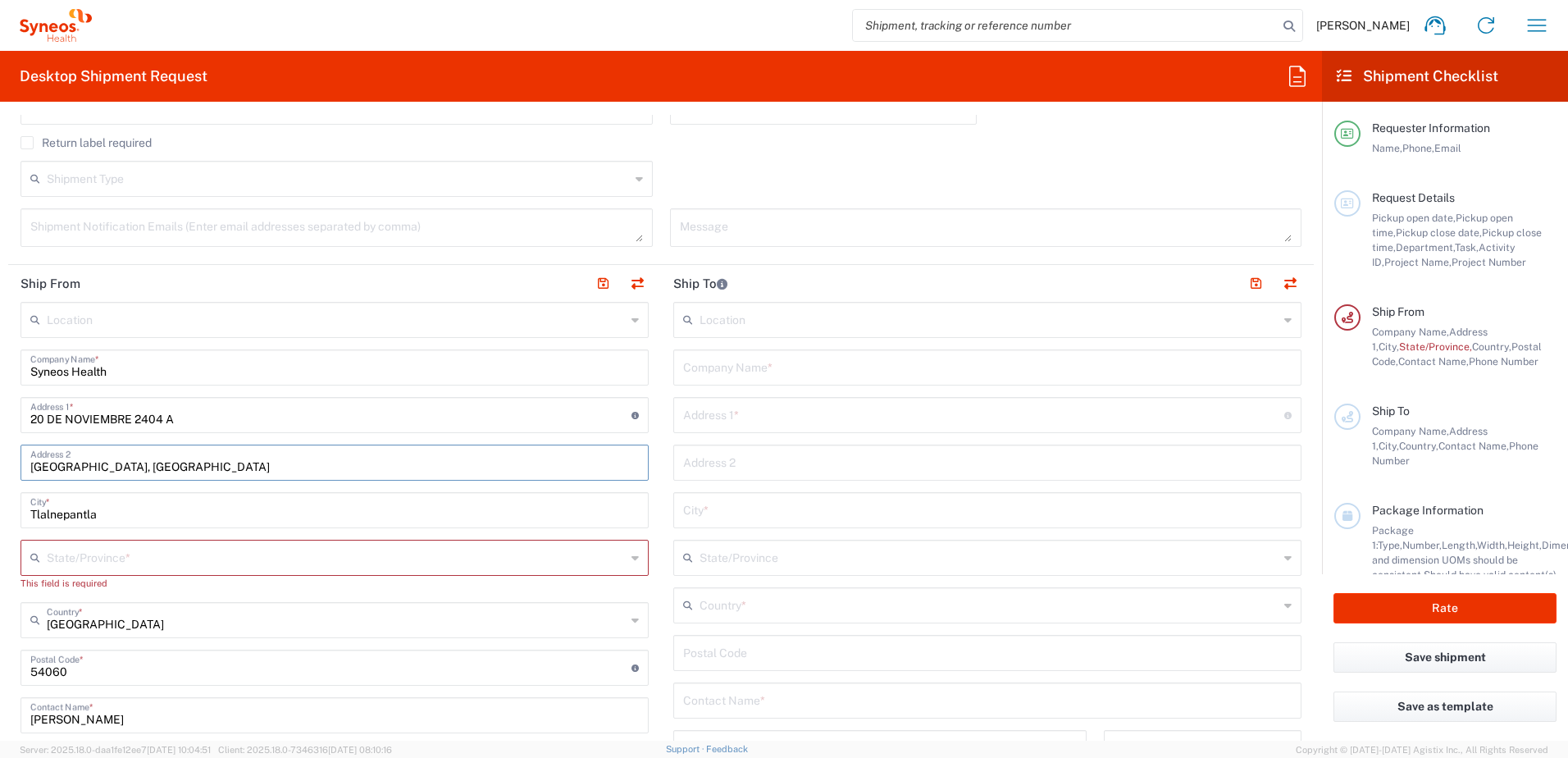
drag, startPoint x: 377, startPoint y: 466, endPoint x: 15, endPoint y: 483, distance: 362.4
click at [16, 483] on main "Location [PERSON_NAME] LLC-[GEOGRAPHIC_DATA] [GEOGRAPHIC_DATA] [GEOGRAPHIC_DATA…" at bounding box center [334, 678] width 652 height 752
click at [995, 171] on div "Shipment Type Batch Regular" at bounding box center [662, 184] width 1298 height 47
